Goal: Task Accomplishment & Management: Complete application form

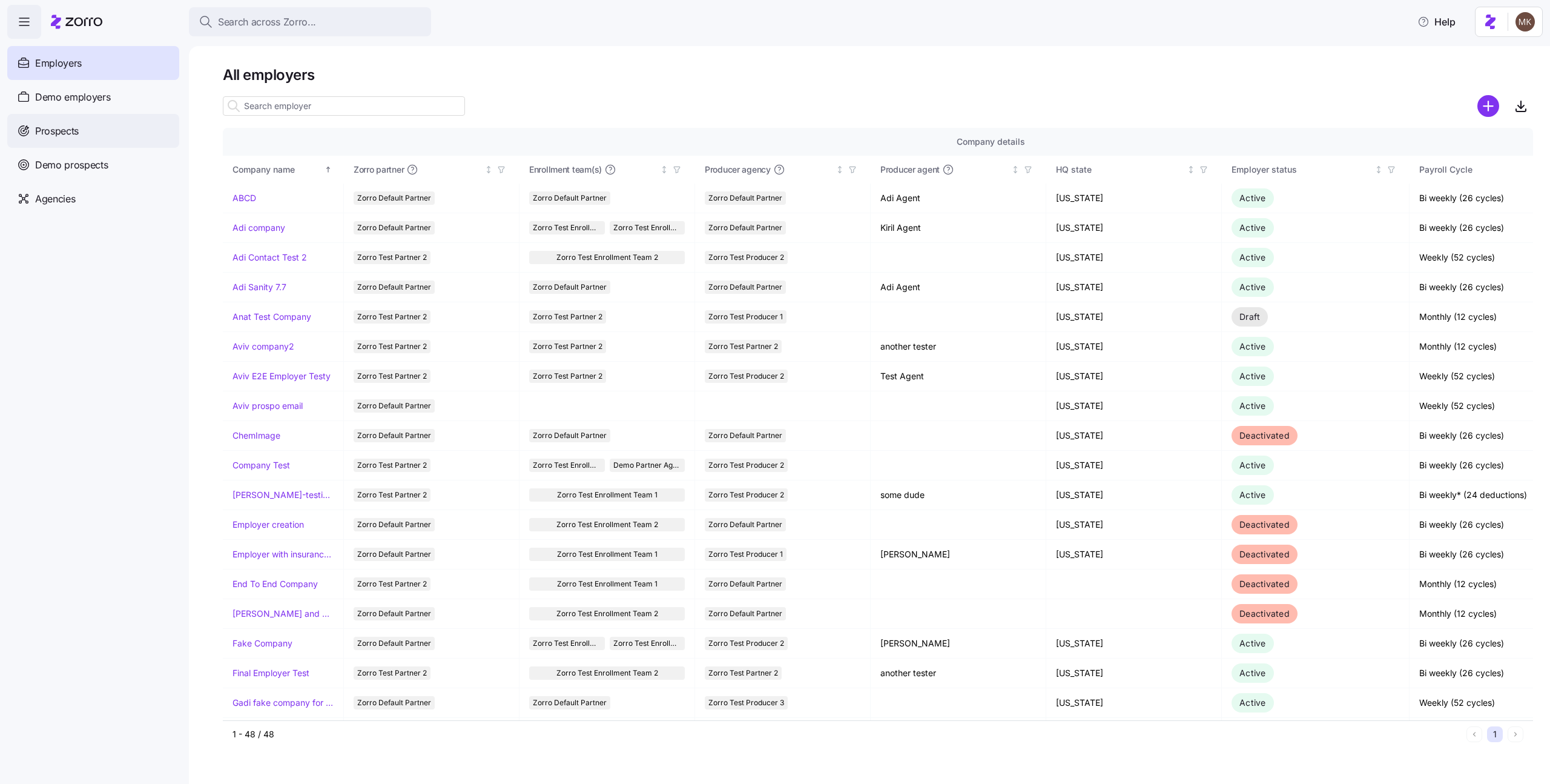
click at [47, 142] on div "Prospects" at bounding box center [92, 130] width 172 height 34
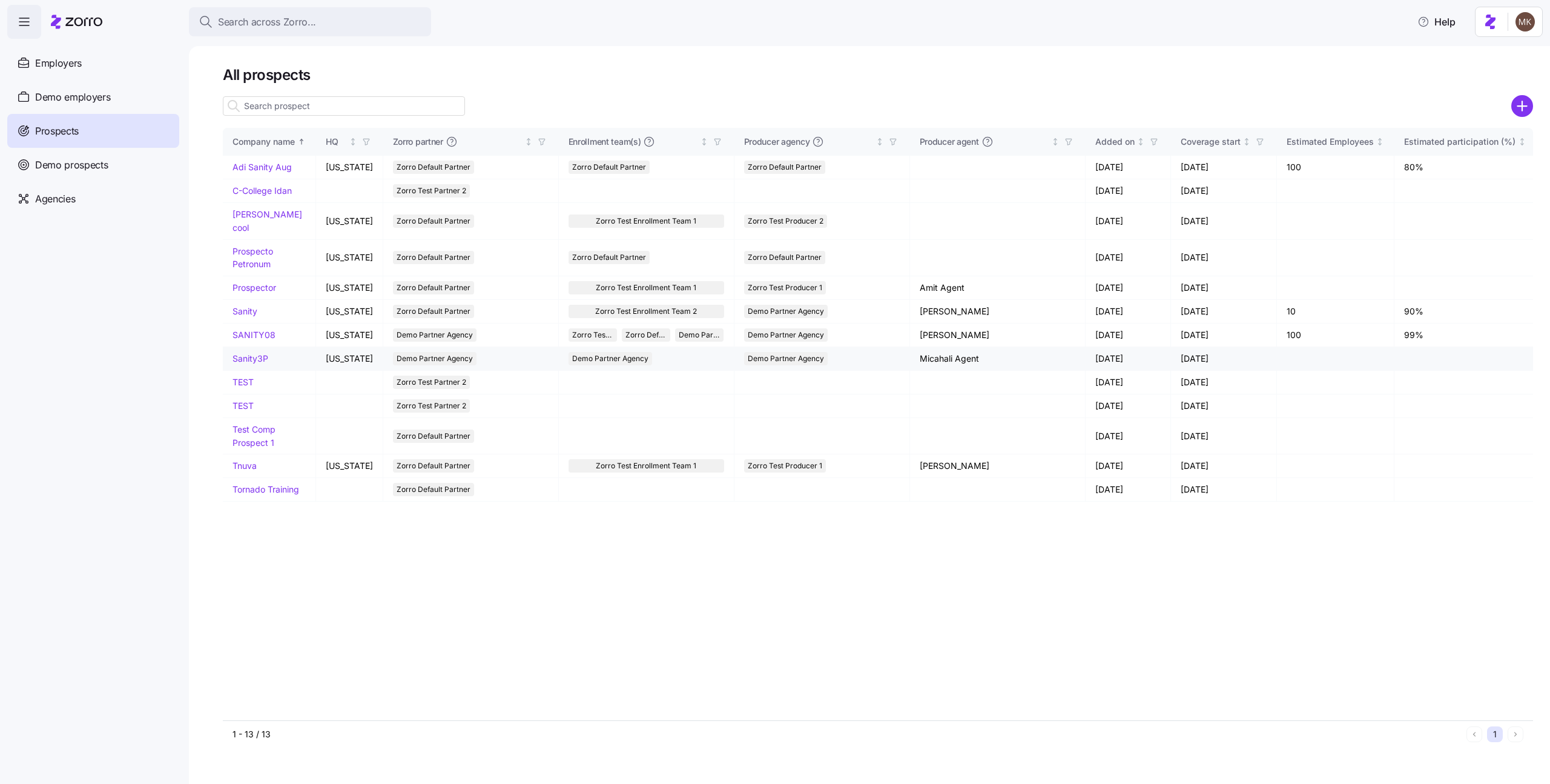
click at [256, 353] on link "Sanity3P" at bounding box center [250, 358] width 35 height 10
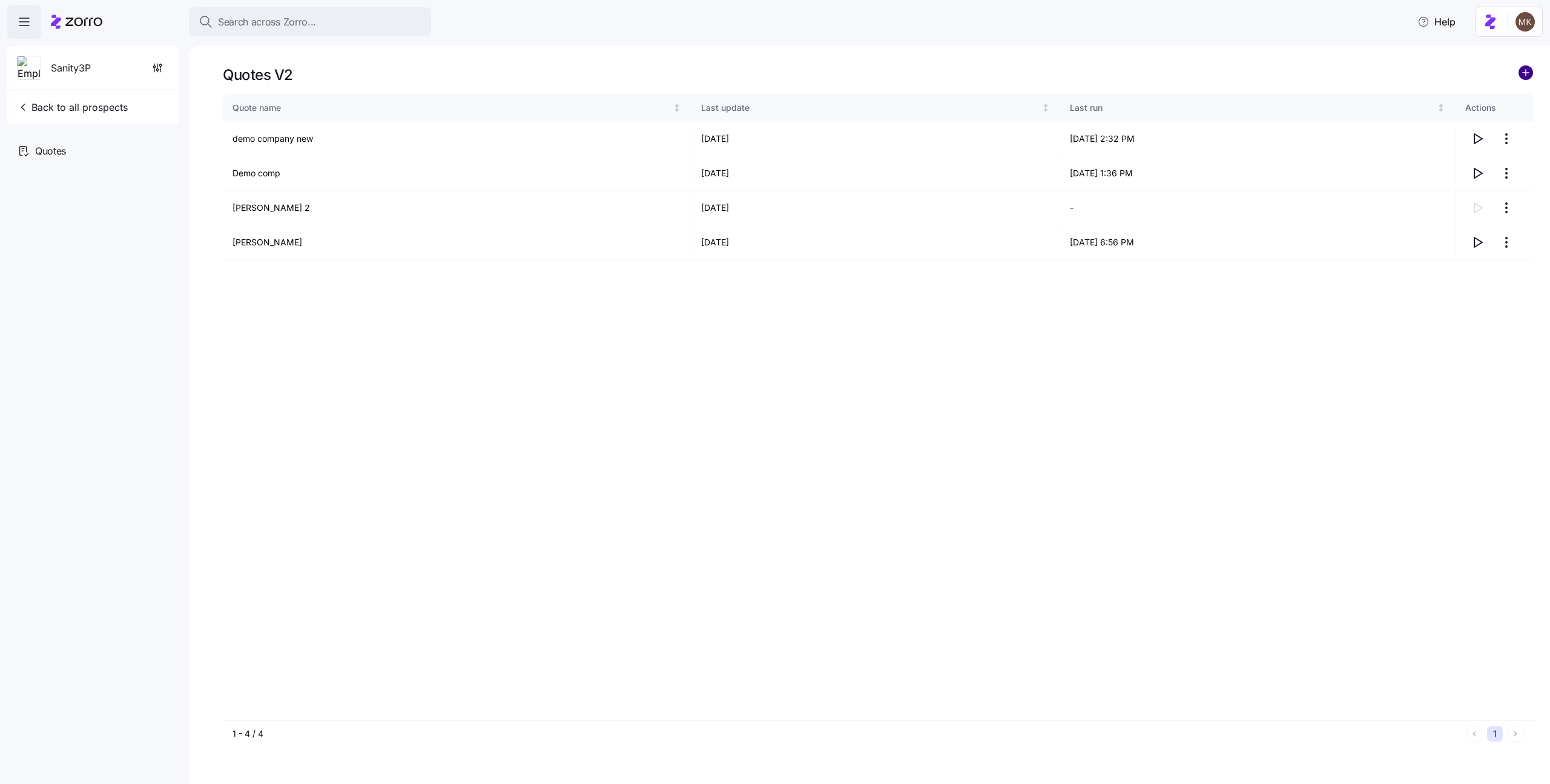
click at [1520, 72] on circle "add icon" at bounding box center [1526, 72] width 13 height 13
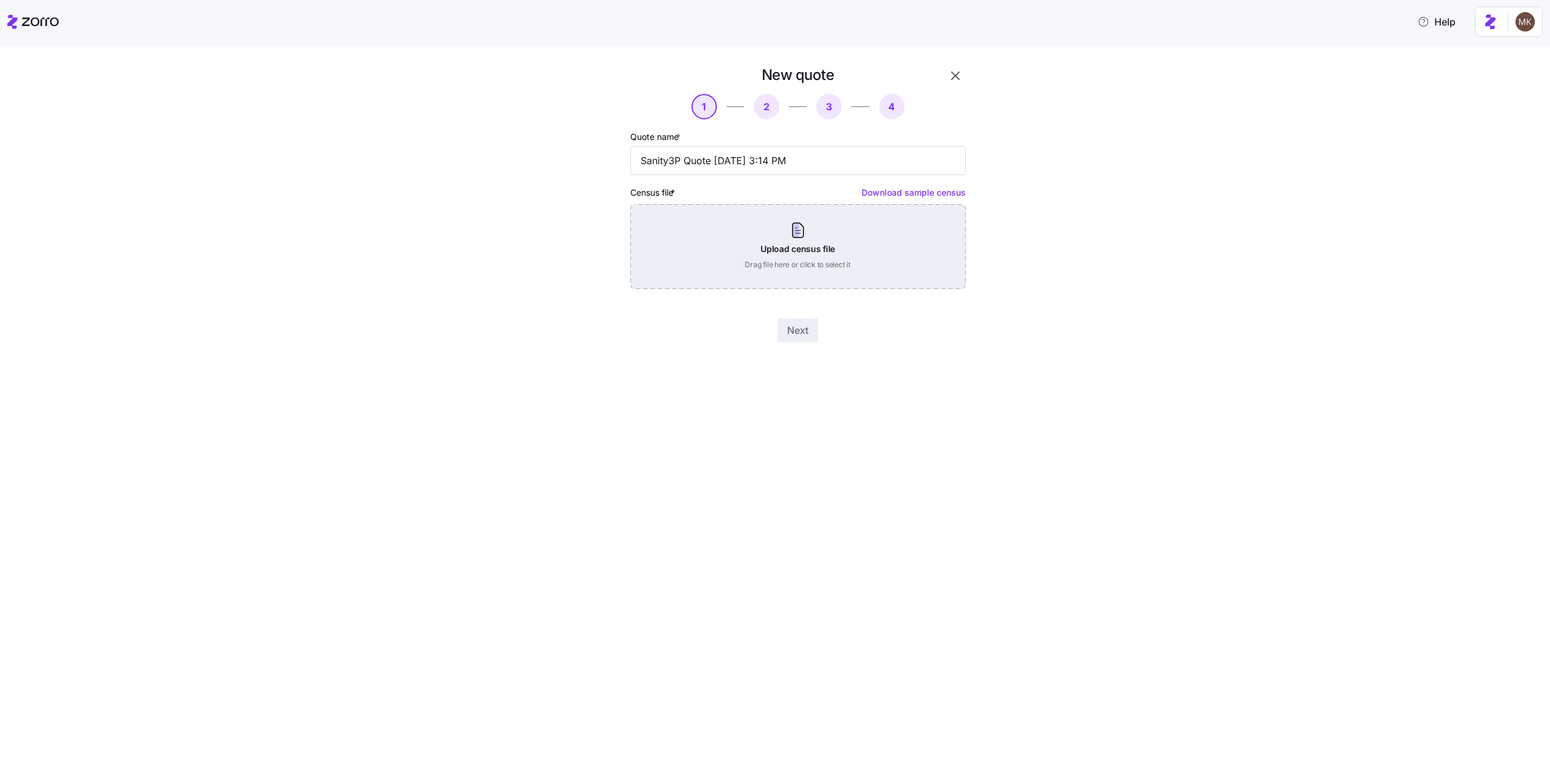
click at [724, 271] on div "Upload census file Drag file here or click to select it" at bounding box center [798, 246] width 336 height 85
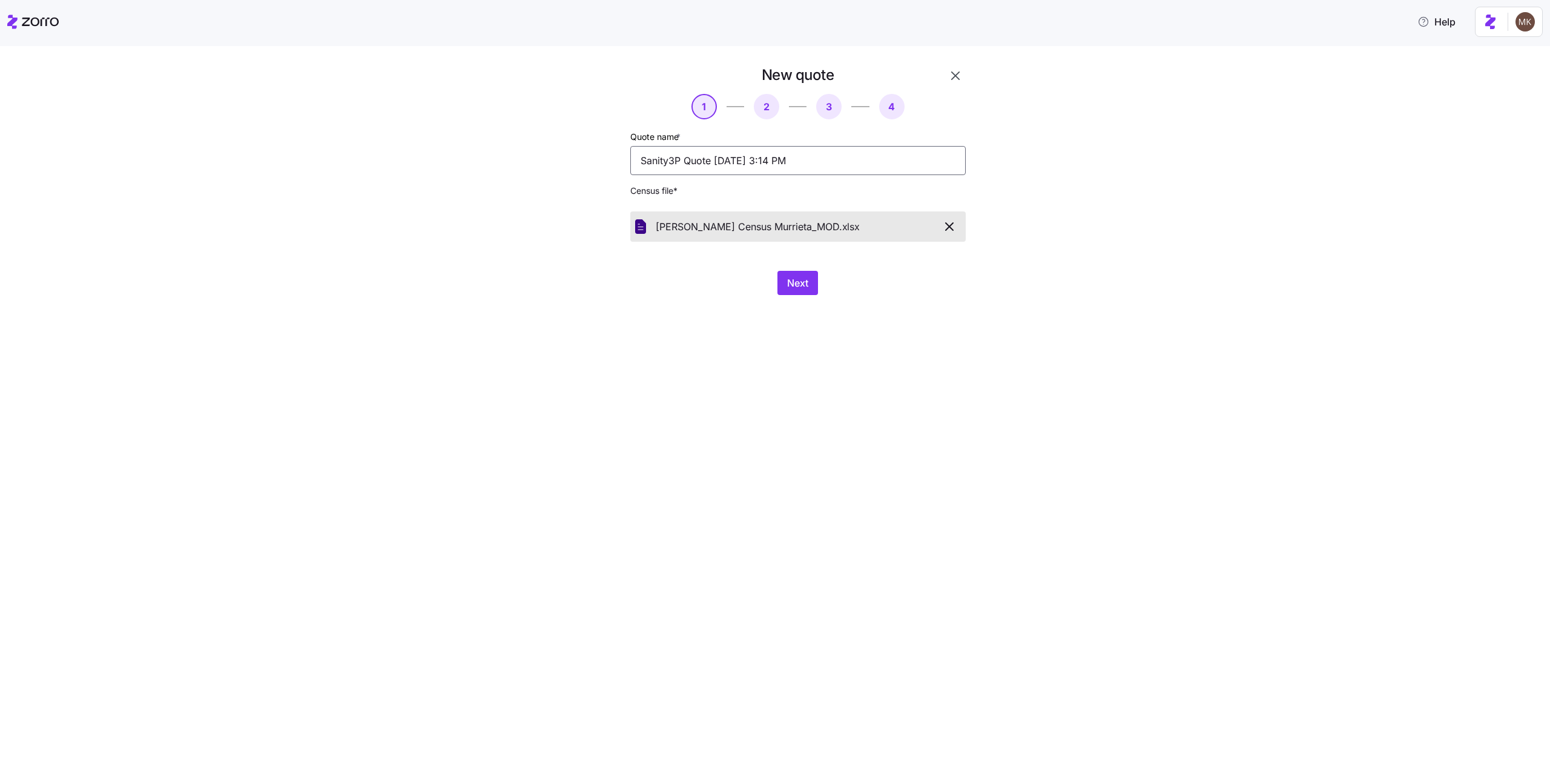
click at [867, 155] on input "Sanity3P Quote 08/25/2025 3:14 PM" at bounding box center [798, 161] width 336 height 29
type input "Gary Sanity"
drag, startPoint x: 971, startPoint y: 219, endPoint x: 961, endPoint y: 220, distance: 10.0
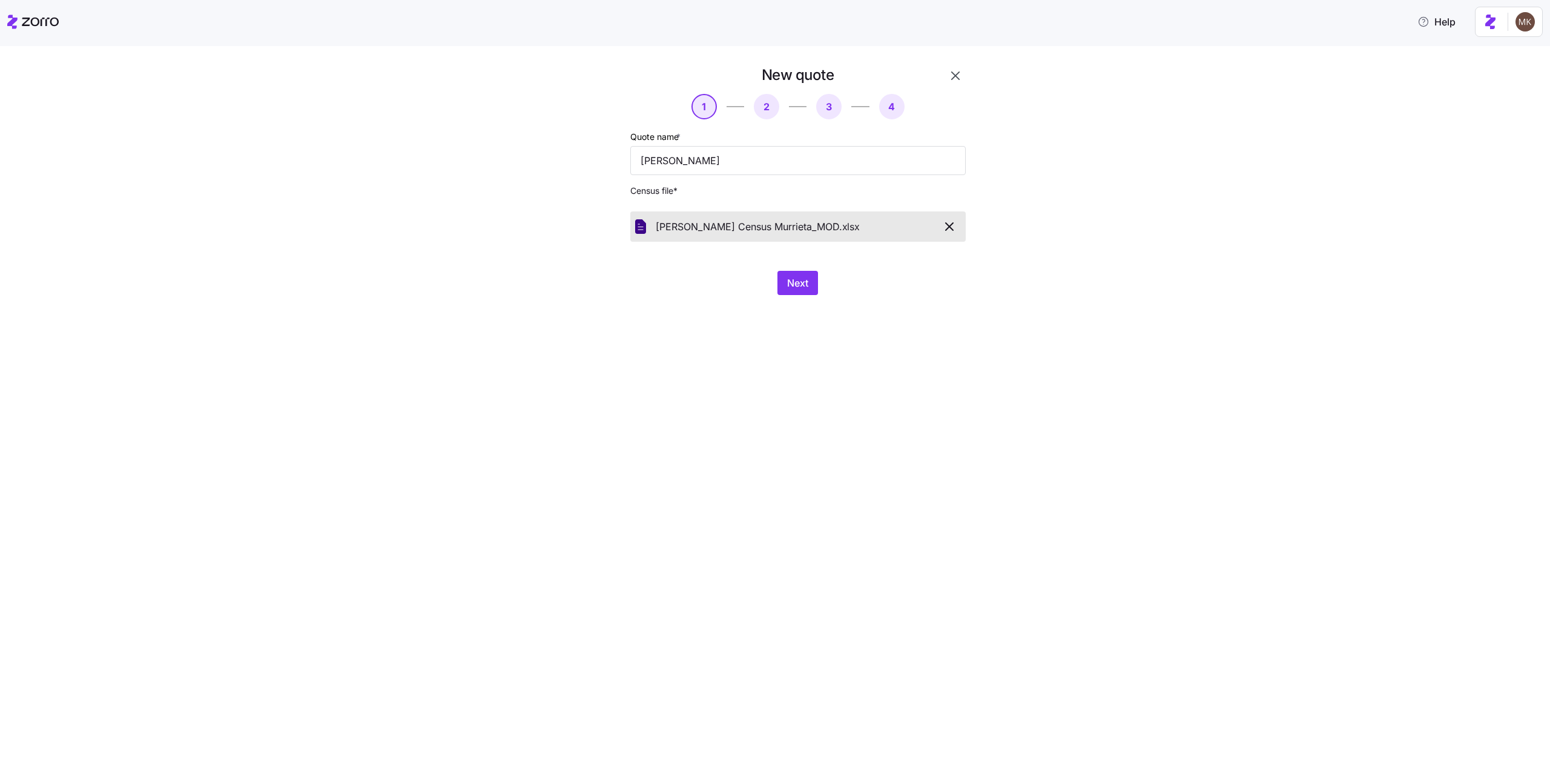
click at [971, 219] on div "New quote 1 2 3 4 Quote name * Gary Sanity Census file * Gary Merlino Census Mu…" at bounding box center [783, 187] width 424 height 244
drag, startPoint x: 961, startPoint y: 220, endPoint x: 952, endPoint y: 224, distance: 9.8
click at [960, 220] on div "Gary Merlino Census Murrieta_MOD. xlsx" at bounding box center [798, 226] width 336 height 30
click at [952, 224] on icon "button" at bounding box center [949, 226] width 7 height 7
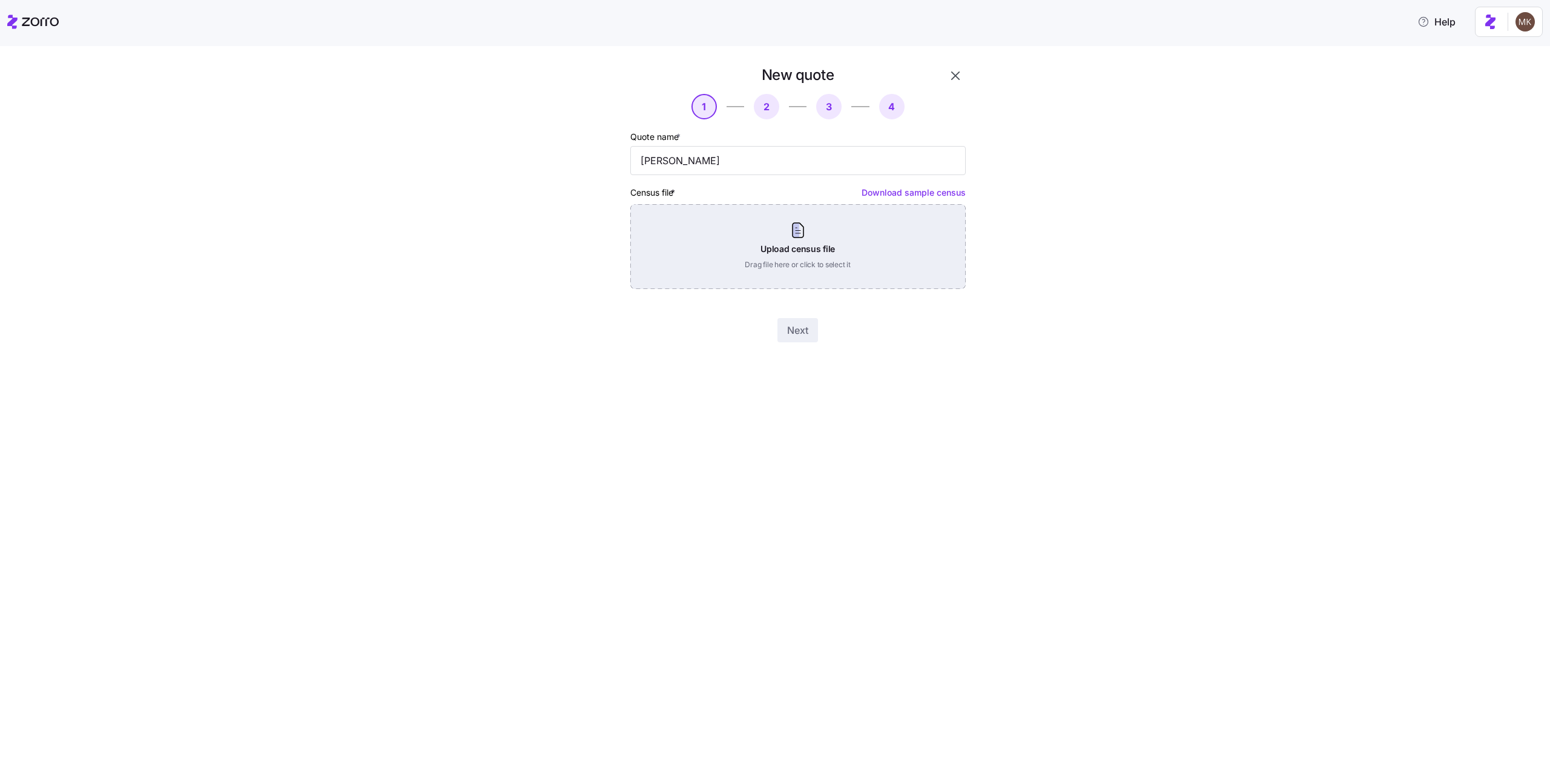
click at [822, 246] on div "Upload census file Drag file here or click to select it" at bounding box center [798, 246] width 336 height 85
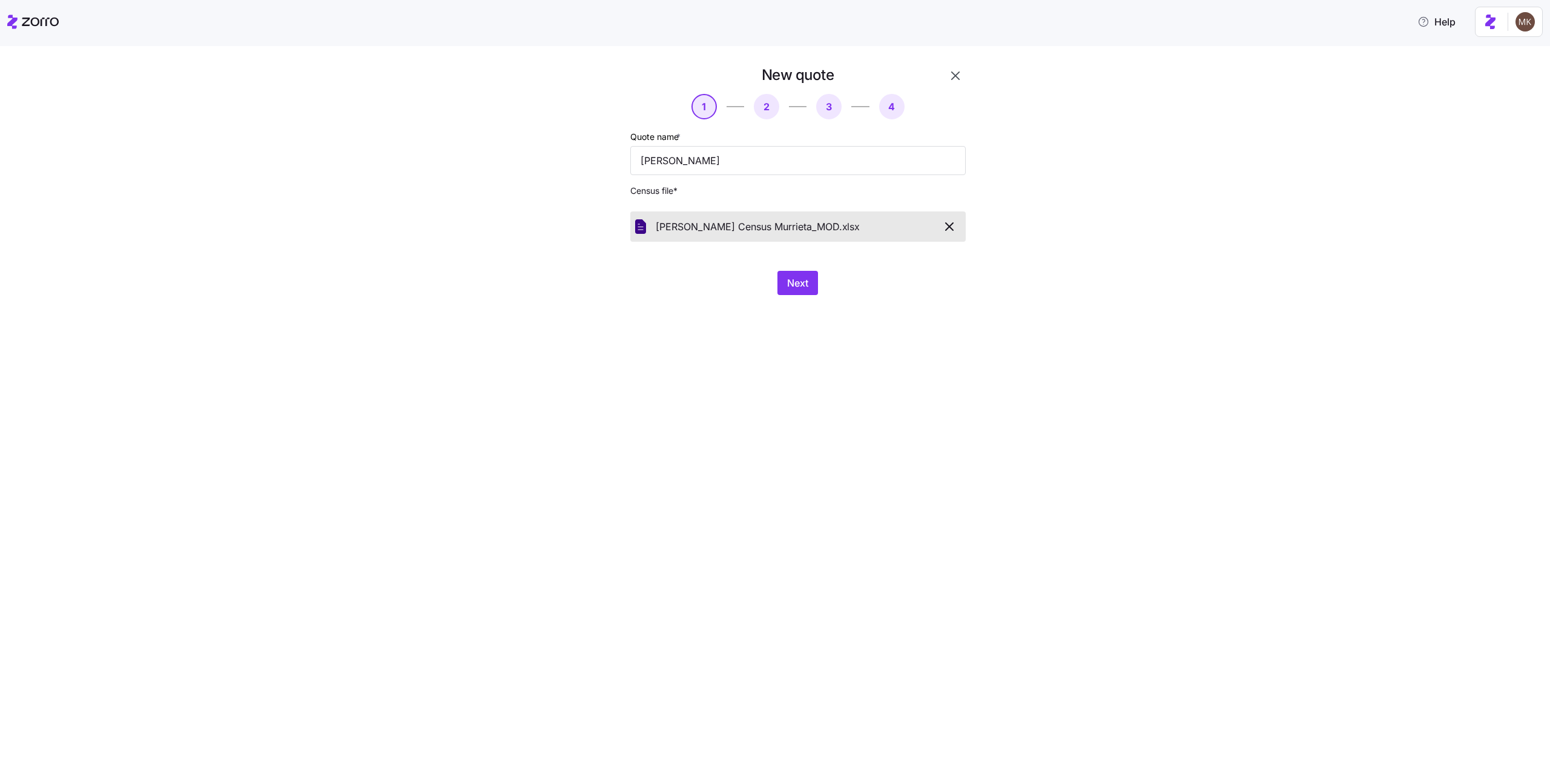
click at [775, 266] on div "New quote 1 2 3 4 Quote name * Gary Sanity Census file * Gary Merlino Census Mu…" at bounding box center [798, 180] width 345 height 239
click at [792, 274] on button "Next" at bounding box center [798, 282] width 41 height 24
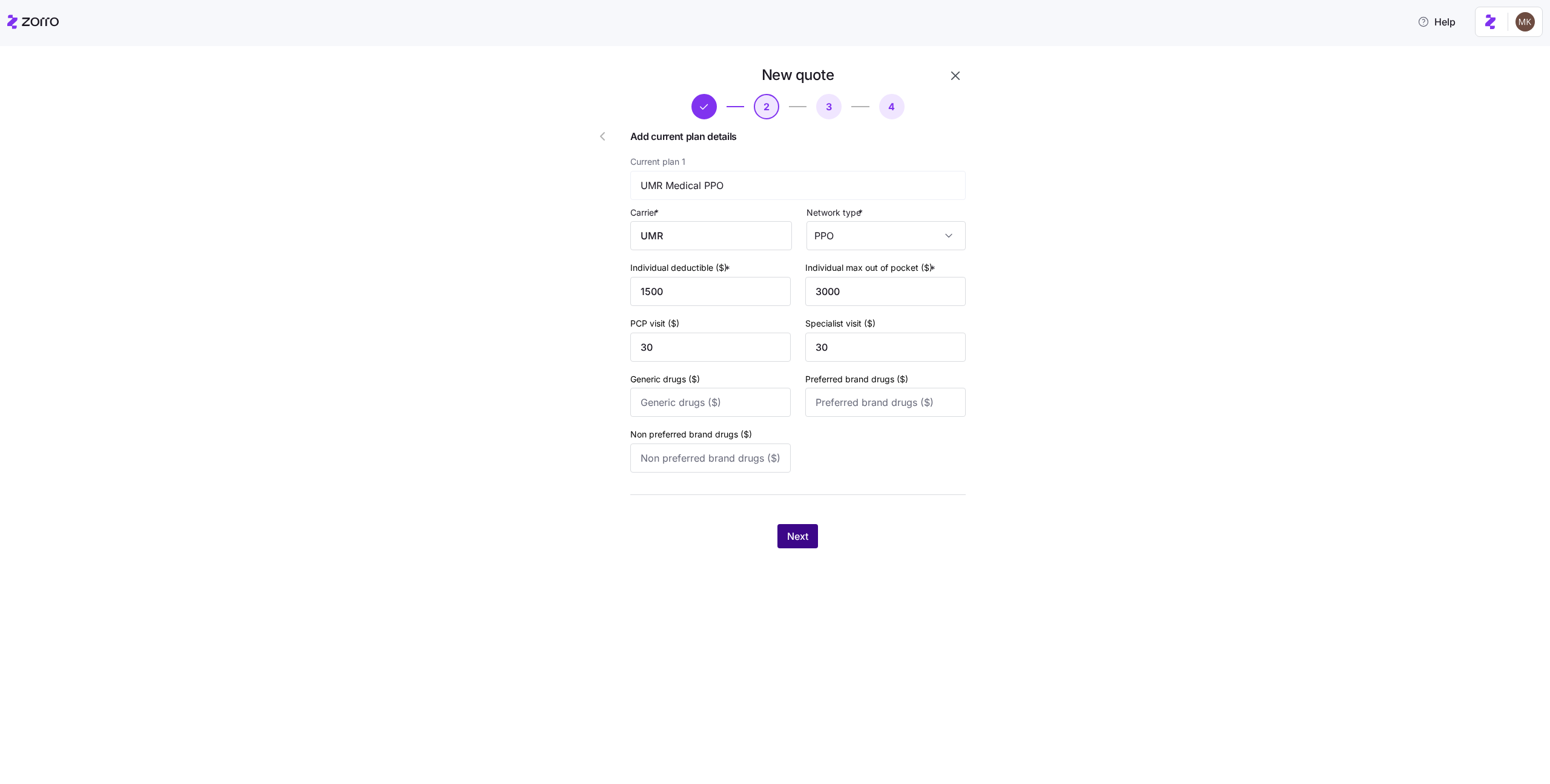
click at [788, 530] on span "Next" at bounding box center [798, 535] width 22 height 15
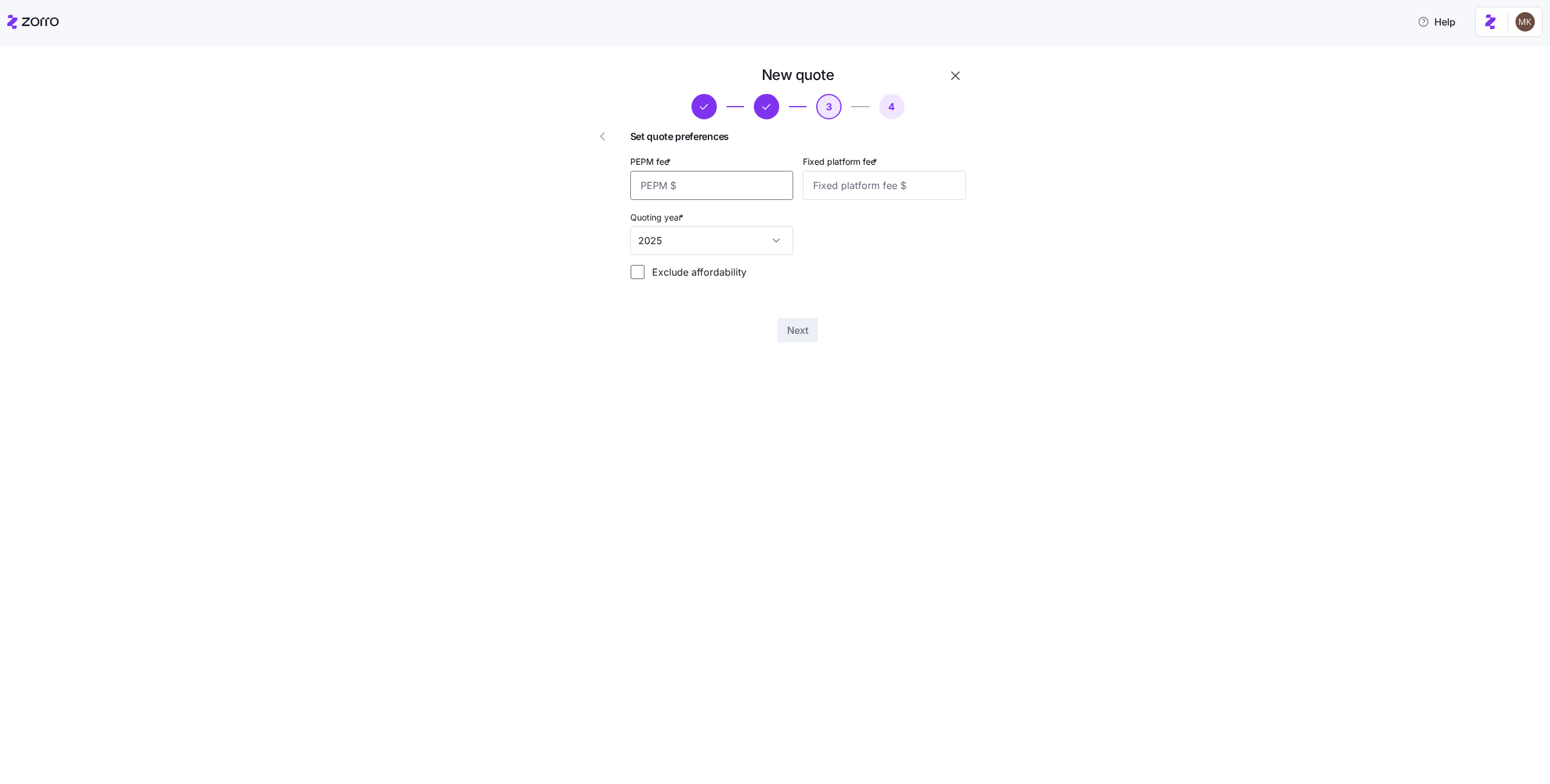
click at [674, 184] on input "PEPM fee *" at bounding box center [712, 186] width 163 height 29
type input "123"
click at [923, 198] on input "Fixed platform fee *" at bounding box center [884, 186] width 163 height 29
type input "123"
click at [797, 327] on span "Next" at bounding box center [798, 330] width 22 height 15
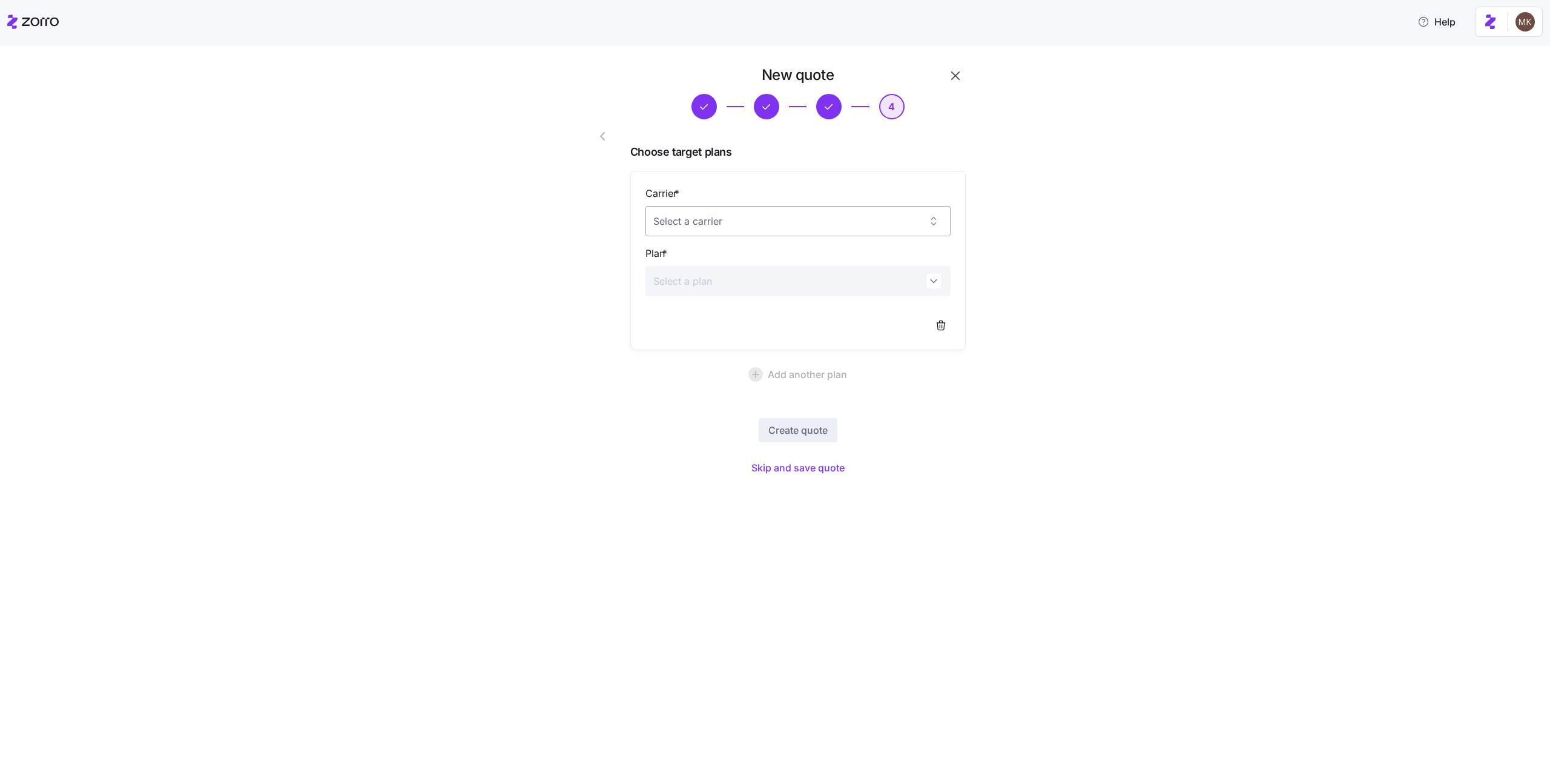
click at [819, 218] on input "Carrier *" at bounding box center [798, 220] width 305 height 30
click at [778, 248] on div "Ambetter" at bounding box center [798, 258] width 295 height 25
type input "Ambetter"
click at [710, 281] on input "Plan *" at bounding box center [798, 281] width 305 height 30
click at [700, 310] on div "Clear Silver 91450AZ0080097" at bounding box center [798, 326] width 295 height 41
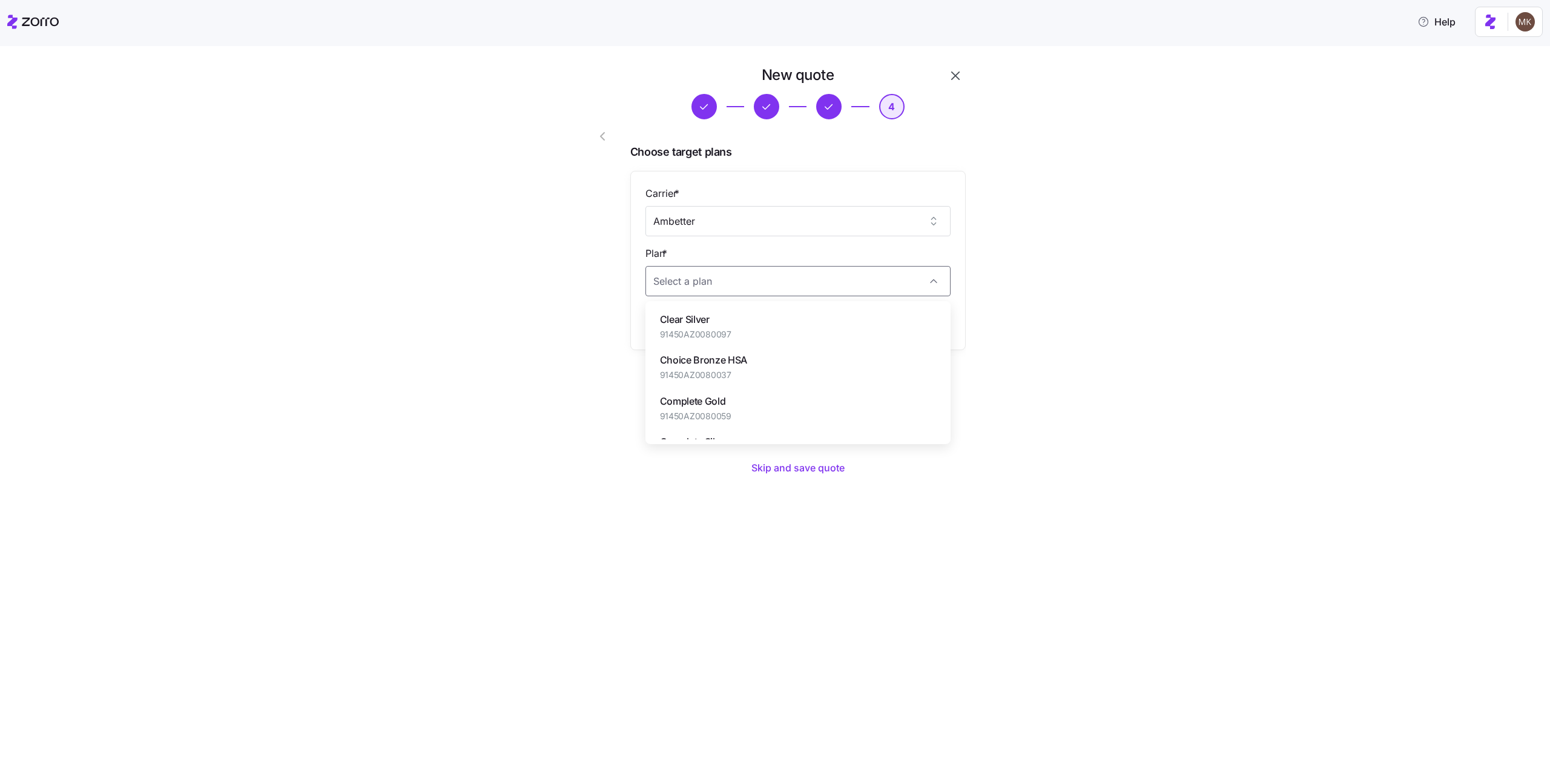
type input "Clear Silver"
click at [775, 423] on span "Create quote" at bounding box center [798, 430] width 60 height 15
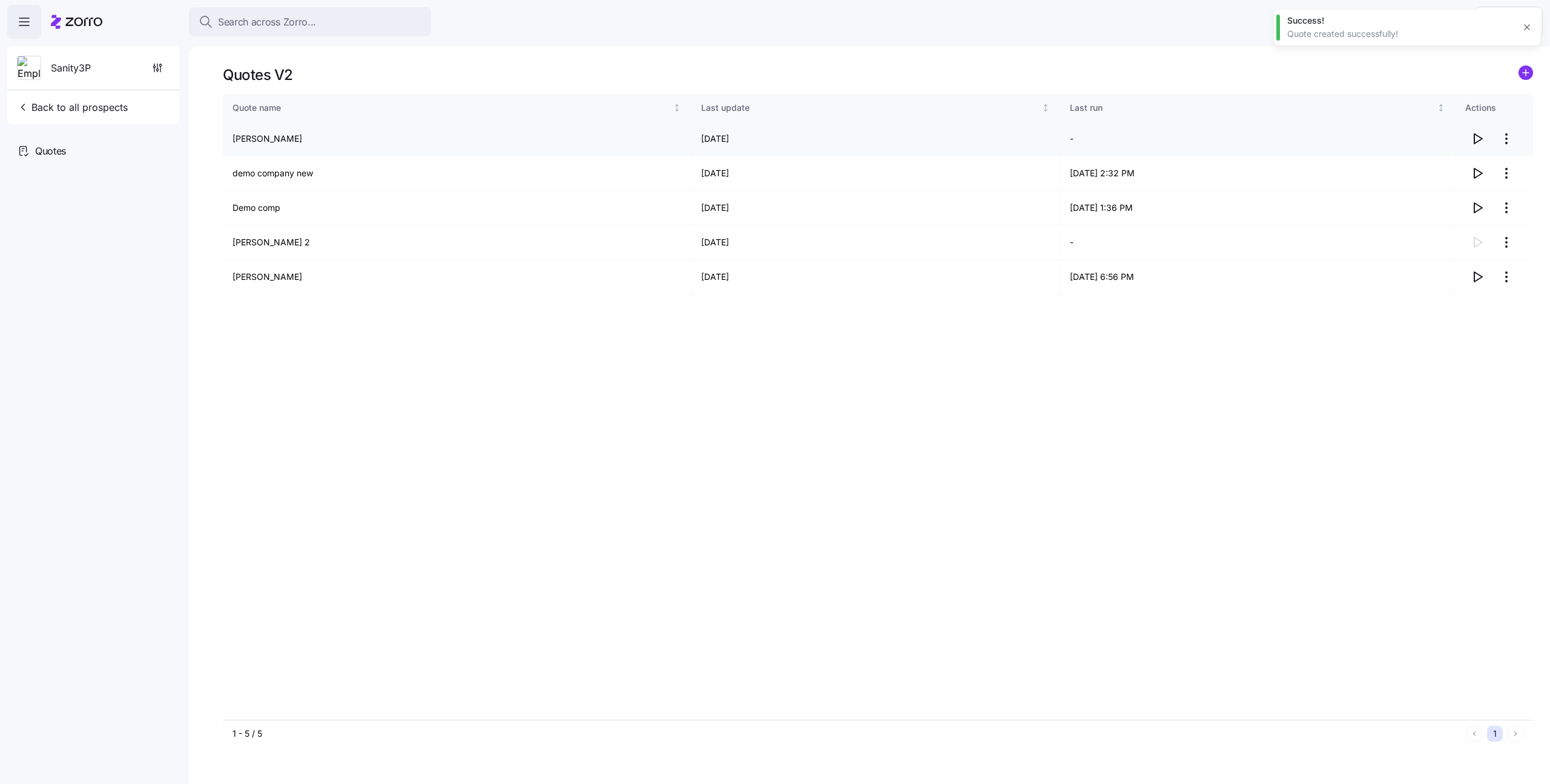
click at [1482, 145] on icon "button" at bounding box center [1477, 138] width 15 height 15
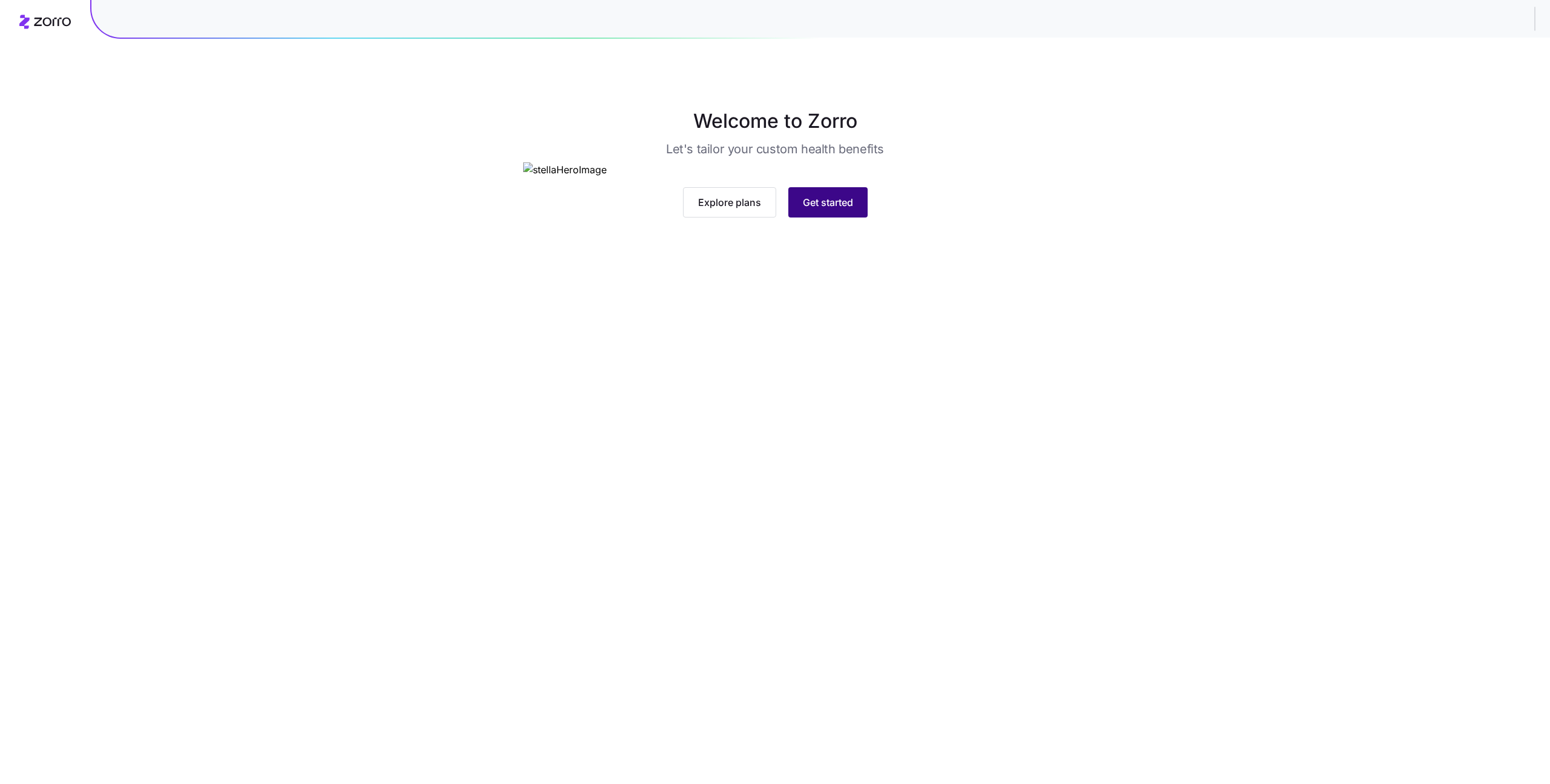
click at [836, 210] on span "Get started" at bounding box center [828, 202] width 50 height 15
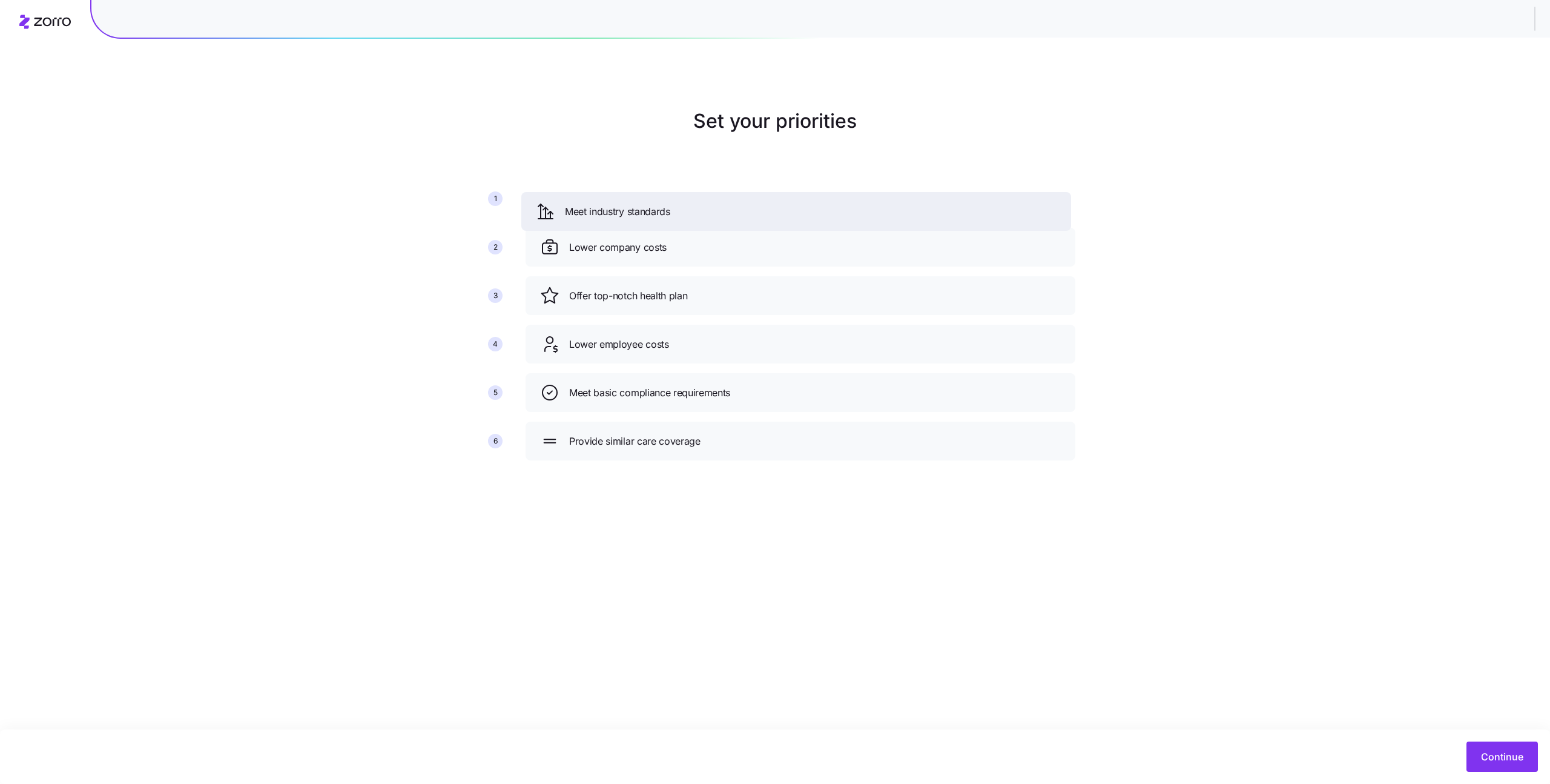
drag, startPoint x: 613, startPoint y: 395, endPoint x: 609, endPoint y: 214, distance: 181.0
click at [609, 214] on span "Meet industry standards" at bounding box center [617, 212] width 105 height 16
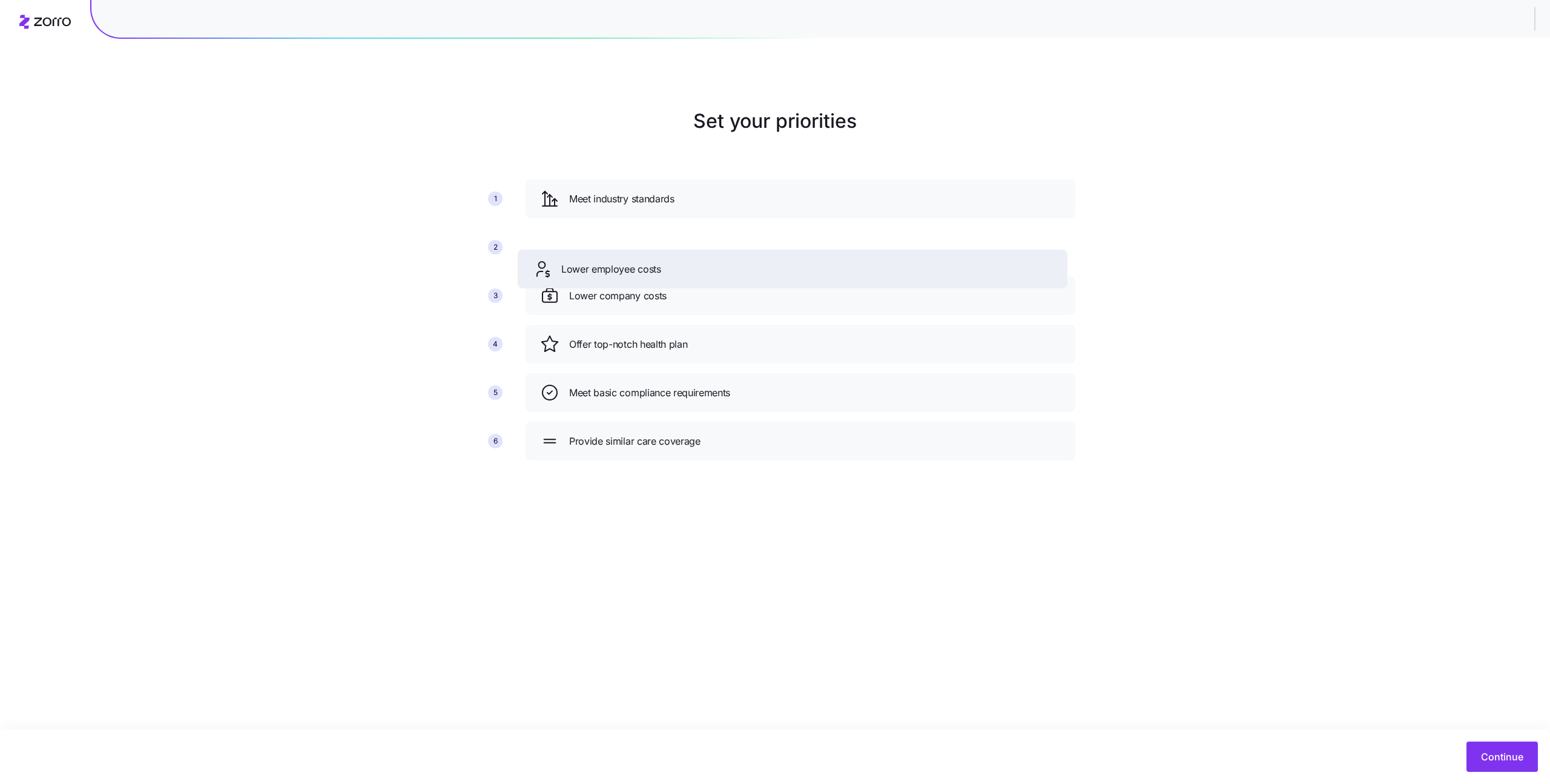
drag, startPoint x: 596, startPoint y: 336, endPoint x: 588, endPoint y: 257, distance: 79.4
click at [588, 262] on span "Lower employee costs" at bounding box center [611, 269] width 100 height 16
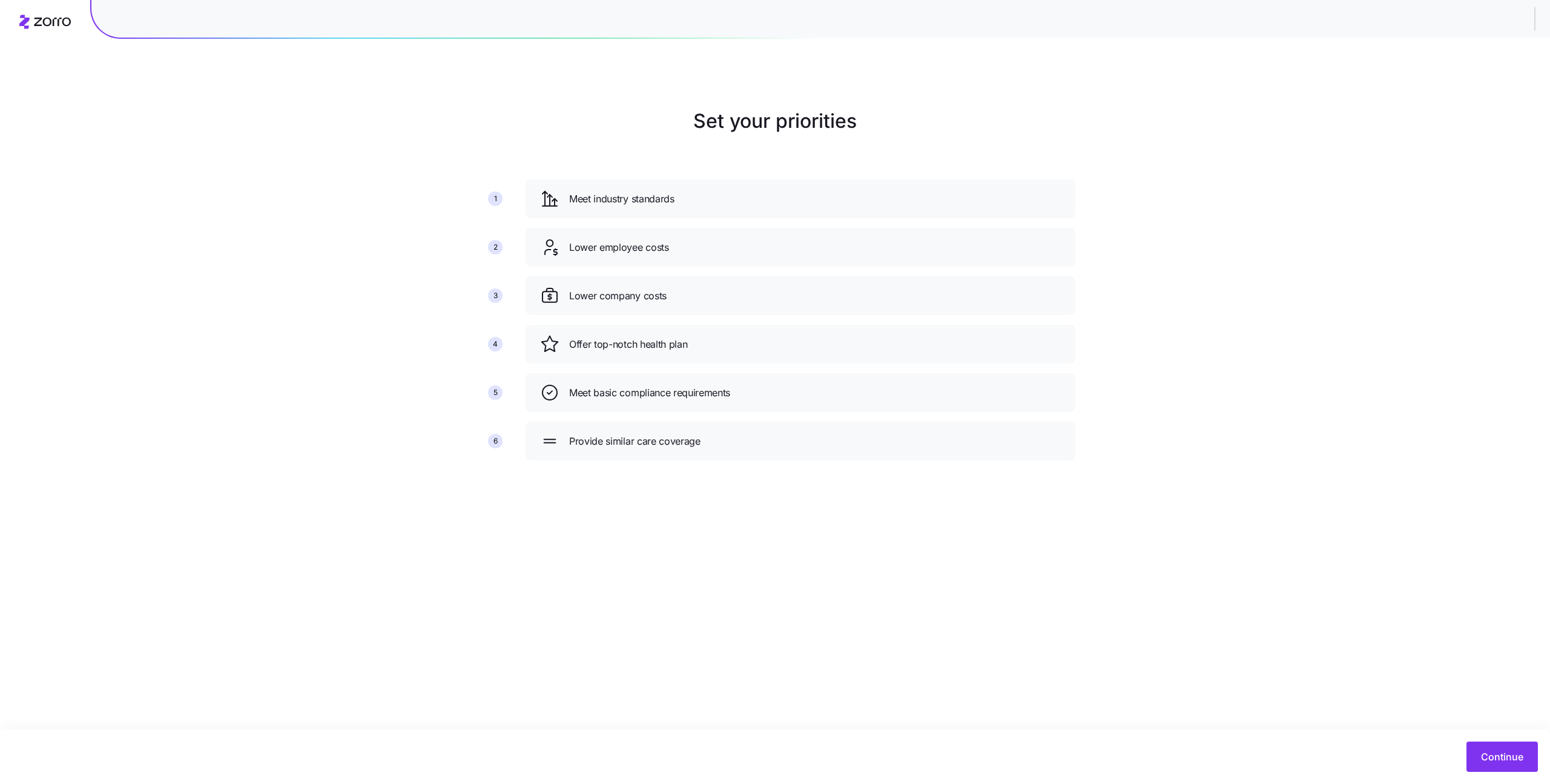
drag, startPoint x: 1538, startPoint y: 28, endPoint x: 1515, endPoint y: 24, distance: 23.3
click at [1515, 24] on div at bounding box center [820, 16] width 1458 height 42
drag, startPoint x: 1538, startPoint y: 17, endPoint x: 1516, endPoint y: 17, distance: 22.0
click at [1513, 17] on div at bounding box center [820, 16] width 1458 height 42
click at [1517, 17] on div at bounding box center [820, 16] width 1458 height 42
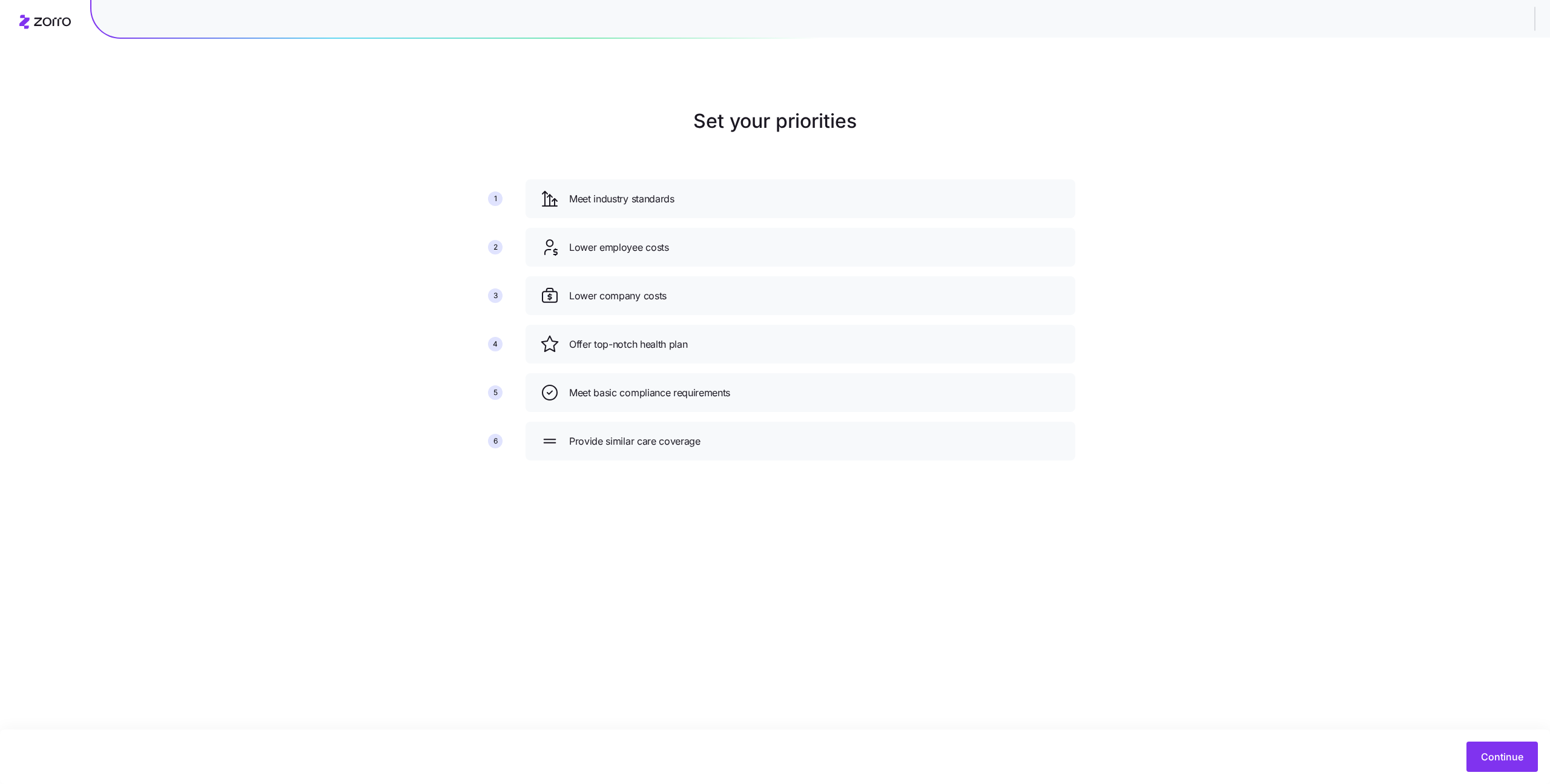
drag, startPoint x: 1531, startPoint y: 16, endPoint x: 1509, endPoint y: 17, distance: 22.0
click at [1509, 17] on div at bounding box center [820, 16] width 1458 height 42
click at [1526, 18] on div at bounding box center [820, 16] width 1458 height 42
drag, startPoint x: 1522, startPoint y: 22, endPoint x: 1535, endPoint y: 19, distance: 13.3
click at [1536, 21] on div at bounding box center [820, 16] width 1458 height 42
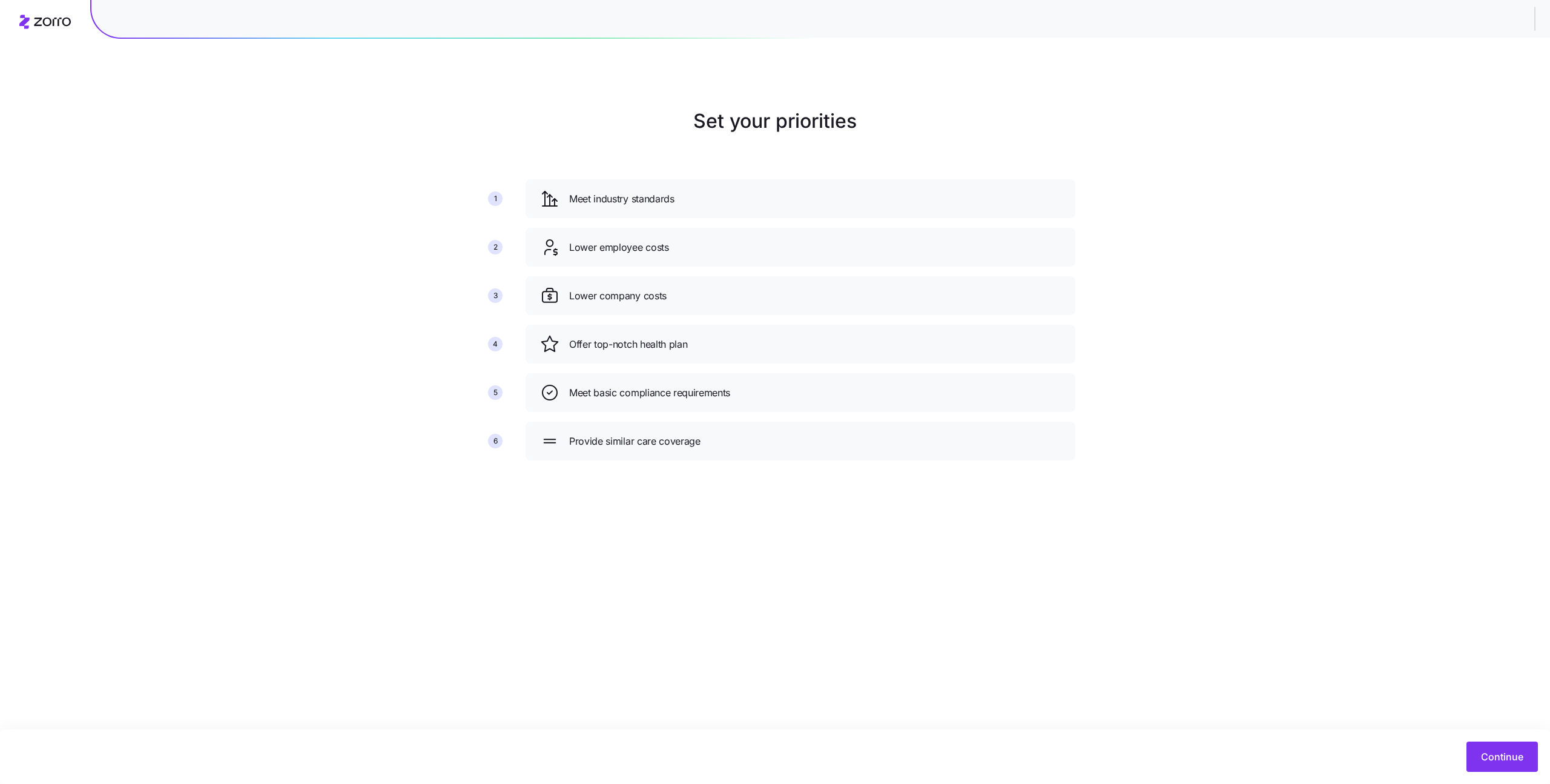
drag, startPoint x: 1504, startPoint y: 16, endPoint x: 1528, endPoint y: 19, distance: 24.2
click at [1527, 19] on div at bounding box center [820, 16] width 1458 height 42
drag, startPoint x: 1520, startPoint y: 13, endPoint x: 1533, endPoint y: 15, distance: 13.2
click at [1533, 15] on div at bounding box center [820, 16] width 1458 height 42
drag, startPoint x: 1519, startPoint y: 14, endPoint x: 1505, endPoint y: 16, distance: 14.1
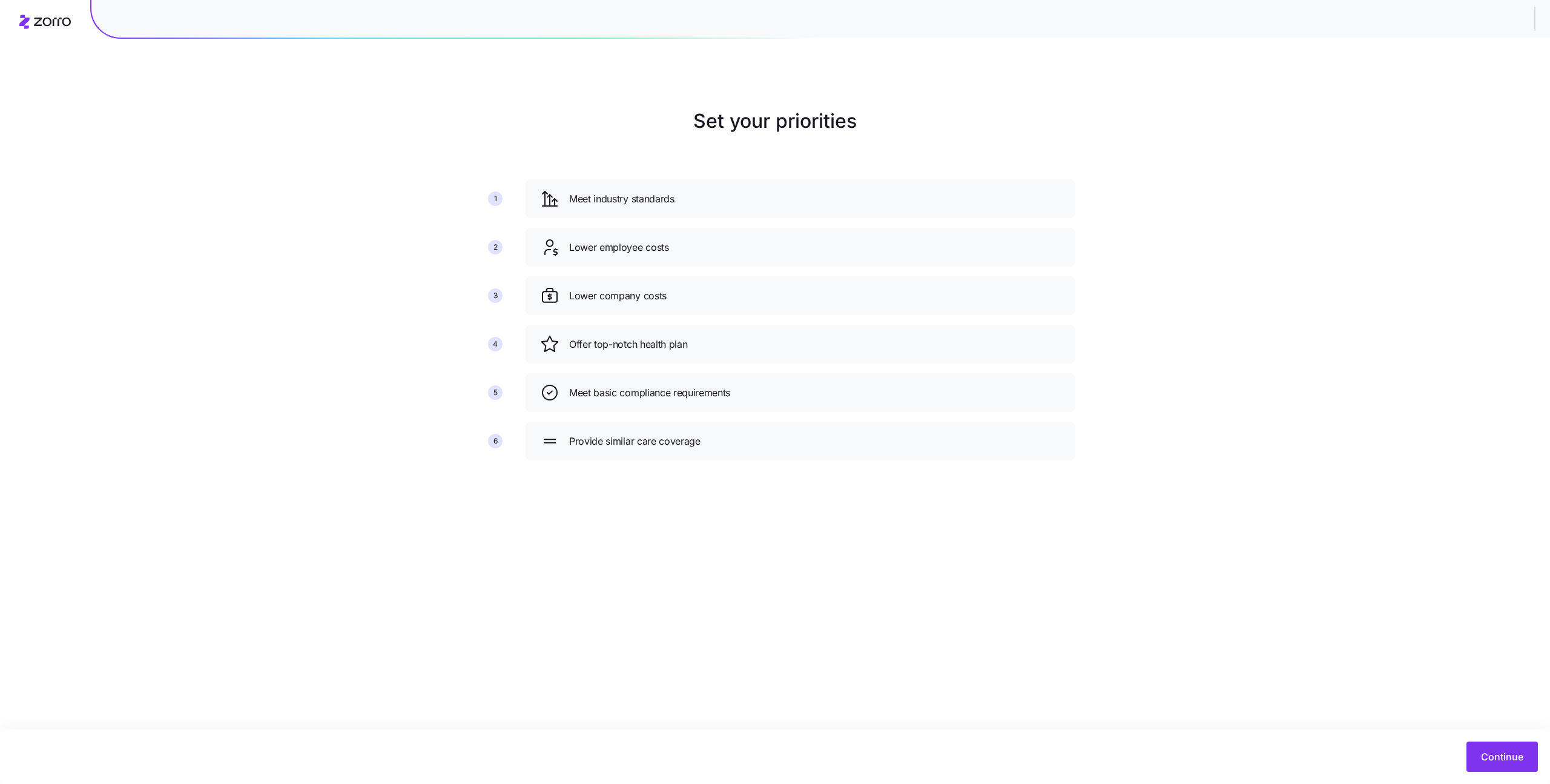
click at [1505, 16] on div at bounding box center [820, 16] width 1458 height 42
drag, startPoint x: 863, startPoint y: 123, endPoint x: 684, endPoint y: 123, distance: 179.0
click at [684, 123] on h1 "Set your priorities" at bounding box center [775, 121] width 601 height 29
click at [684, 123] on h1 "Set your priorities" at bounding box center [775, 121] width 601 height 29
drag, startPoint x: 684, startPoint y: 123, endPoint x: 1189, endPoint y: 305, distance: 536.8
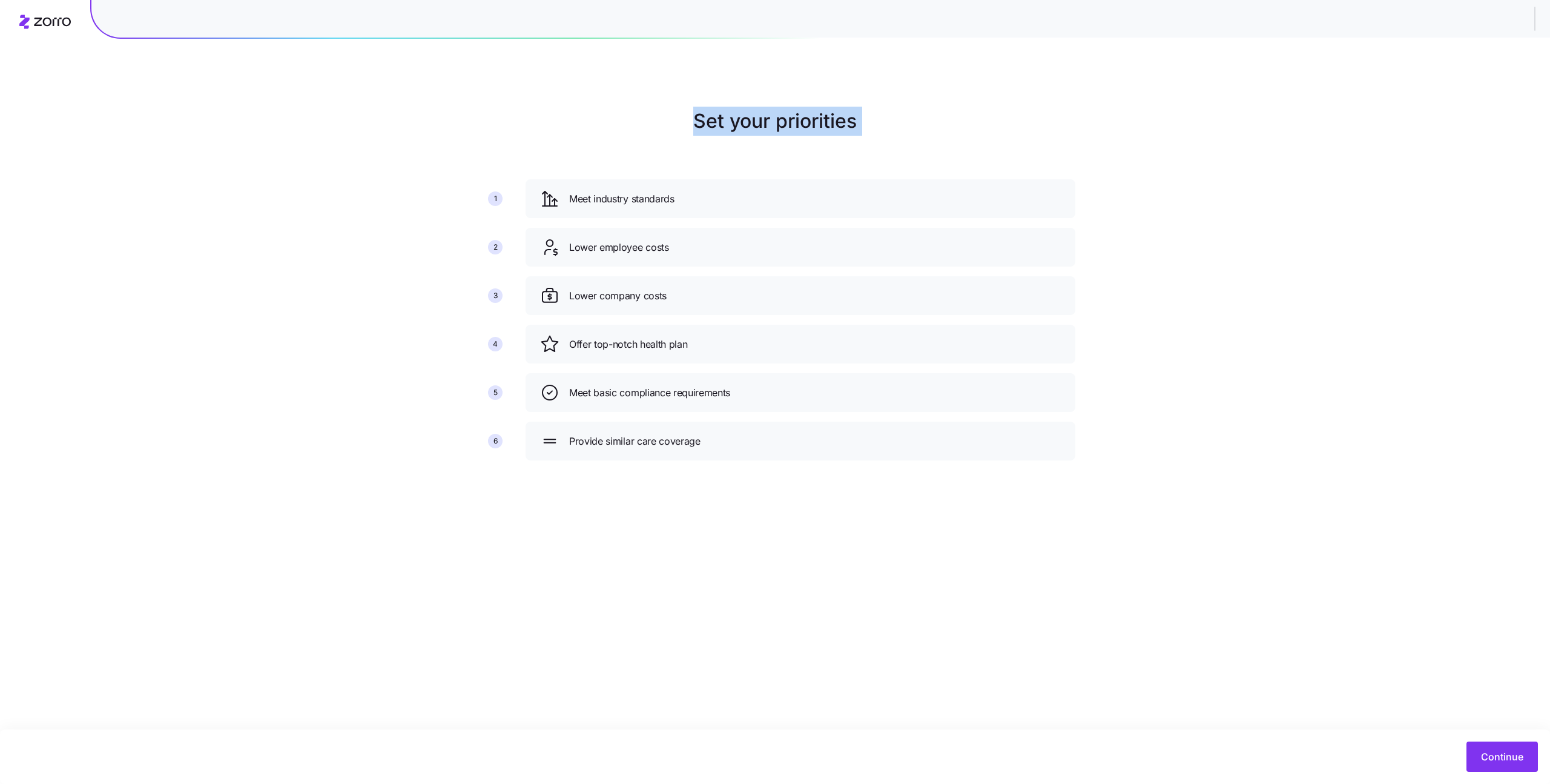
click at [995, 122] on h1 "Set your priorities" at bounding box center [775, 121] width 601 height 29
click at [1336, 553] on main "Set your priorities 1 2 3 4 5 6 Meet industry standards Lower employee costs Lo…" at bounding box center [775, 392] width 1550 height 784
click at [1484, 749] on span "Continue" at bounding box center [1502, 756] width 42 height 15
click at [1359, 461] on div "Set your priorities 1 2 3 4 5 6 Meet industry standards Lower employee costs Lo…" at bounding box center [775, 288] width 1550 height 364
click at [1489, 762] on span "Continue" at bounding box center [1502, 756] width 42 height 15
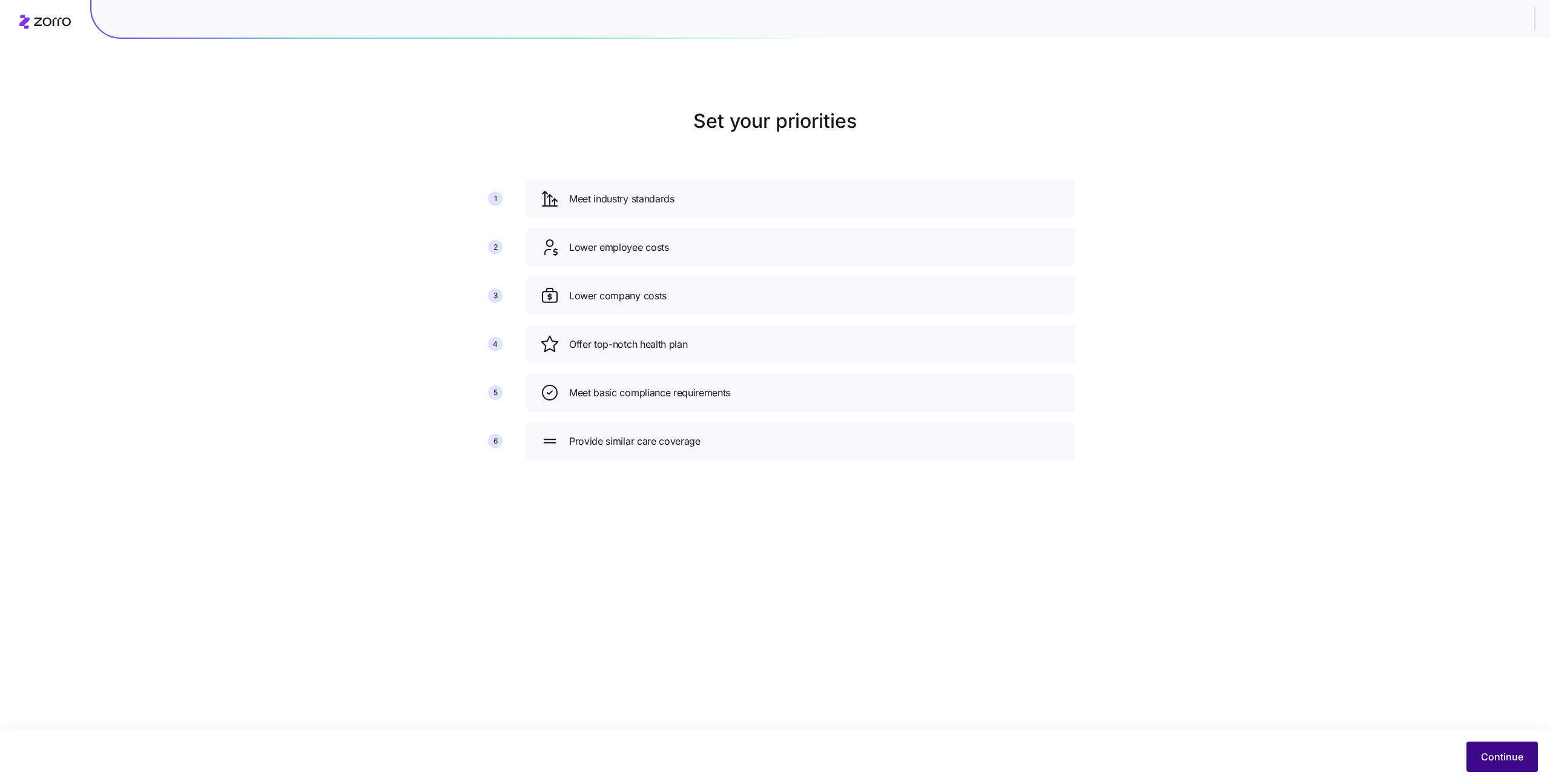
click at [1508, 752] on span "Continue" at bounding box center [1502, 756] width 42 height 15
click at [1507, 751] on span "Continue" at bounding box center [1502, 756] width 42 height 15
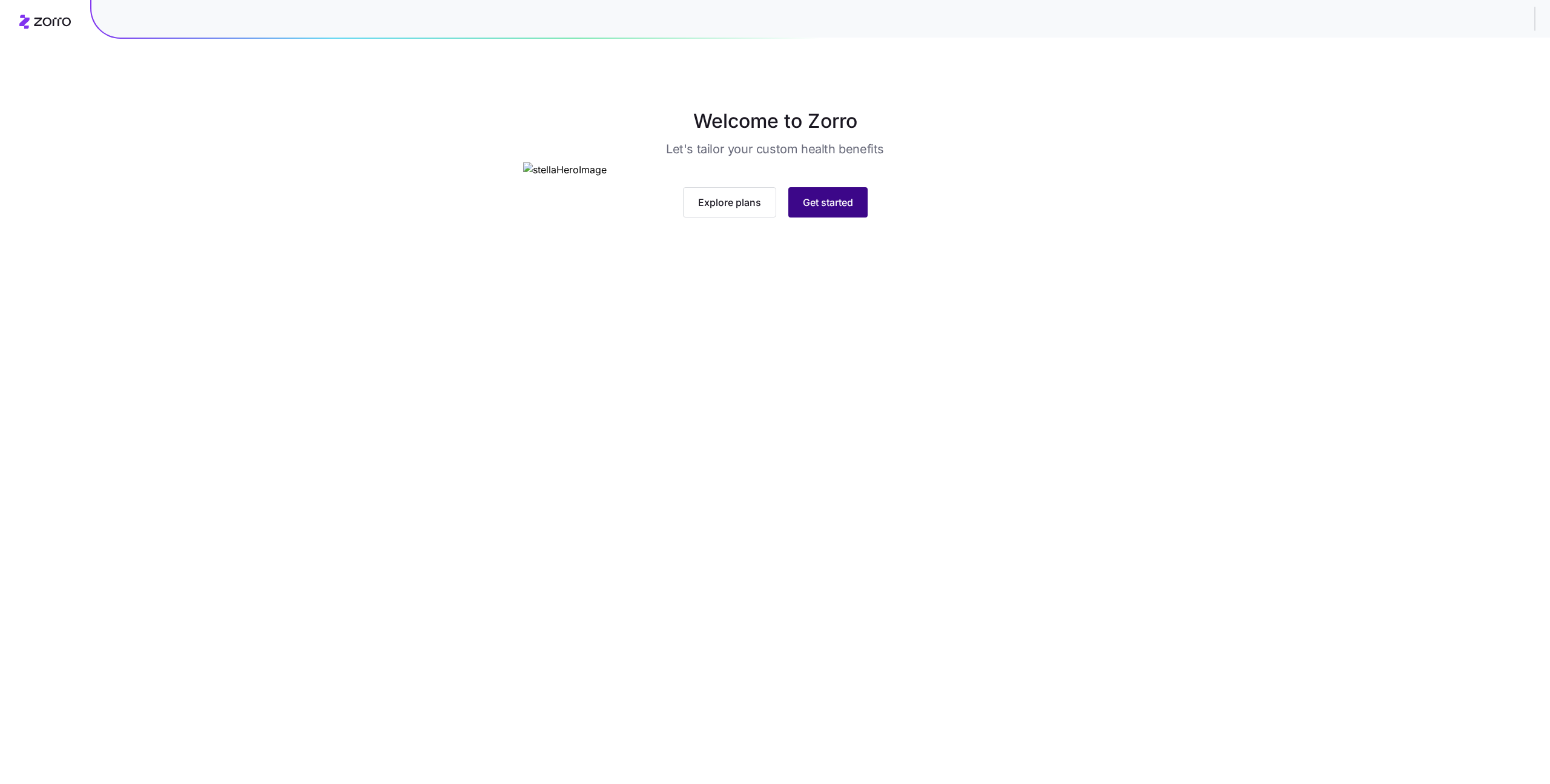
click at [826, 218] on button "Get started" at bounding box center [828, 202] width 79 height 30
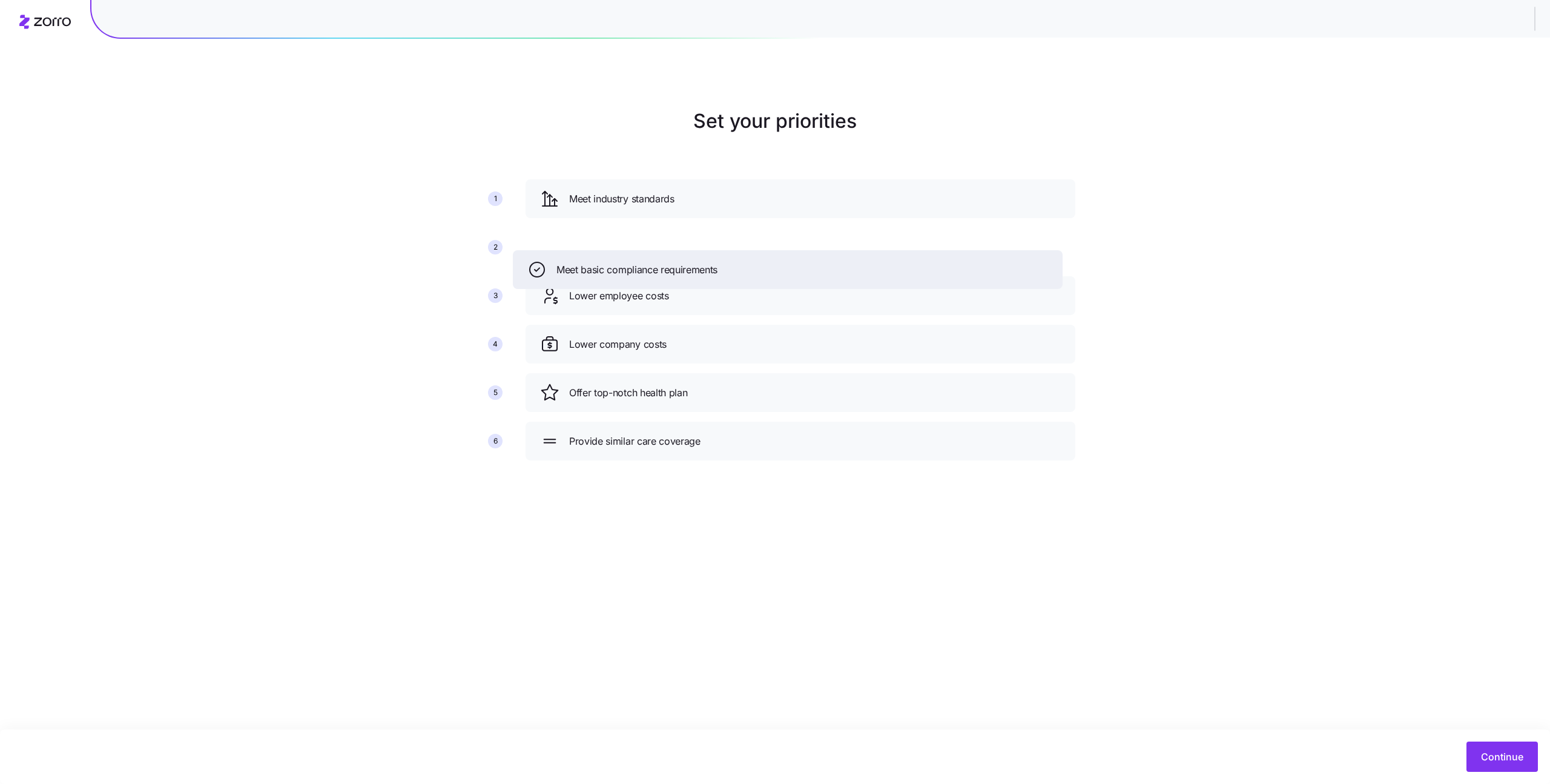
drag, startPoint x: 803, startPoint y: 411, endPoint x: 806, endPoint y: 299, distance: 112.0
click at [790, 281] on div "Meet basic compliance requirements" at bounding box center [788, 269] width 550 height 39
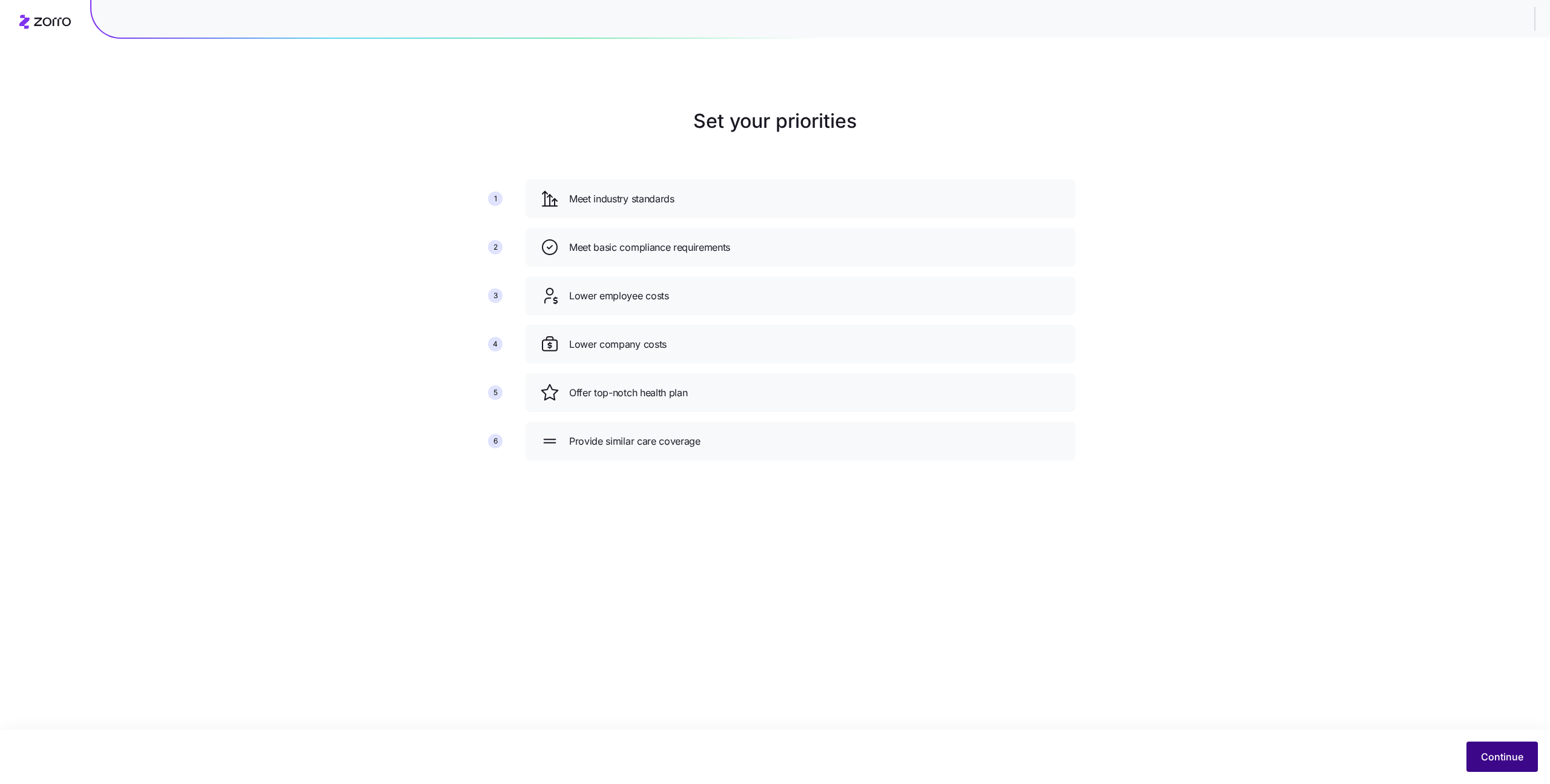
click at [1505, 756] on span "Continue" at bounding box center [1502, 756] width 42 height 15
click at [1478, 756] on button "Continue" at bounding box center [1503, 756] width 72 height 30
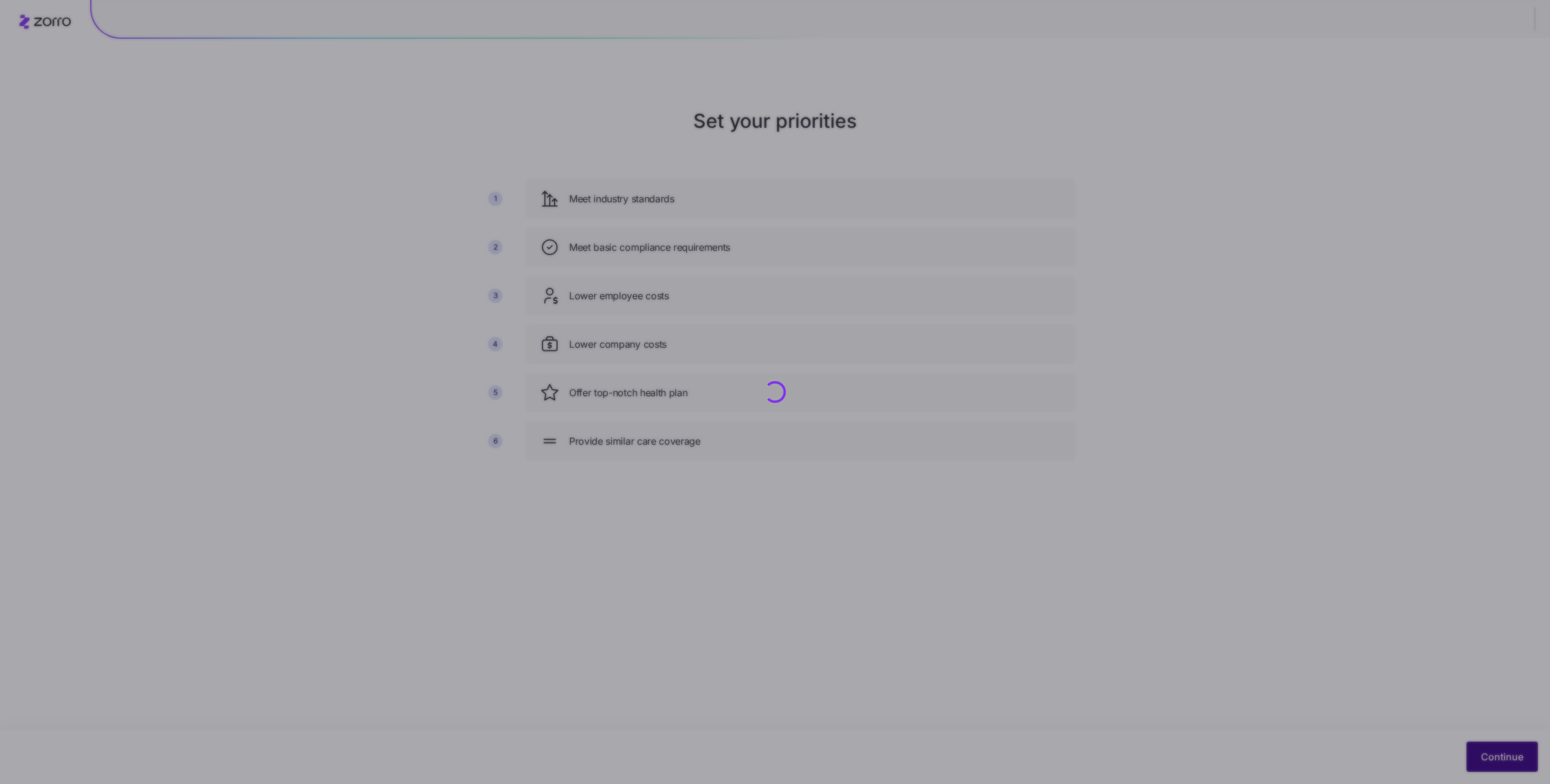
click at [1478, 756] on div at bounding box center [775, 392] width 1550 height 784
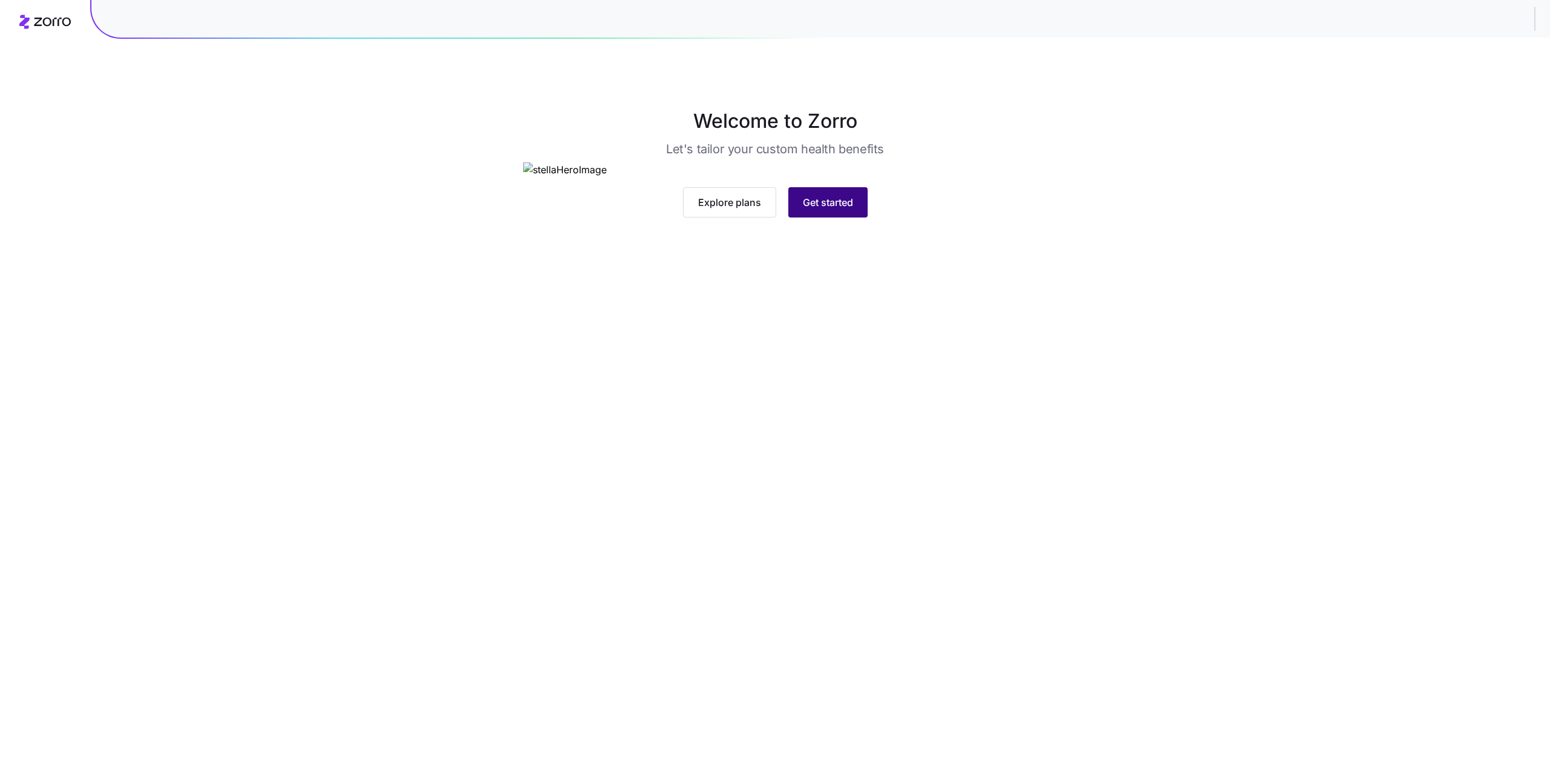
click at [845, 218] on button "Get started" at bounding box center [828, 202] width 79 height 30
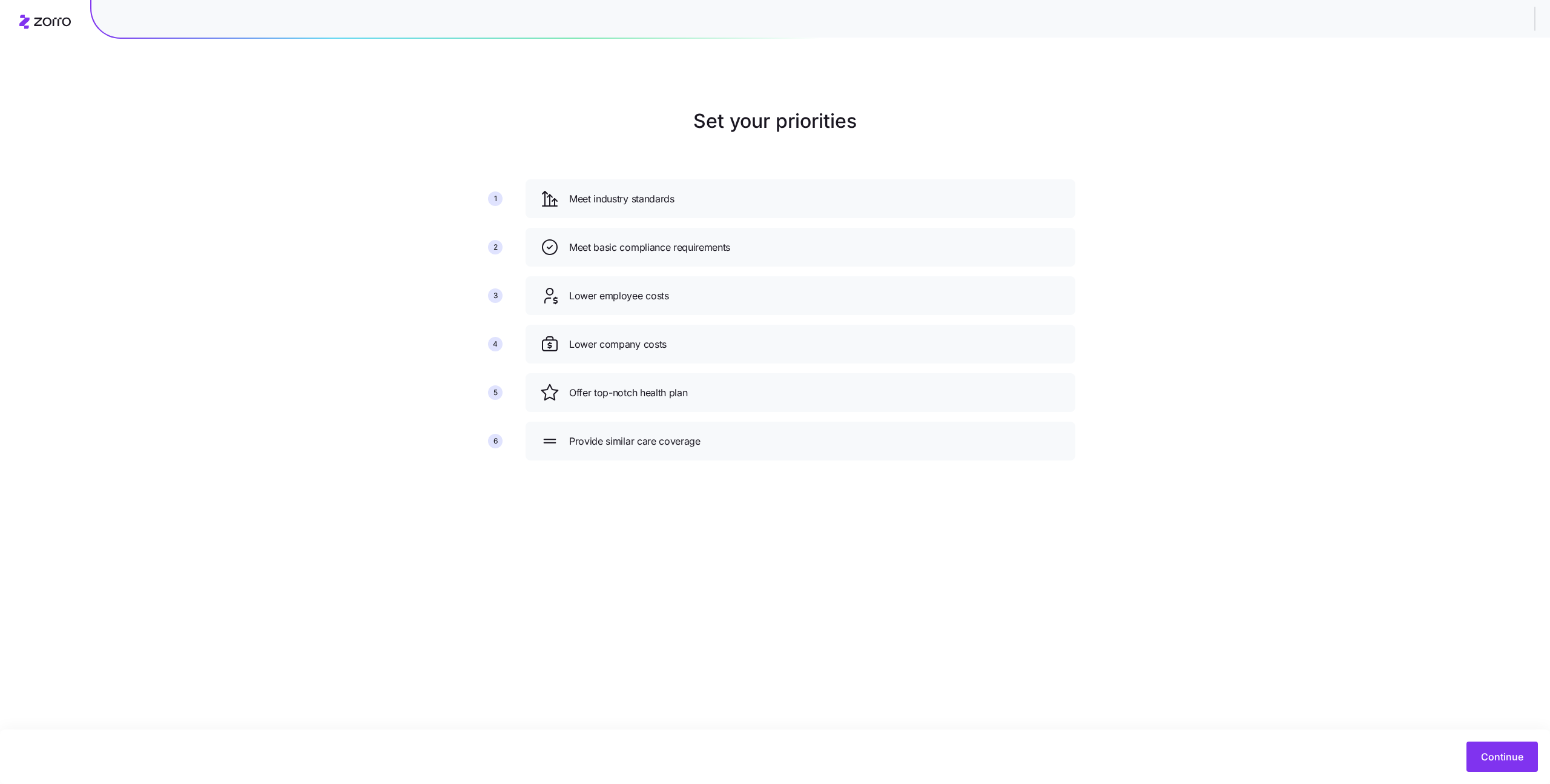
click at [640, 639] on main "Set your priorities 1 2 3 4 5 6 Meet industry standards Meet basic compliance r…" at bounding box center [775, 392] width 1550 height 784
click at [605, 100] on main "Set your priorities 1 2 3 4 5 6 Meet industry standards Meet basic compliance r…" at bounding box center [775, 392] width 1550 height 784
drag, startPoint x: 699, startPoint y: 115, endPoint x: 858, endPoint y: 114, distance: 159.0
click at [858, 114] on h1 "Set your priorities" at bounding box center [775, 121] width 601 height 29
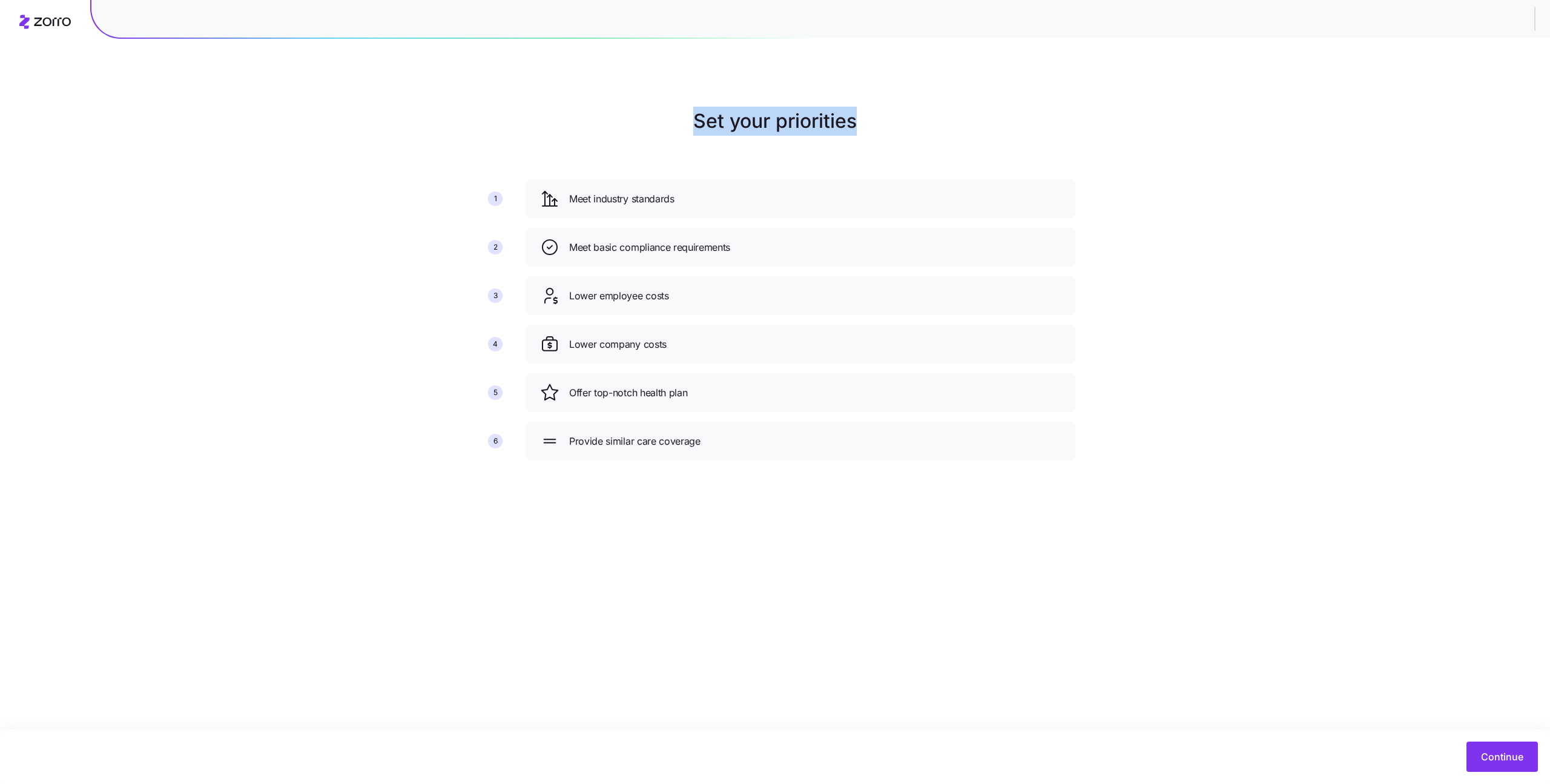
drag, startPoint x: 865, startPoint y: 120, endPoint x: 625, endPoint y: 104, distance: 240.5
click at [625, 104] on main "Set your priorities 1 2 3 4 5 6 Meet industry standards Meet basic compliance r…" at bounding box center [775, 392] width 1550 height 784
click at [1499, 753] on span "Continue" at bounding box center [1502, 756] width 42 height 15
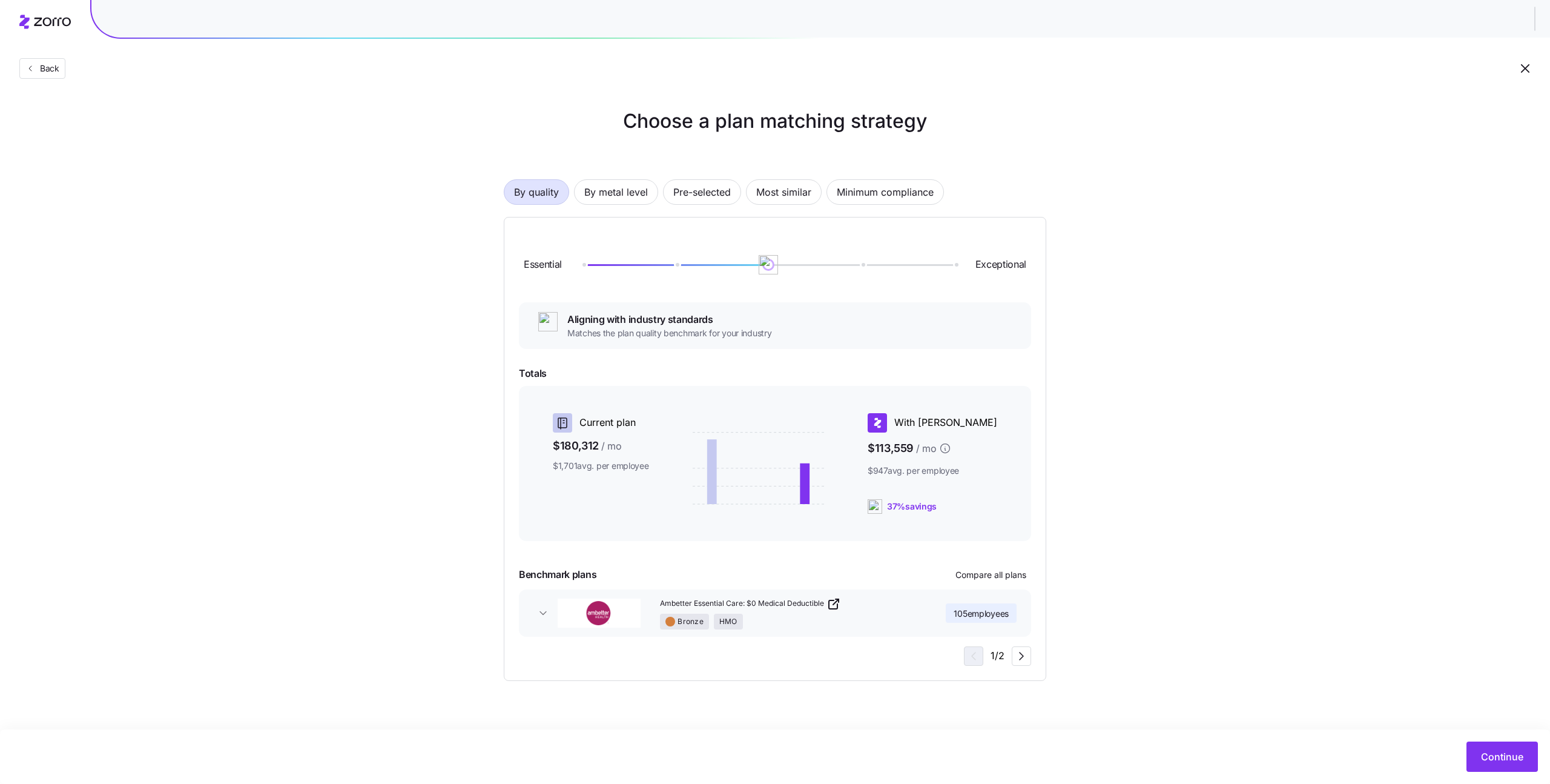
click at [678, 262] on div at bounding box center [769, 264] width 372 height 7
click at [873, 190] on span "Minimum compliance" at bounding box center [885, 192] width 97 height 24
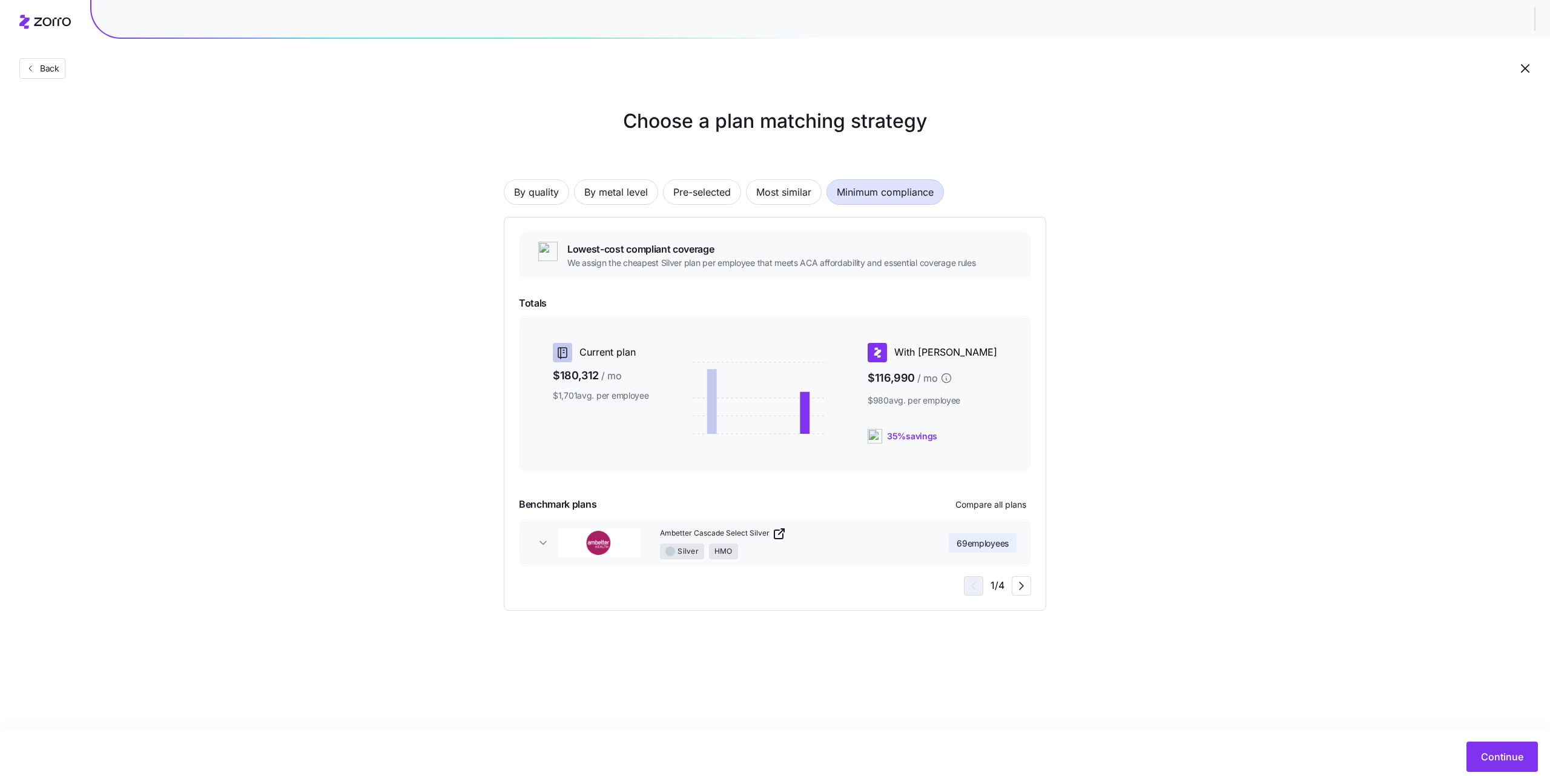
click at [568, 200] on div "By quality By metal level Pre-selected Most similar Minimum compliance" at bounding box center [775, 192] width 542 height 25
click at [547, 549] on button "Ambetter Cascade Select Silver Silver HMO 69 employees" at bounding box center [775, 542] width 512 height 47
click at [1016, 674] on icon "button" at bounding box center [1022, 675] width 15 height 15
click at [1021, 676] on icon "button" at bounding box center [1022, 675] width 15 height 15
click at [546, 538] on icon "button" at bounding box center [543, 542] width 12 height 12
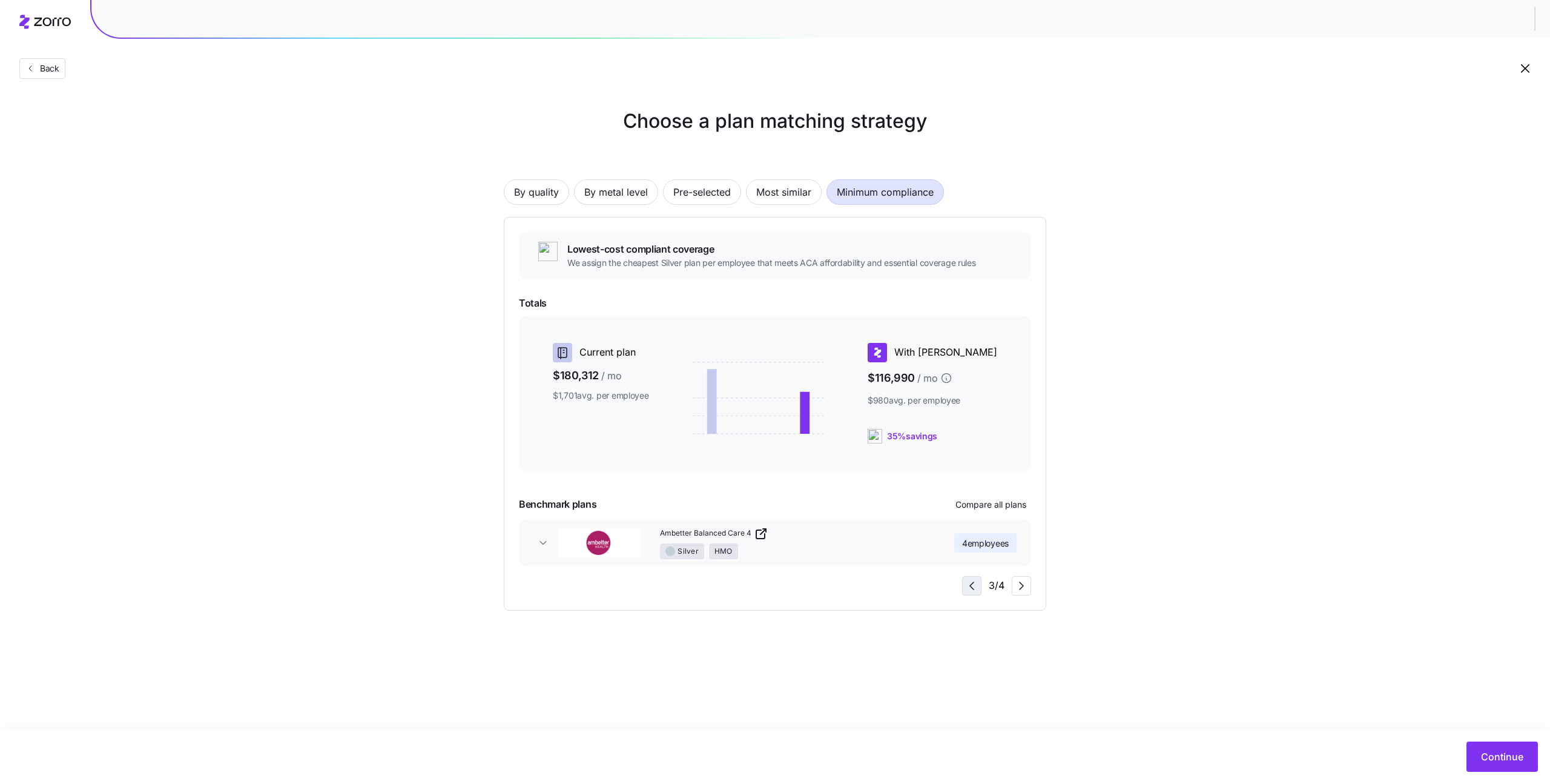
click at [966, 593] on span "button" at bounding box center [971, 585] width 18 height 18
click at [647, 210] on div "By quality By metal level Pre-selected Most similar Minimum compliance Lowest-c…" at bounding box center [775, 376] width 542 height 470
click at [639, 198] on span "By metal level" at bounding box center [617, 192] width 64 height 24
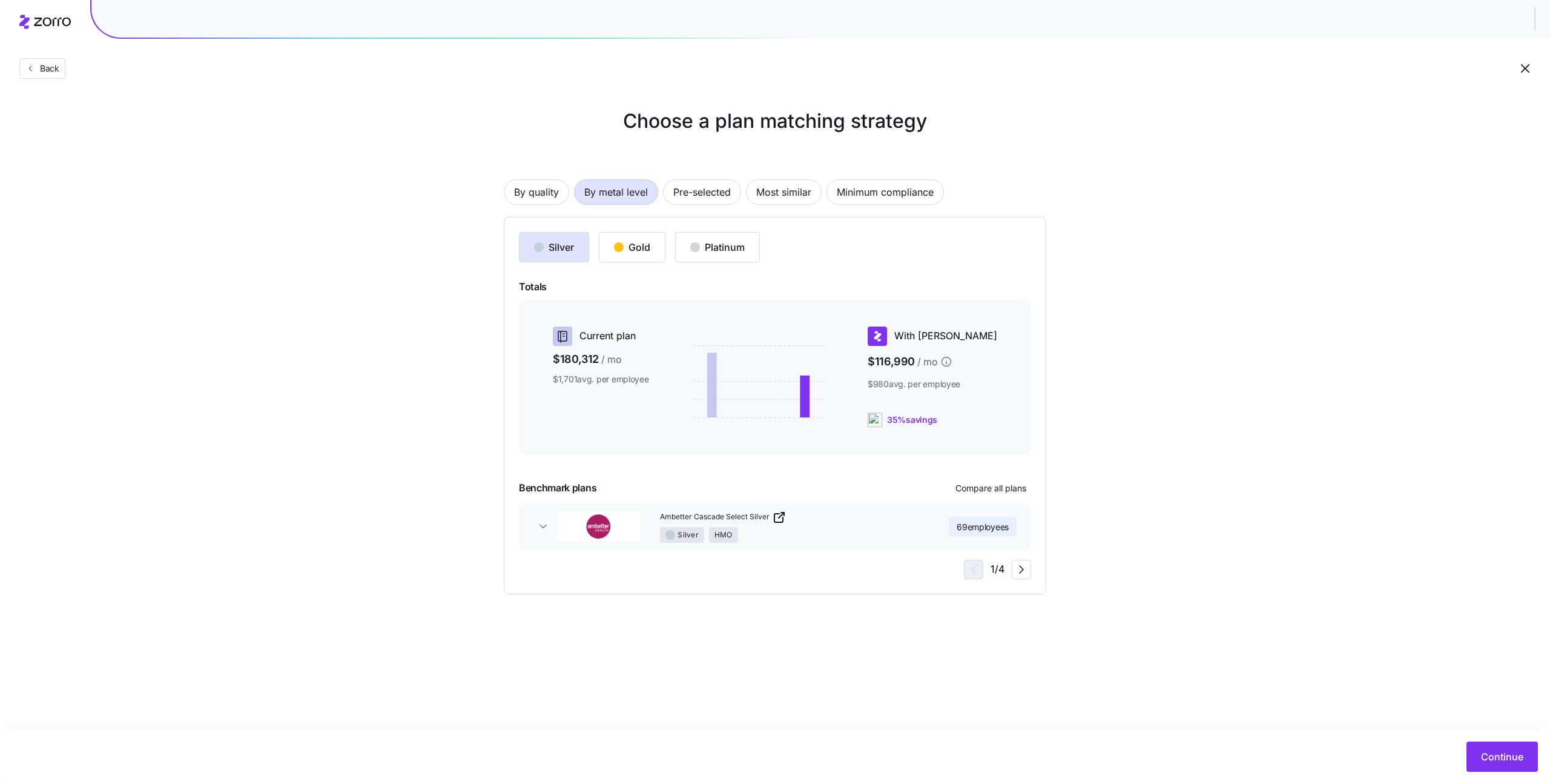
click at [1033, 574] on div "Silver Gold Platinum Totals Current plan $180,312 / mo $1,701 avg. per employee…" at bounding box center [775, 405] width 542 height 377
click at [1025, 571] on icon "button" at bounding box center [1022, 569] width 15 height 15
click at [718, 198] on span "Pre-selected" at bounding box center [702, 192] width 58 height 24
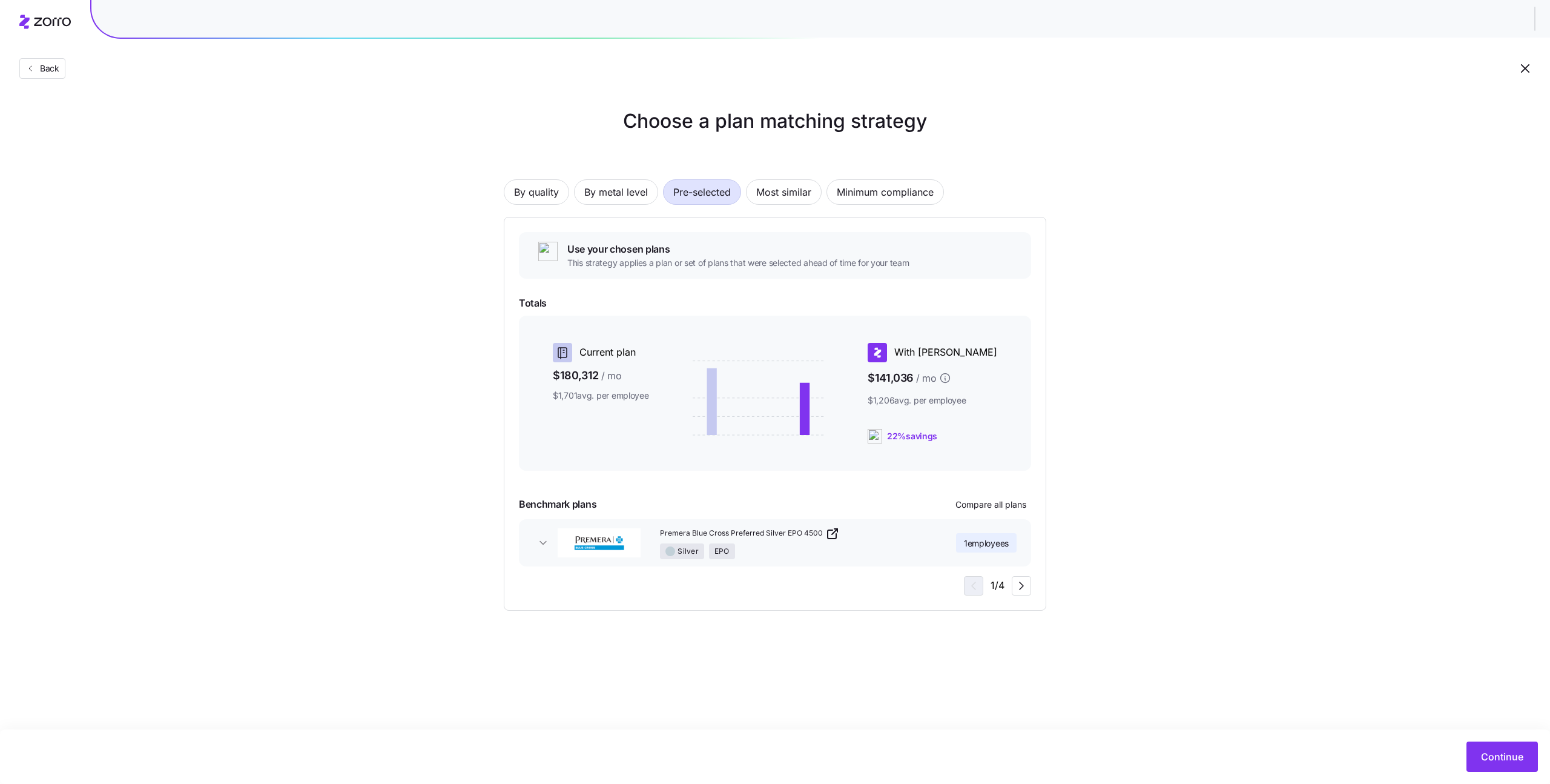
click at [974, 544] on span "1 employees" at bounding box center [987, 543] width 45 height 12
click at [899, 554] on div "Silver EPO" at bounding box center [792, 551] width 264 height 16
click at [824, 523] on button "Premera Blue Cross Preferred Silver EPO 4500 Silver EPO 1 employees" at bounding box center [775, 542] width 512 height 47
click at [829, 530] on icon "button" at bounding box center [832, 534] width 9 height 9
click at [909, 583] on div "Primary doctor $0" at bounding box center [904, 585] width 225 height 12
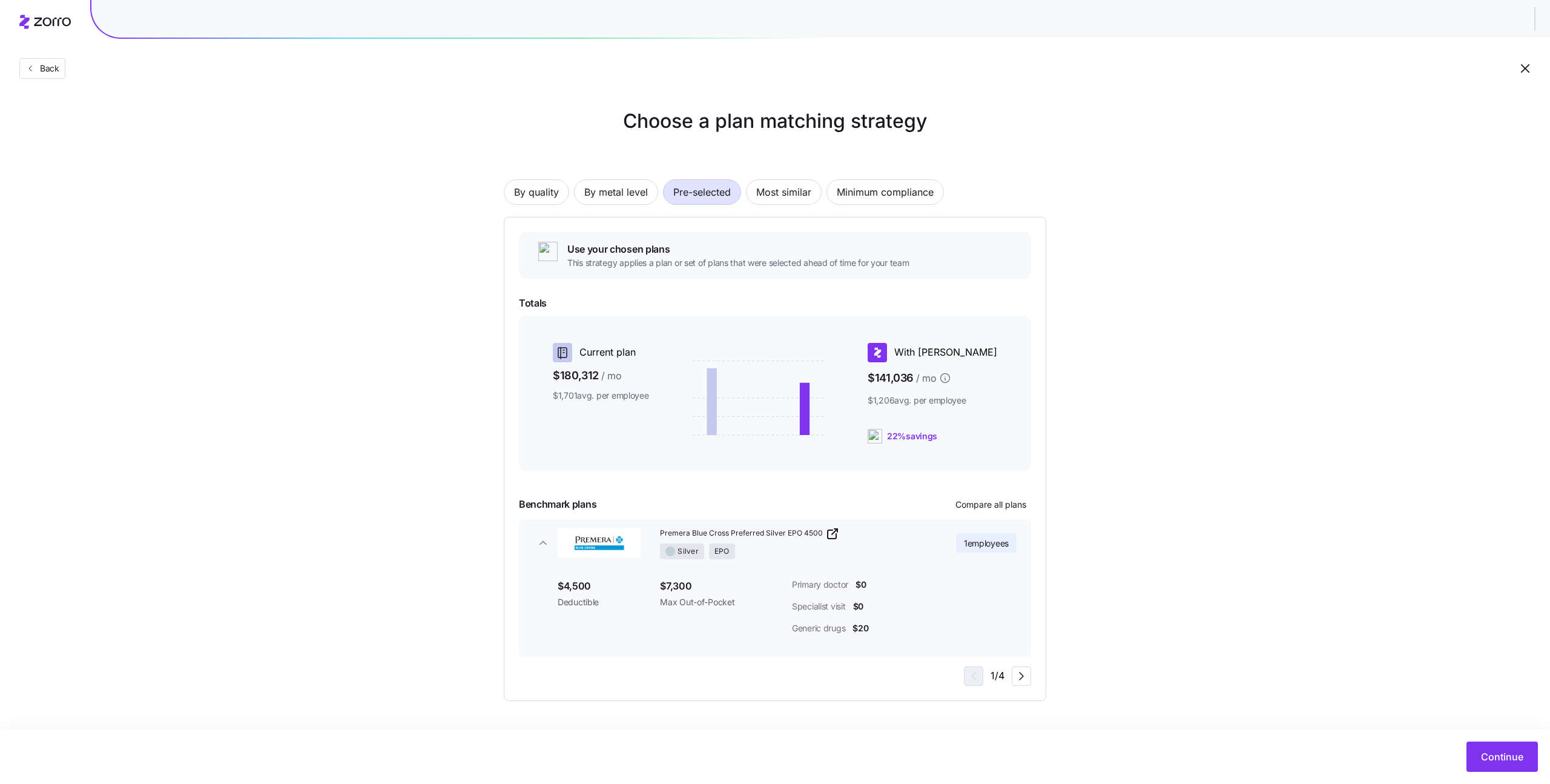
click at [554, 545] on button "Premera Blue Cross Preferred Silver EPO 4500 Silver EPO 1 employees" at bounding box center [775, 542] width 512 height 47
click at [627, 188] on span "By metal level" at bounding box center [617, 192] width 64 height 24
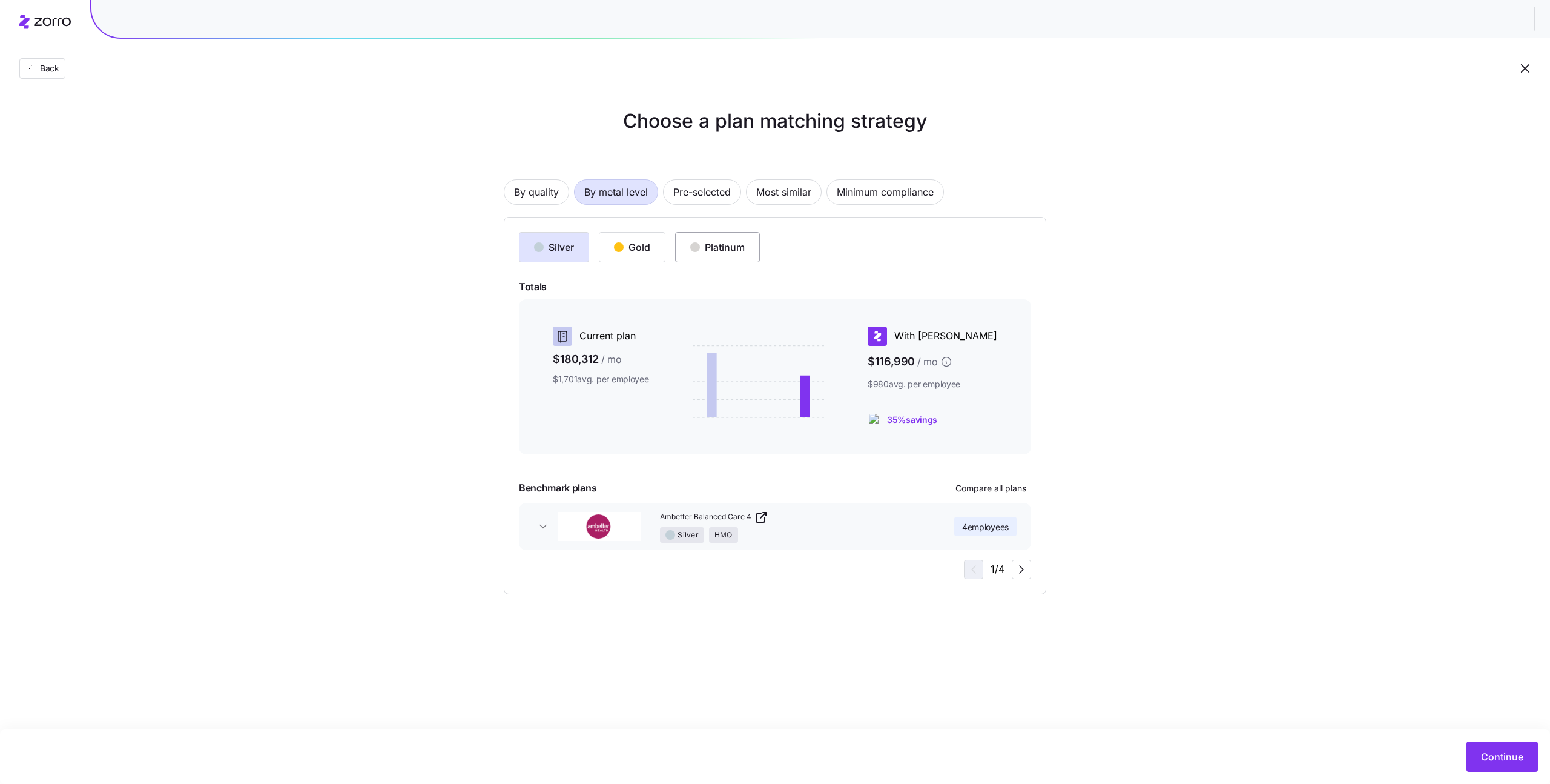
drag, startPoint x: 712, startPoint y: 243, endPoint x: 721, endPoint y: 243, distance: 9.0
click at [721, 244] on div "Platinum" at bounding box center [718, 247] width 54 height 15
click at [620, 226] on div "Silver Gold Platinum Totals Current plan $180,312 / mo $1,701 avg. per employee…" at bounding box center [775, 405] width 542 height 377
click at [622, 234] on button "Gold" at bounding box center [632, 247] width 66 height 30
click at [552, 247] on div "Silver" at bounding box center [554, 247] width 40 height 15
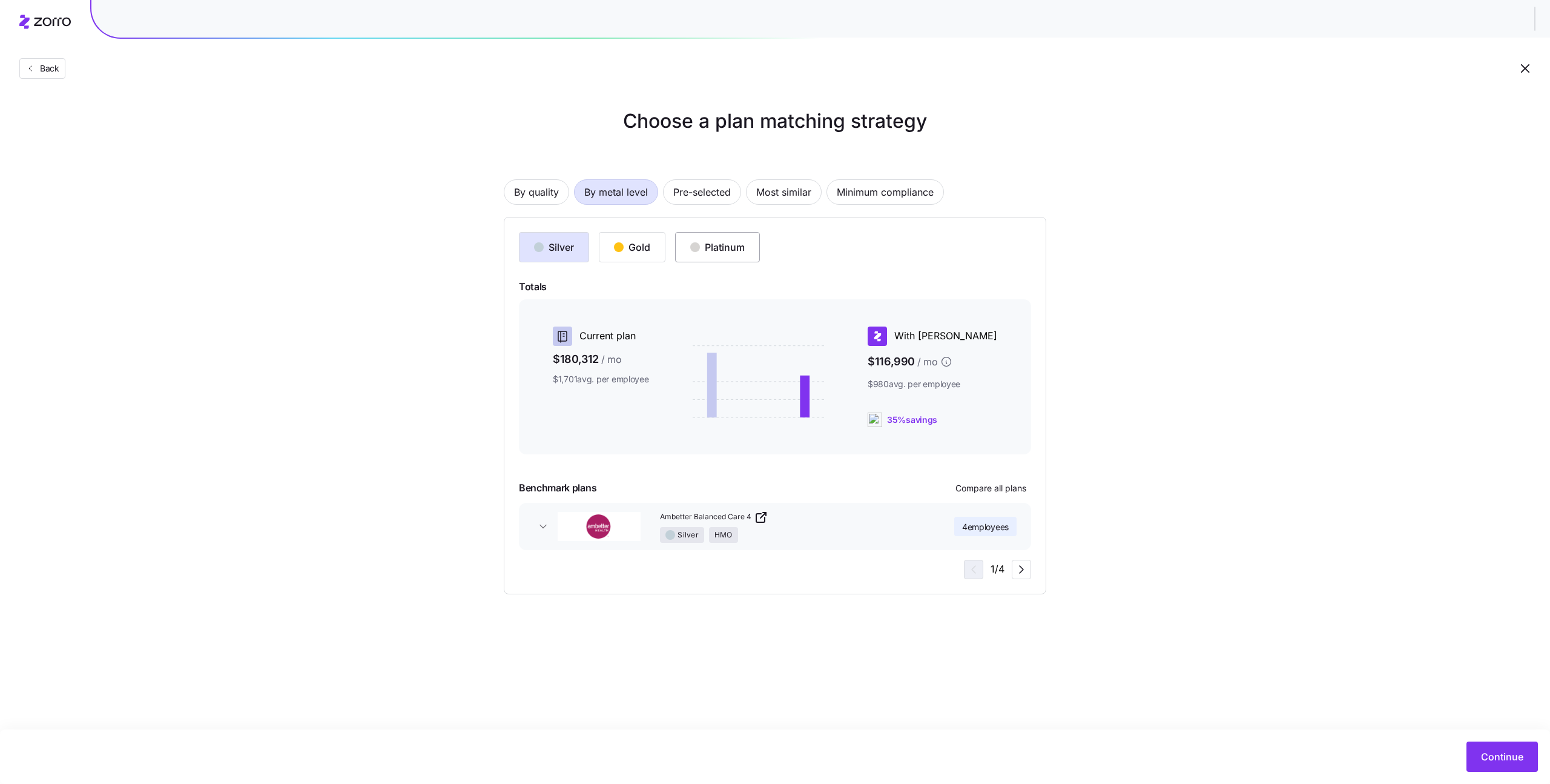
click at [690, 256] on button "Platinum" at bounding box center [718, 247] width 85 height 30
click at [553, 258] on button "Silver" at bounding box center [554, 247] width 70 height 30
click at [705, 201] on span "Pre-selected" at bounding box center [702, 192] width 58 height 24
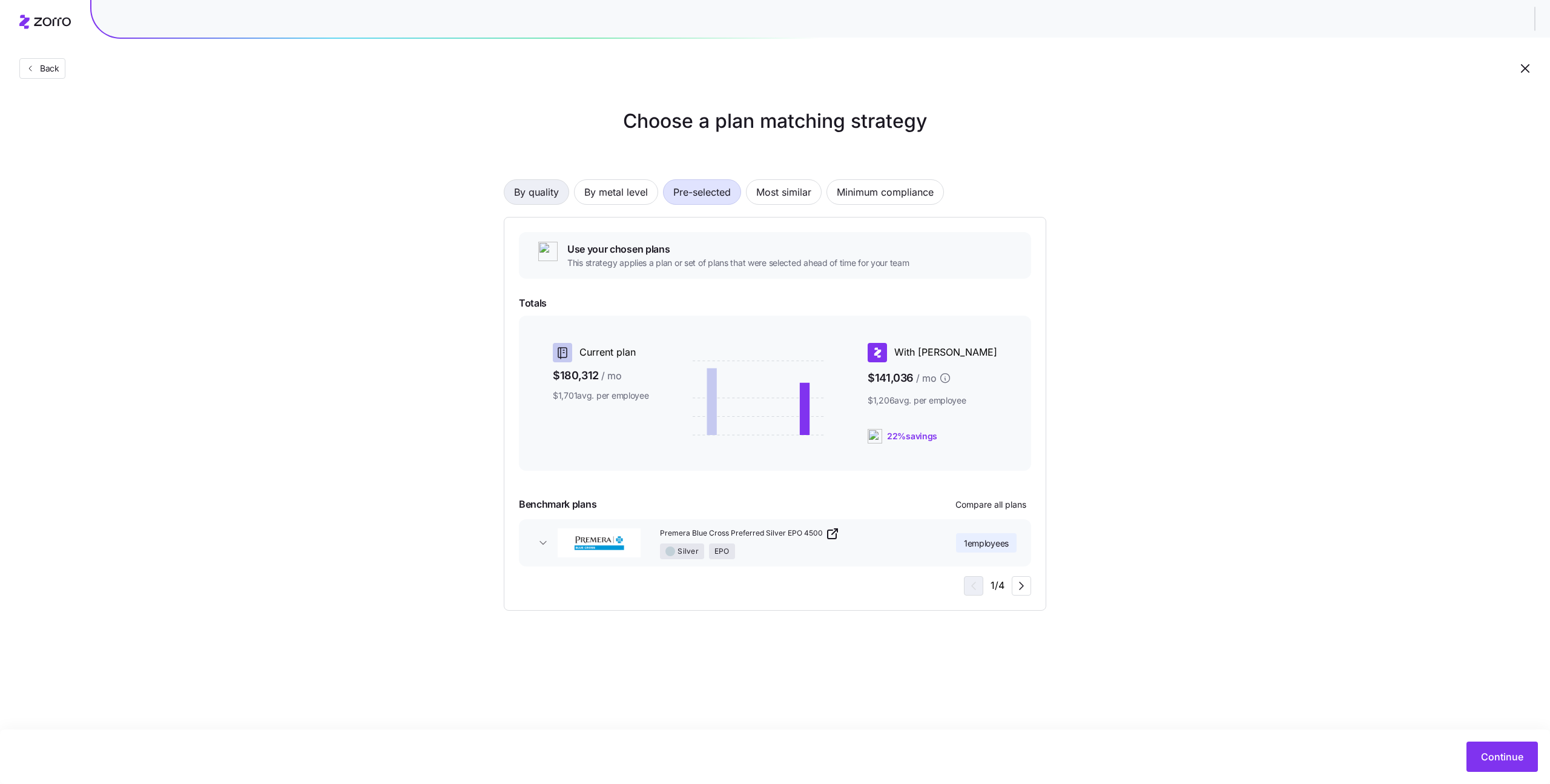
click at [533, 204] on span "By quality" at bounding box center [536, 192] width 45 height 24
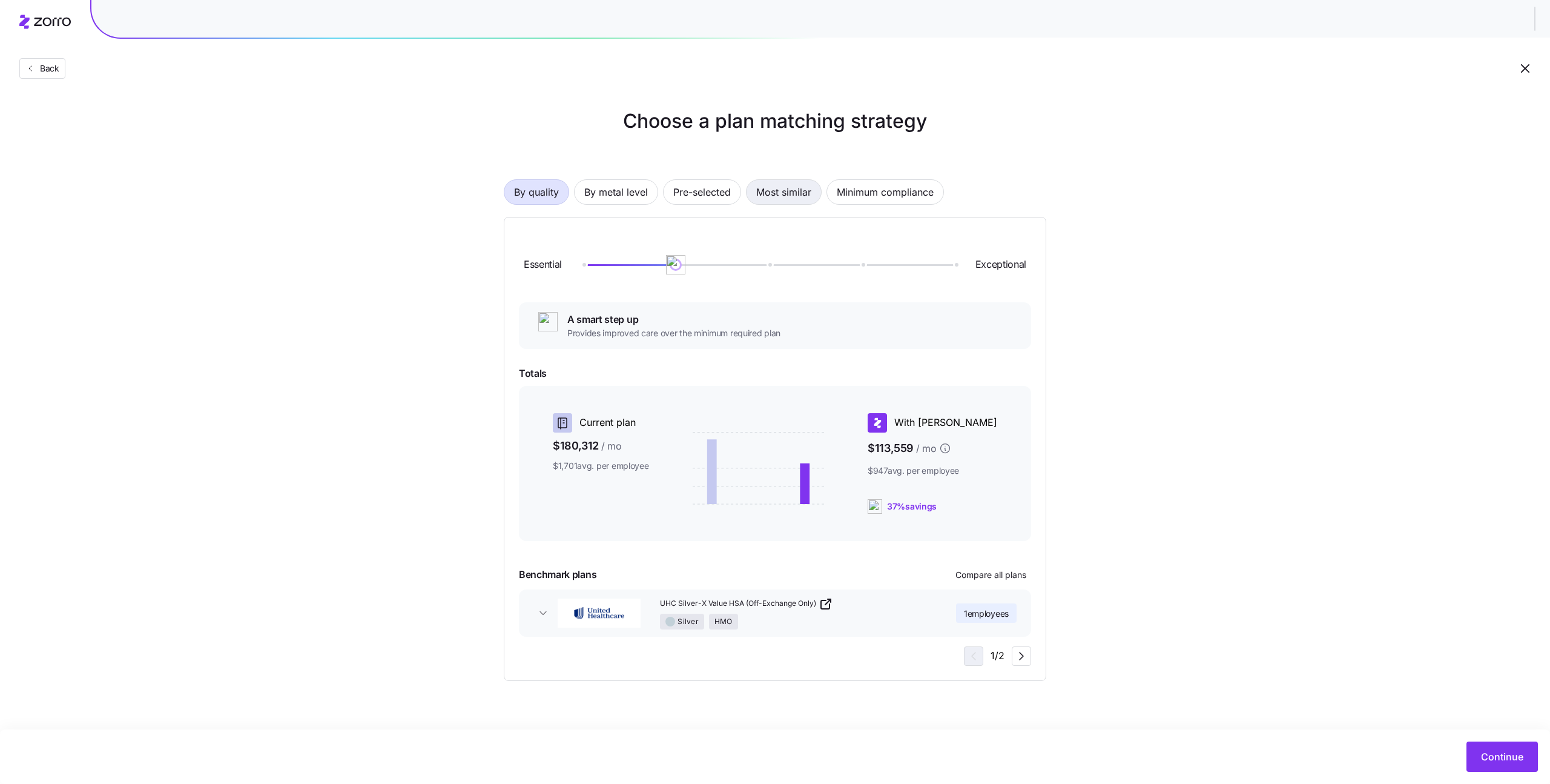
click at [771, 191] on span "Most similar" at bounding box center [784, 192] width 55 height 24
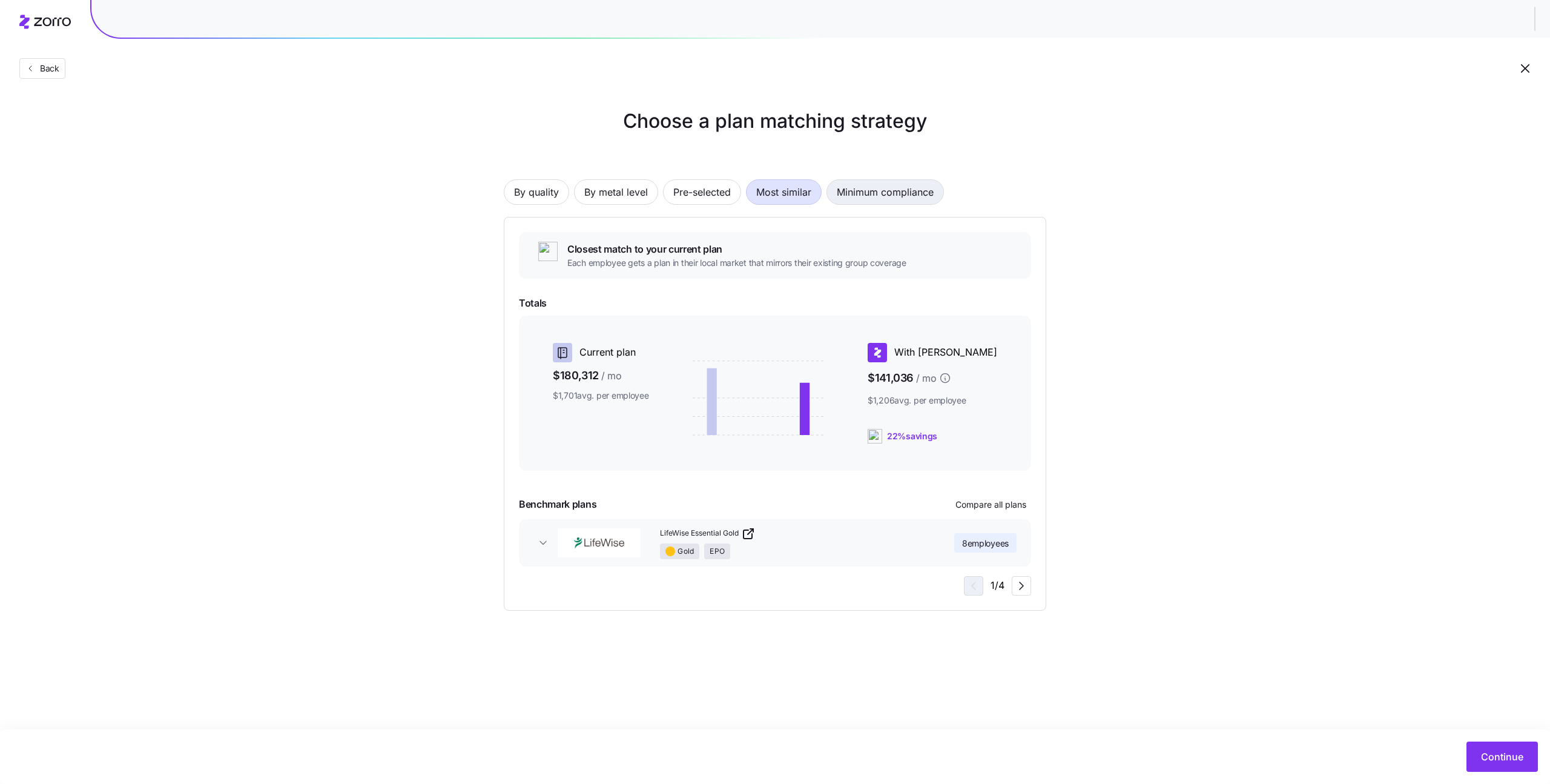
click at [863, 185] on span "Minimum compliance" at bounding box center [885, 192] width 97 height 24
click at [1485, 755] on span "Continue" at bounding box center [1502, 756] width 42 height 15
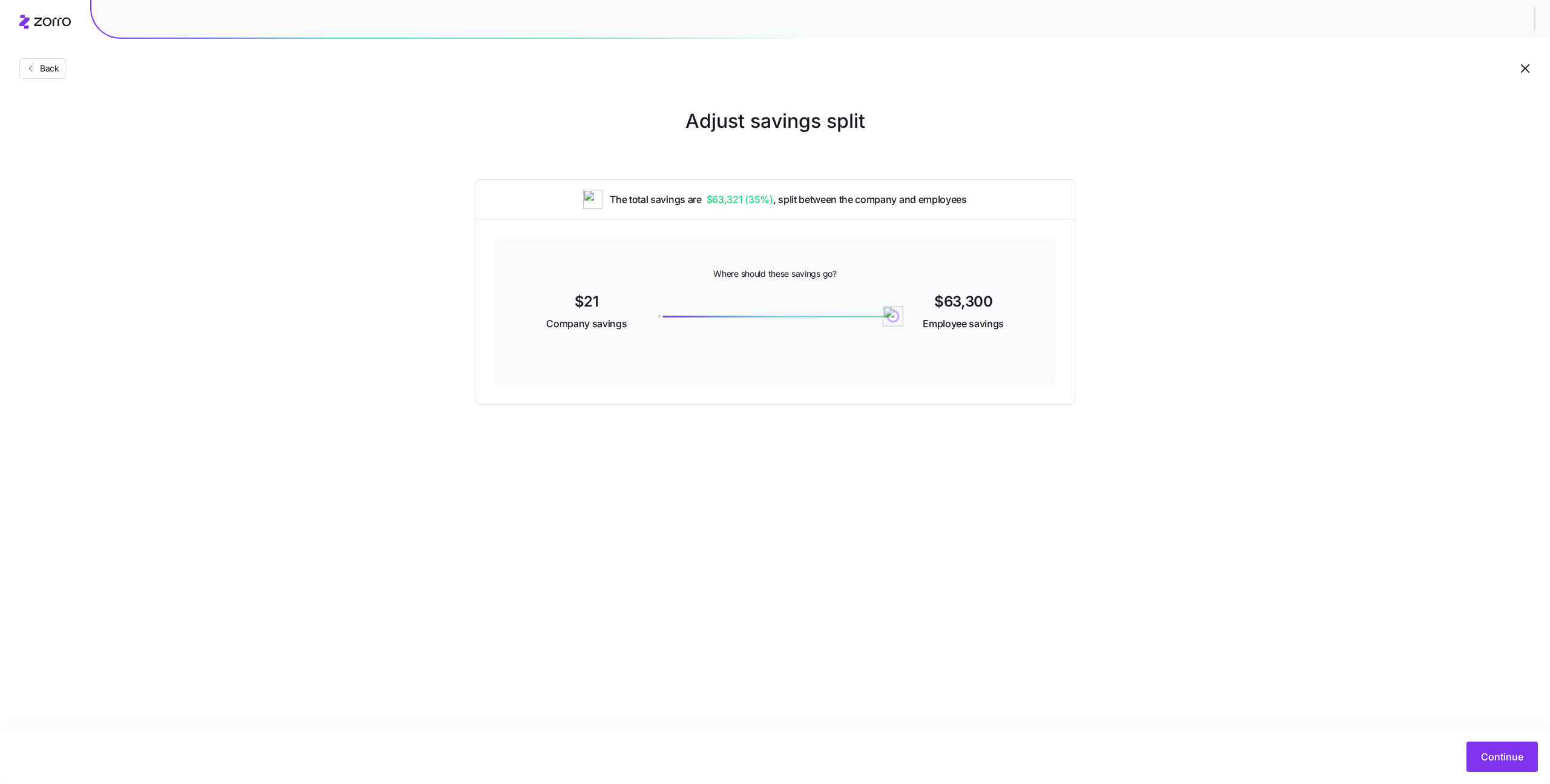
drag, startPoint x: 769, startPoint y: 319, endPoint x: 990, endPoint y: 351, distance: 223.3
click at [990, 351] on div "Where should these savings go? $21 Company savings 63300 $63,300 Employee savin…" at bounding box center [775, 311] width 560 height 146
drag, startPoint x: 901, startPoint y: 319, endPoint x: 984, endPoint y: 310, distance: 83.5
click at [984, 310] on div "$21 Company savings 63300 $63,300 Employee savings" at bounding box center [775, 313] width 503 height 47
drag, startPoint x: 897, startPoint y: 313, endPoint x: 1025, endPoint y: 324, distance: 128.5
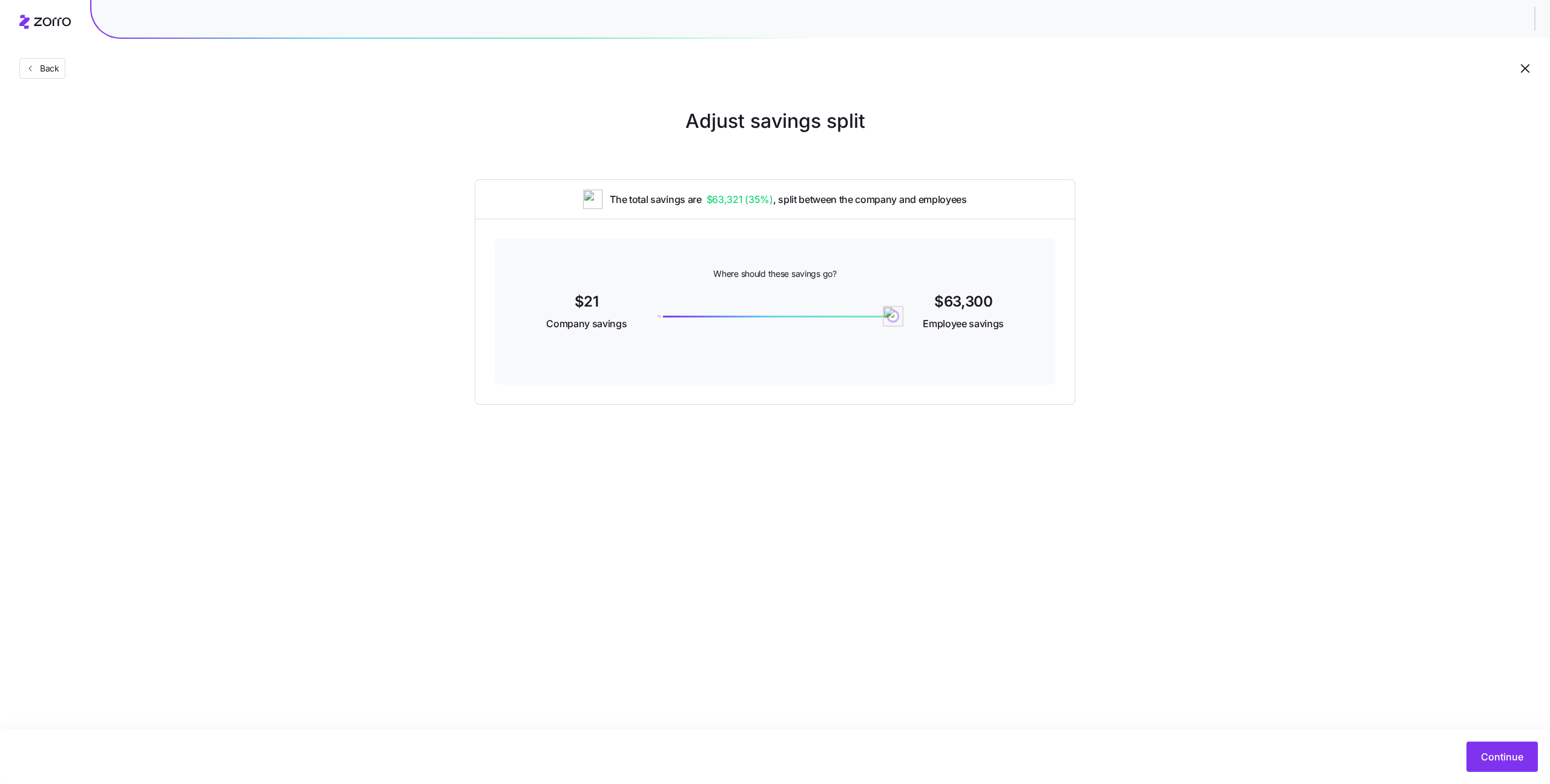
click at [1027, 319] on div "Where should these savings go? $21 Company savings 63300 $63,300 Employee savin…" at bounding box center [775, 311] width 560 height 146
click at [1047, 370] on div "Where should these savings go? $21 Company savings $63,300 Employee savings" at bounding box center [775, 311] width 560 height 146
drag, startPoint x: 897, startPoint y: 317, endPoint x: 977, endPoint y: 314, distance: 80.1
click at [977, 314] on div "$21 Company savings 63300 $63,300 Employee savings" at bounding box center [775, 313] width 503 height 47
drag, startPoint x: 897, startPoint y: 316, endPoint x: 957, endPoint y: 315, distance: 60.0
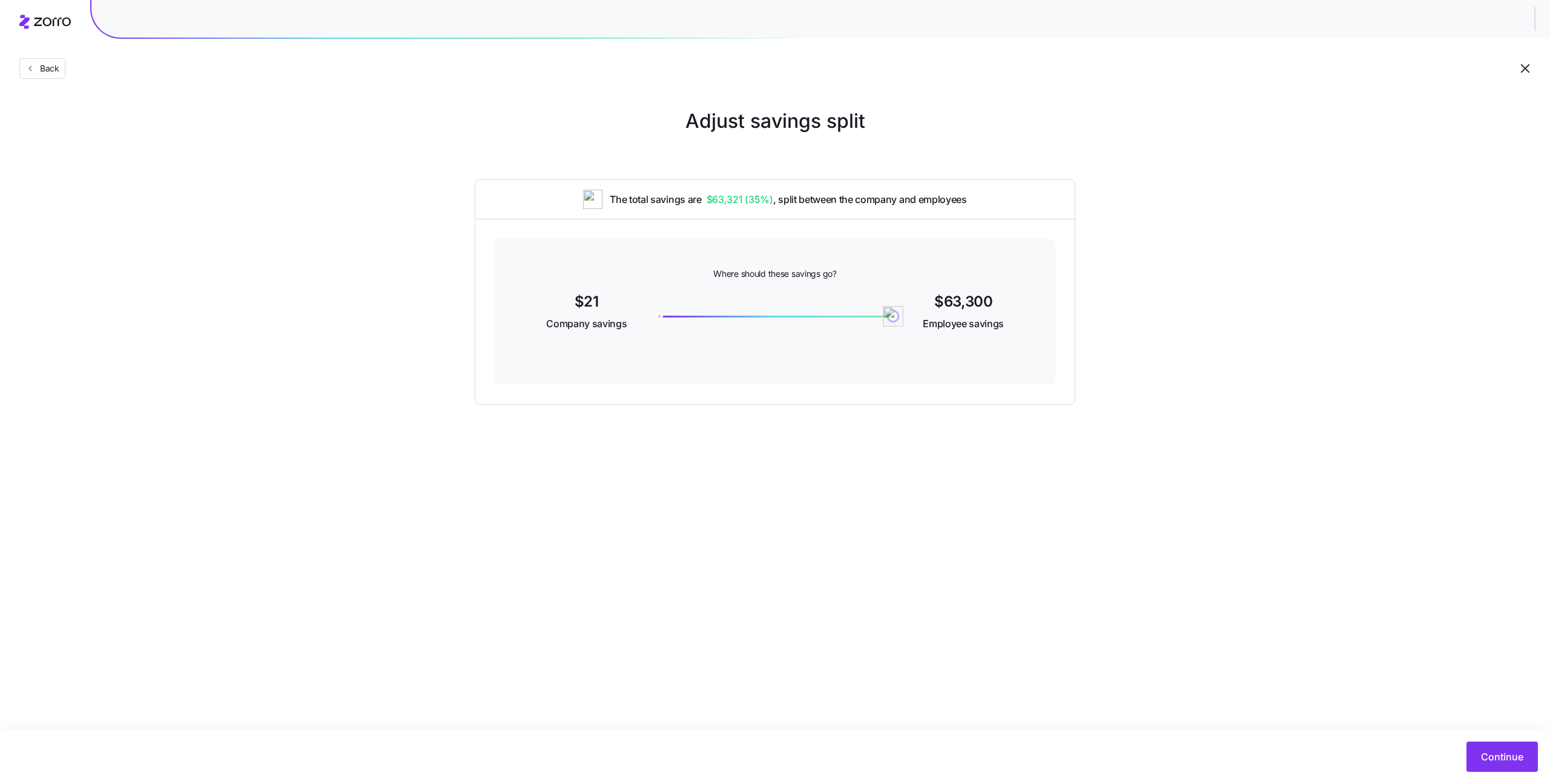
click at [957, 315] on div "$21 Company savings 63300 $63,300 Employee savings" at bounding box center [775, 313] width 503 height 47
drag, startPoint x: 889, startPoint y: 313, endPoint x: 990, endPoint y: 310, distance: 101.0
click at [977, 312] on div "$21 Company savings 63300 $63,300 Employee savings" at bounding box center [775, 313] width 503 height 47
drag, startPoint x: 623, startPoint y: 322, endPoint x: 499, endPoint y: 319, distance: 124.0
click at [499, 319] on div "Where should these savings go? $21 Company savings $63,300 Employee savings" at bounding box center [775, 311] width 560 height 146
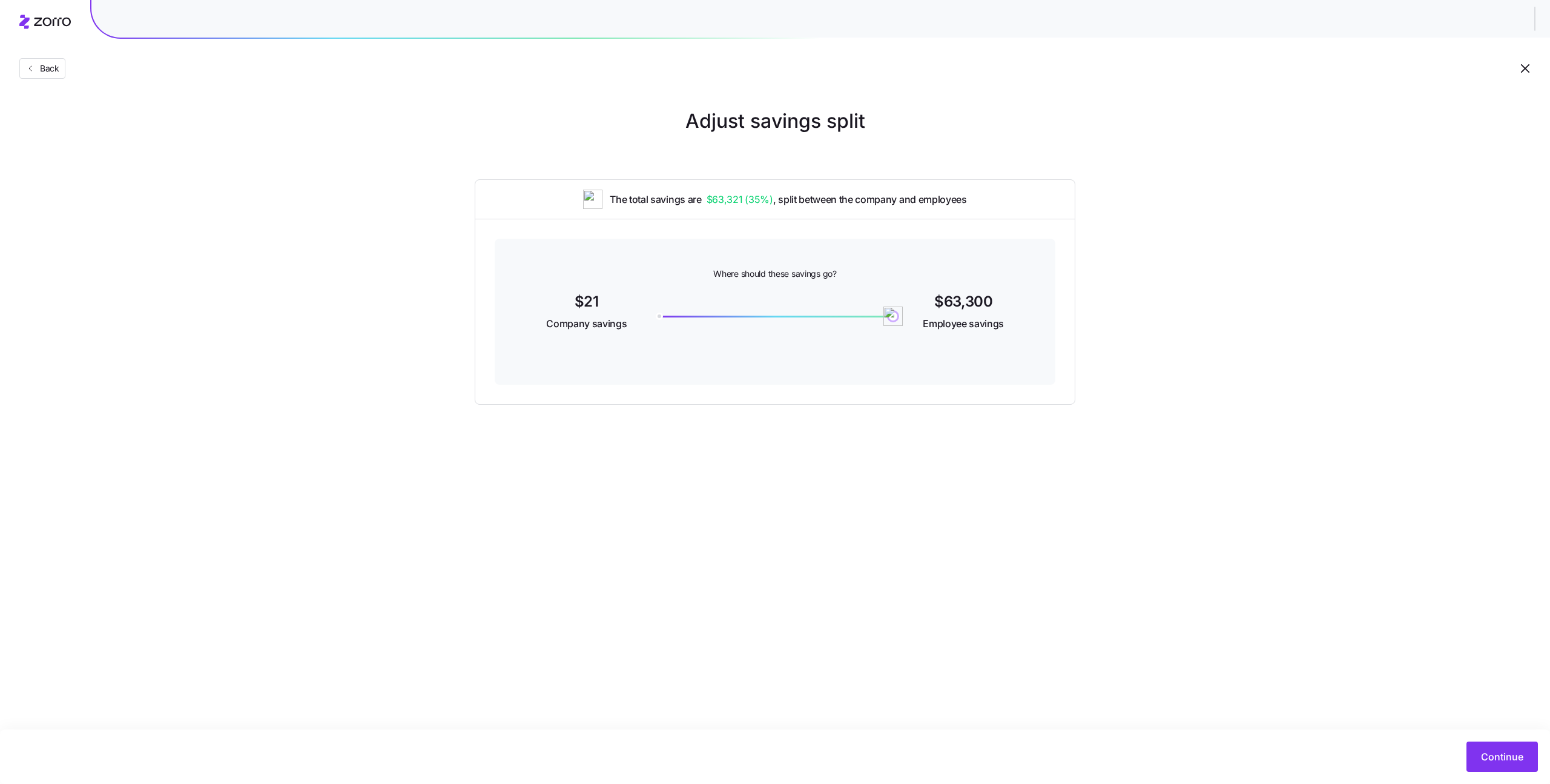
click at [925, 382] on div "Where should these savings go? $21 Company savings $63,300 Employee savings" at bounding box center [775, 311] width 560 height 146
drag, startPoint x: 894, startPoint y: 318, endPoint x: 990, endPoint y: 319, distance: 96.0
click at [990, 319] on div "$21 Company savings 63300 $63,300 Employee savings" at bounding box center [775, 313] width 503 height 47
click at [1062, 365] on div "Where should these savings go? $21 Company savings $63,300 Employee savings" at bounding box center [775, 312] width 599 height 185
click at [782, 315] on div "63300" at bounding box center [775, 316] width 237 height 2
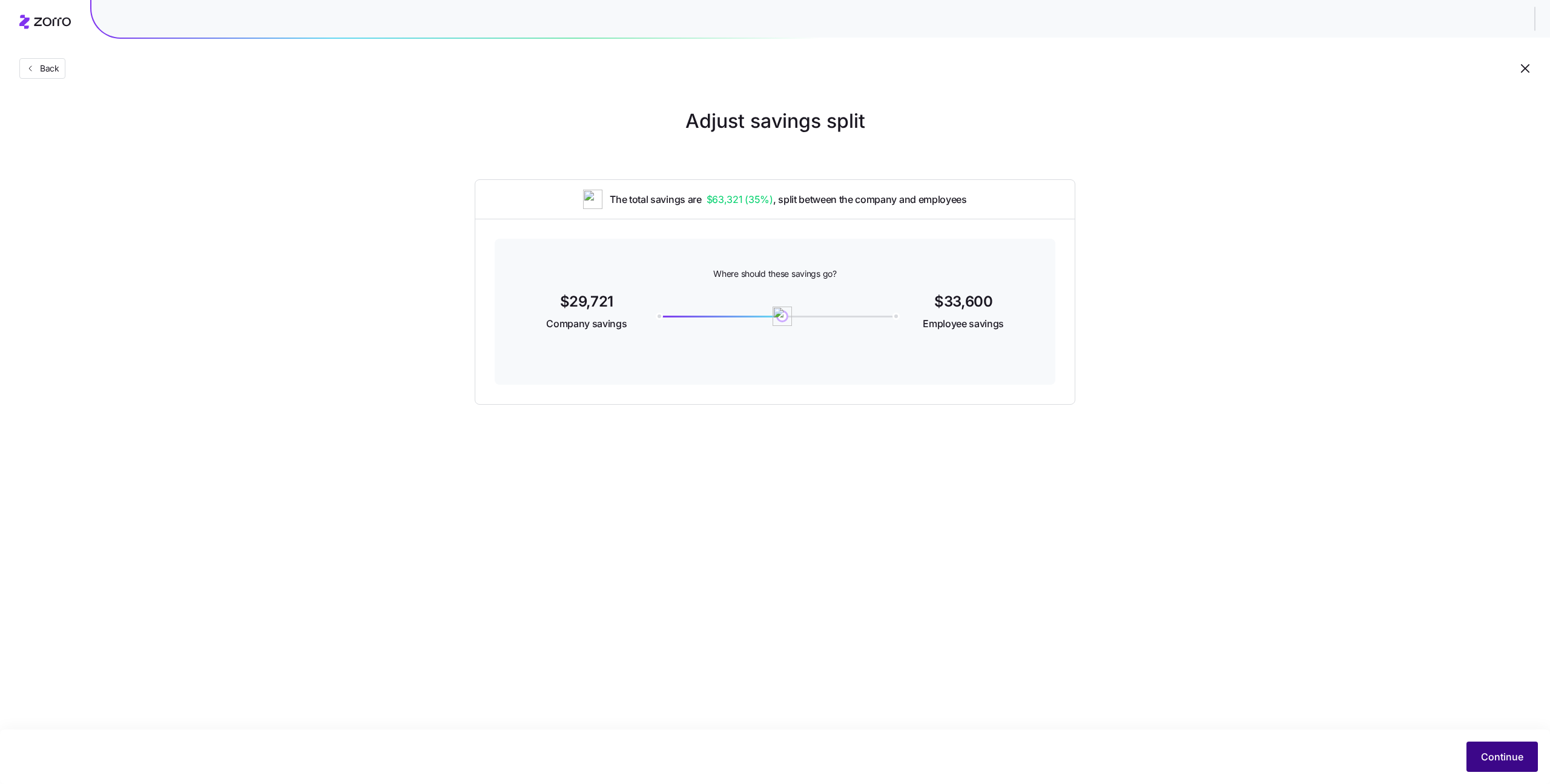
click at [1502, 759] on span "Continue" at bounding box center [1502, 756] width 42 height 15
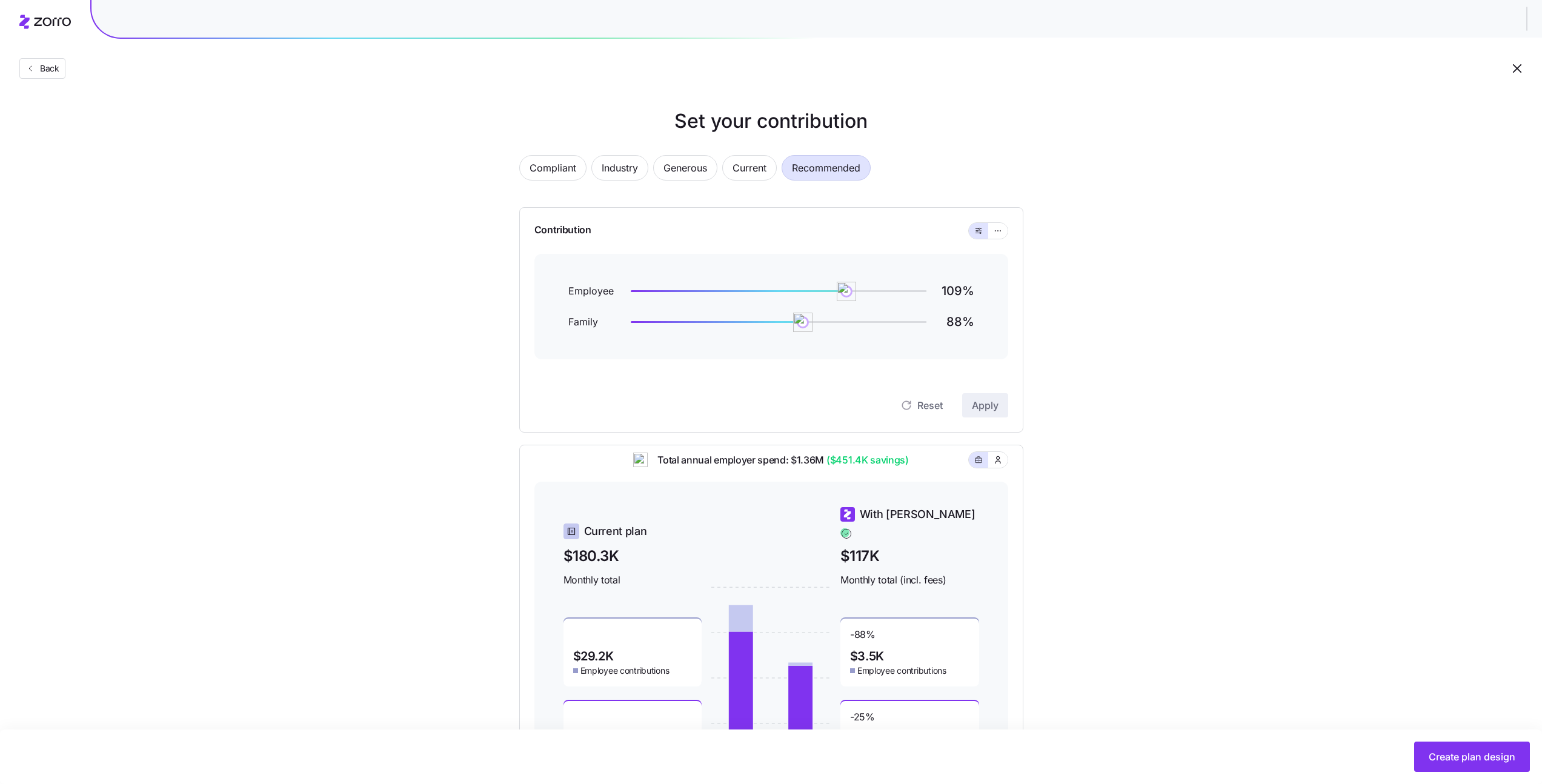
click at [999, 195] on div "Compliant Industry Generous Current Recommended Contribution Employee 109 % Fam…" at bounding box center [771, 471] width 543 height 660
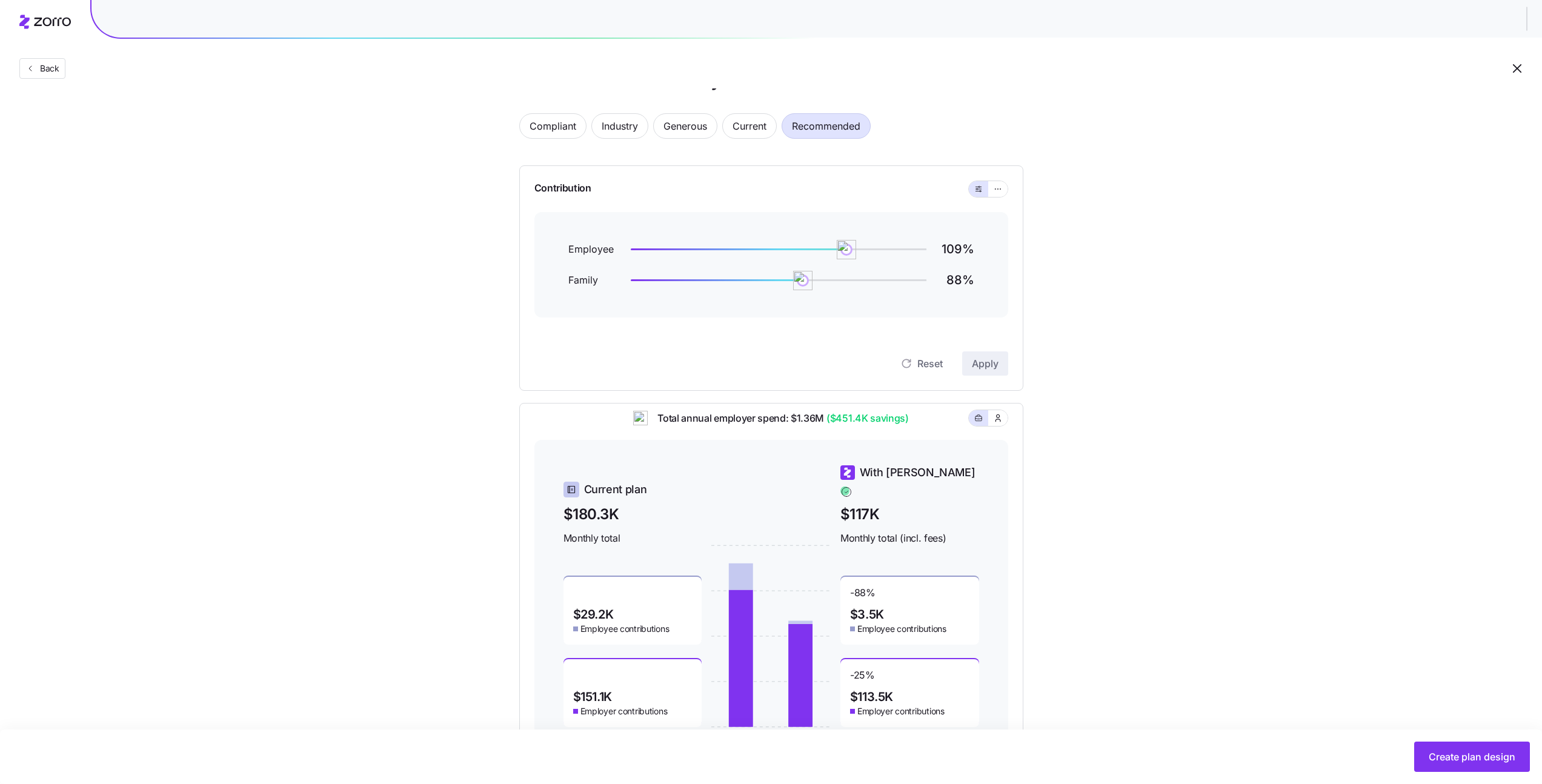
scroll to position [31, 0]
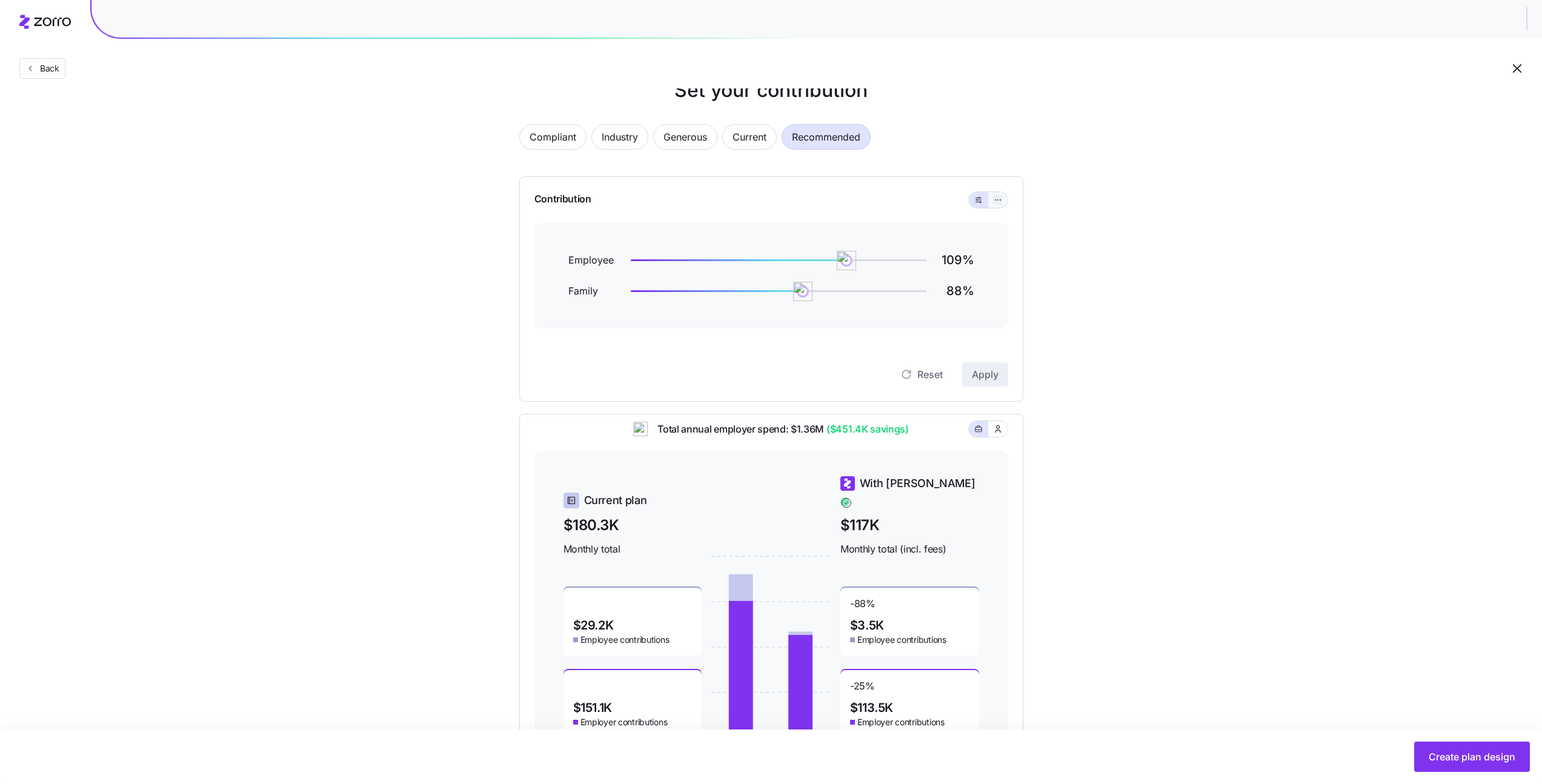
click at [997, 197] on icon "button" at bounding box center [998, 199] width 9 height 15
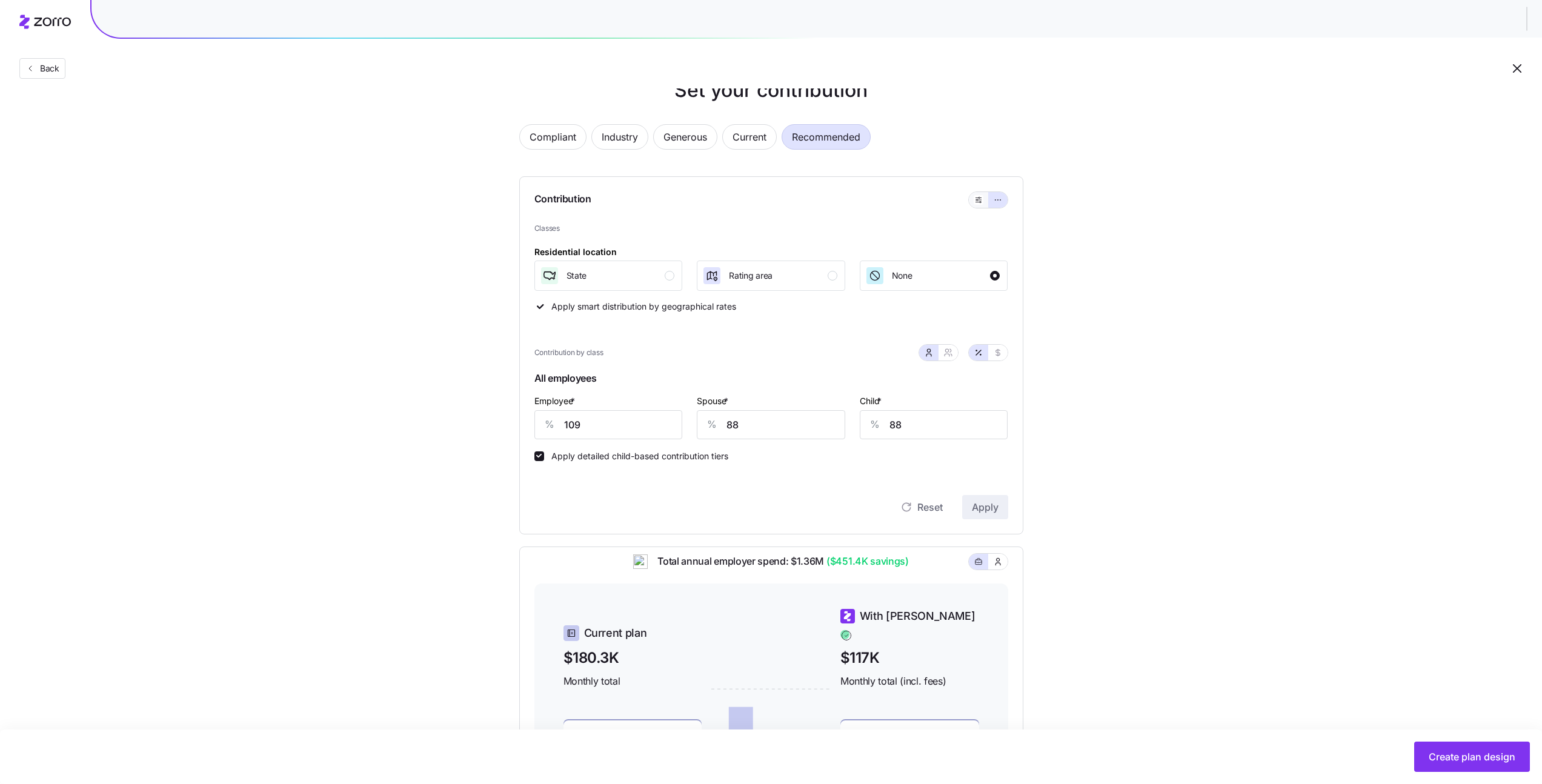
click at [983, 199] on button "button" at bounding box center [978, 199] width 19 height 16
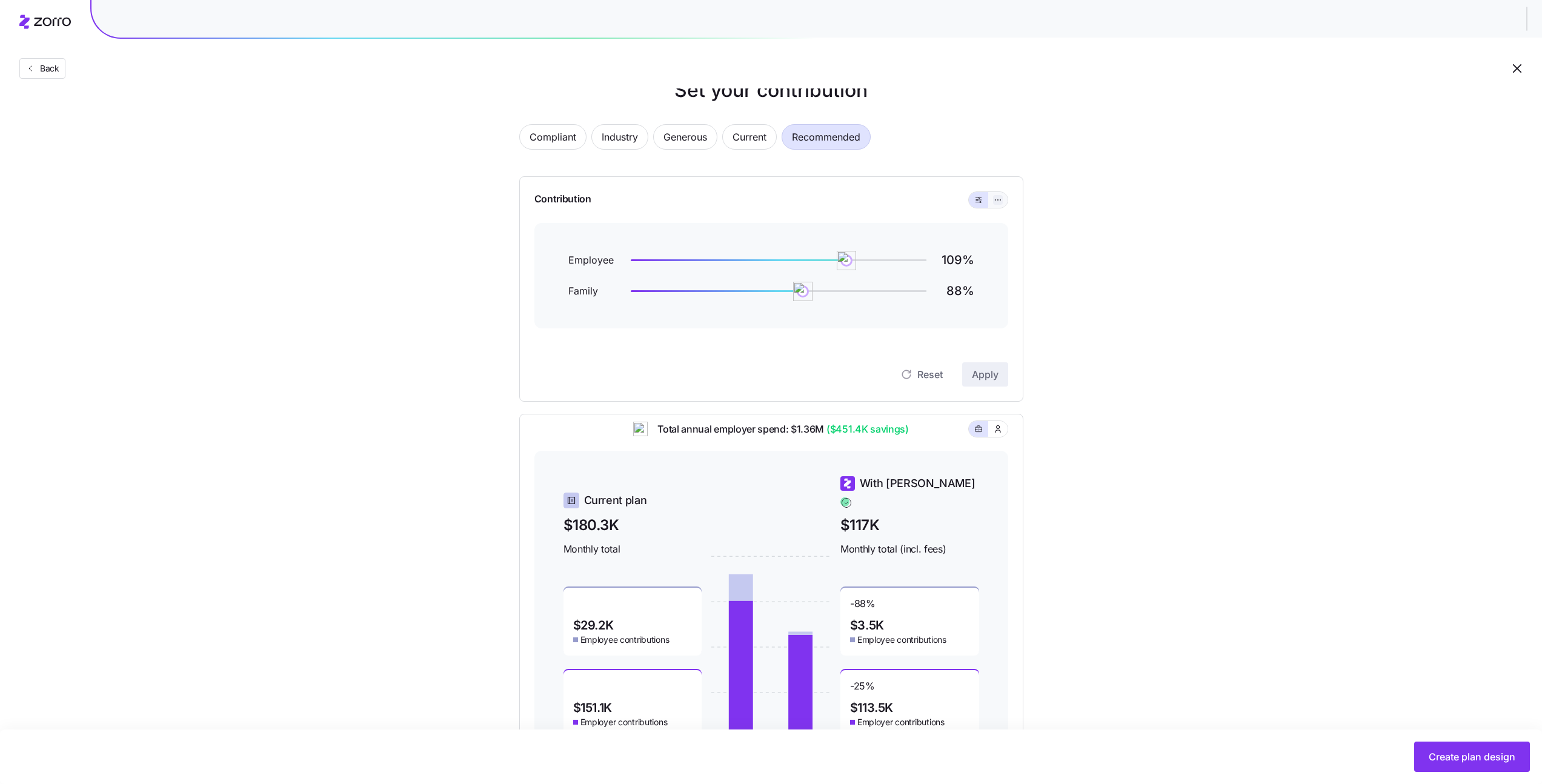
click at [996, 201] on icon "button" at bounding box center [998, 199] width 9 height 15
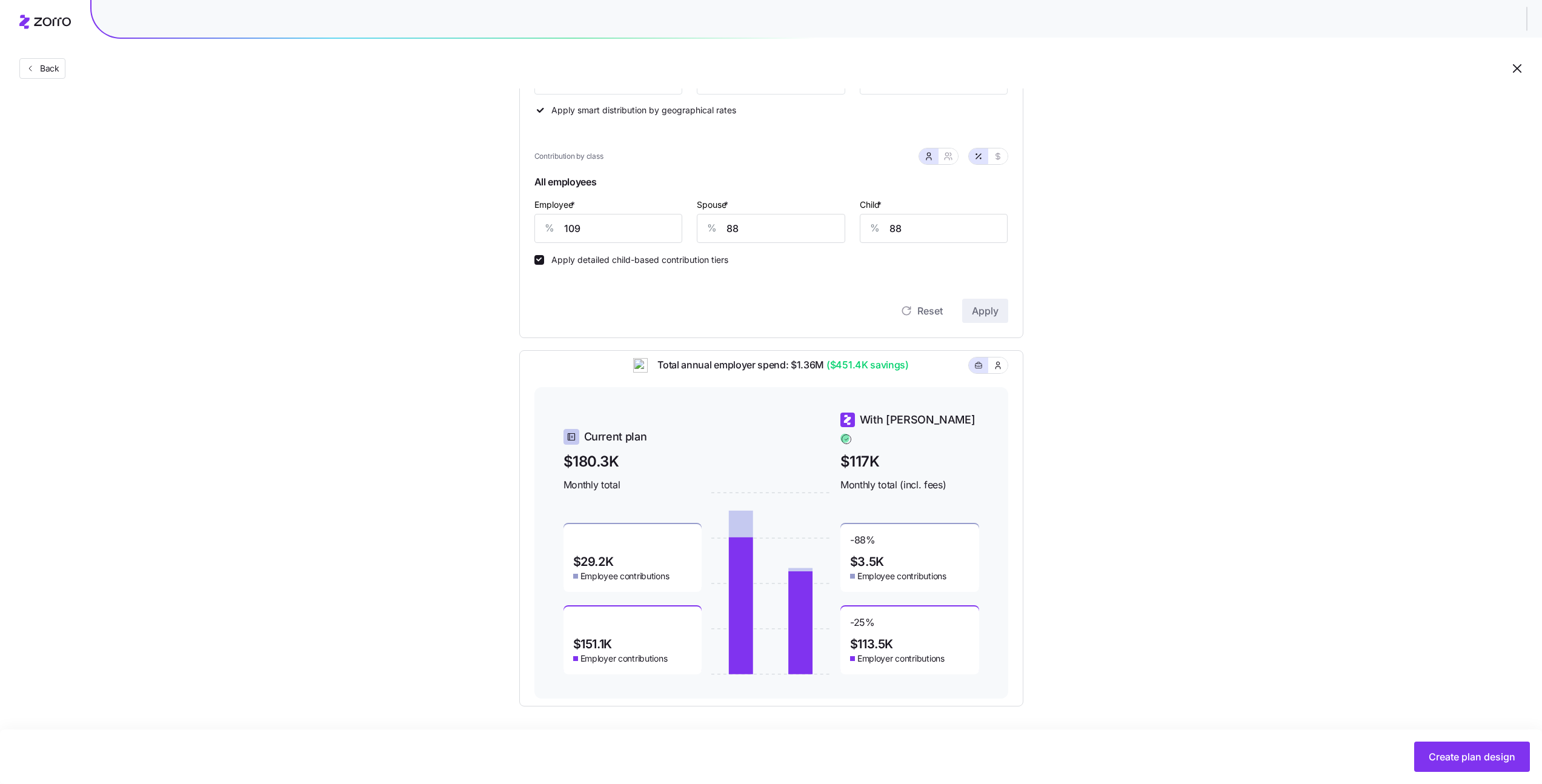
scroll to position [0, 0]
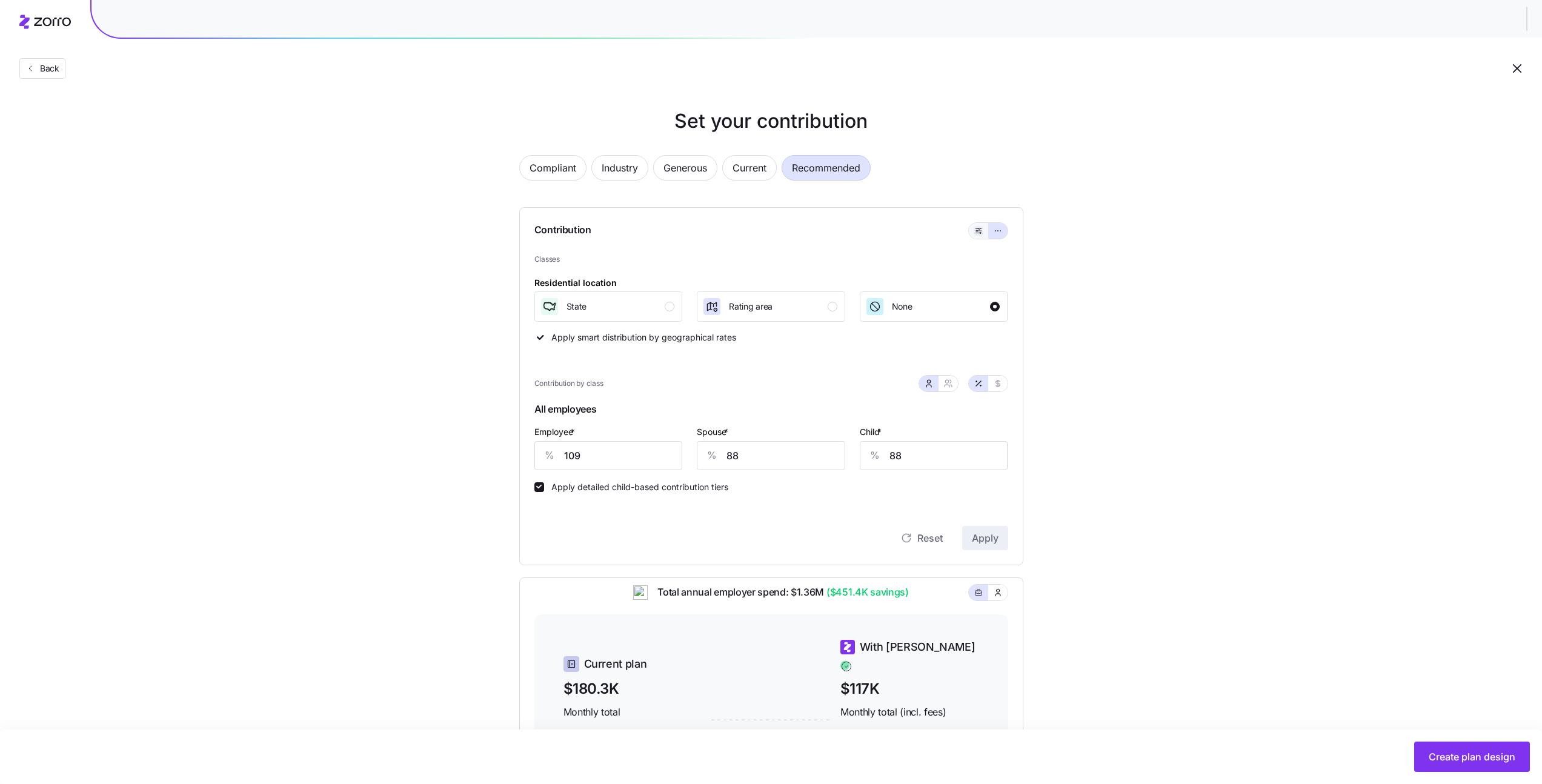
click at [978, 235] on button "button" at bounding box center [978, 231] width 10 height 9
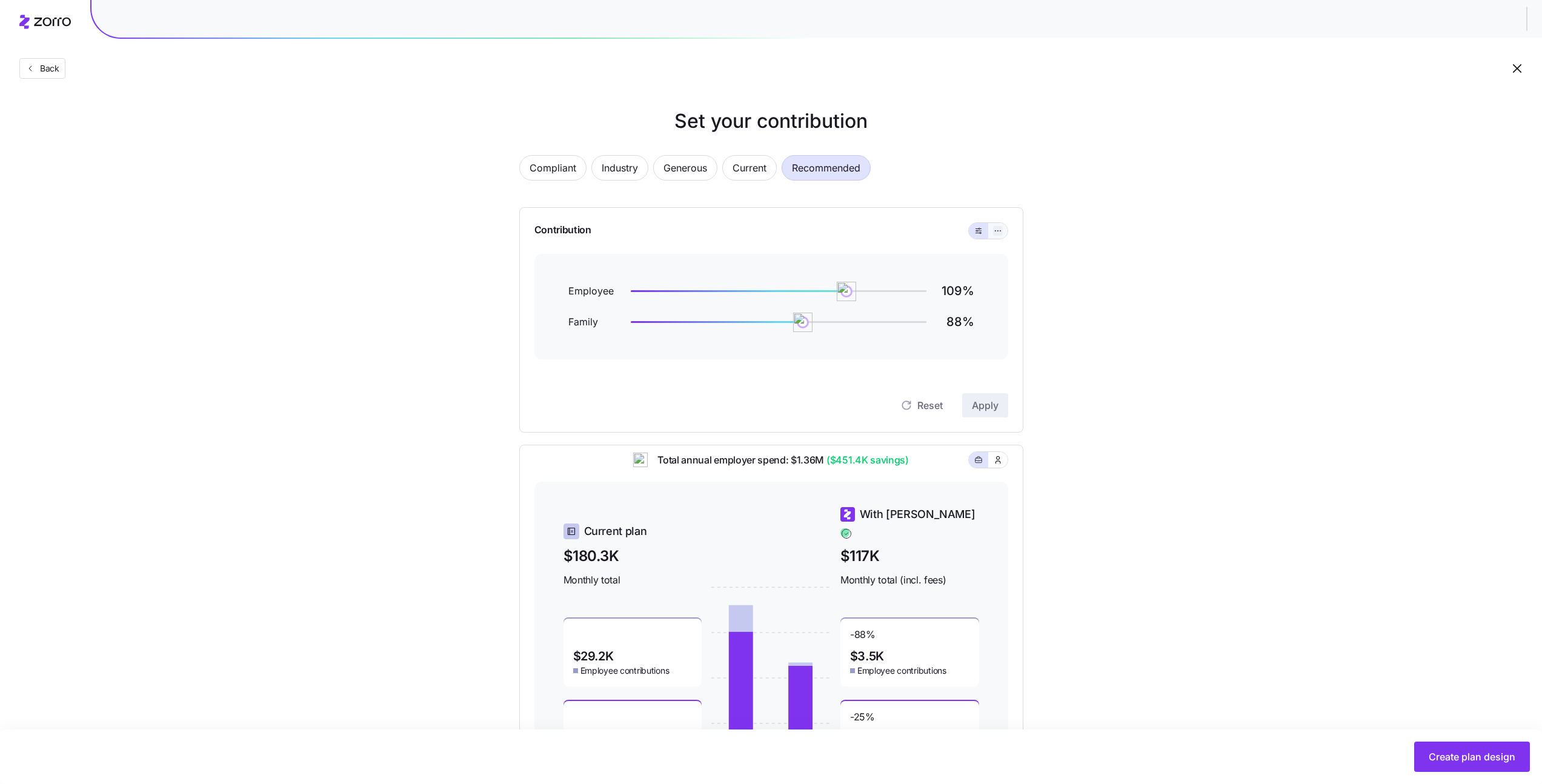
click at [993, 233] on button "button" at bounding box center [997, 231] width 10 height 9
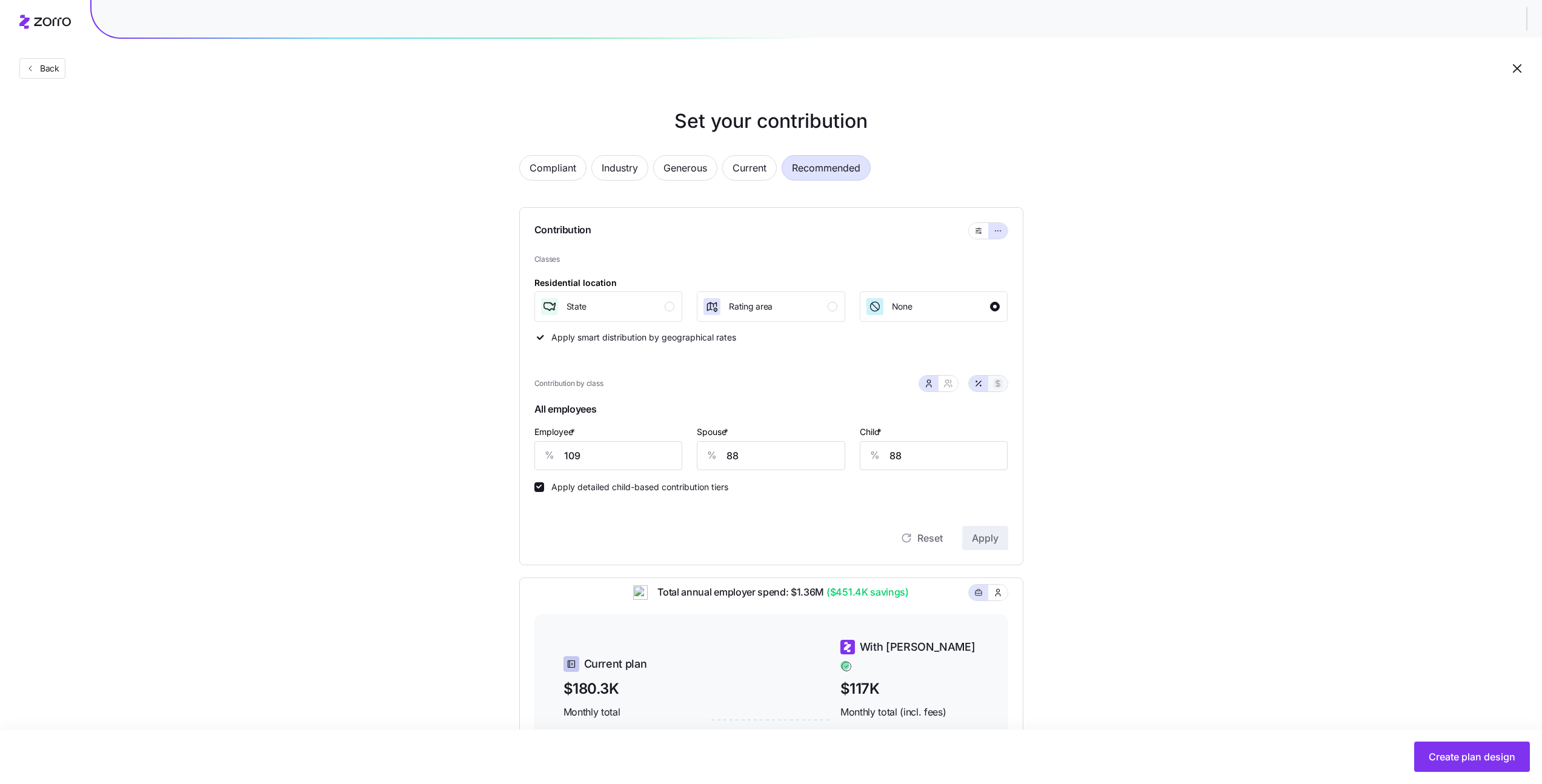
click at [993, 380] on button "button" at bounding box center [997, 383] width 10 height 9
type input "655"
type input "524"
type input "217"
click at [971, 230] on button "button" at bounding box center [978, 231] width 19 height 16
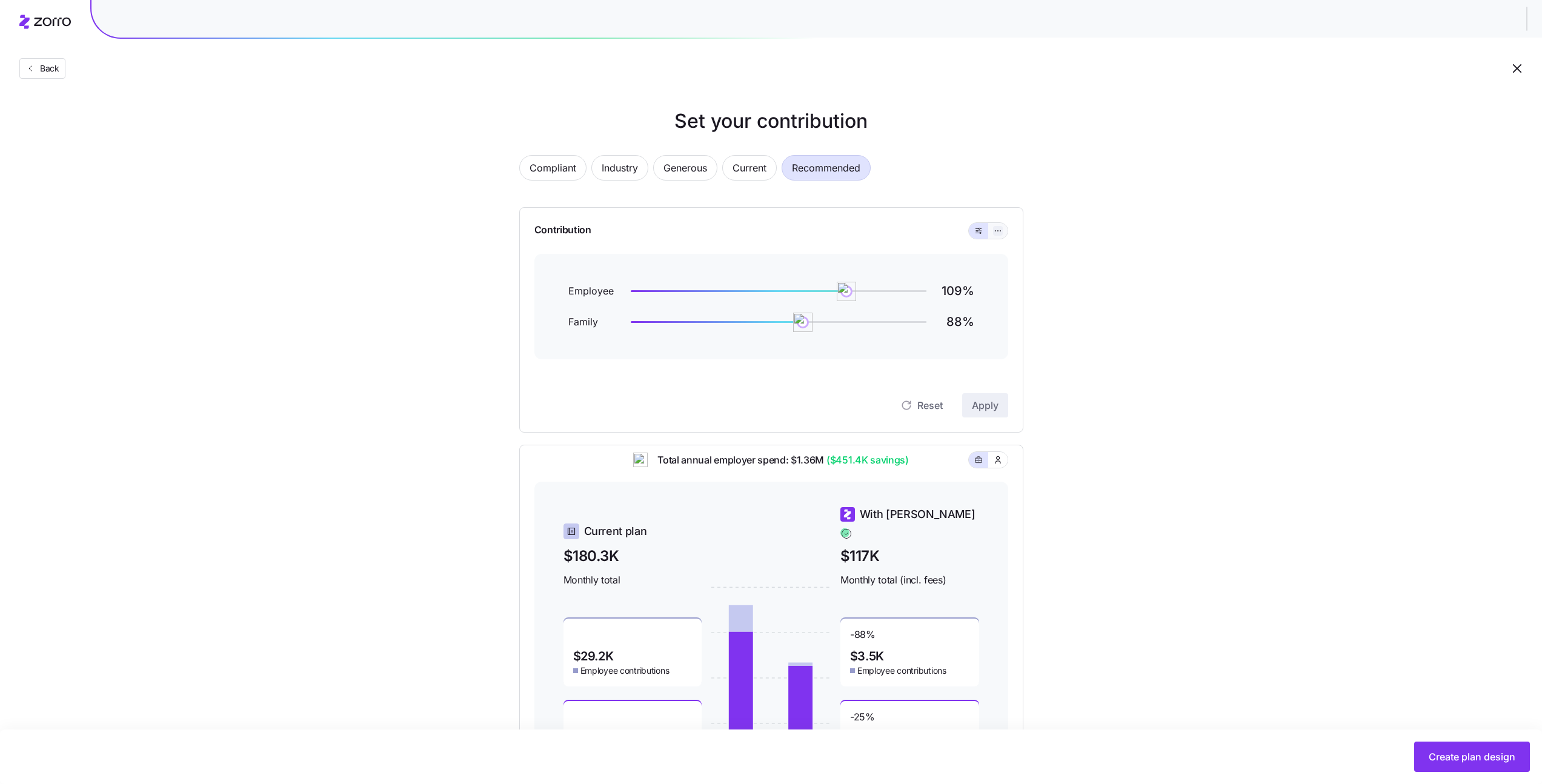
click at [997, 228] on icon "button" at bounding box center [998, 231] width 9 height 15
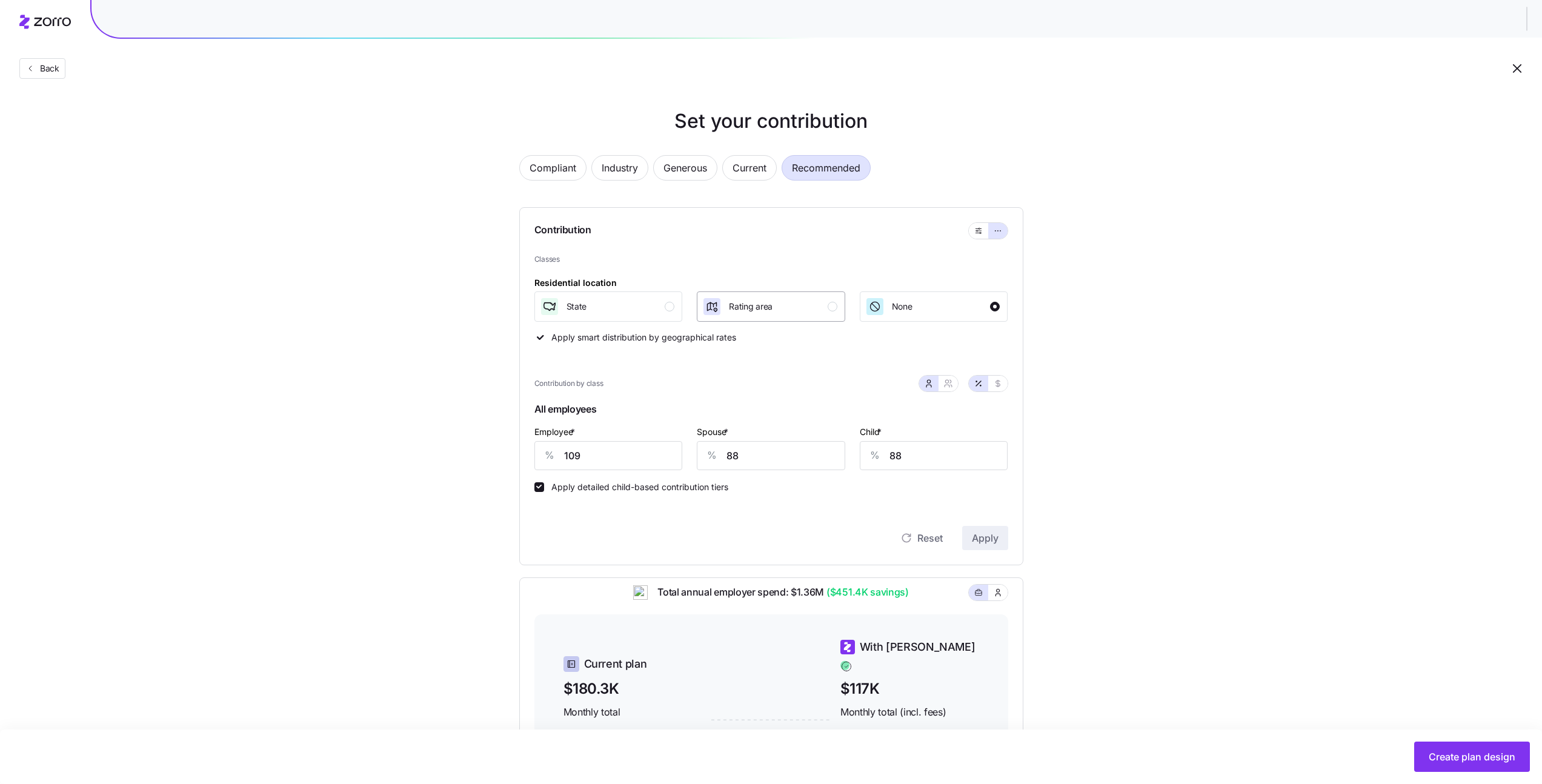
click at [733, 309] on span "Rating area" at bounding box center [751, 307] width 43 height 12
click at [594, 313] on div "State" at bounding box center [607, 307] width 135 height 19
click at [765, 309] on span "Rating area" at bounding box center [751, 307] width 43 height 12
click at [890, 308] on div "None" at bounding box center [888, 307] width 48 height 19
click at [766, 458] on input "88" at bounding box center [771, 456] width 149 height 29
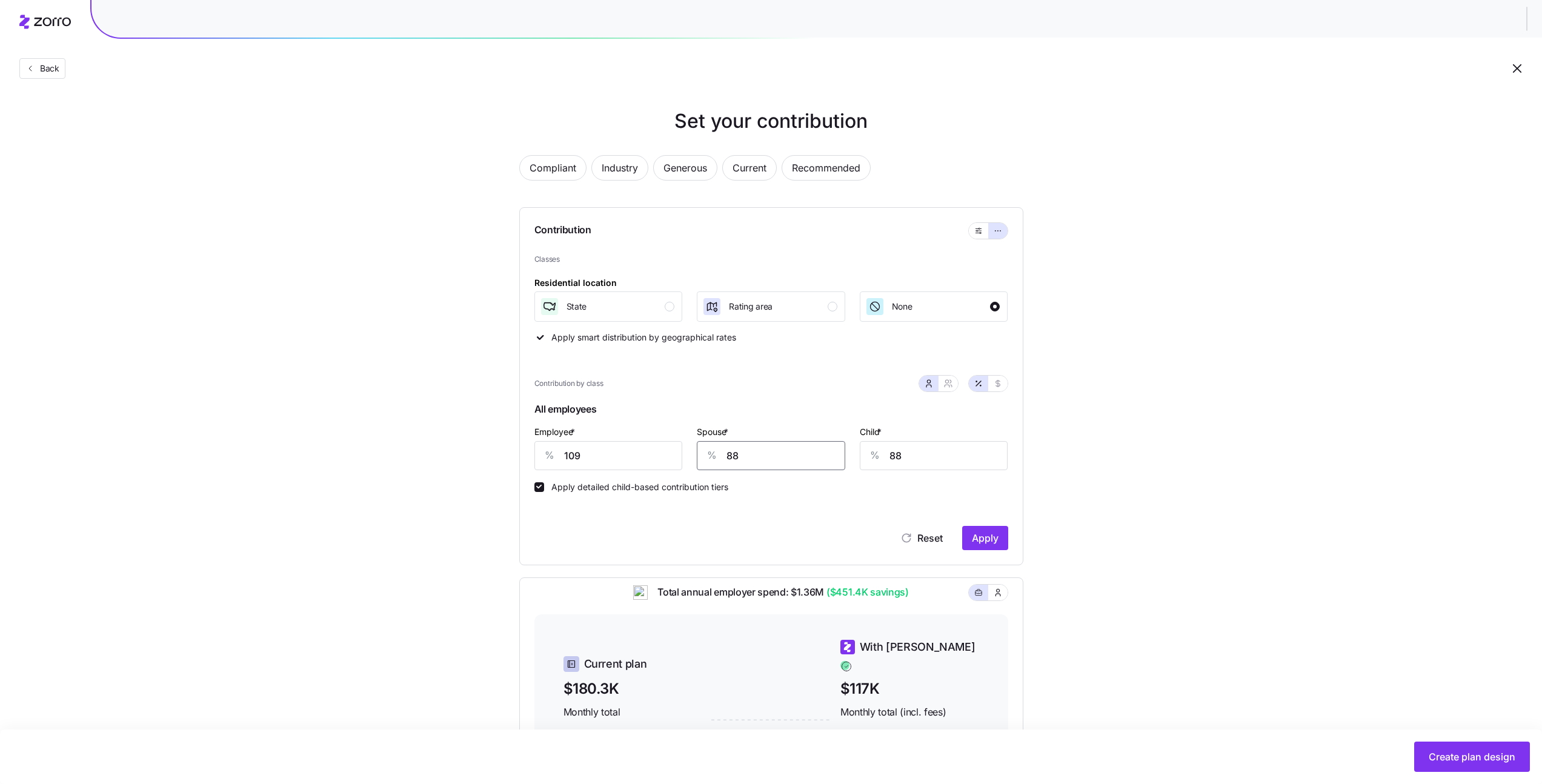
click at [766, 458] on input "88" at bounding box center [771, 456] width 149 height 29
type input "100"
click at [995, 542] on span "Apply" at bounding box center [985, 537] width 27 height 15
click at [598, 161] on button "Industry" at bounding box center [619, 168] width 57 height 25
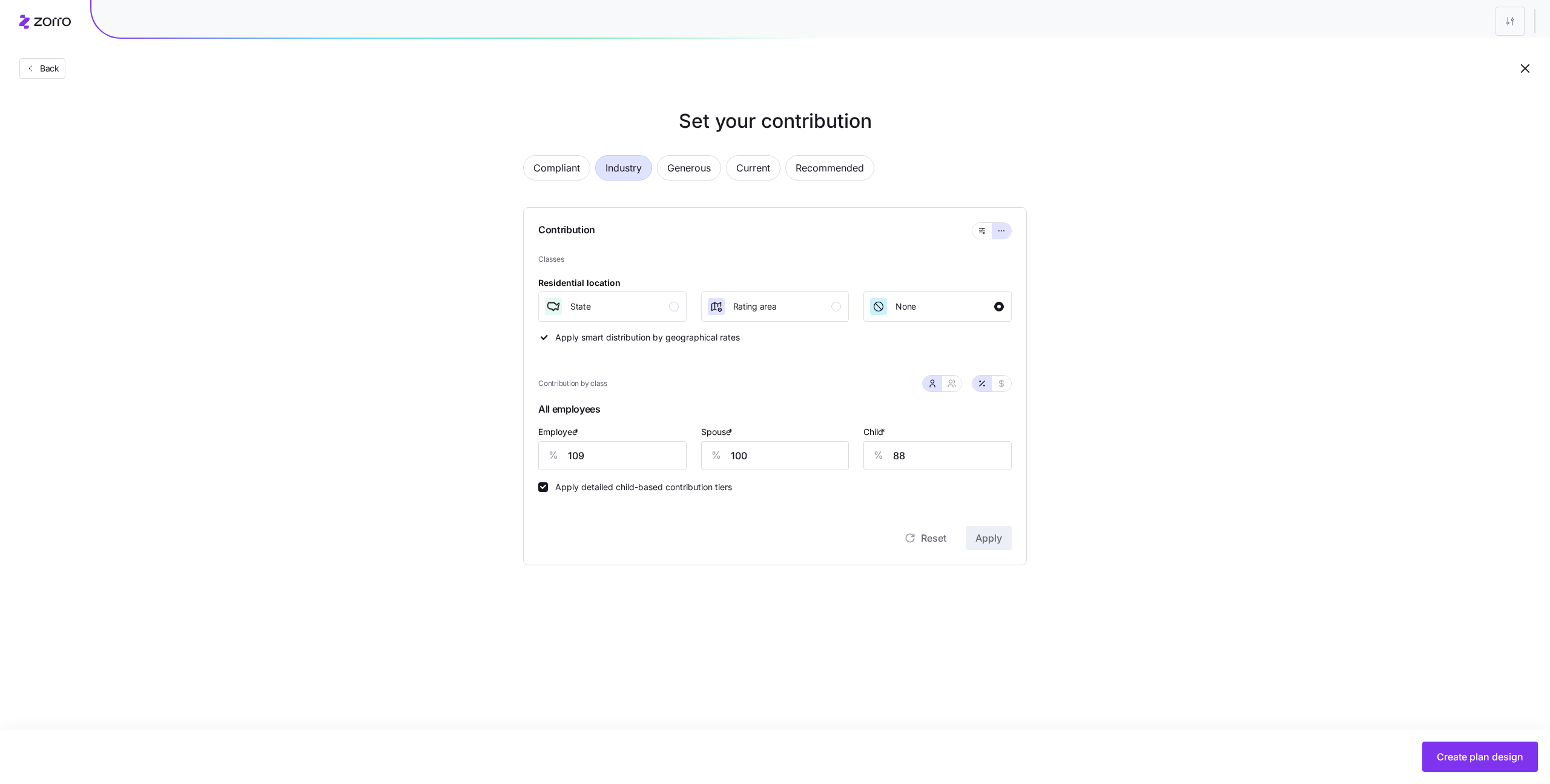
type input "75"
type input "60"
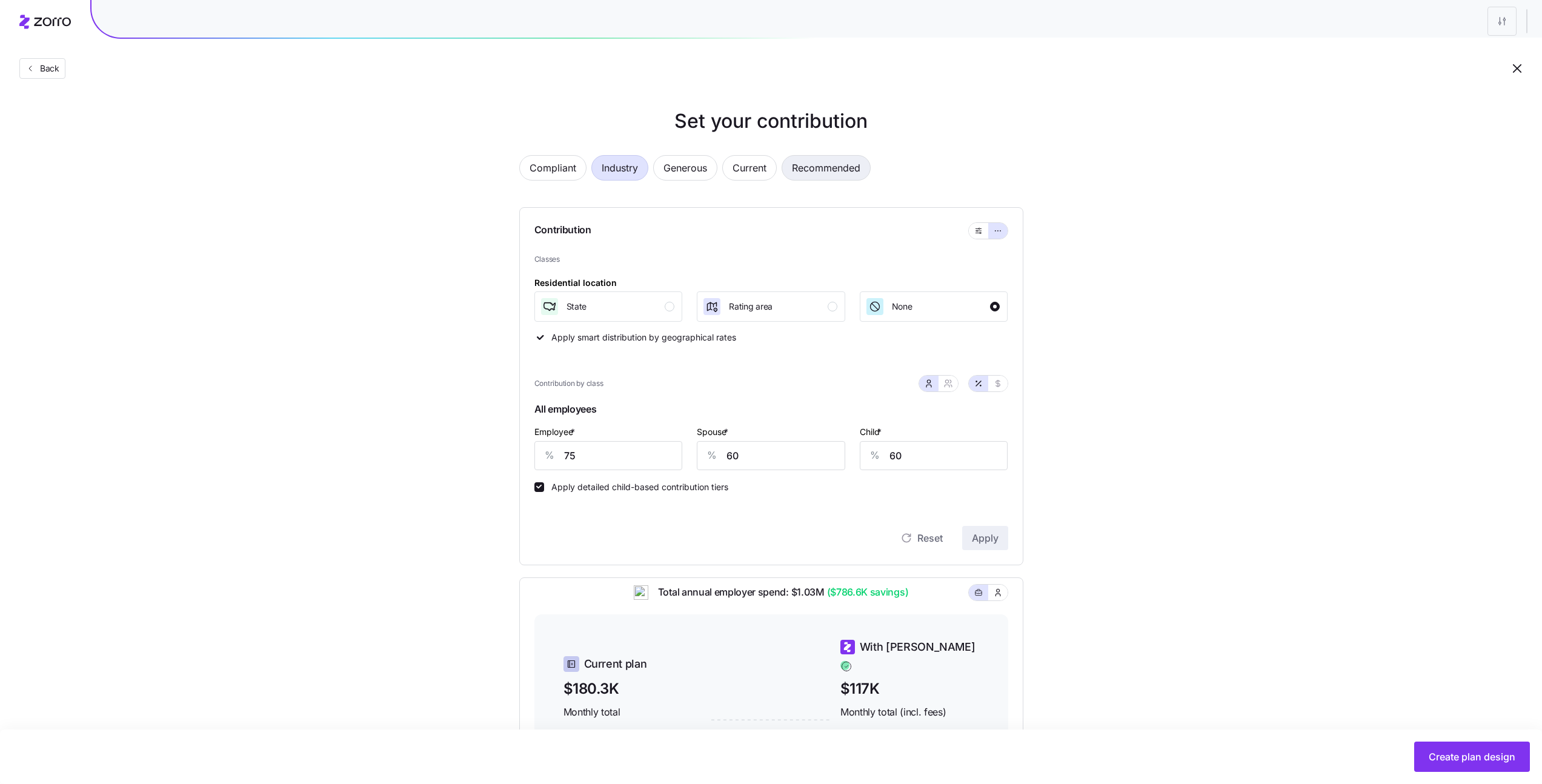
click at [841, 171] on span "Recommended" at bounding box center [826, 168] width 68 height 24
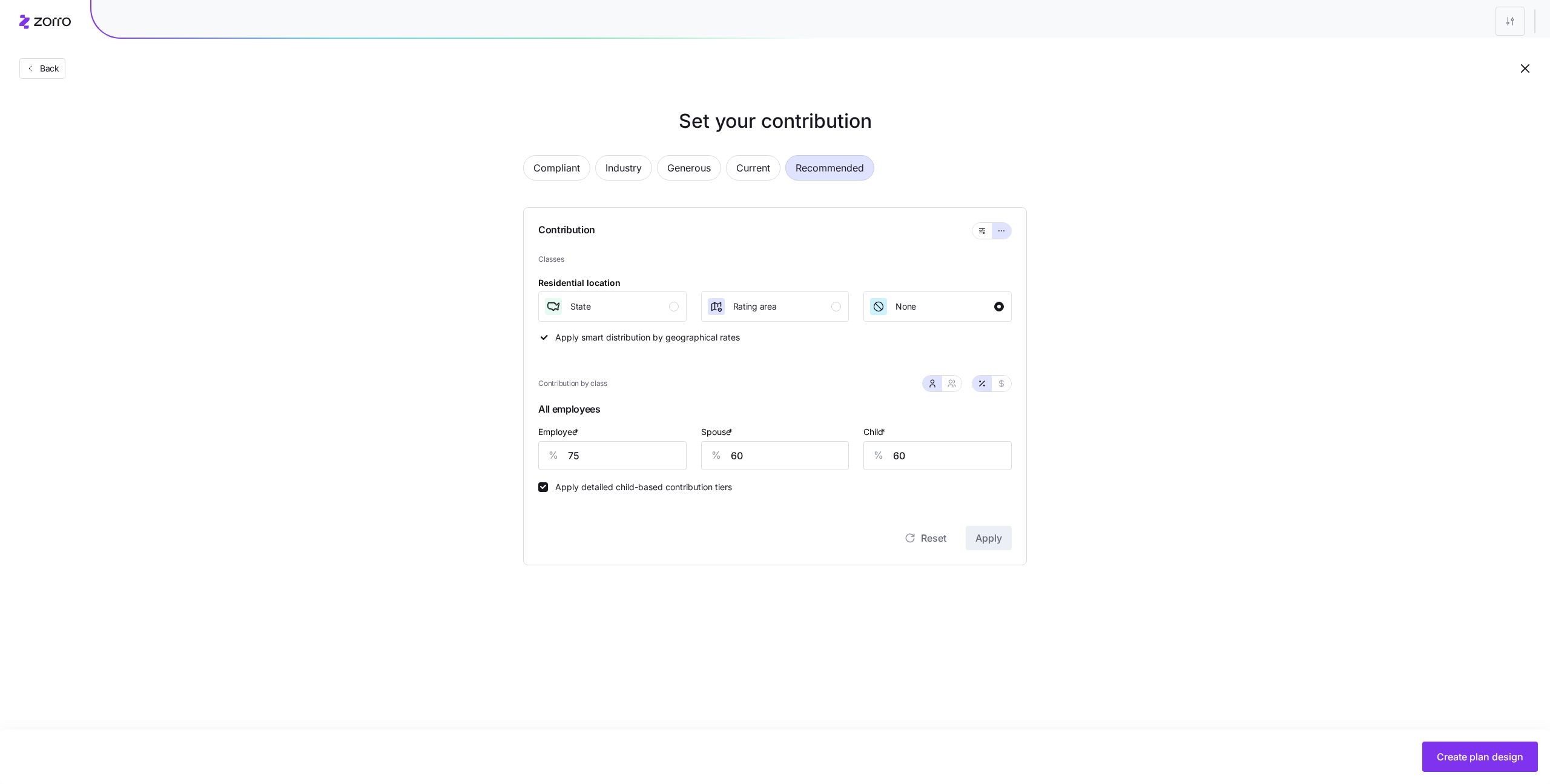
type input "109"
type input "88"
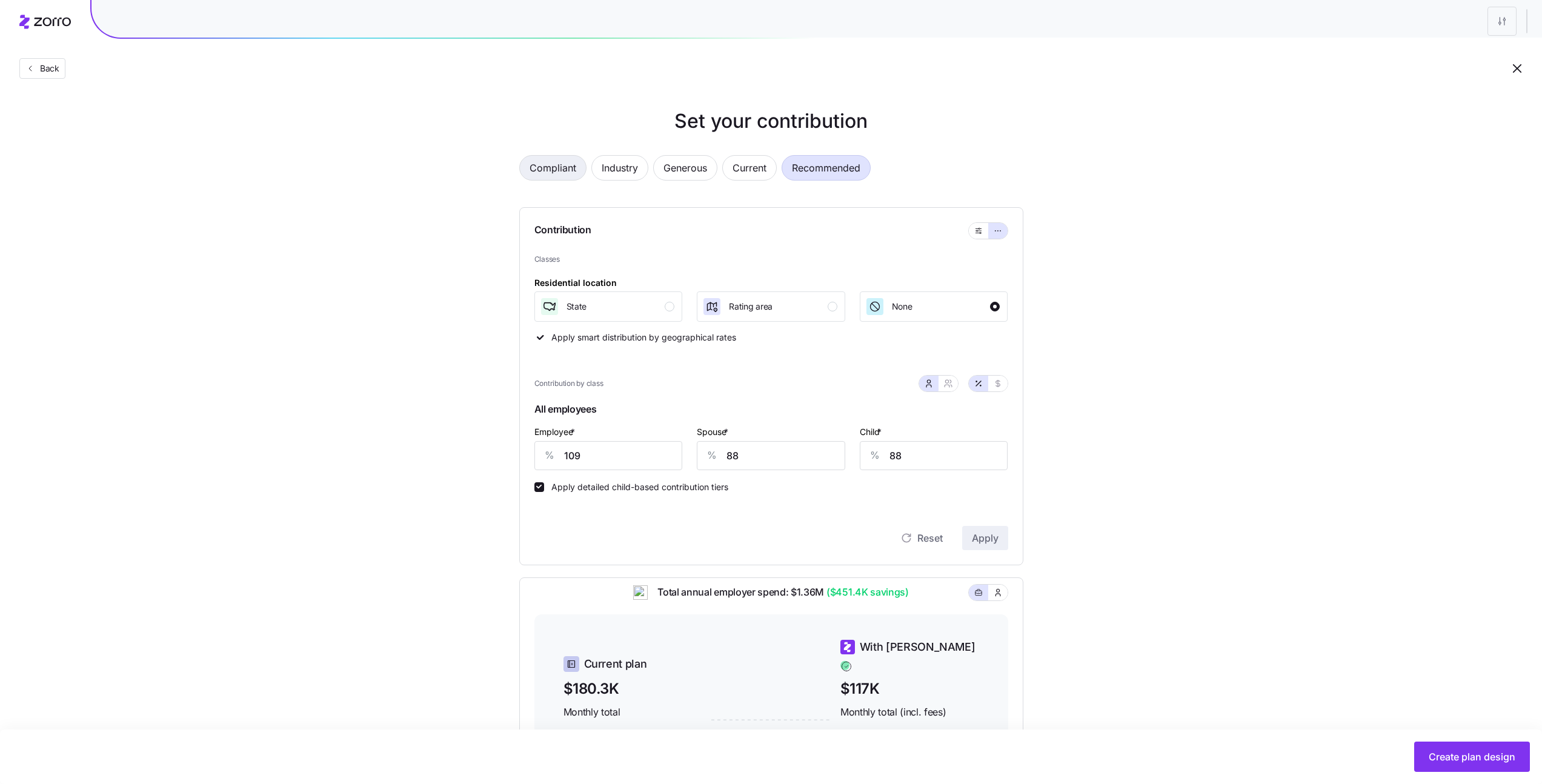
click at [561, 165] on span "Compliant" at bounding box center [553, 168] width 47 height 24
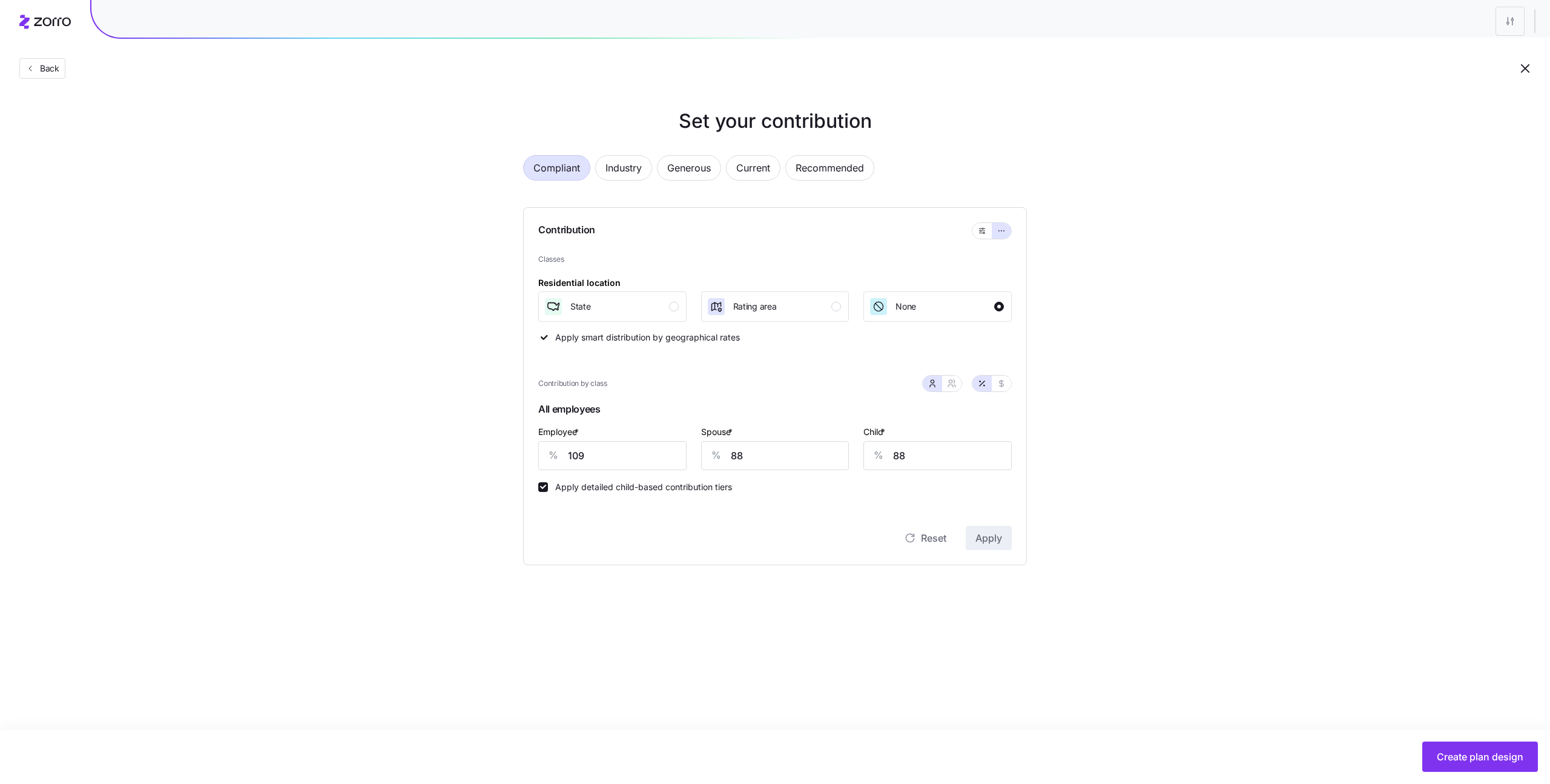
type input "57"
type input "0"
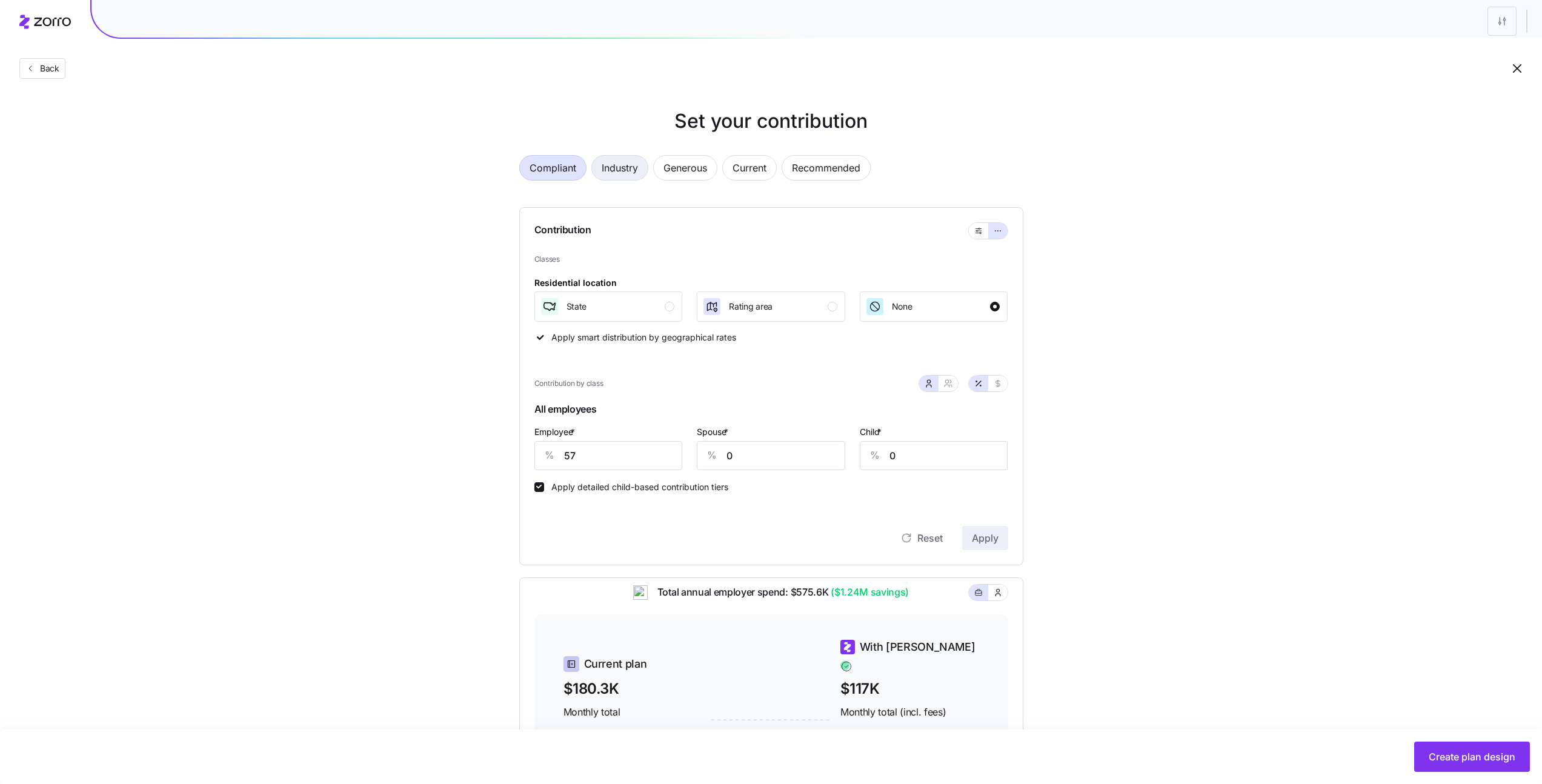
click at [612, 163] on span "Industry" at bounding box center [619, 168] width 36 height 24
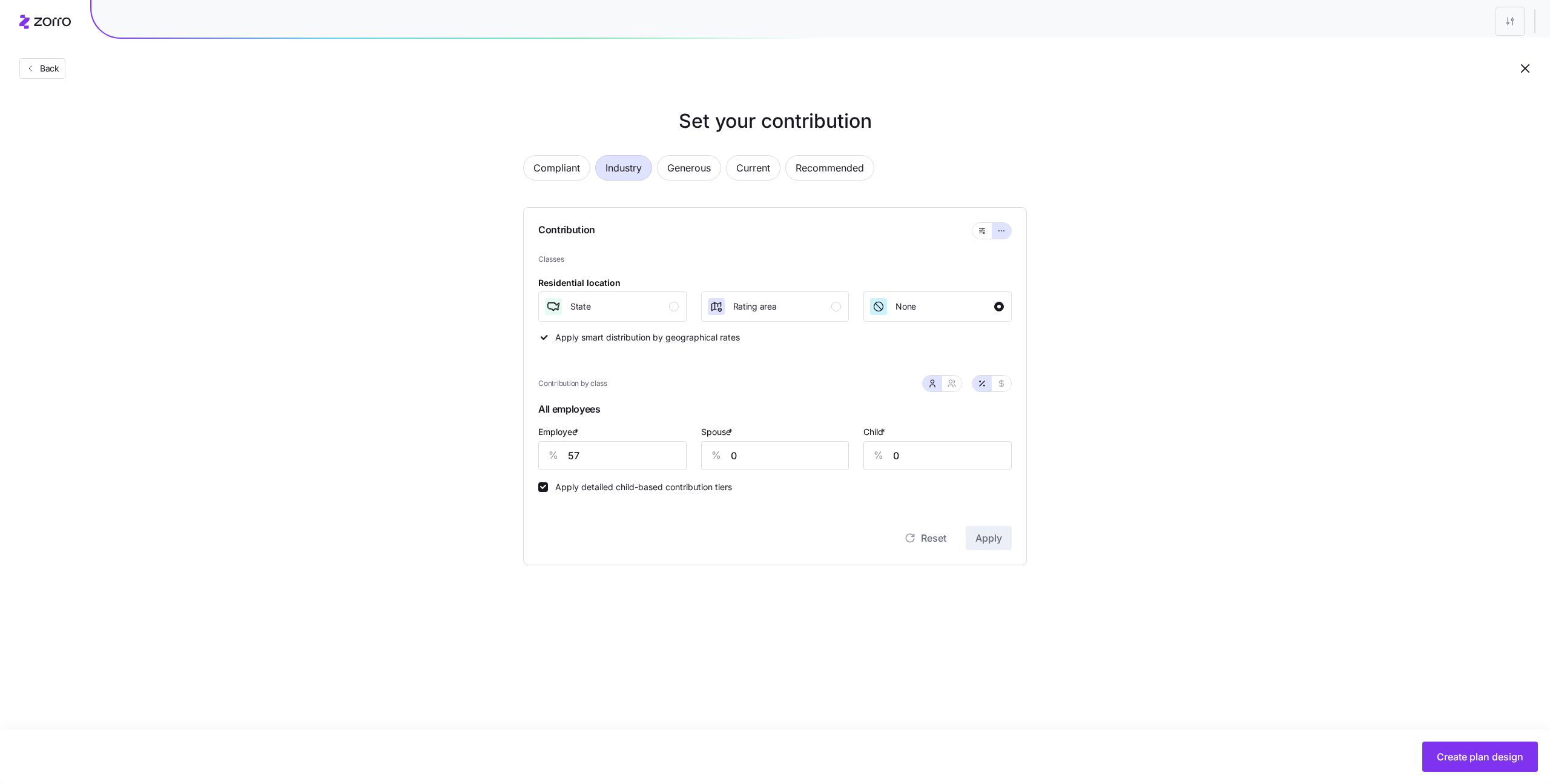
type input "75"
type input "60"
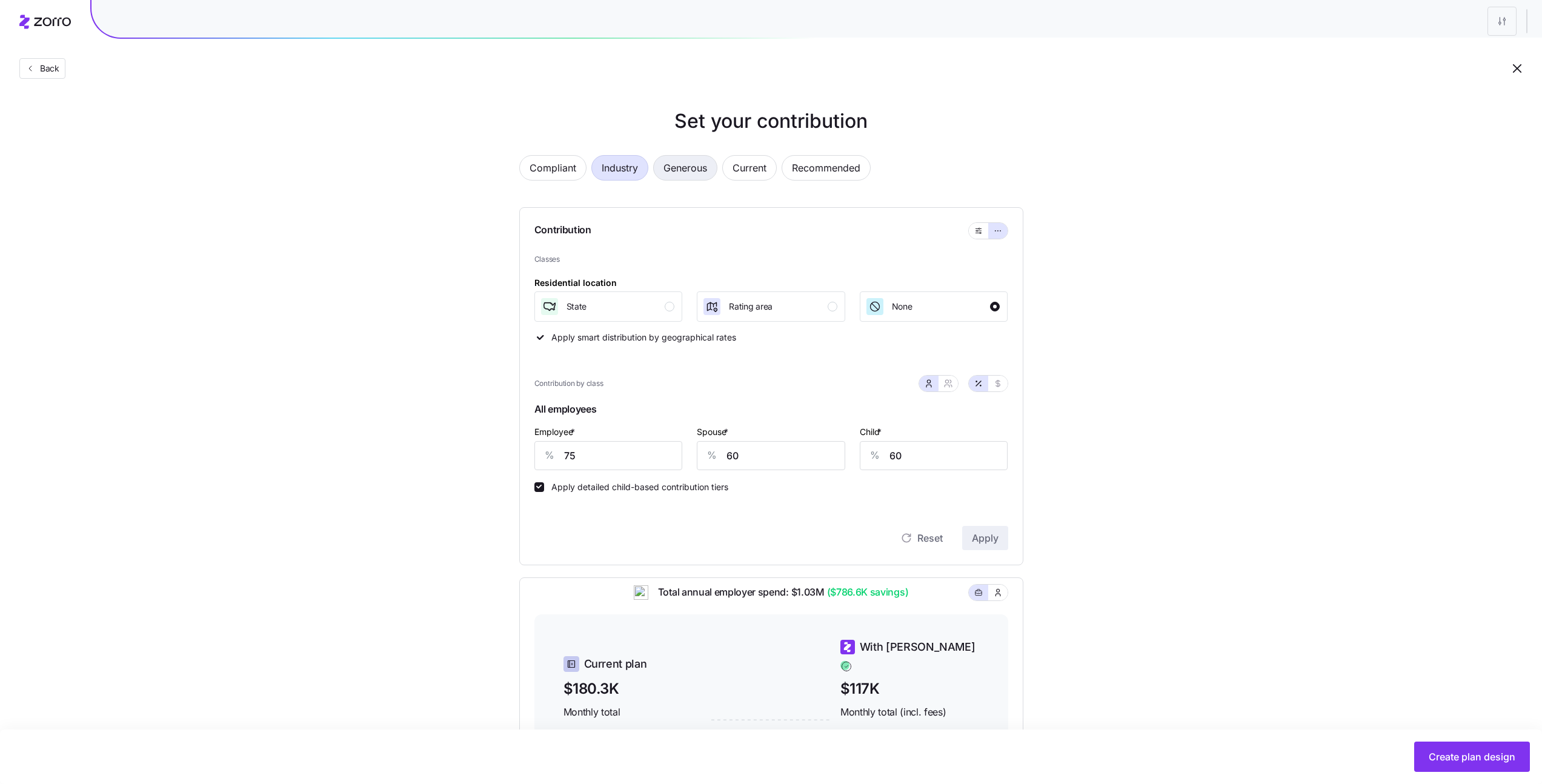
click at [696, 168] on span "Generous" at bounding box center [685, 168] width 43 height 24
type input "94"
type input "72"
click at [747, 162] on span "Current" at bounding box center [749, 168] width 34 height 24
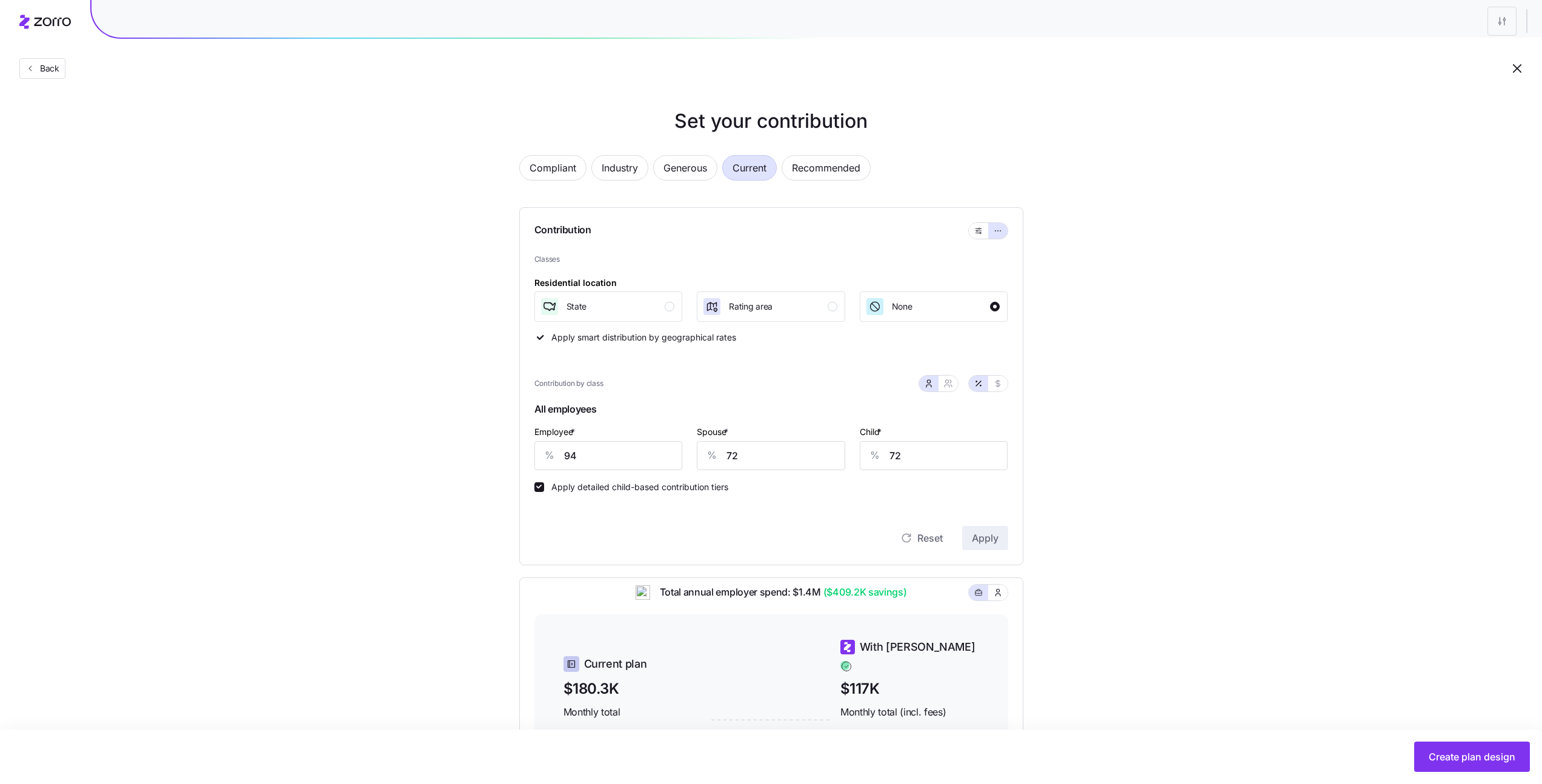
type input "138"
type input "143"
type input "99"
click at [918, 449] on input "99" at bounding box center [934, 456] width 149 height 29
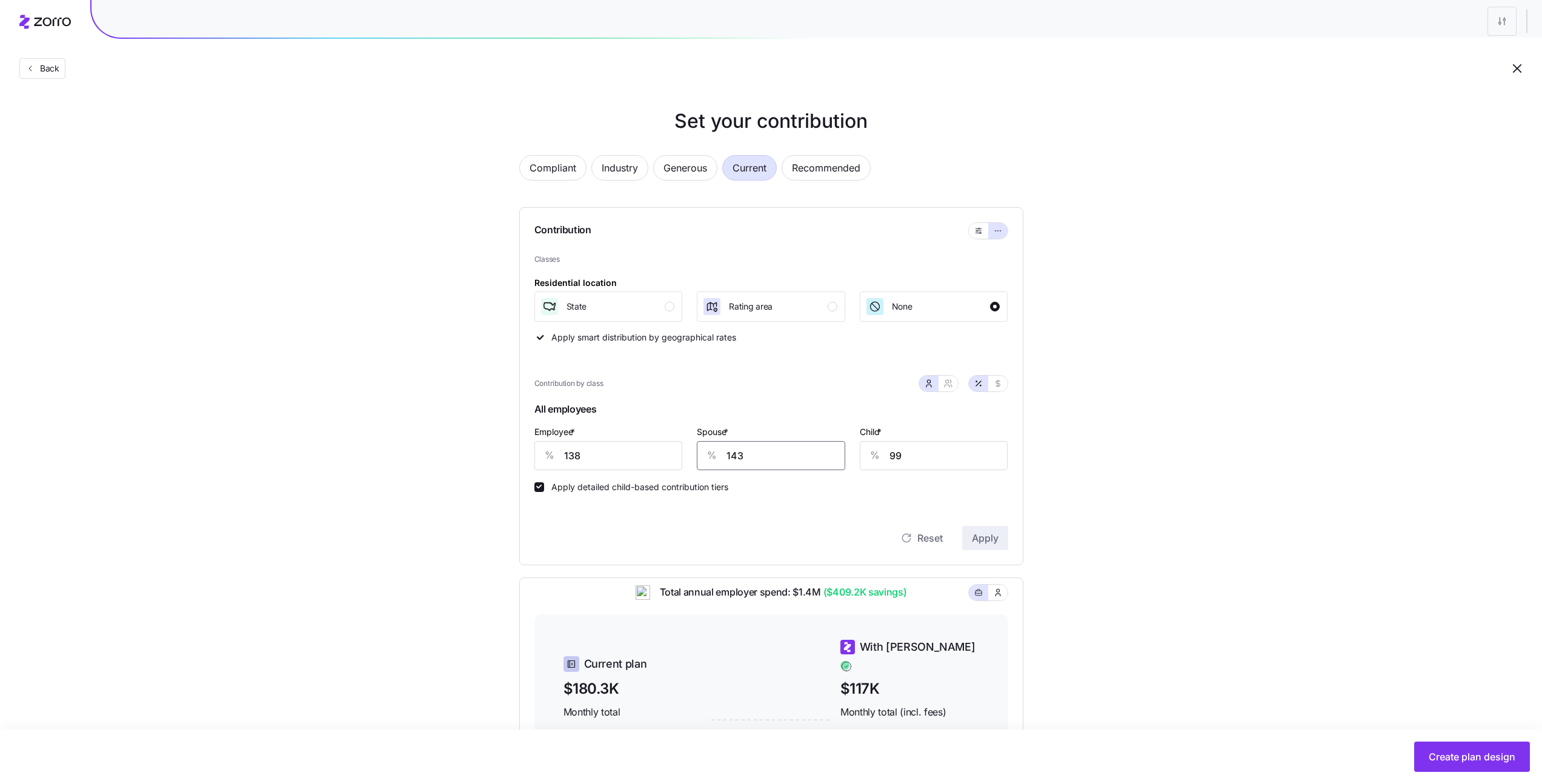
click at [759, 451] on input "143" at bounding box center [771, 456] width 149 height 29
click at [968, 542] on button "Apply" at bounding box center [985, 538] width 46 height 24
click at [951, 384] on icon "button" at bounding box center [948, 383] width 10 height 9
type input "99"
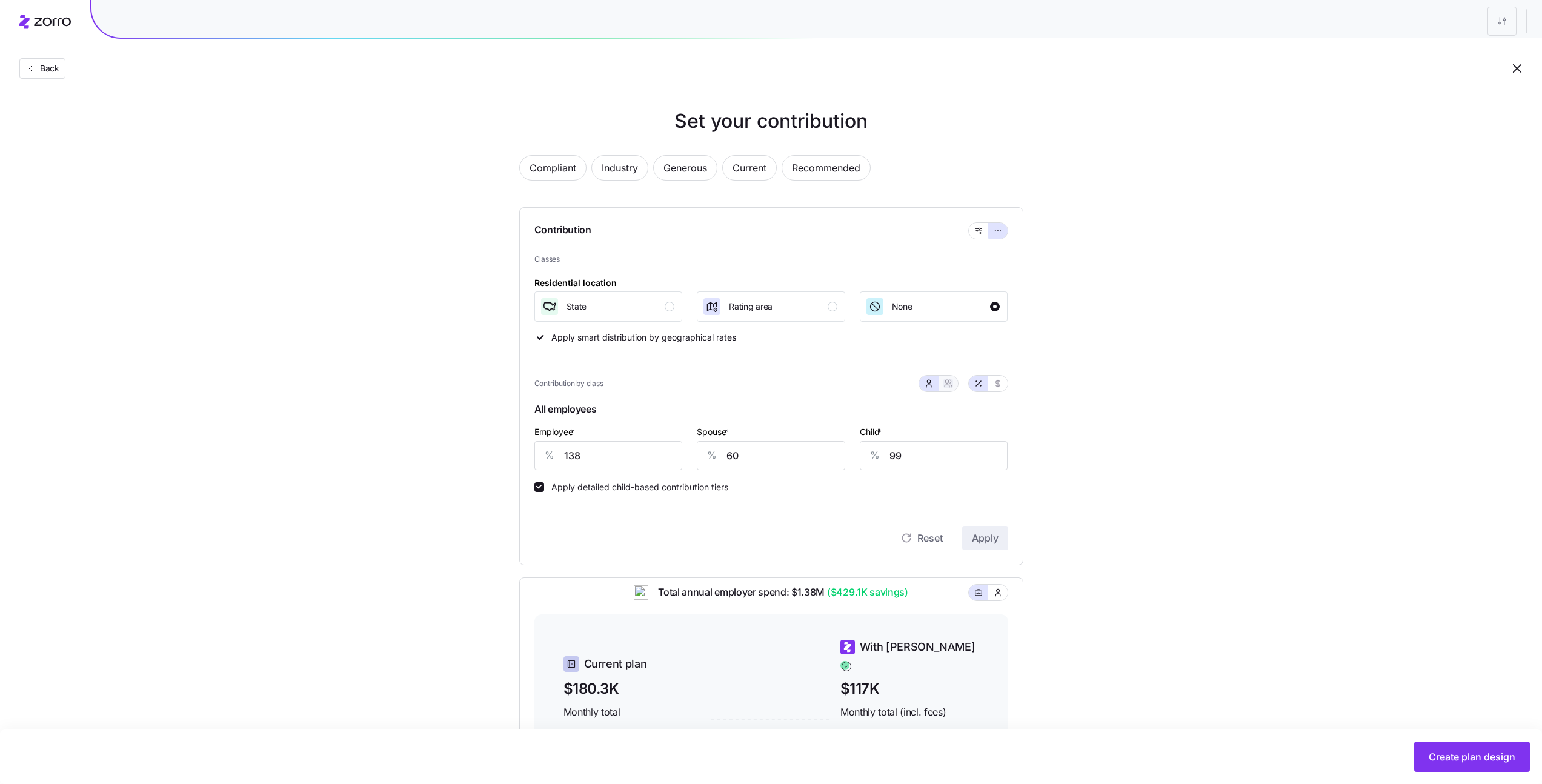
type input "123"
click at [998, 390] on button "button" at bounding box center [998, 383] width 19 height 16
type input "827"
type input "1186"
type input "1220"
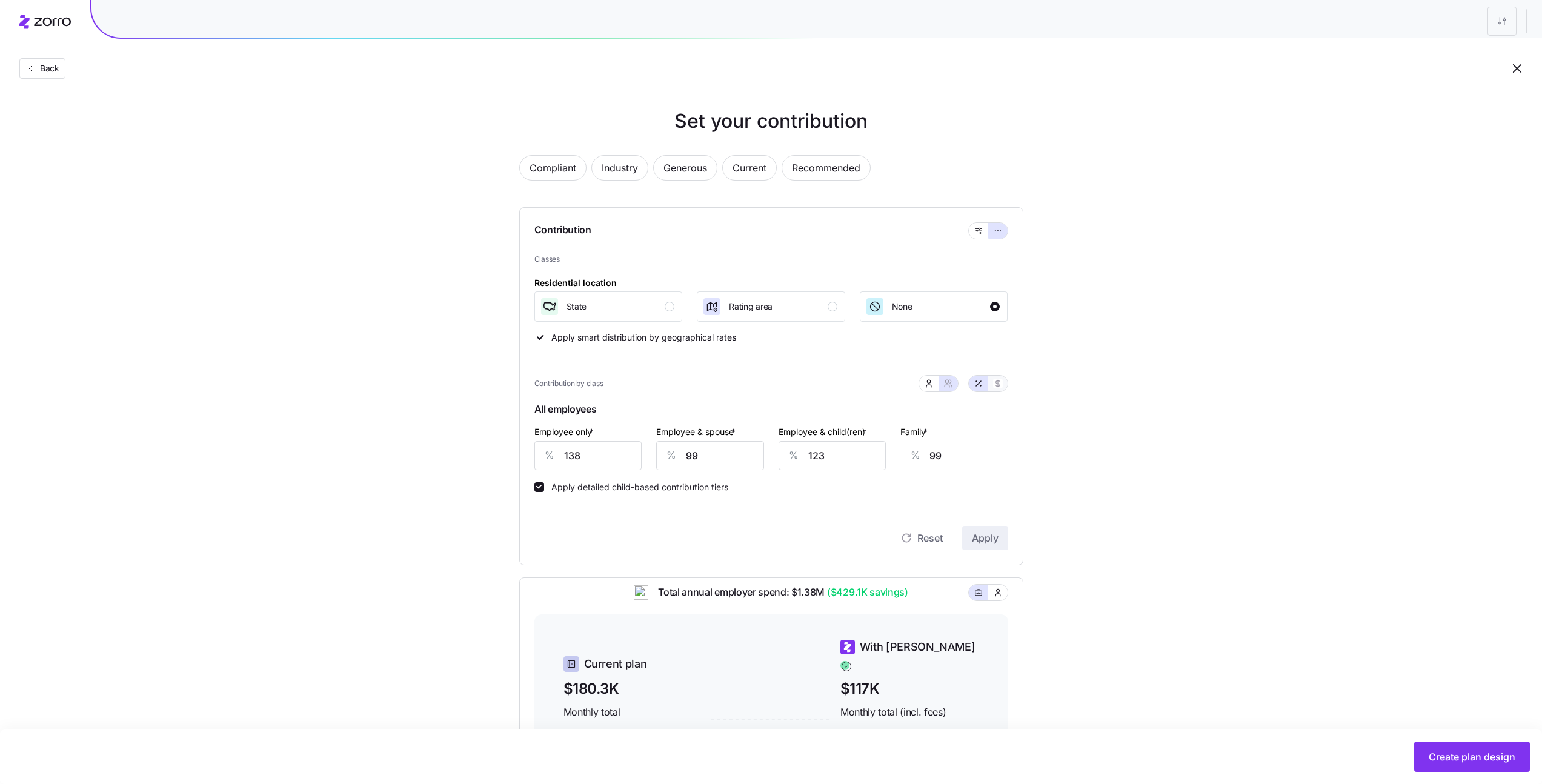
type input "1579"
click at [977, 224] on button "button" at bounding box center [978, 231] width 19 height 16
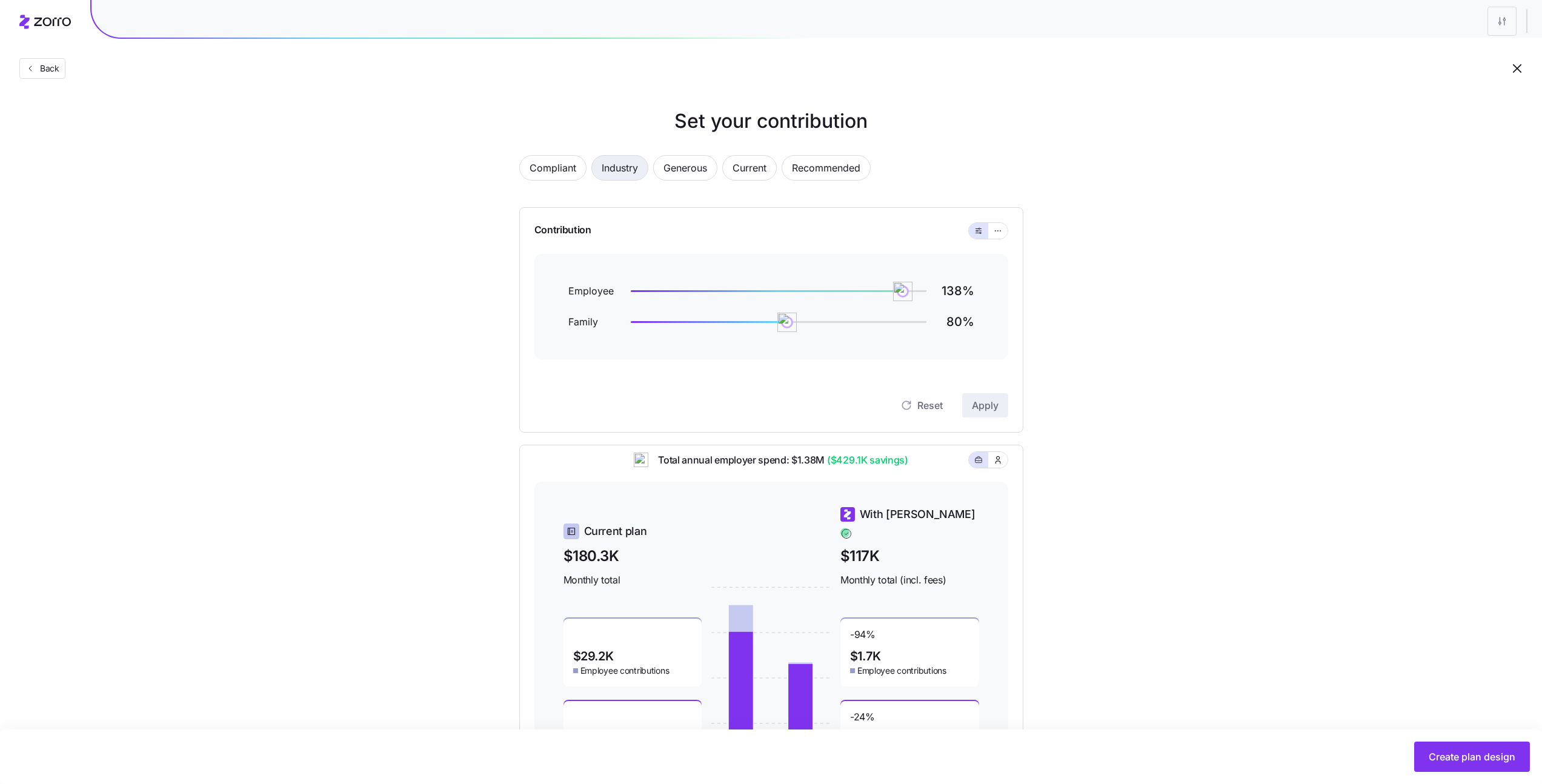
click at [636, 165] on span "Industry" at bounding box center [619, 168] width 36 height 24
click at [734, 165] on span "Current" at bounding box center [749, 168] width 34 height 24
click at [853, 164] on span "Recommended" at bounding box center [826, 168] width 68 height 24
click at [1132, 546] on div "Set your contribution Compliant Industry Generous Current Recommended Contribut…" at bounding box center [771, 453] width 1542 height 694
click at [1441, 763] on span "Create plan design" at bounding box center [1472, 756] width 86 height 15
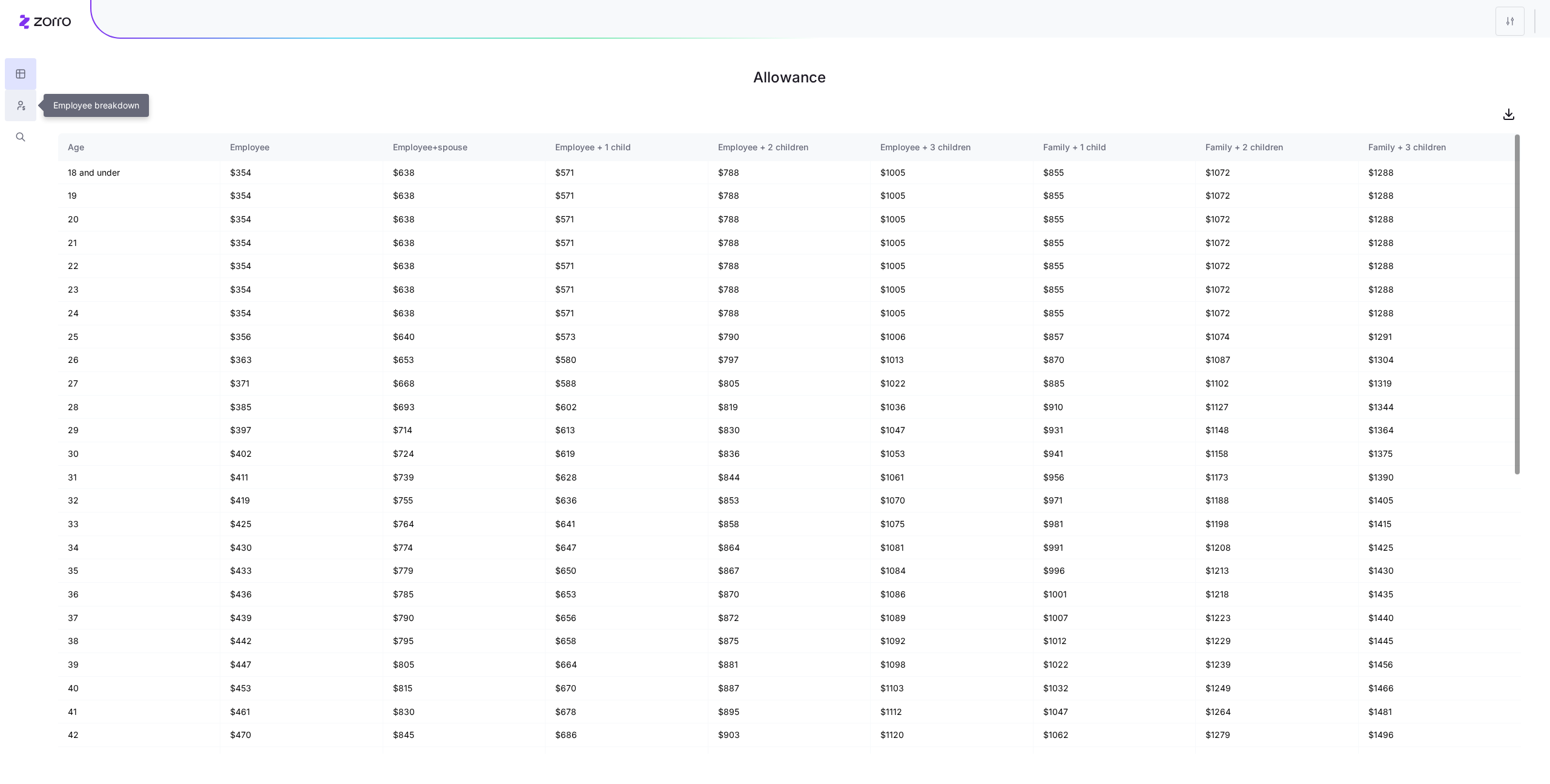
click at [35, 100] on button "button" at bounding box center [21, 105] width 31 height 31
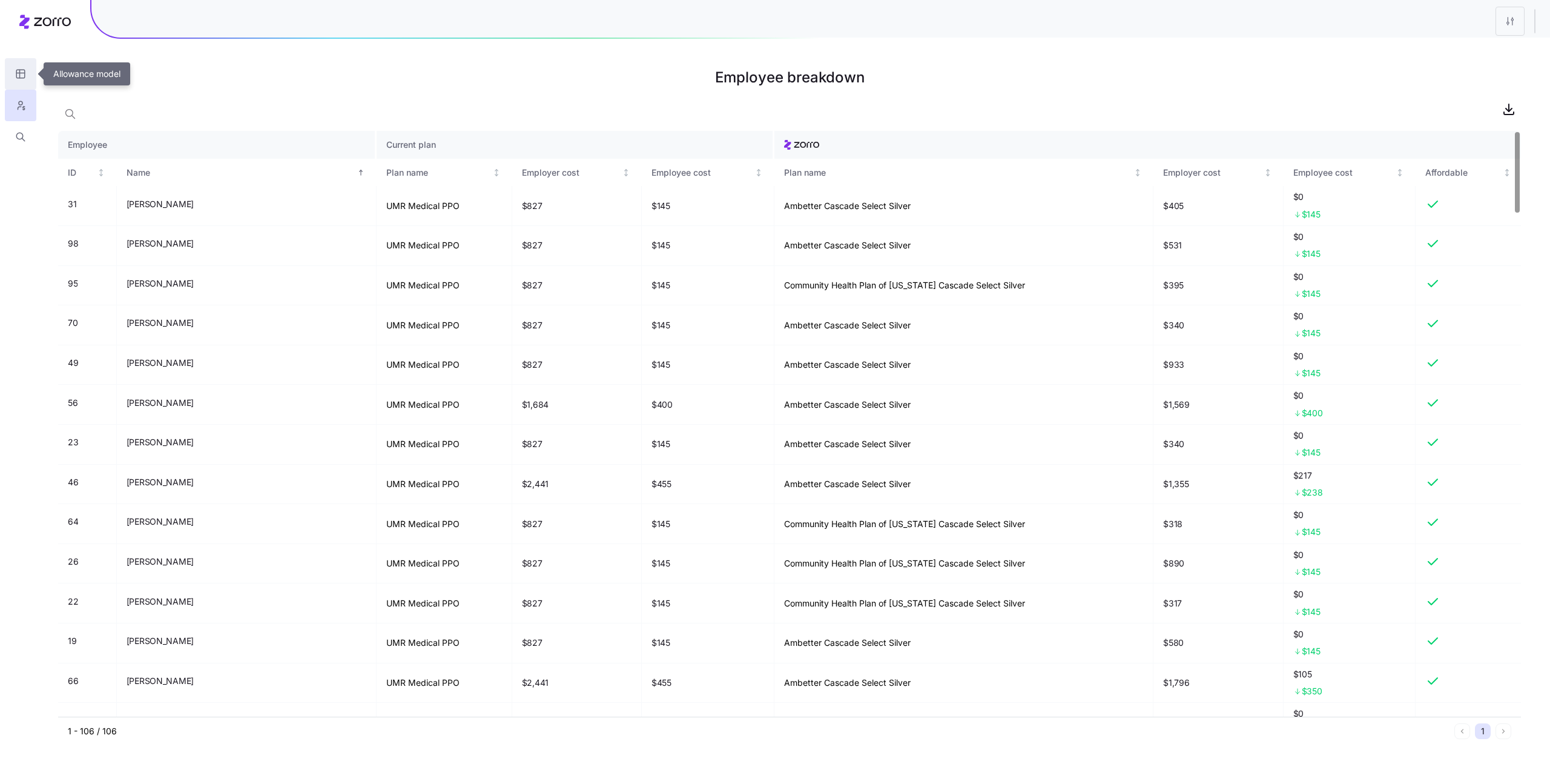
click at [30, 83] on button "button" at bounding box center [21, 73] width 31 height 31
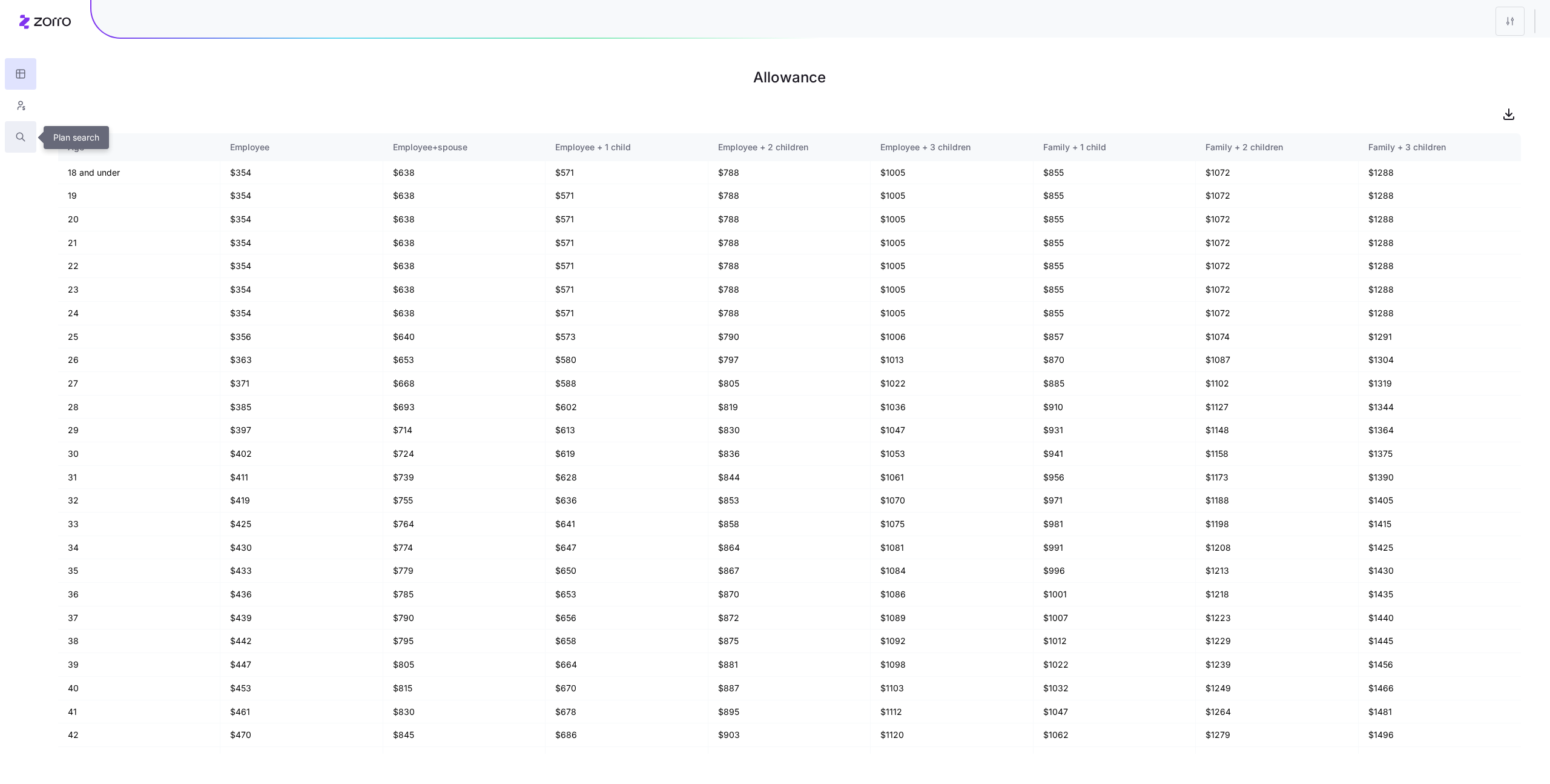
drag, startPoint x: 21, startPoint y: 136, endPoint x: 23, endPoint y: 130, distance: 6.3
click at [22, 136] on icon "button" at bounding box center [21, 136] width 11 height 12
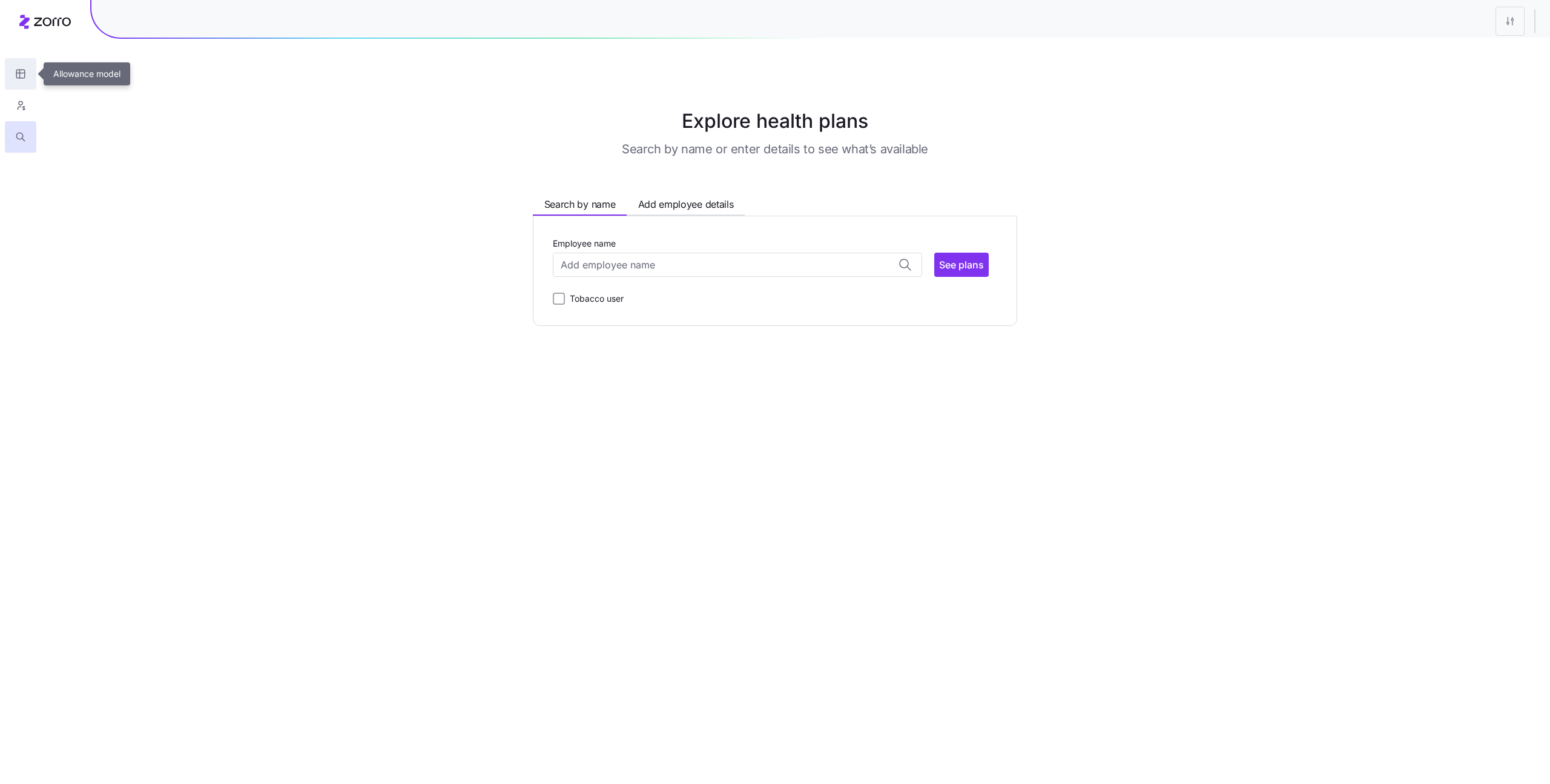
click at [29, 73] on button "button" at bounding box center [21, 73] width 31 height 31
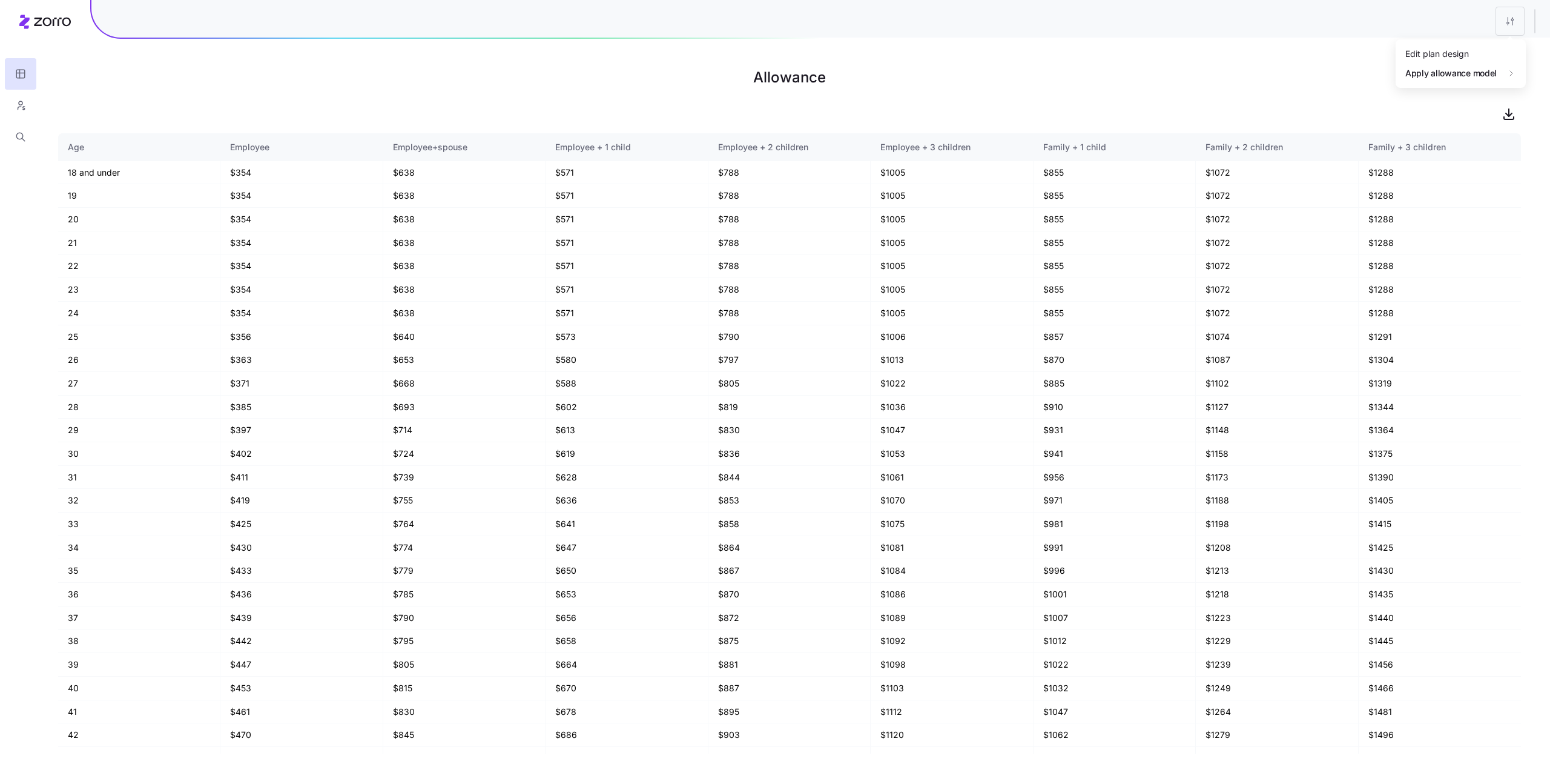
click at [1514, 21] on html "Allowance Age Employee Employee+spouse Employee + 1 child Employee + 2 children…" at bounding box center [775, 392] width 1550 height 784
click at [1496, 49] on div "Edit plan design" at bounding box center [1461, 53] width 121 height 19
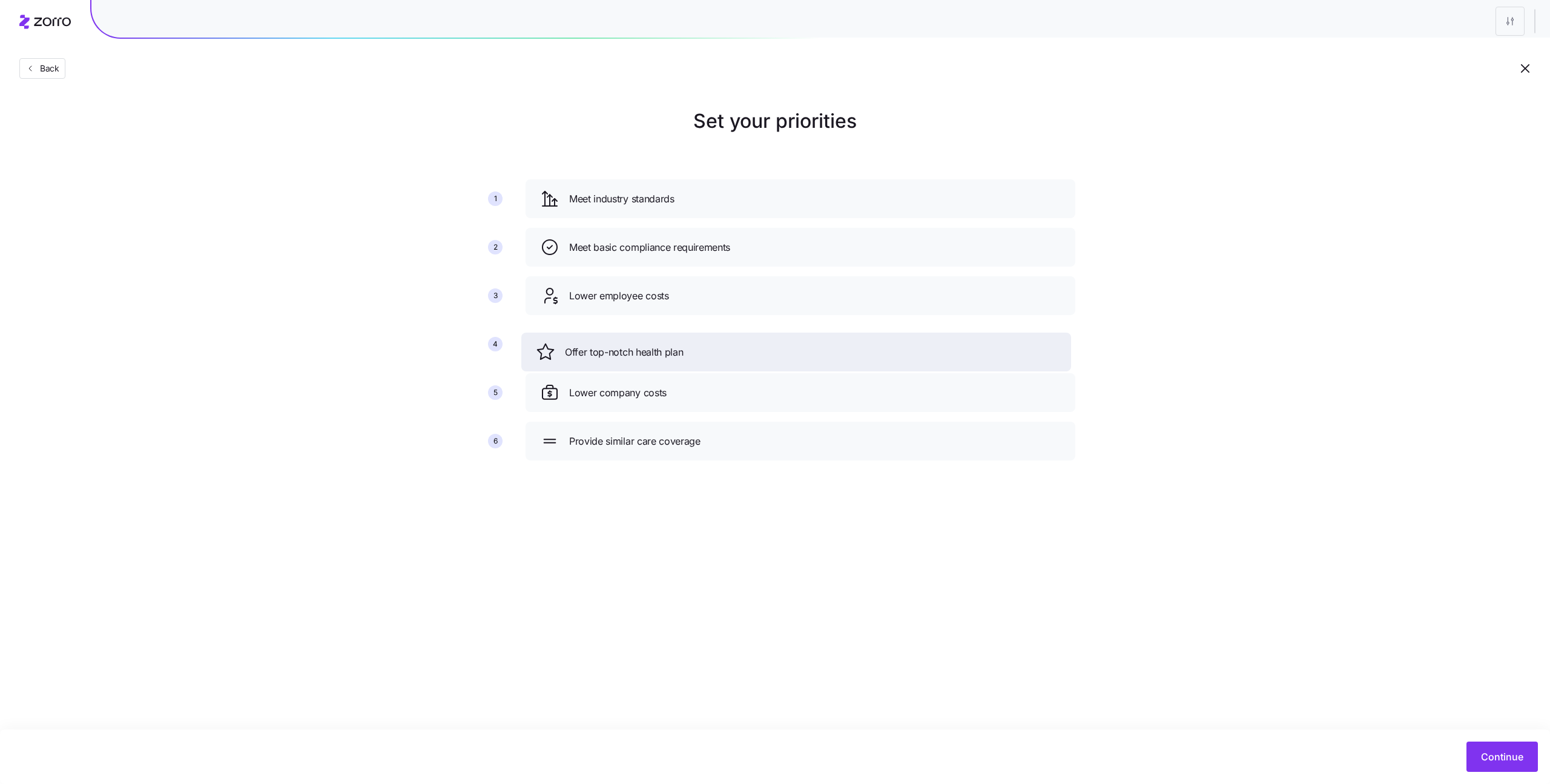
drag, startPoint x: 748, startPoint y: 395, endPoint x: 741, endPoint y: 339, distance: 56.4
click at [741, 342] on div "Offer top-notch health plan" at bounding box center [796, 351] width 521 height 19
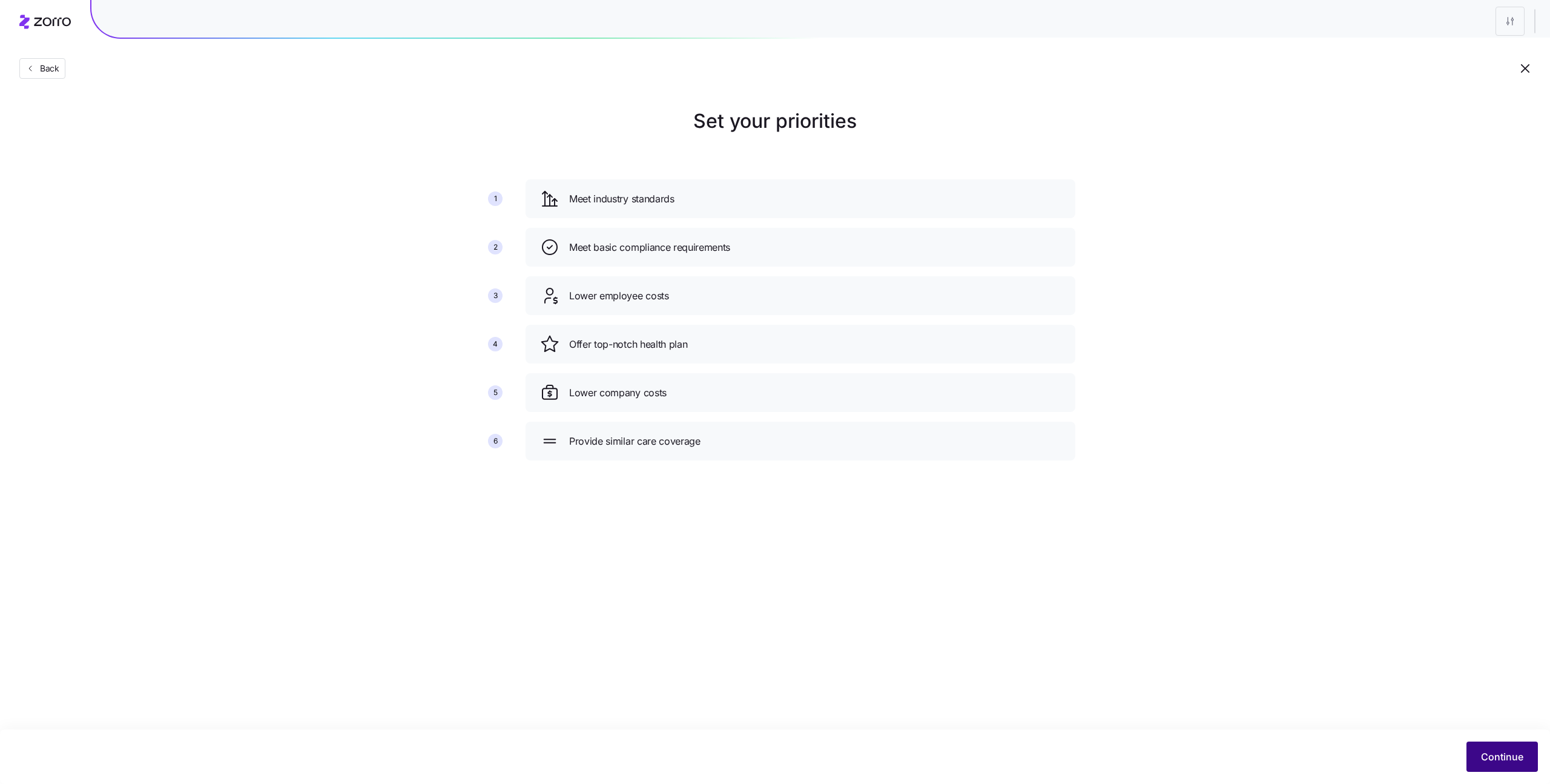
click at [1493, 759] on span "Continue" at bounding box center [1502, 756] width 42 height 15
click at [1201, 678] on main "Set your priorities 1 2 3 4 5 6 Meet industry standards Meet basic compliance r…" at bounding box center [775, 392] width 1550 height 784
click at [1473, 754] on button "Continue" at bounding box center [1503, 756] width 72 height 30
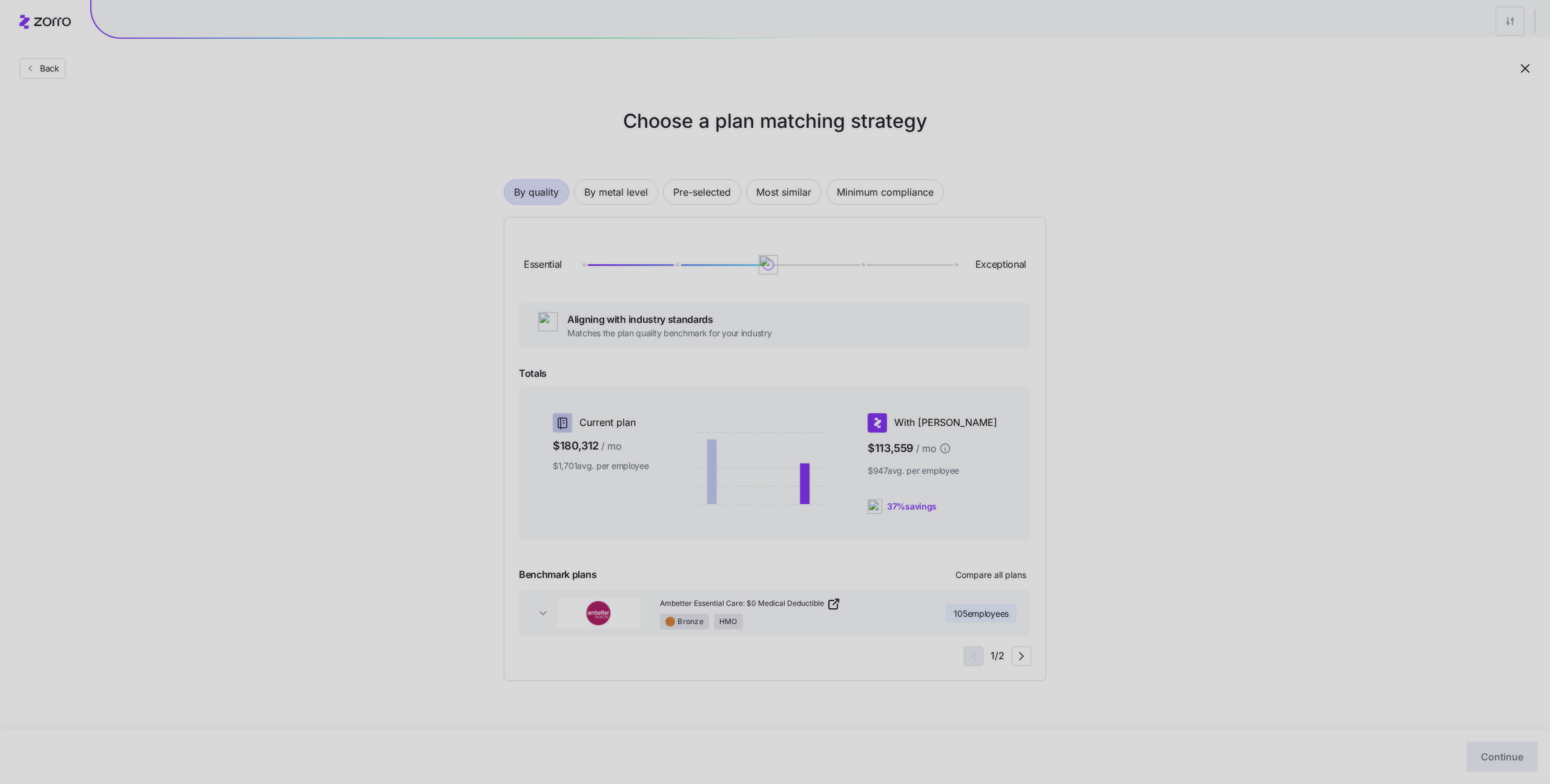
drag, startPoint x: 1194, startPoint y: 568, endPoint x: 1174, endPoint y: 555, distance: 23.9
click at [1193, 566] on div at bounding box center [775, 392] width 1550 height 784
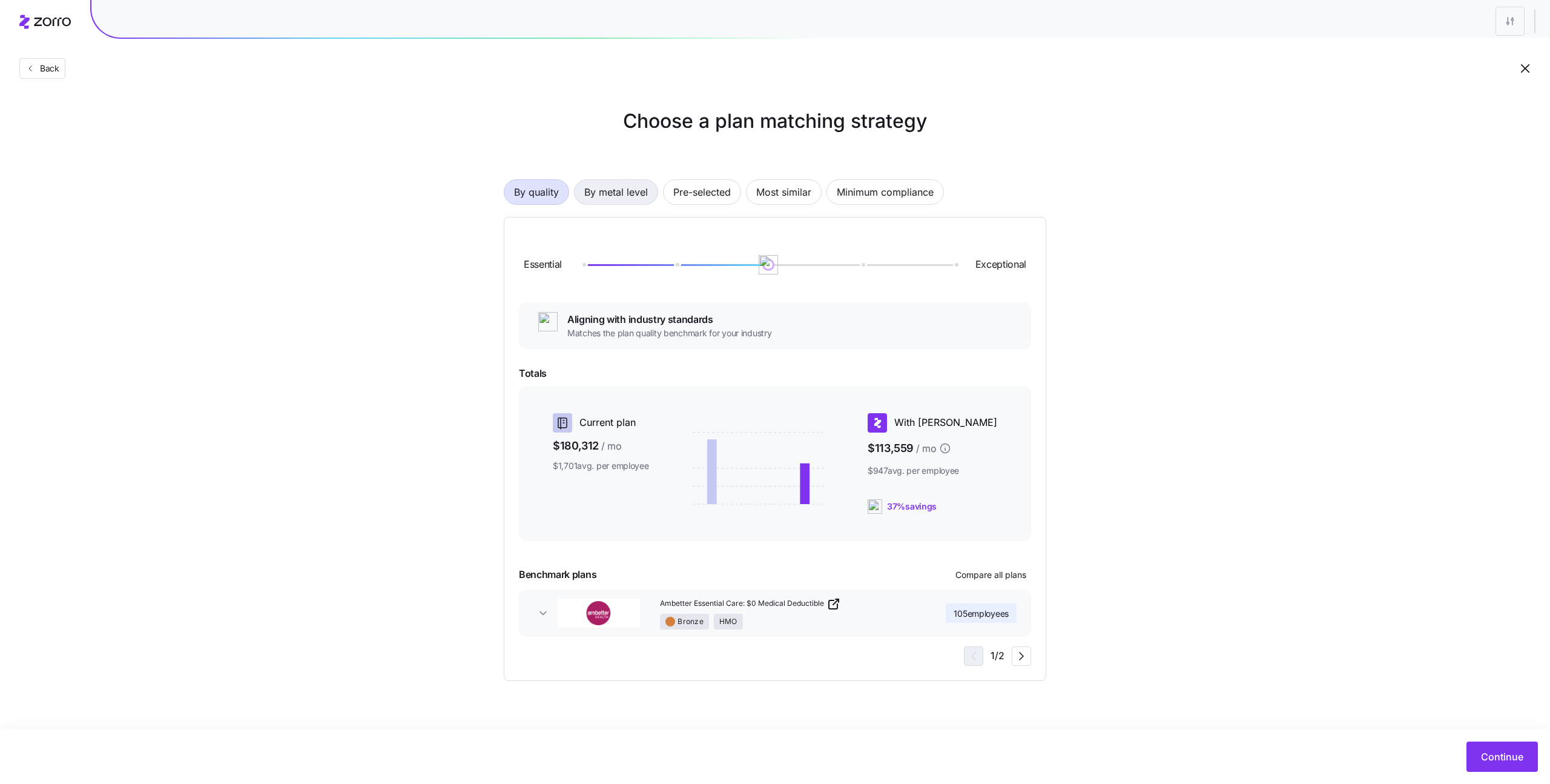
click at [629, 198] on span "By metal level" at bounding box center [617, 192] width 64 height 24
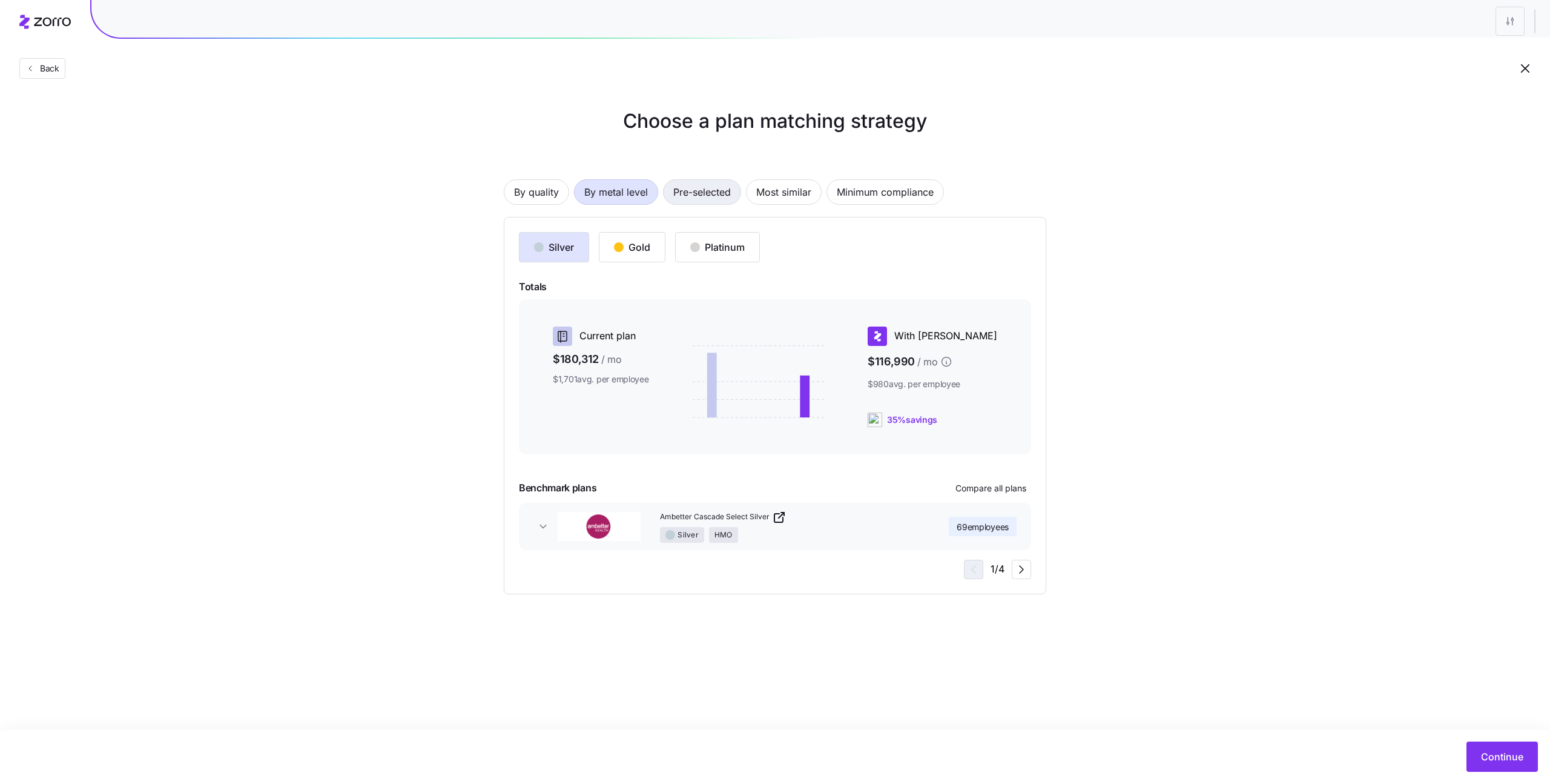
click at [709, 195] on span "Pre-selected" at bounding box center [702, 192] width 58 height 24
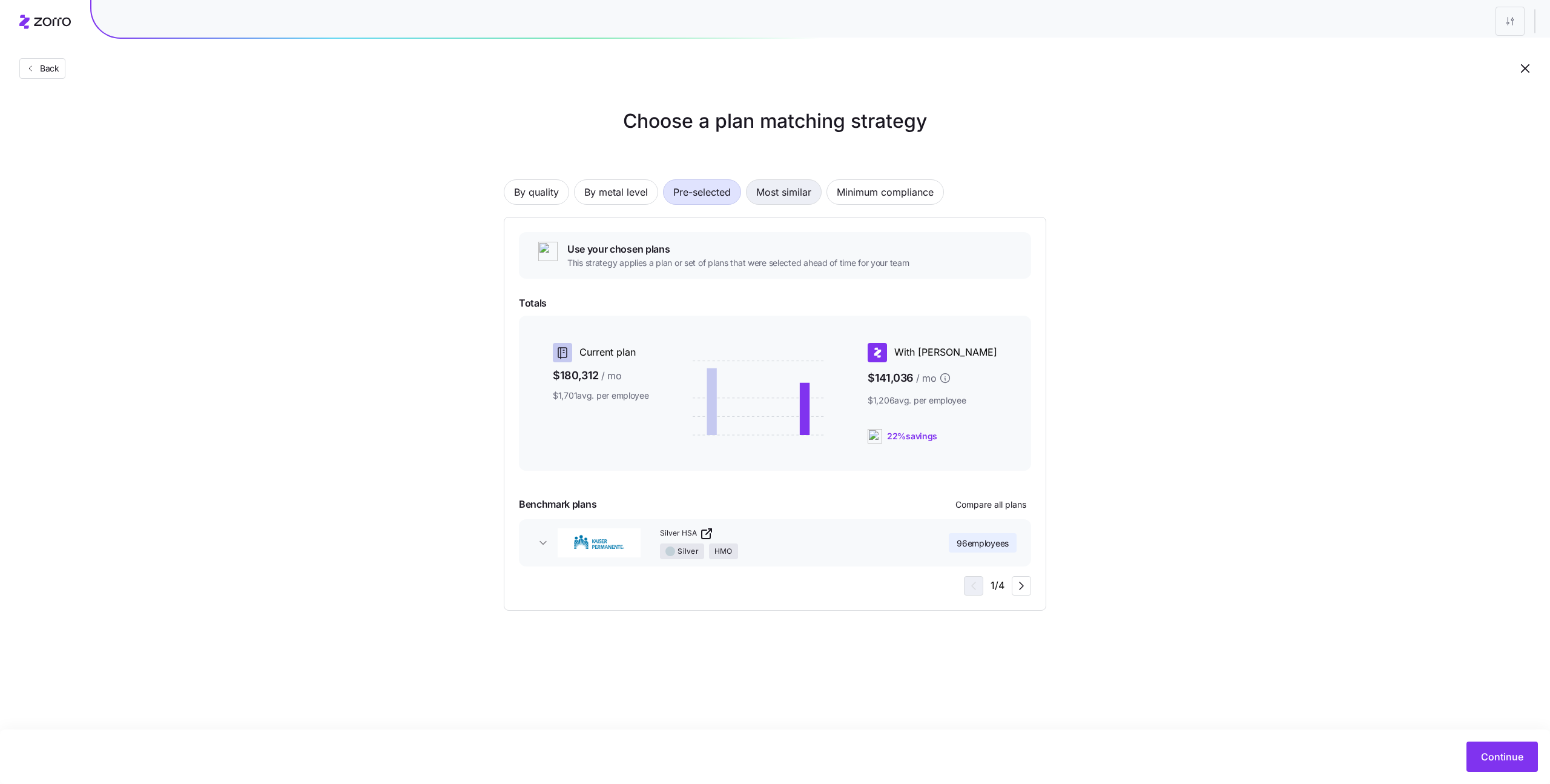
click at [818, 187] on button "Most similar" at bounding box center [784, 192] width 76 height 25
click at [1515, 757] on span "Continue" at bounding box center [1502, 756] width 42 height 15
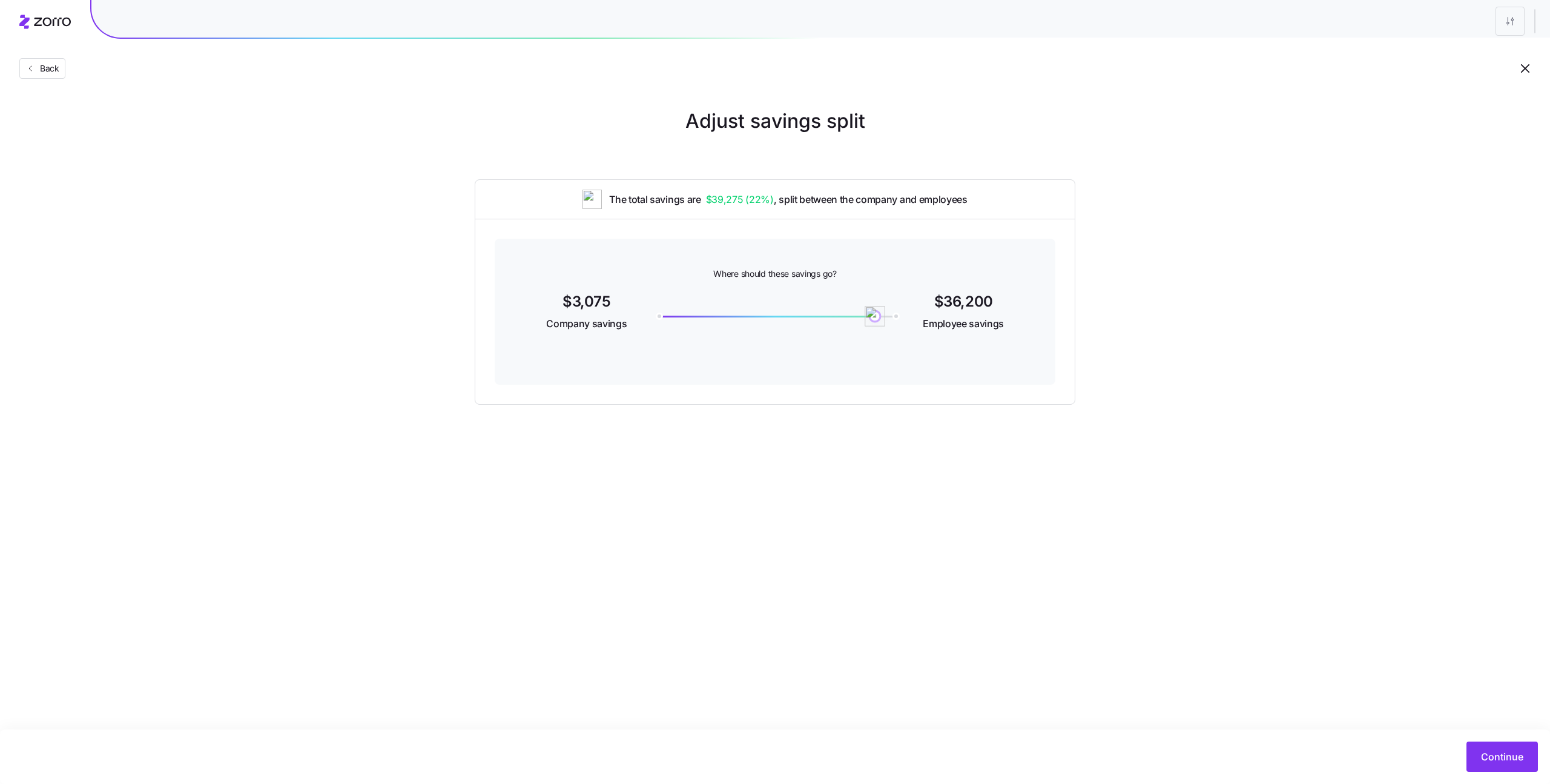
click at [875, 318] on div "36200" at bounding box center [775, 316] width 237 height 5
click at [1471, 747] on button "Continue" at bounding box center [1503, 756] width 72 height 30
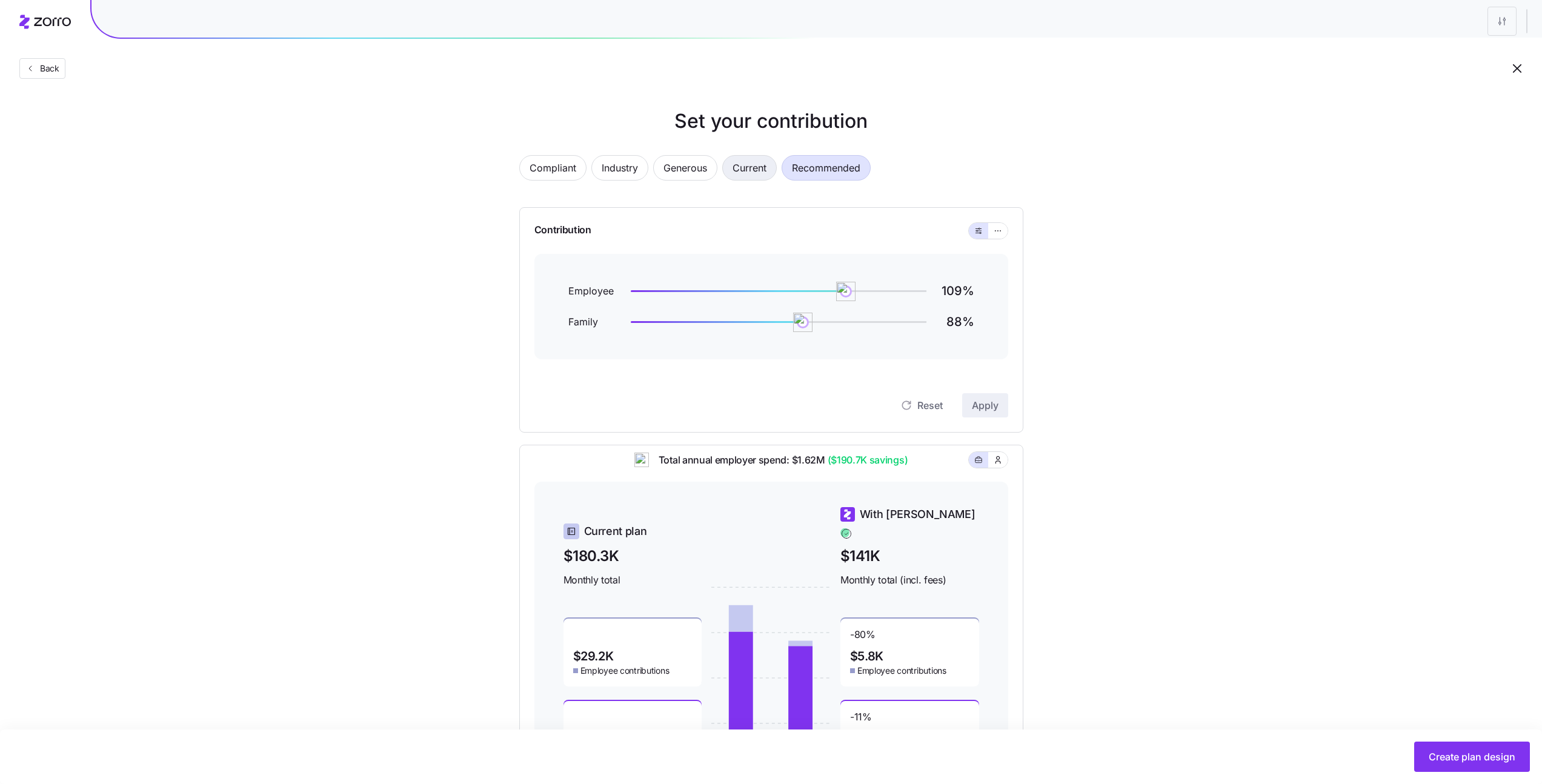
click at [755, 168] on span "Current" at bounding box center [749, 168] width 34 height 24
click at [839, 171] on span "Recommended" at bounding box center [826, 168] width 68 height 24
click at [57, 76] on button "Back" at bounding box center [41, 68] width 46 height 21
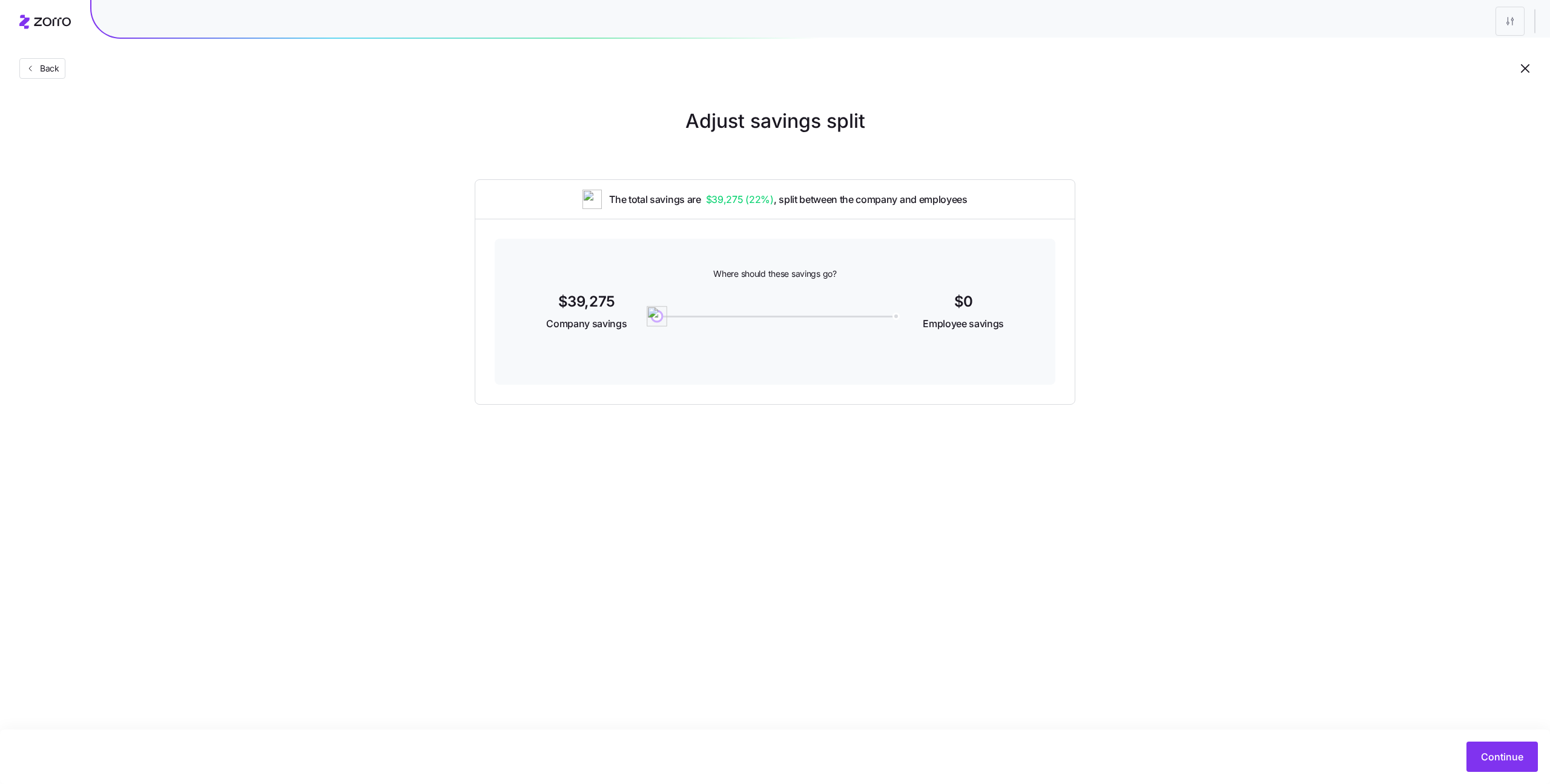
drag, startPoint x: 872, startPoint y: 315, endPoint x: 610, endPoint y: 317, distance: 262.0
click at [610, 317] on div "$39,275 Company savings 0 $0 Employee savings" at bounding box center [775, 313] width 503 height 47
click at [1477, 760] on button "Continue" at bounding box center [1503, 756] width 72 height 30
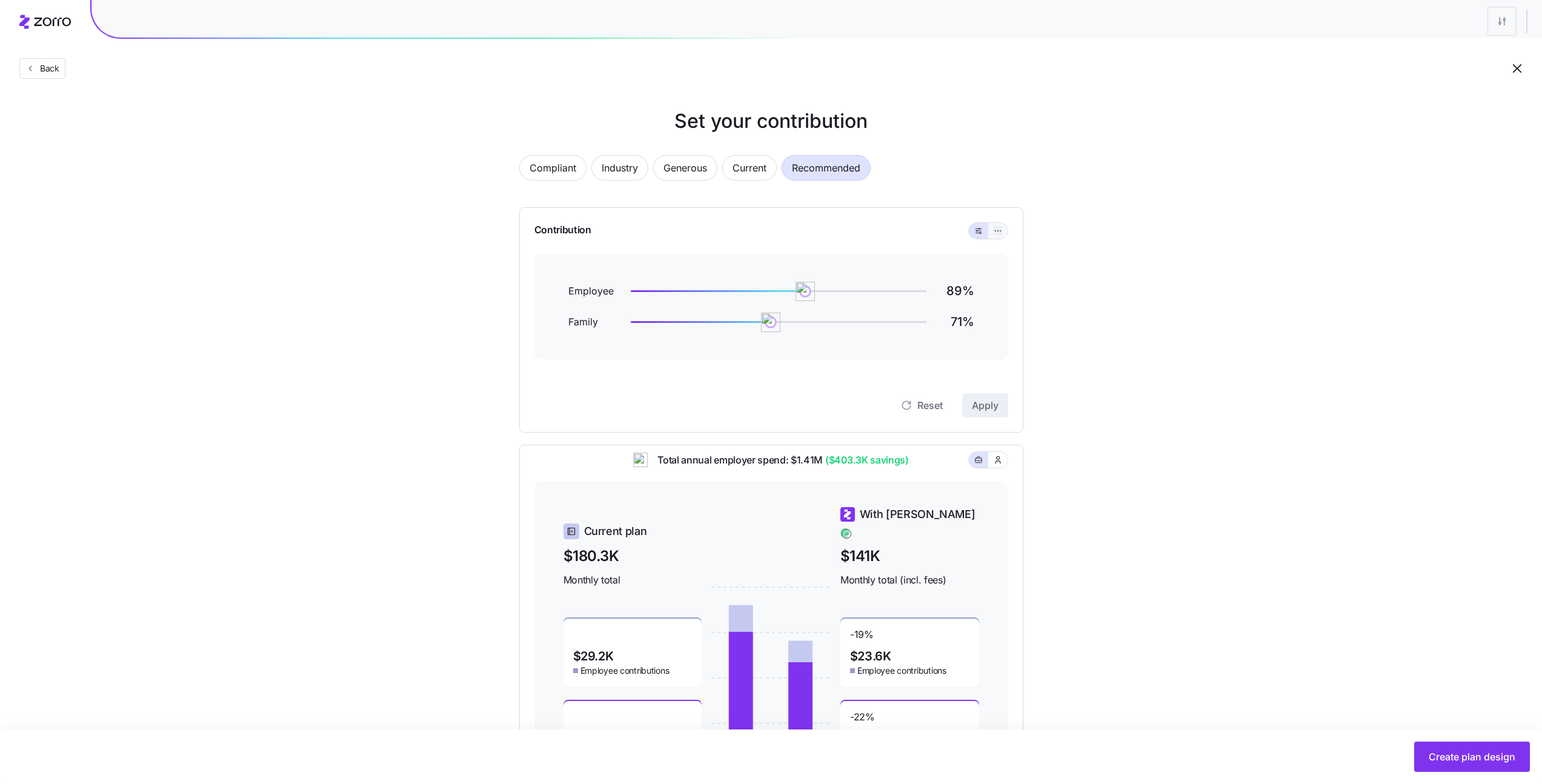
click at [1000, 234] on icon "button" at bounding box center [998, 231] width 9 height 15
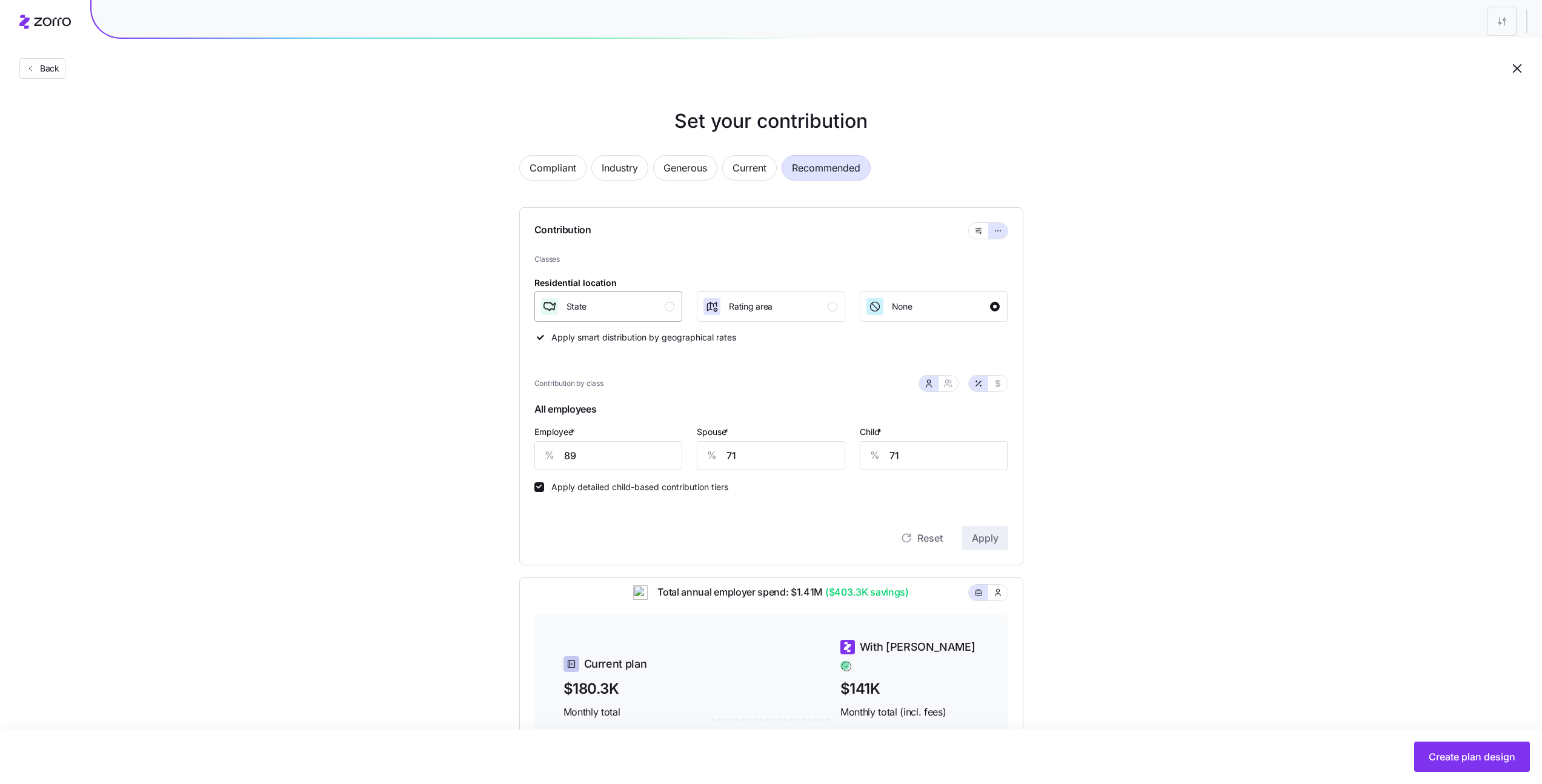
click at [664, 312] on div "State" at bounding box center [607, 307] width 135 height 19
click at [991, 295] on button "None" at bounding box center [934, 306] width 149 height 30
click at [980, 234] on icon "button" at bounding box center [979, 231] width 9 height 15
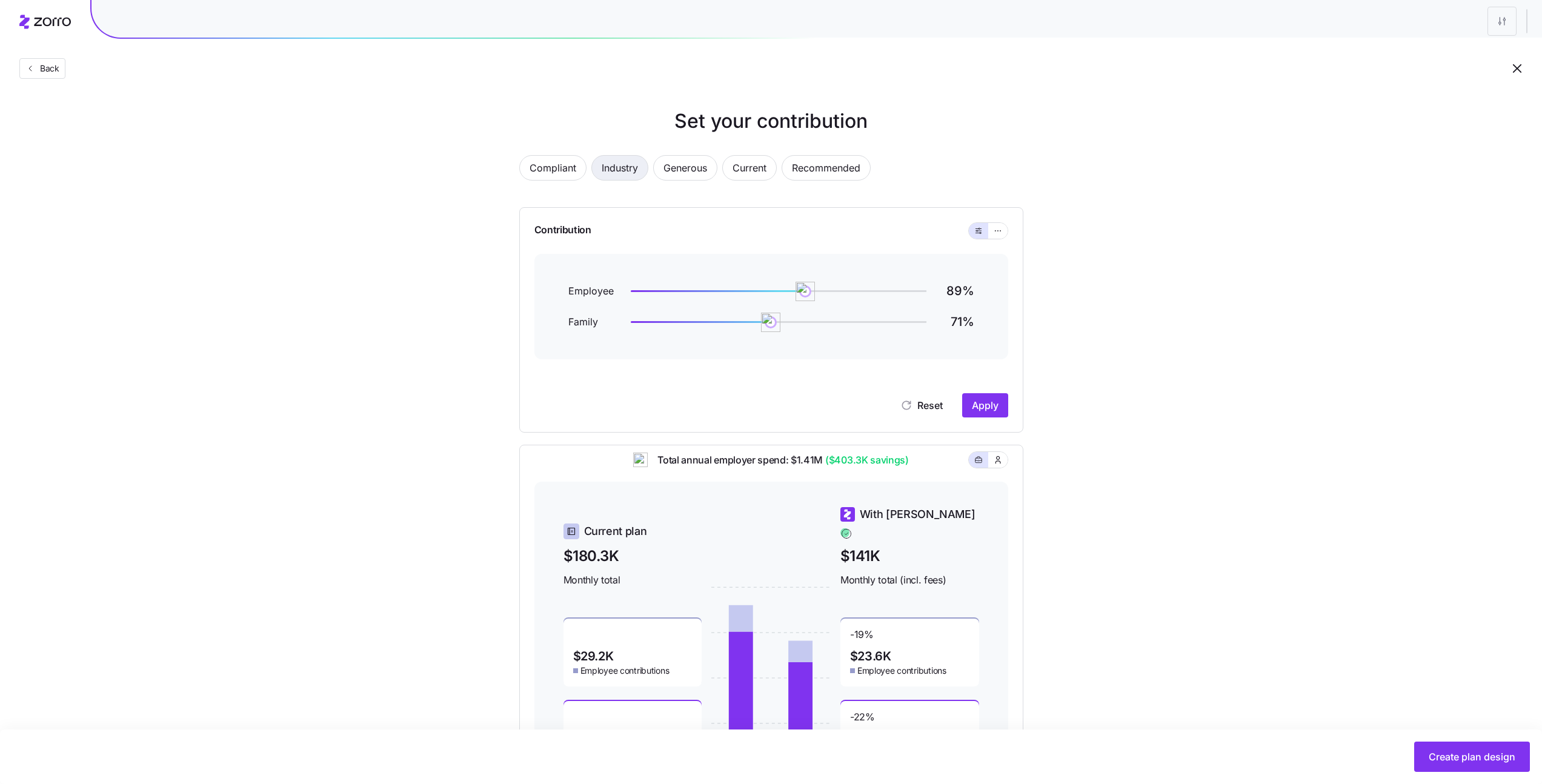
click at [633, 172] on span "Industry" at bounding box center [619, 168] width 36 height 24
click at [995, 227] on icon "button" at bounding box center [998, 231] width 9 height 15
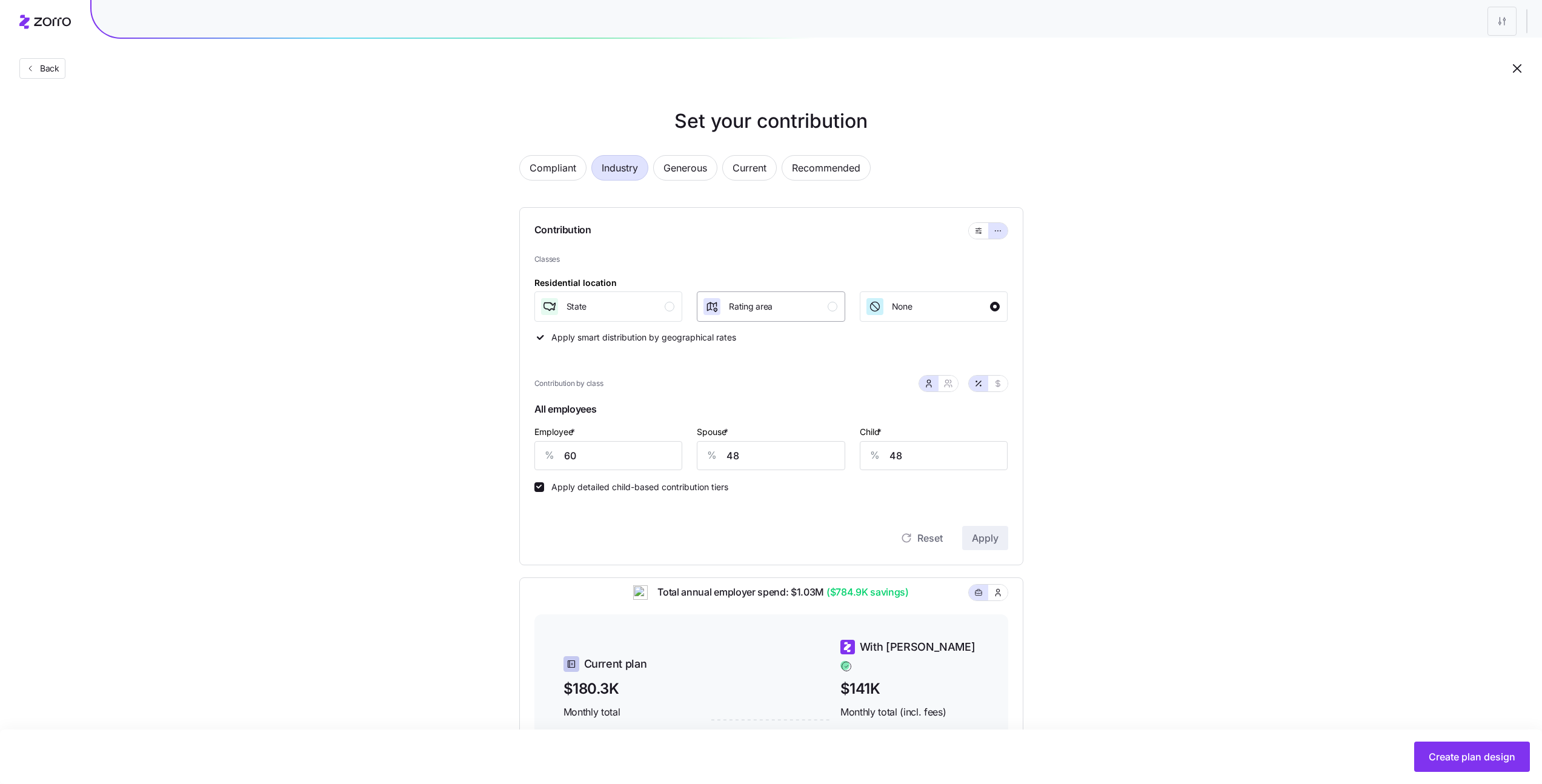
click at [746, 293] on button "Rating area" at bounding box center [771, 306] width 149 height 30
click at [954, 382] on button "button" at bounding box center [948, 383] width 19 height 16
type input "54"
type input "56"
click at [994, 383] on icon "button" at bounding box center [997, 383] width 10 height 9
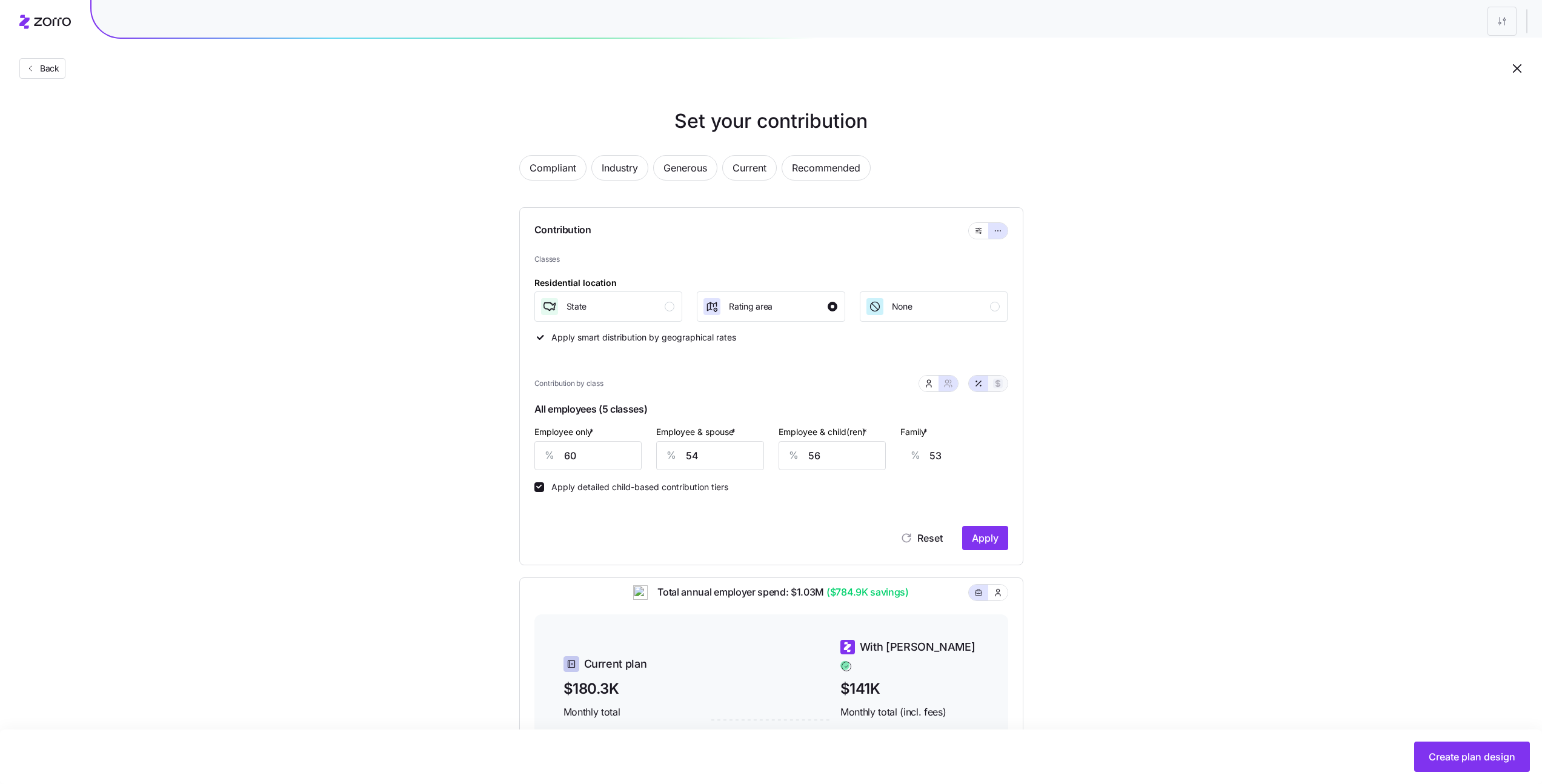
type input "448"
type input "806"
type input "688"
type input "1046"
click at [981, 383] on icon "button" at bounding box center [978, 383] width 10 height 9
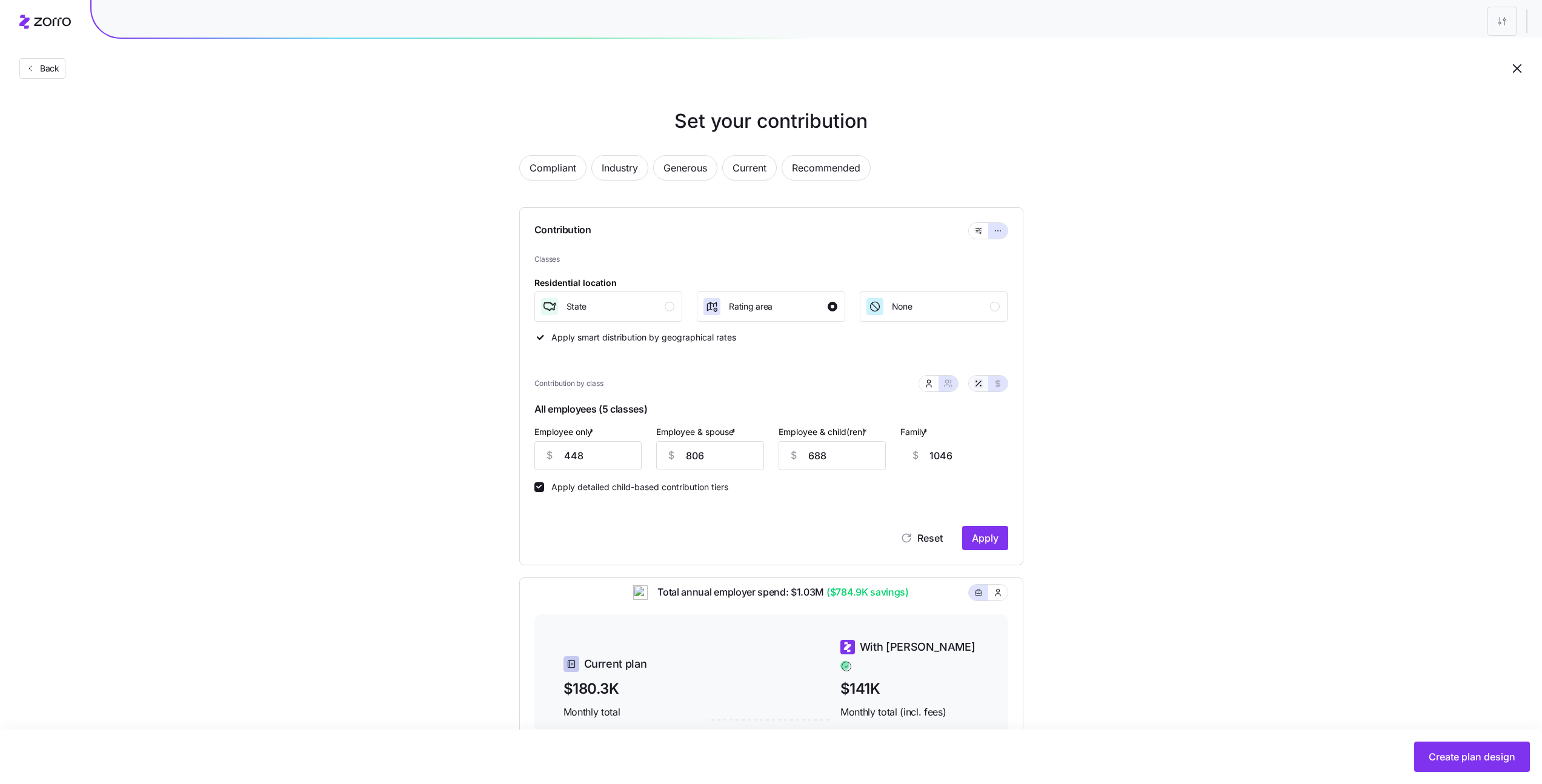
type input "60"
type input "54"
type input "56"
type input "53"
click at [932, 383] on icon "button" at bounding box center [929, 383] width 10 height 9
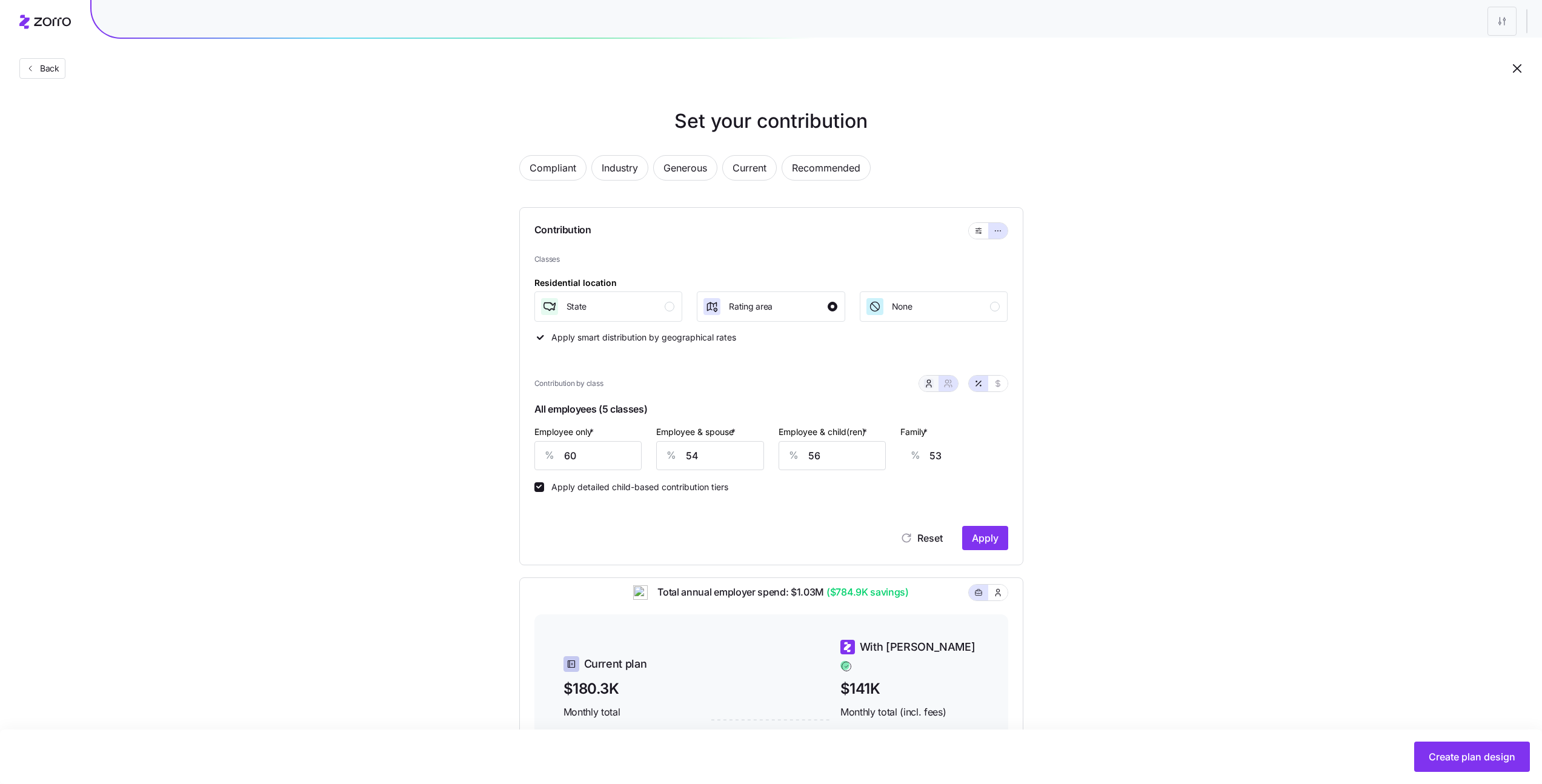
type input "48"
click at [559, 181] on div "Compliant Industry Generous Current Recommended" at bounding box center [771, 175] width 504 height 40
click at [557, 175] on span "Compliant" at bounding box center [553, 168] width 47 height 24
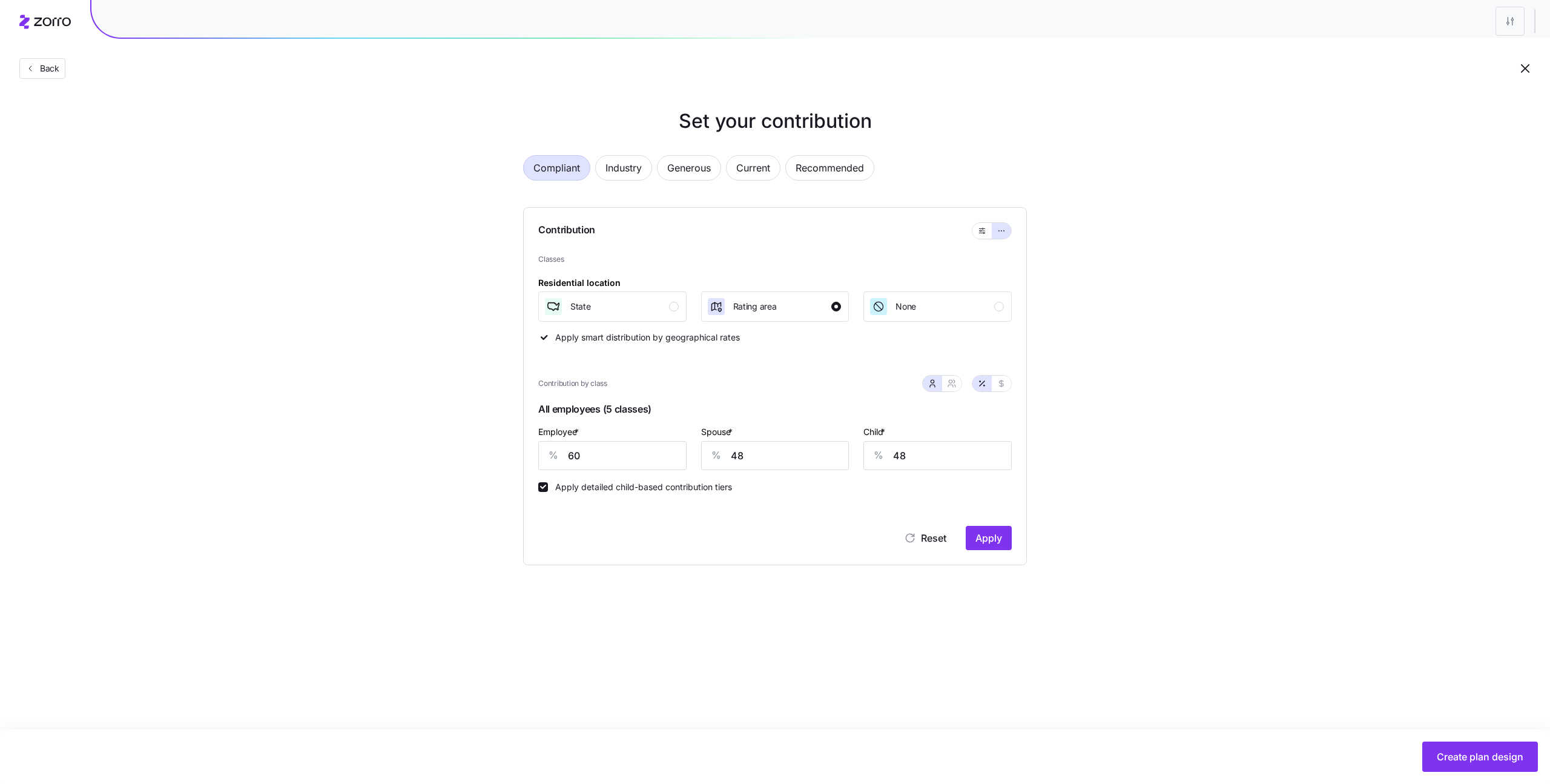
type input "46"
type input "0"
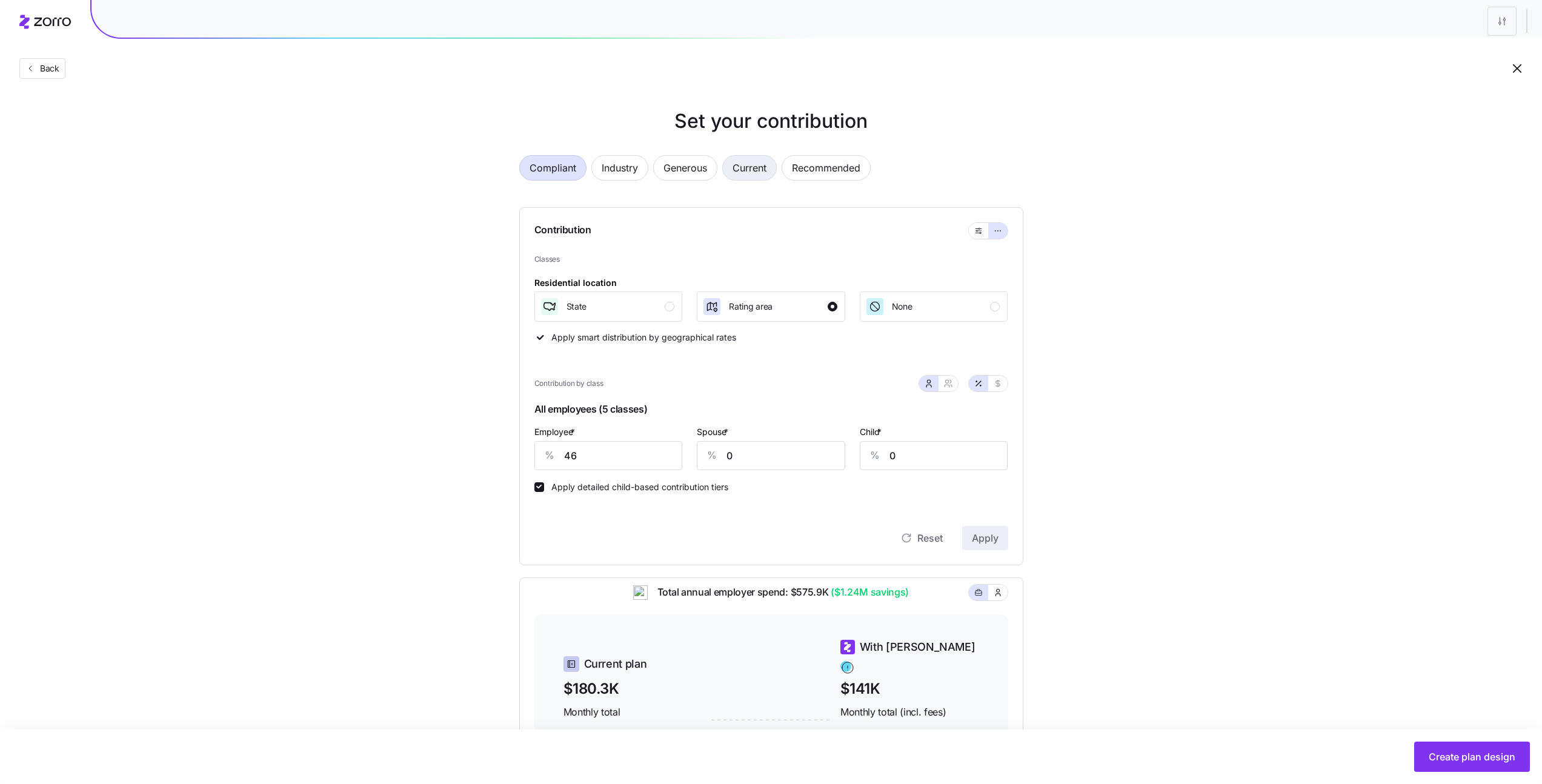
click at [749, 175] on span "Current" at bounding box center [749, 168] width 34 height 24
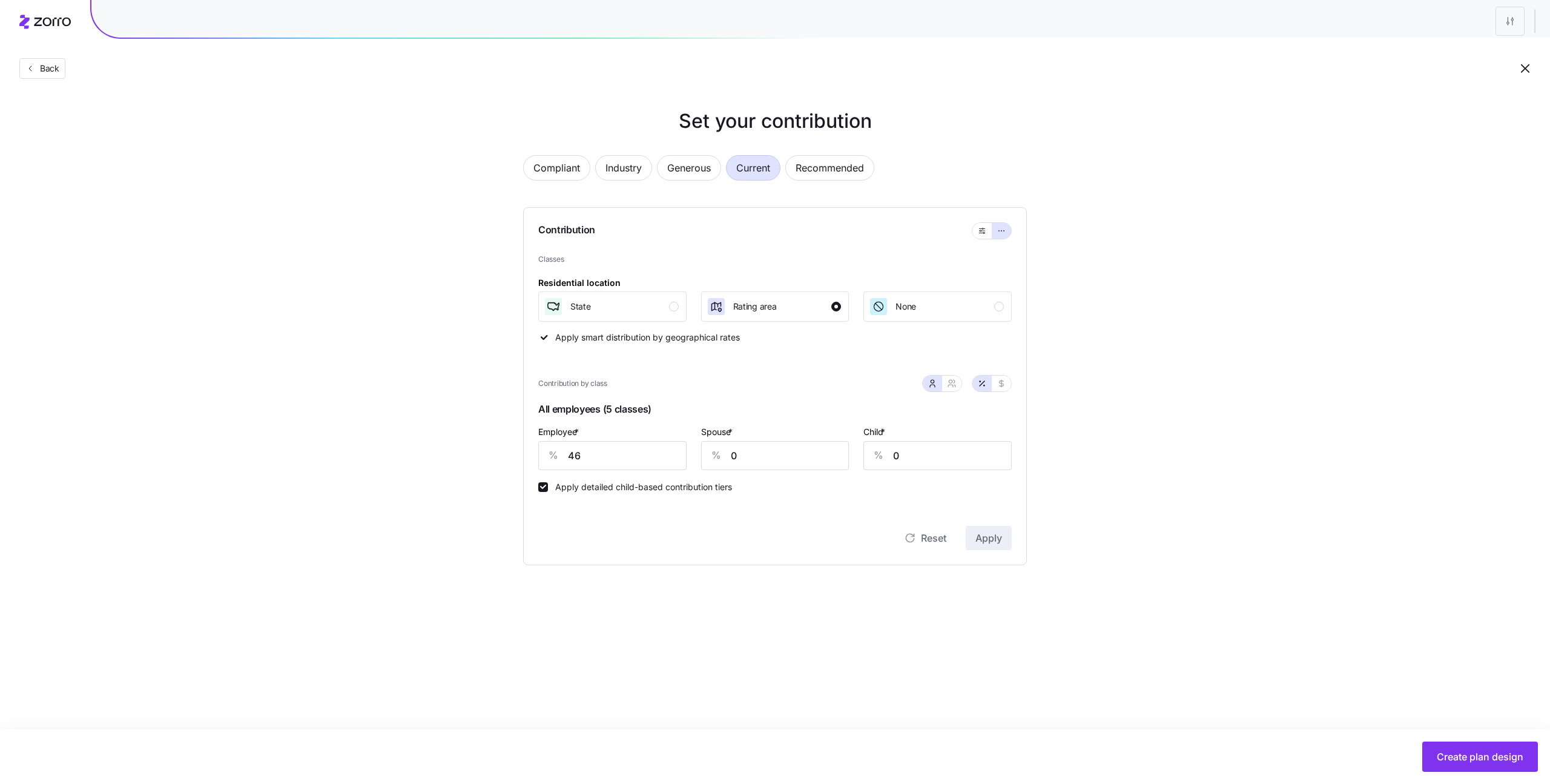
type input "111"
type input "115"
type input "80"
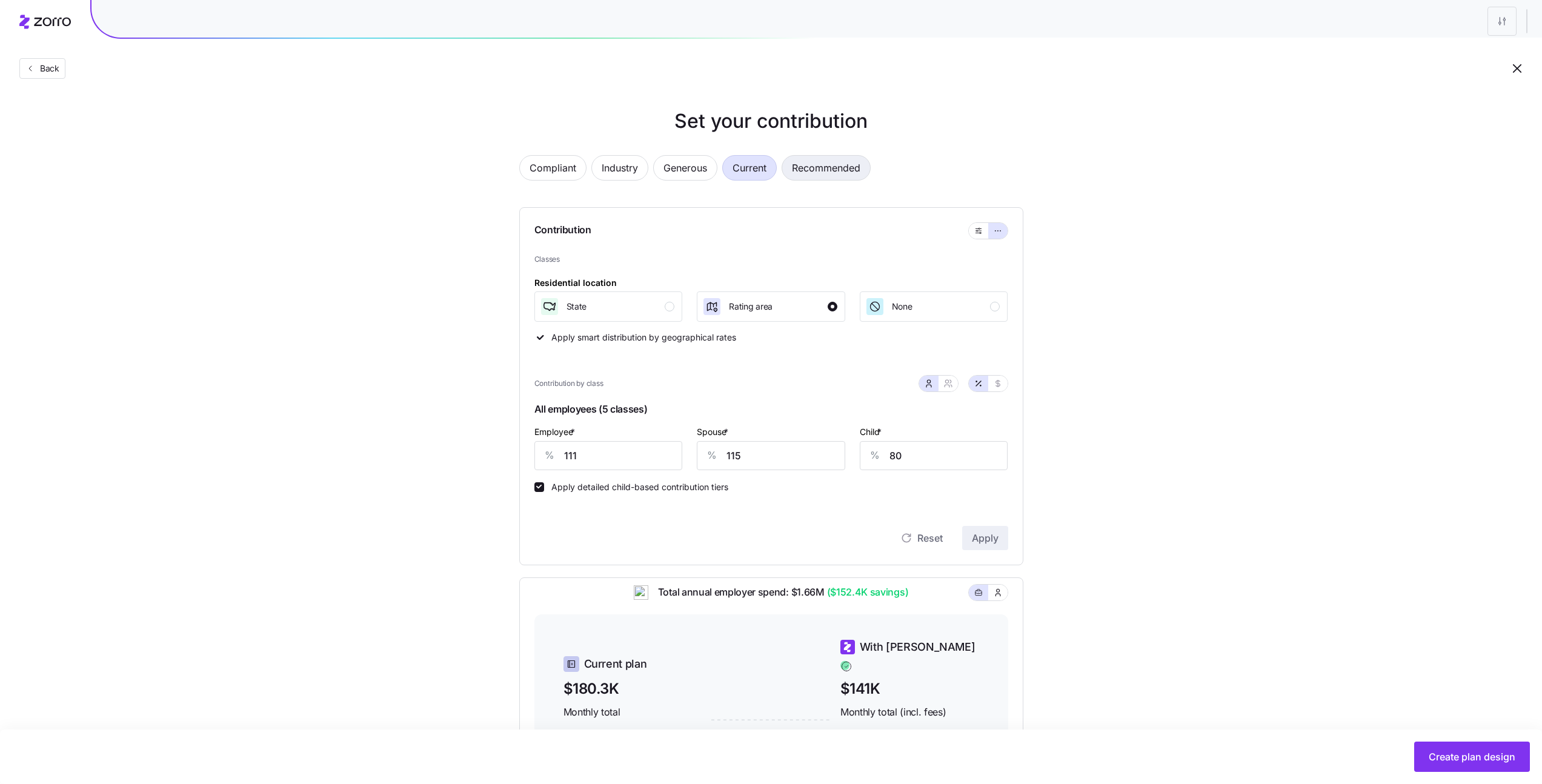
click at [819, 168] on span "Recommended" at bounding box center [826, 168] width 68 height 24
click at [608, 168] on span "Industry" at bounding box center [619, 168] width 36 height 24
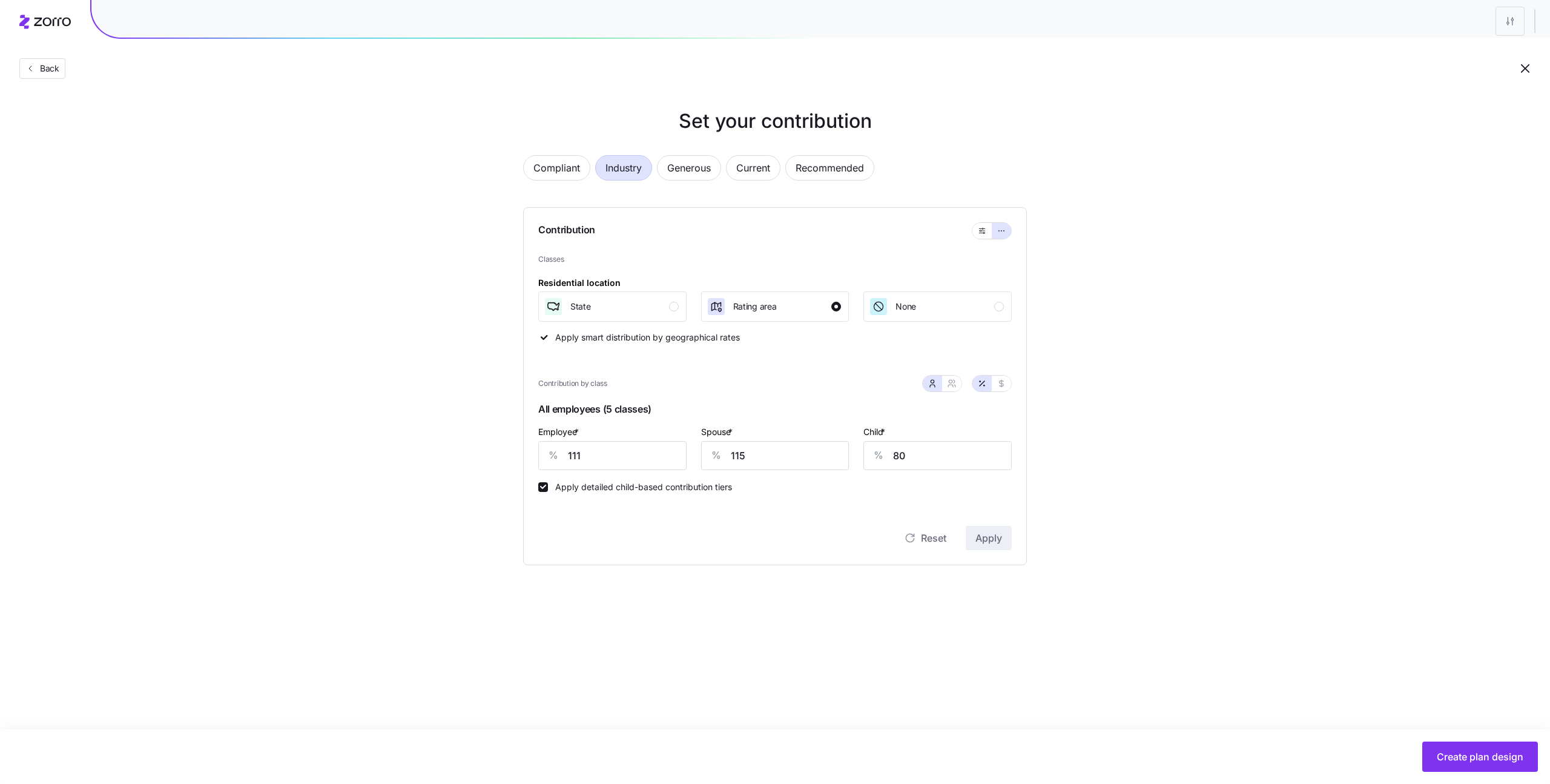
type input "89"
type input "71"
type input "60"
type input "48"
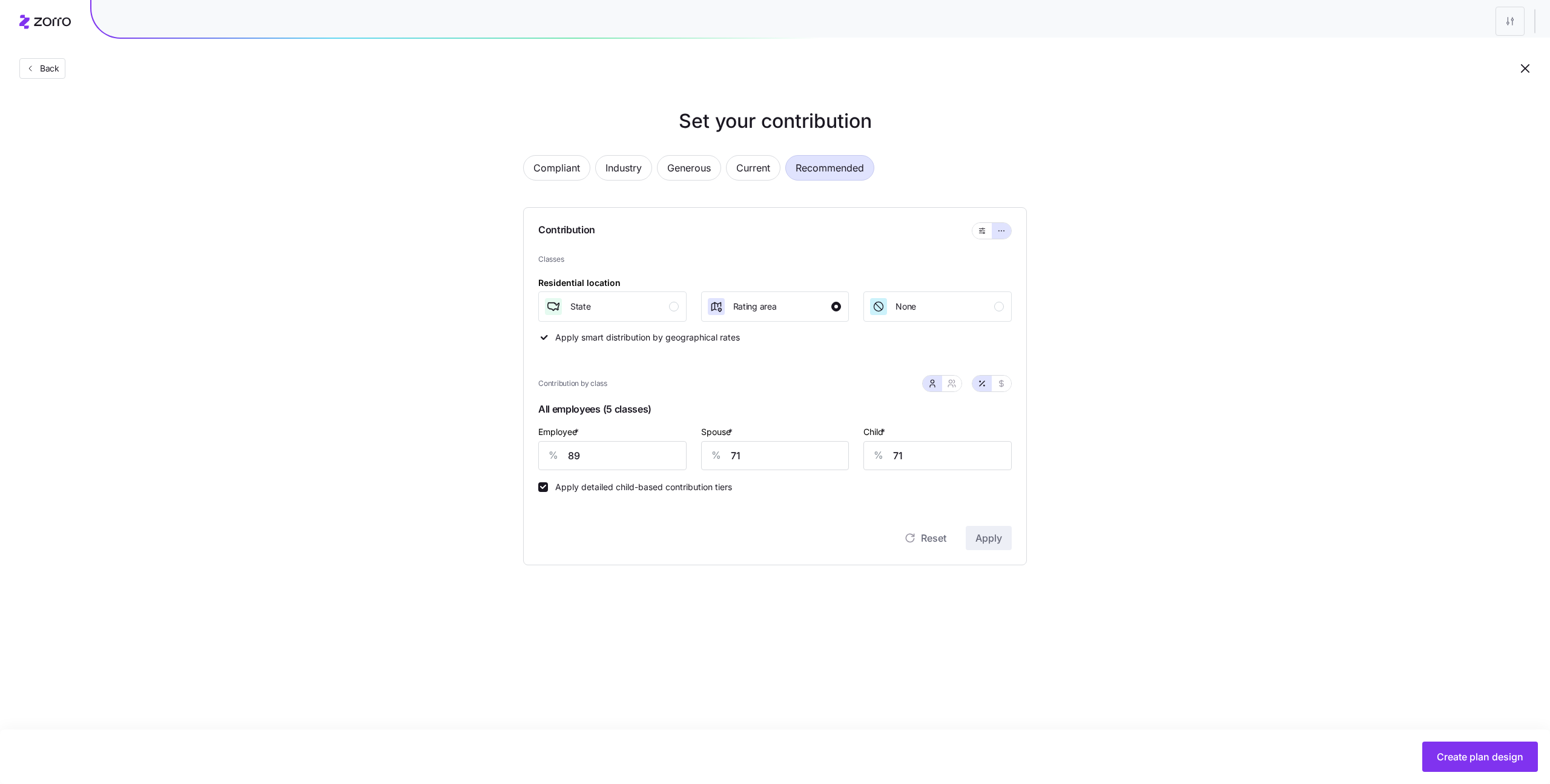
type input "48"
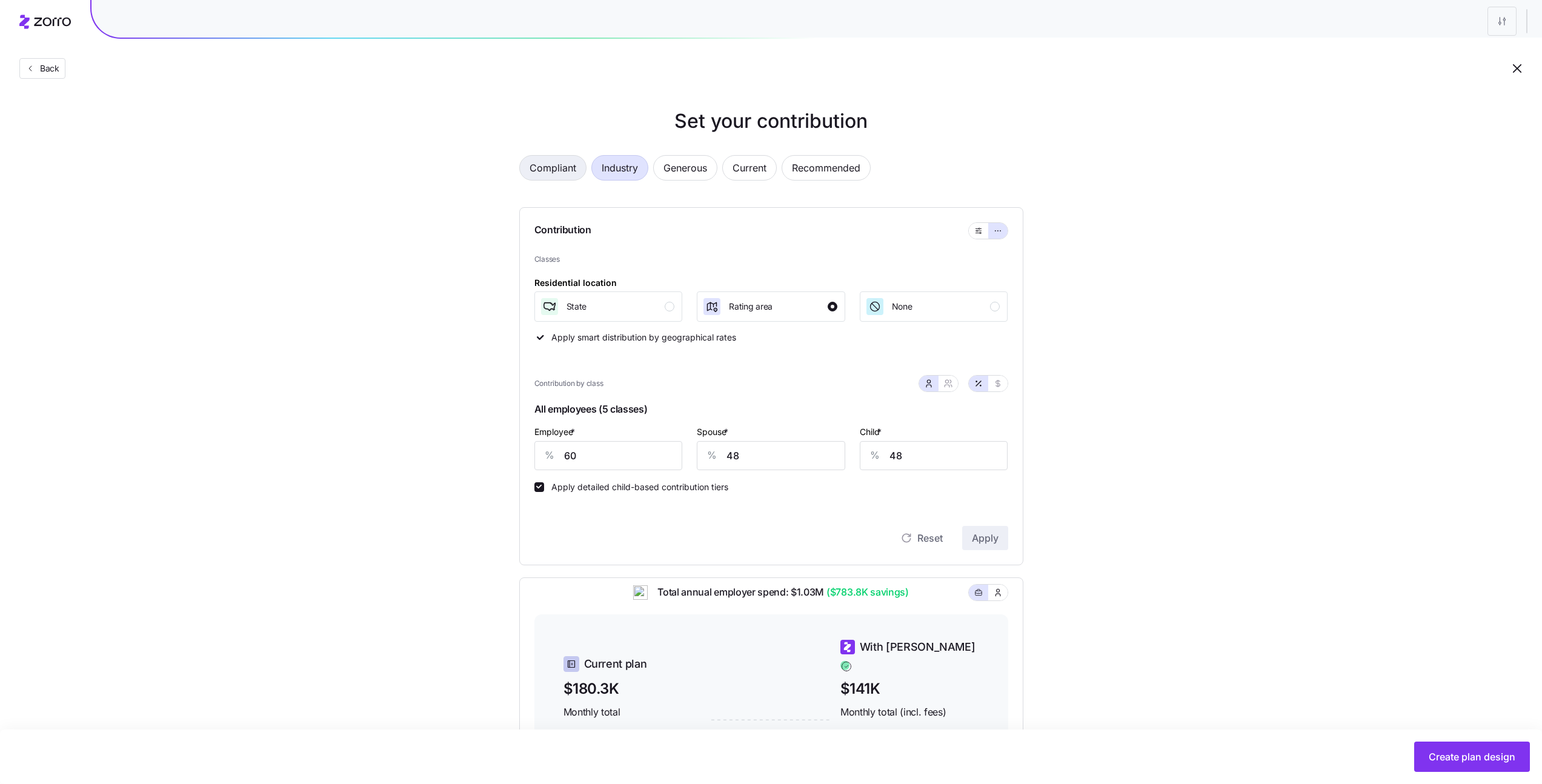
click at [530, 168] on span "Compliant" at bounding box center [553, 168] width 47 height 24
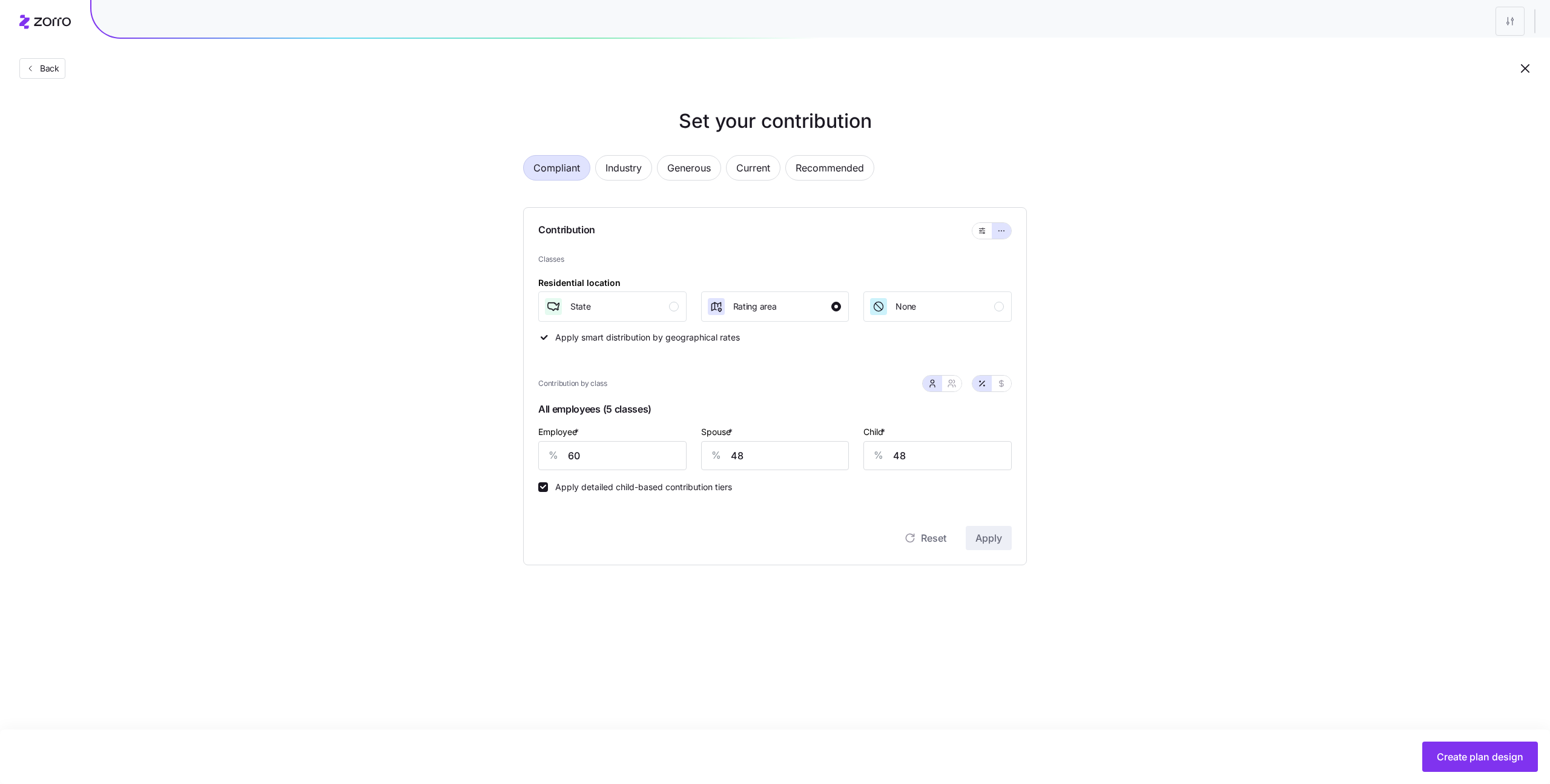
type input "46"
type input "0"
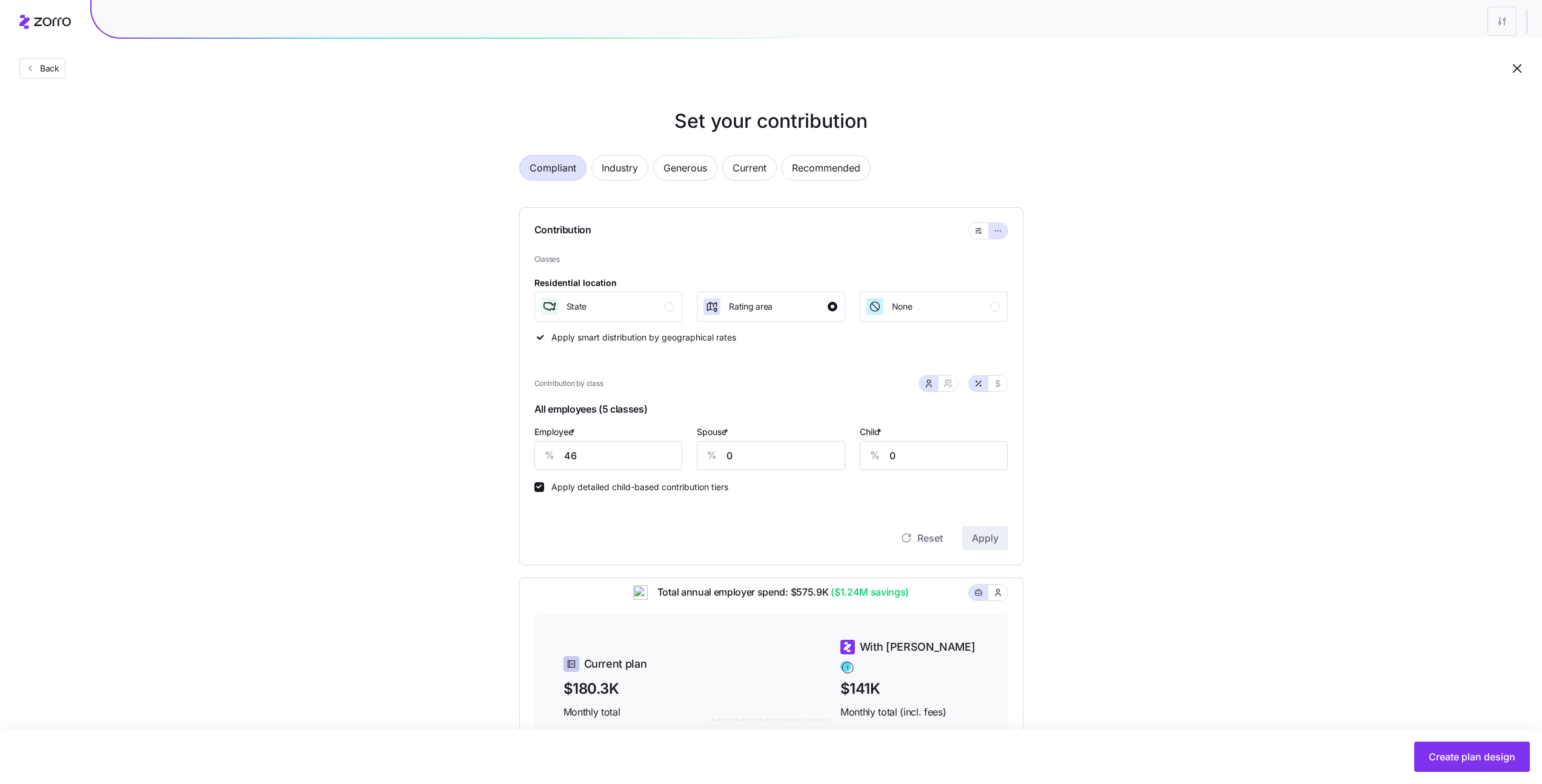
click at [447, 175] on div "Set your contribution Compliant Industry Generous Current Recommended Contribut…" at bounding box center [771, 519] width 1542 height 826
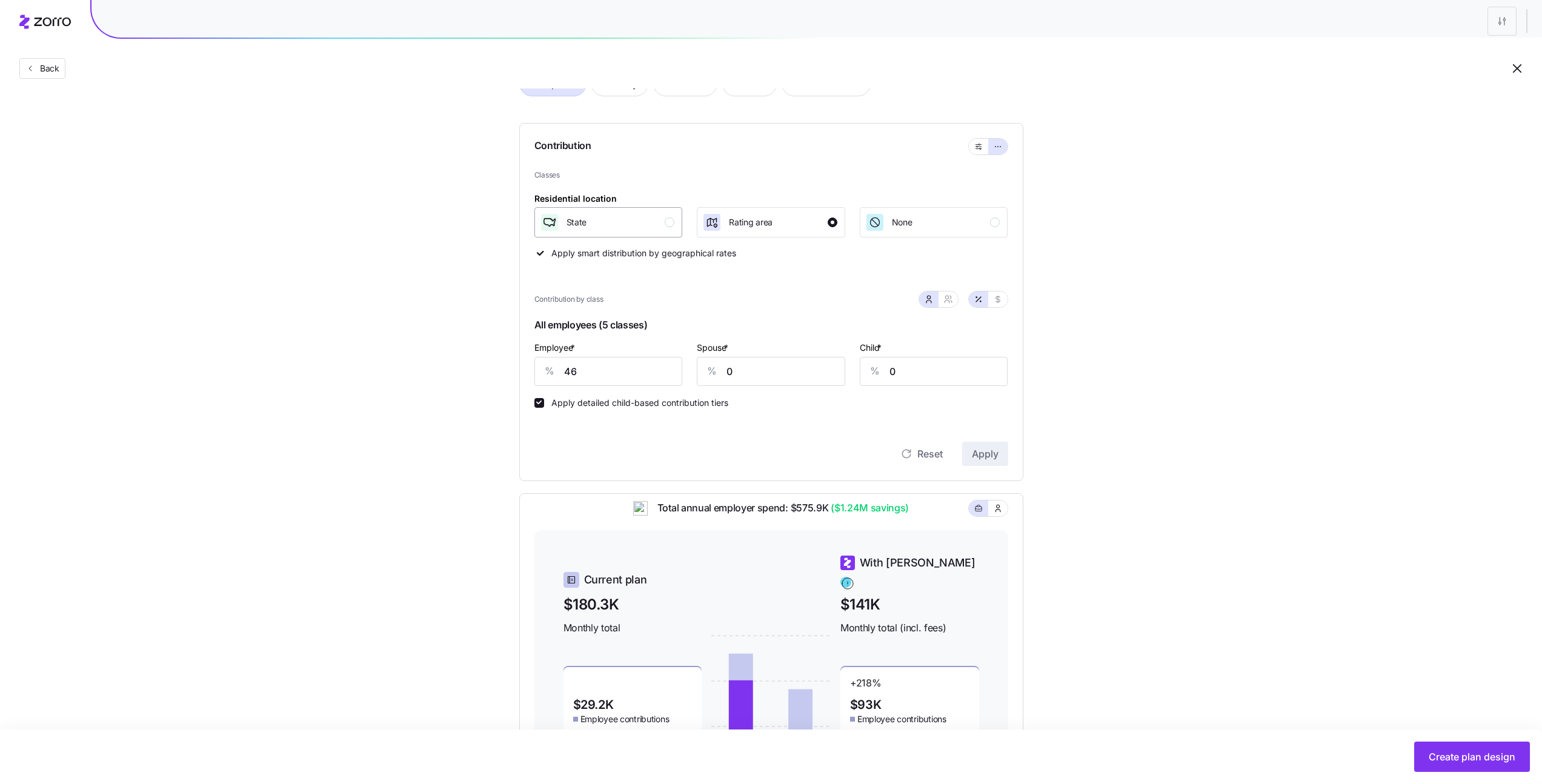
click at [591, 228] on div "State" at bounding box center [607, 222] width 135 height 19
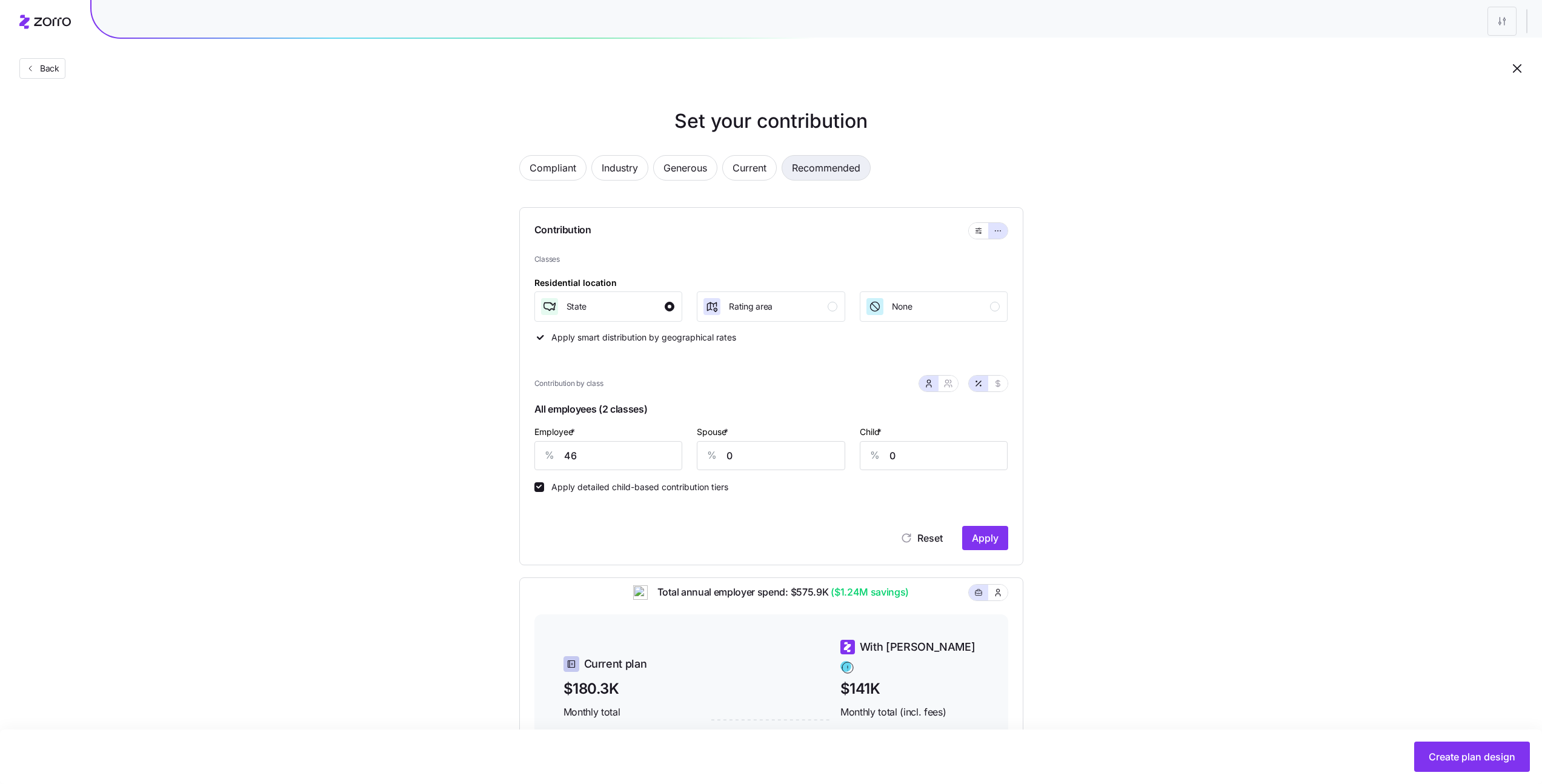
click at [820, 168] on span "Recommended" at bounding box center [826, 168] width 68 height 24
type input "89"
type input "71"
click at [752, 165] on span "Current" at bounding box center [749, 168] width 34 height 24
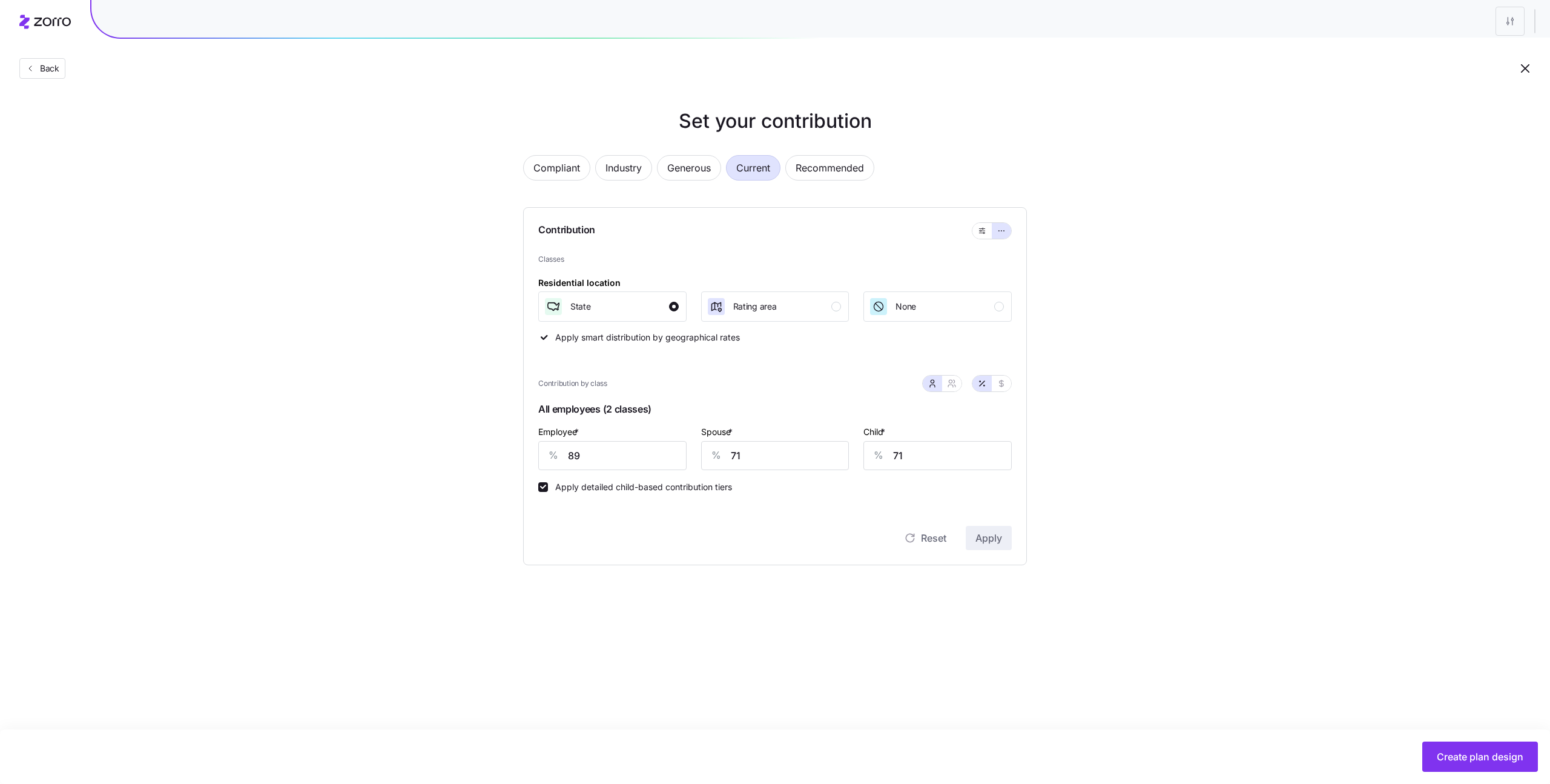
type input "111"
type input "115"
type input "80"
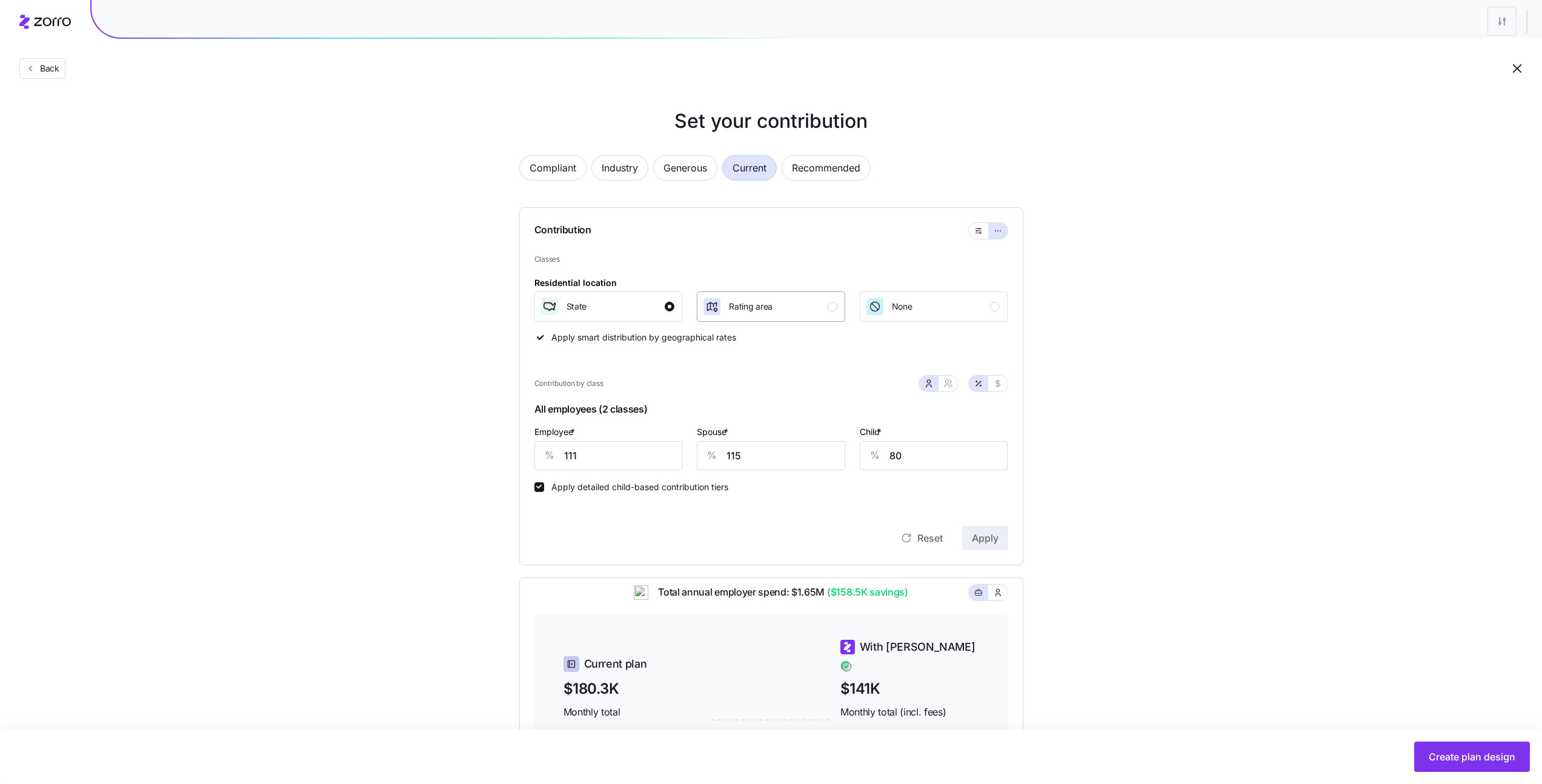
click at [795, 315] on div "Rating area" at bounding box center [770, 307] width 135 height 19
click at [575, 169] on button "Compliant" at bounding box center [553, 168] width 67 height 25
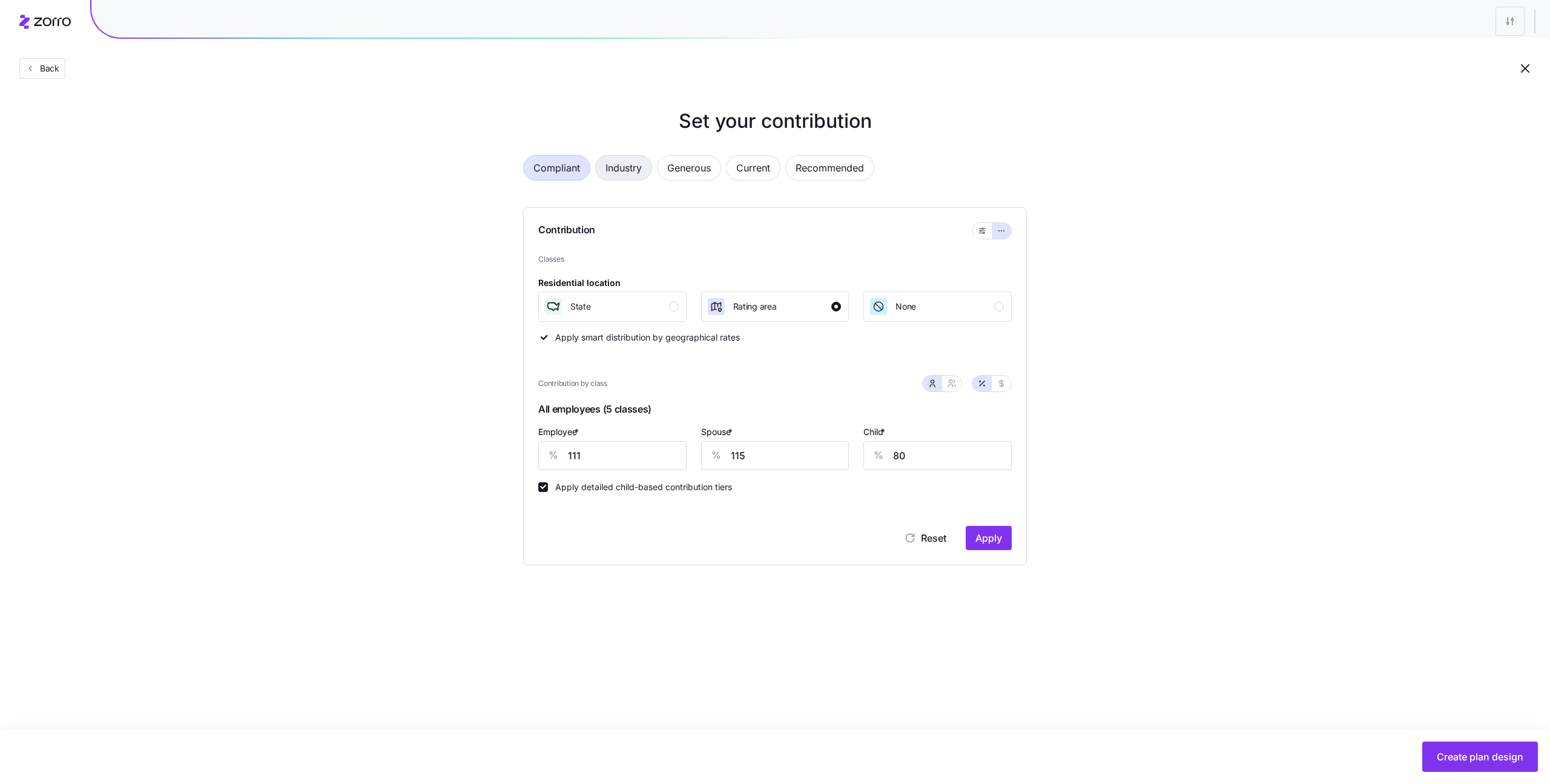
type input "46"
type input "0"
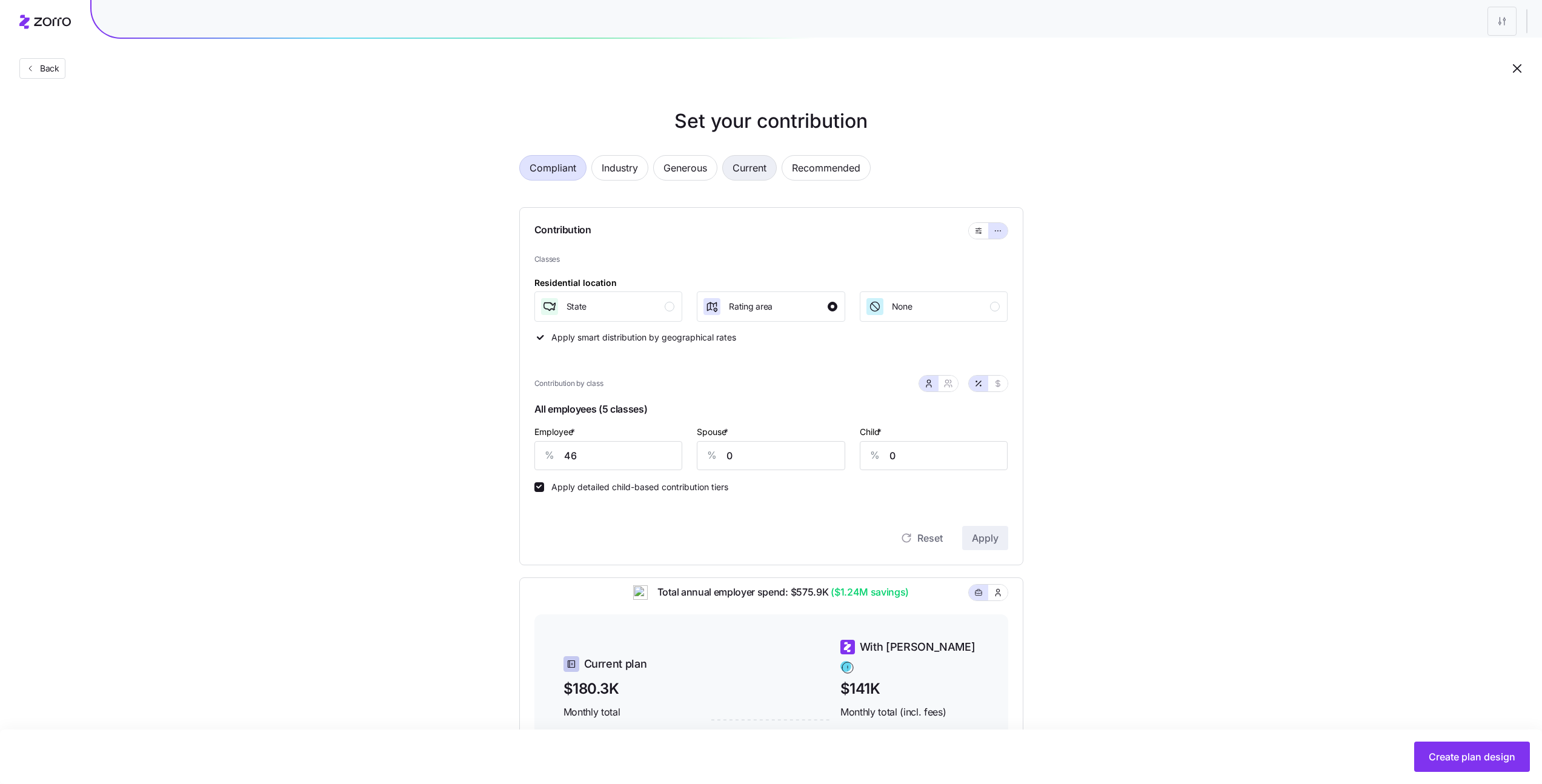
click at [735, 165] on span "Current" at bounding box center [749, 168] width 34 height 24
type input "111"
type input "115"
type input "80"
click at [825, 164] on span "Recommended" at bounding box center [826, 168] width 68 height 24
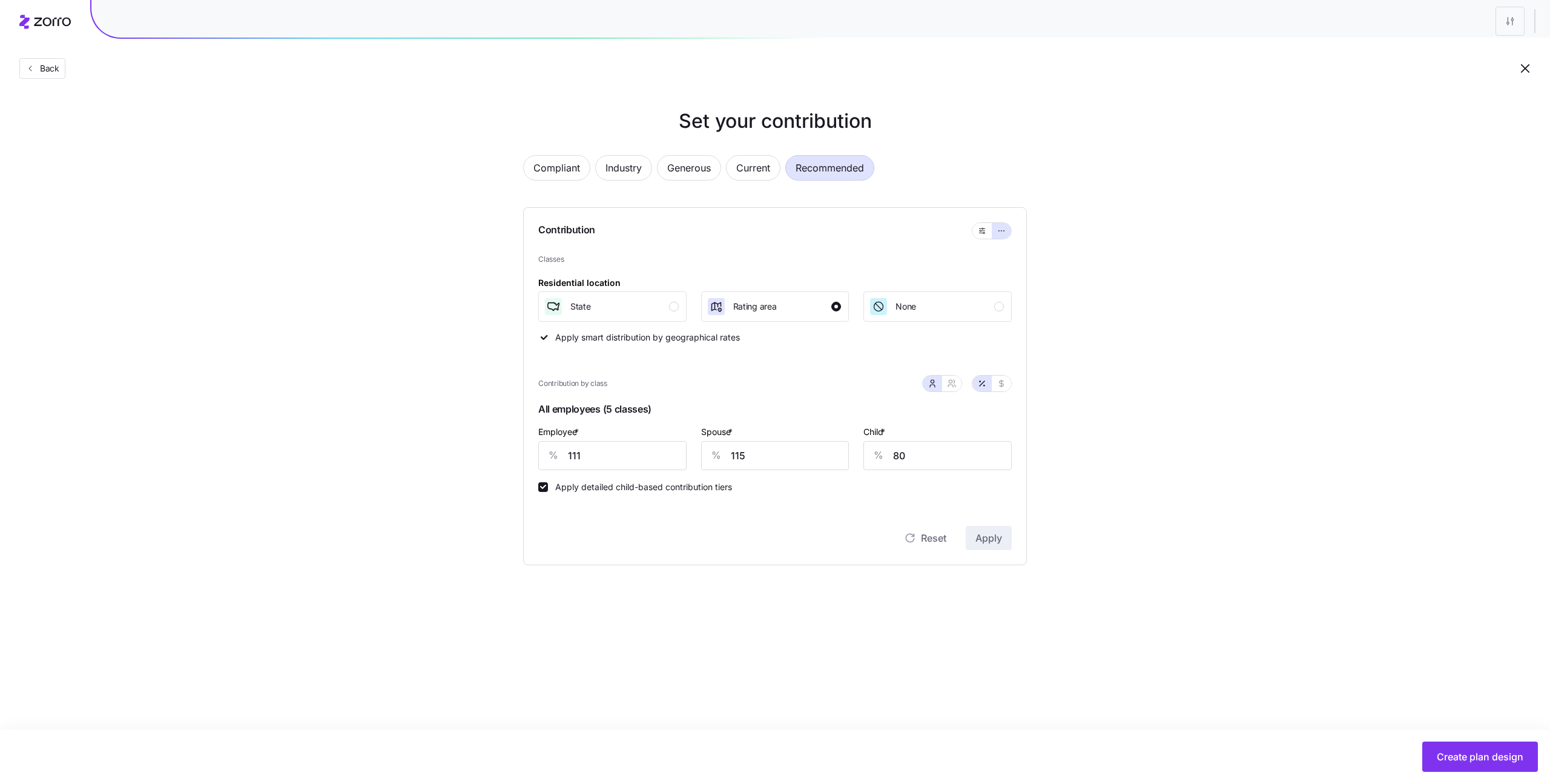
type input "89"
type input "71"
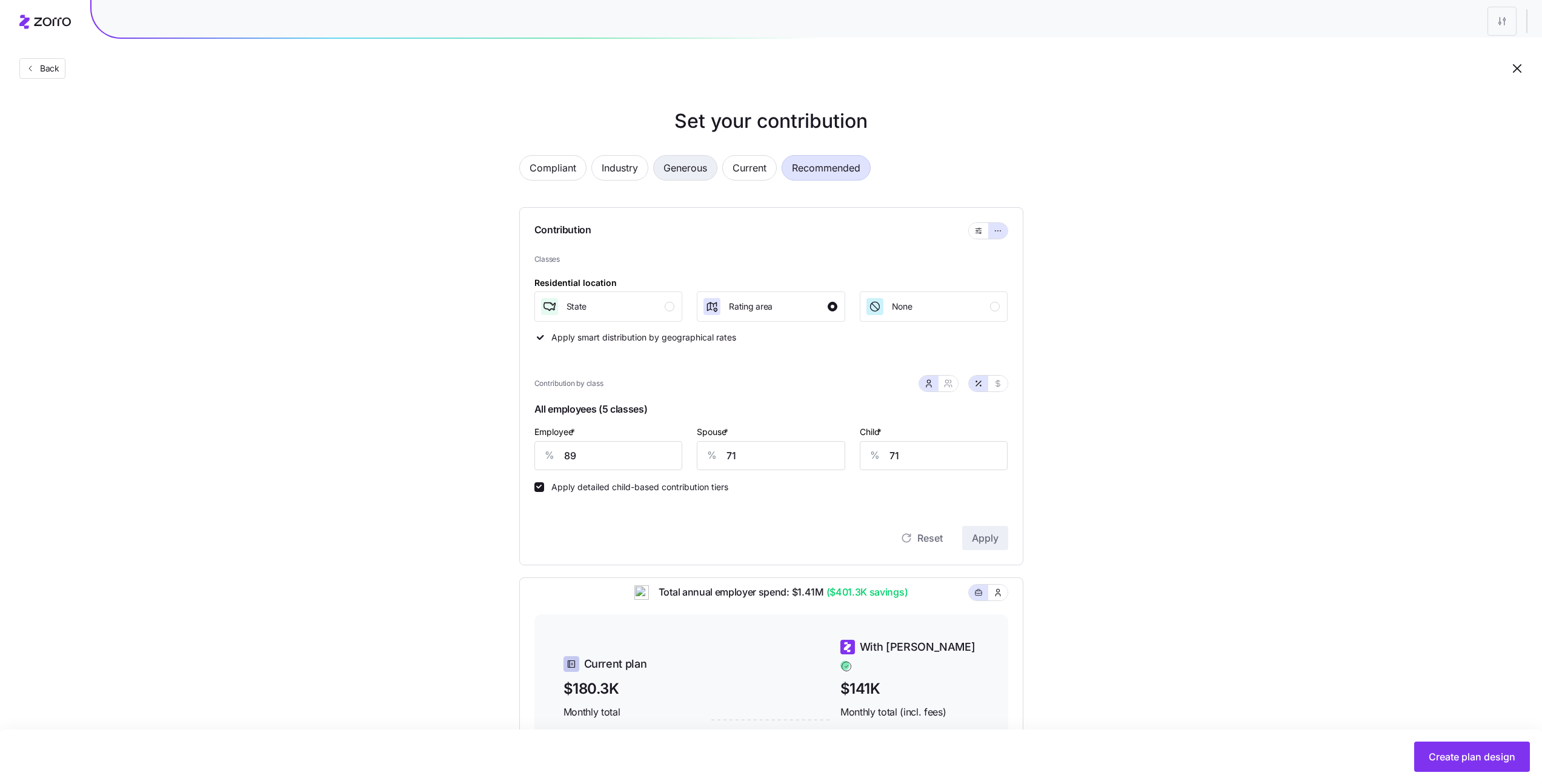
click at [675, 173] on span "Generous" at bounding box center [685, 168] width 43 height 24
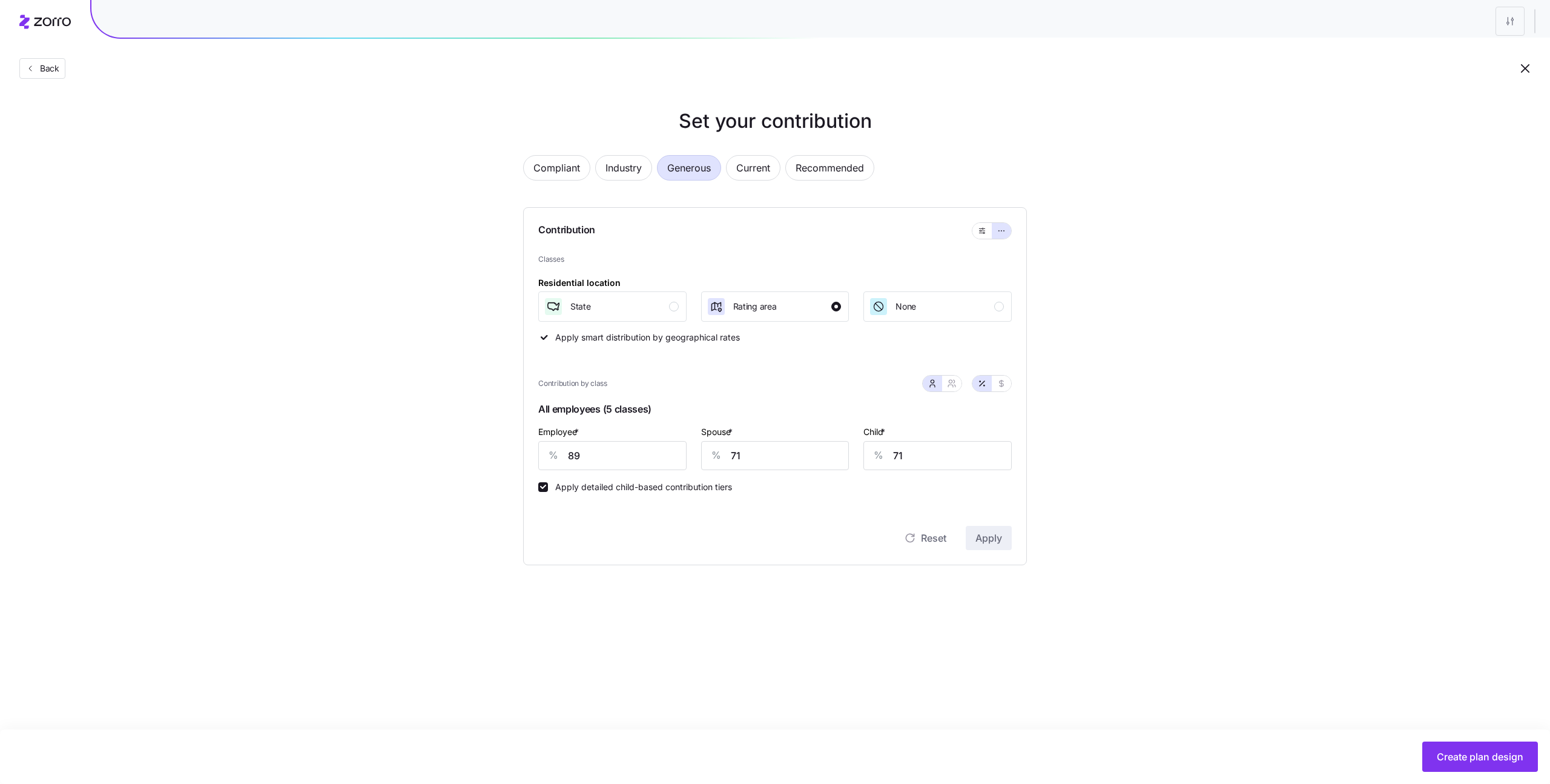
type input "76"
type input "58"
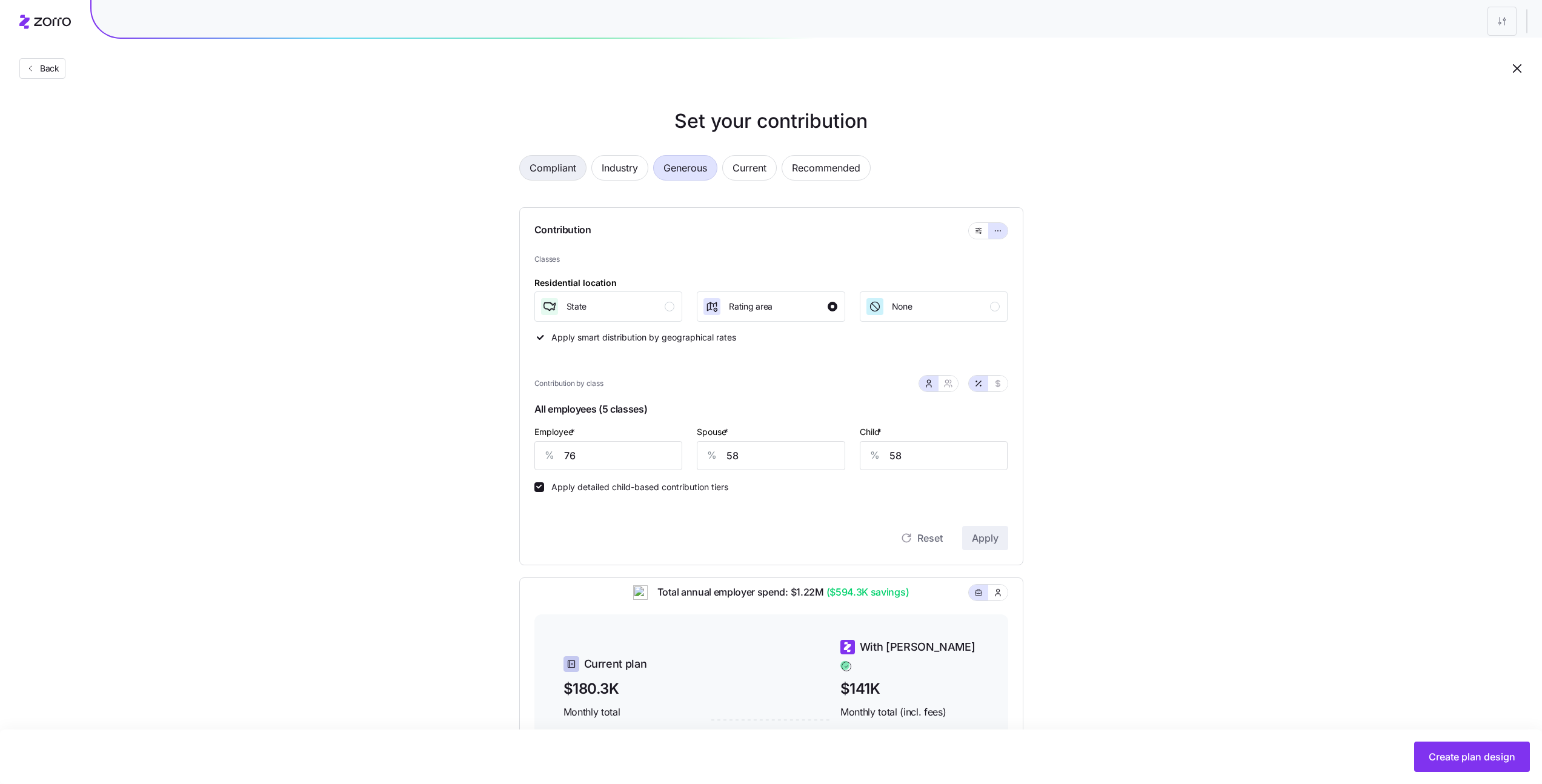
click at [539, 170] on span "Compliant" at bounding box center [553, 168] width 47 height 24
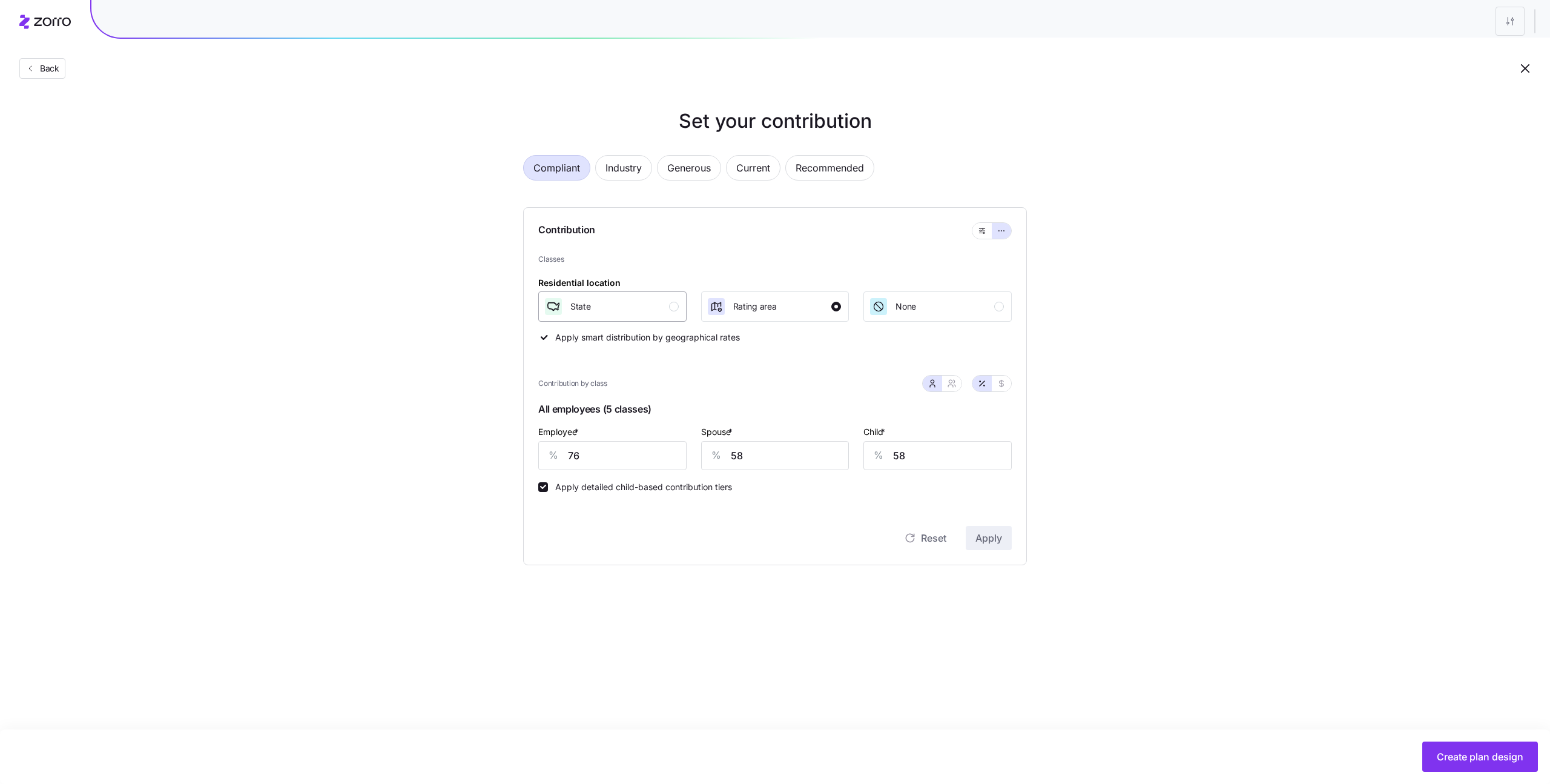
click at [644, 307] on div "State" at bounding box center [611, 307] width 135 height 19
type input "46"
type input "0"
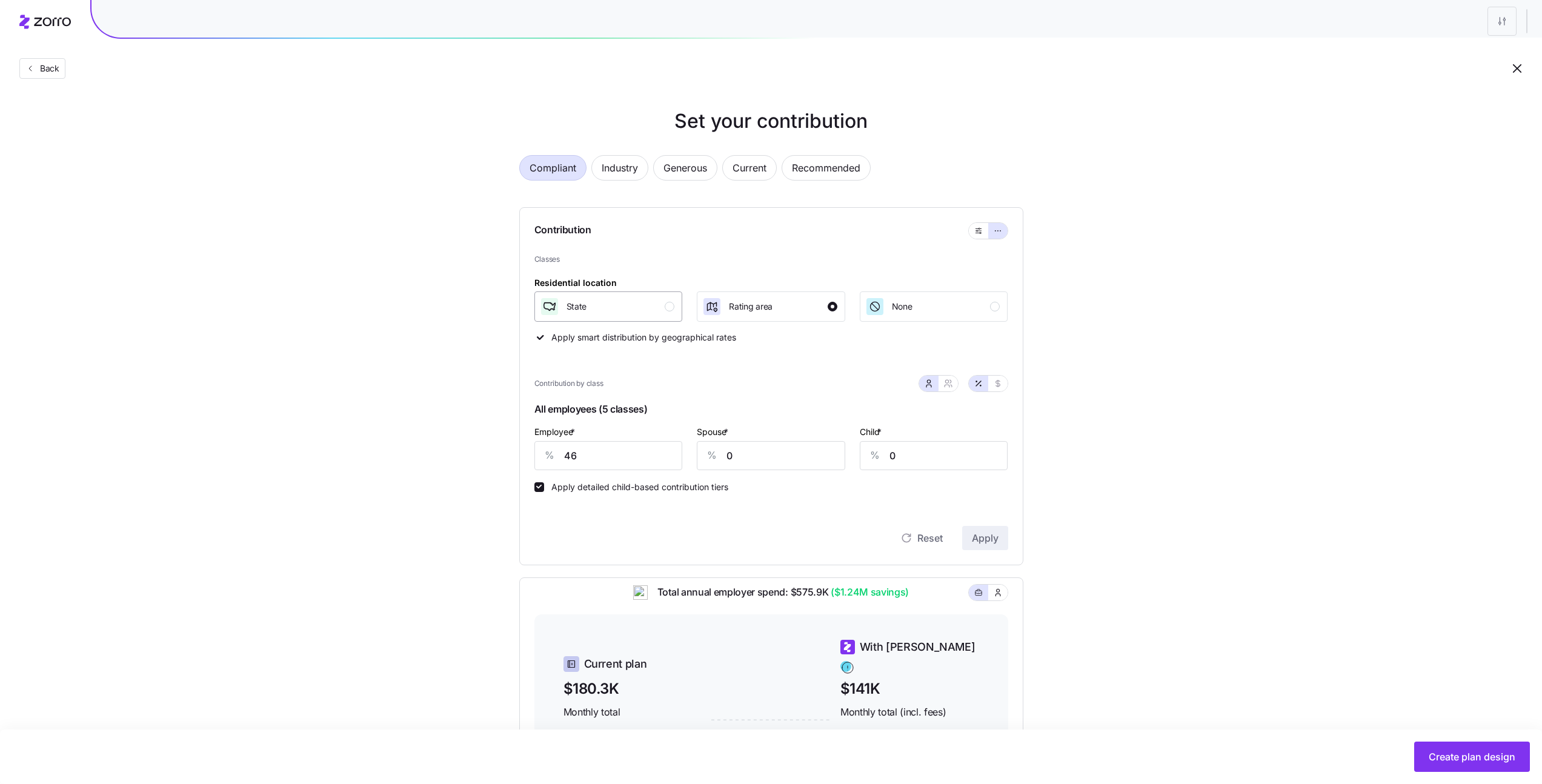
click at [644, 307] on div "State" at bounding box center [607, 307] width 135 height 19
click at [756, 170] on span "Current" at bounding box center [749, 168] width 34 height 24
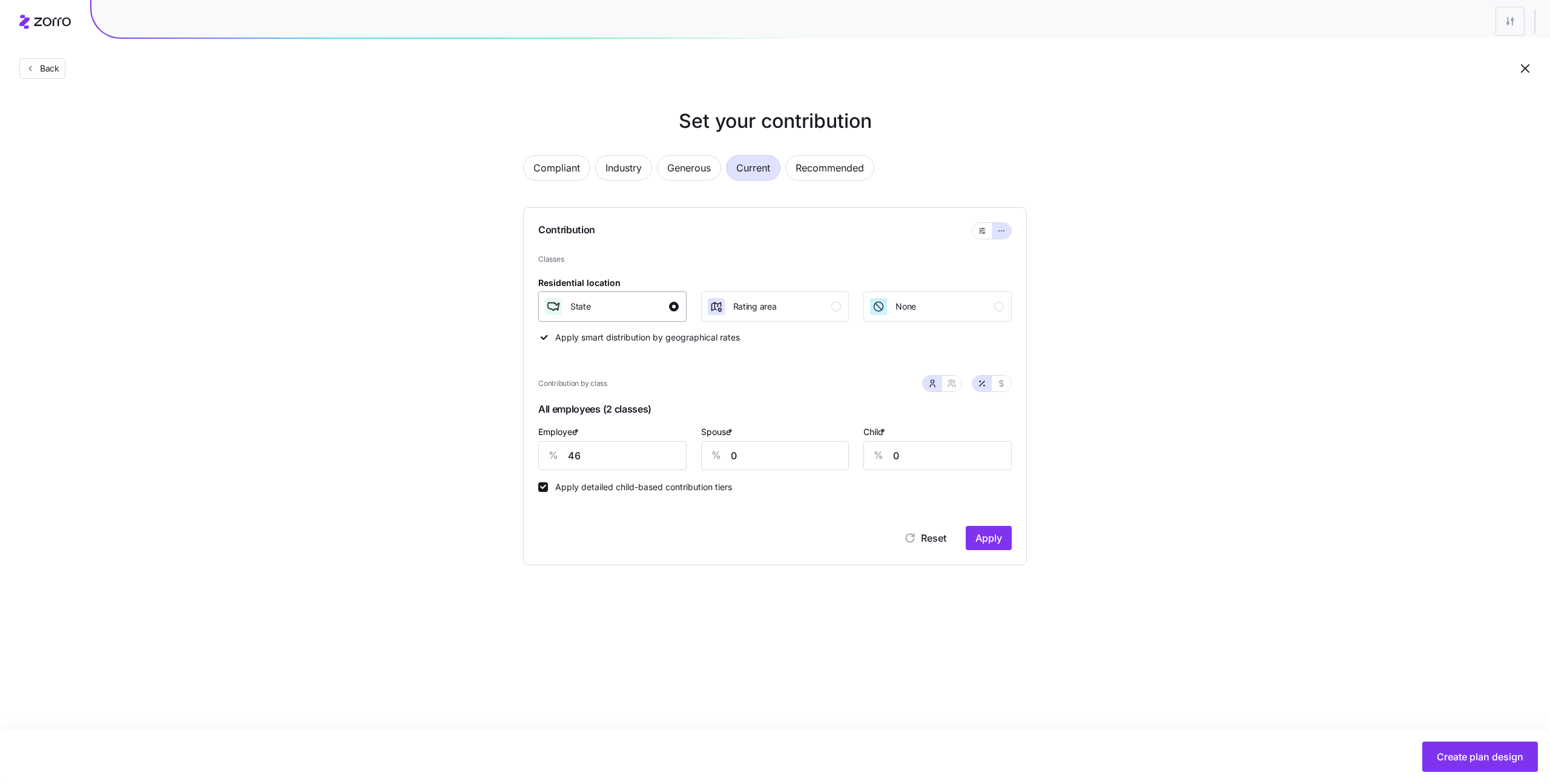
type input "111"
type input "115"
type input "80"
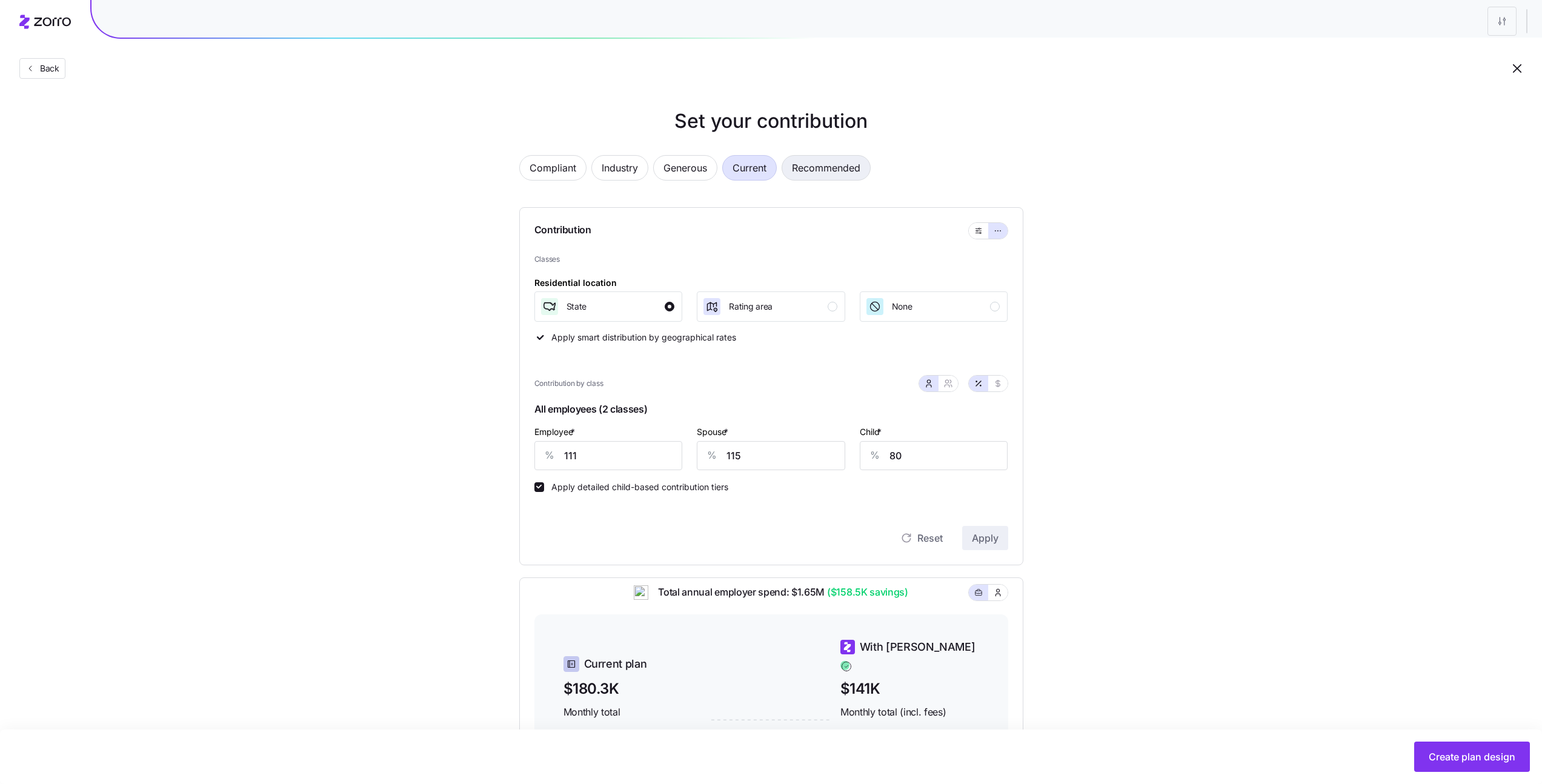
click at [848, 168] on span "Recommended" at bounding box center [826, 168] width 68 height 24
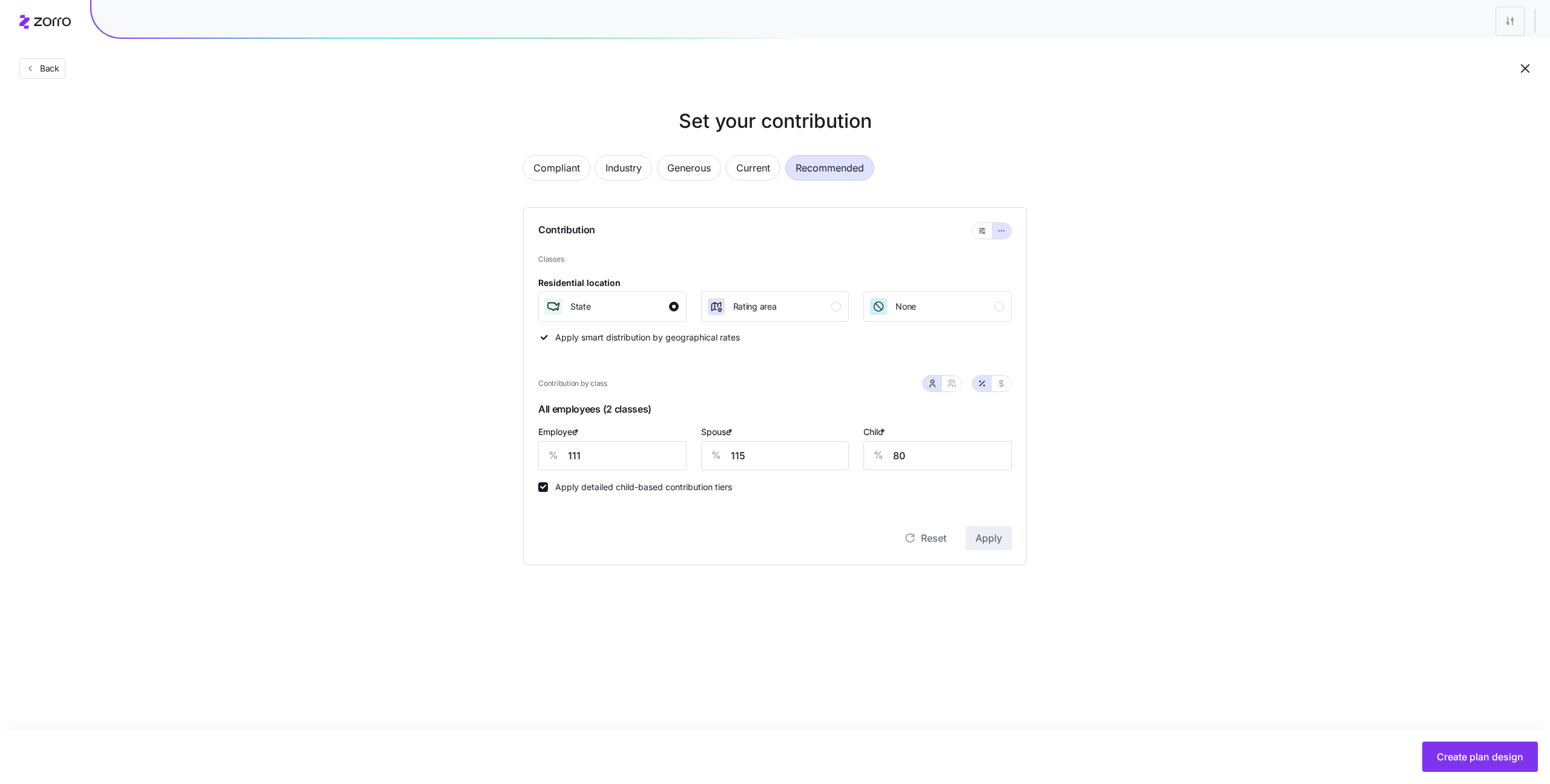
type input "89"
type input "71"
